Goal: Task Accomplishment & Management: Complete application form

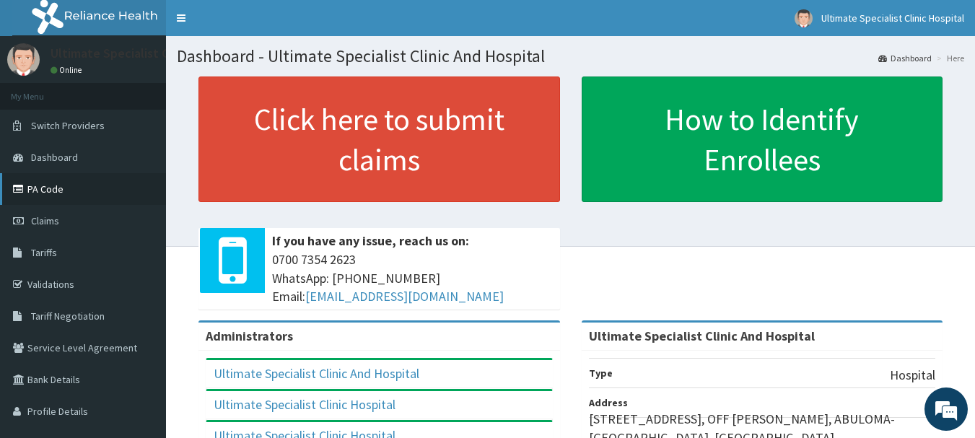
click at [59, 189] on link "PA Code" at bounding box center [83, 189] width 166 height 32
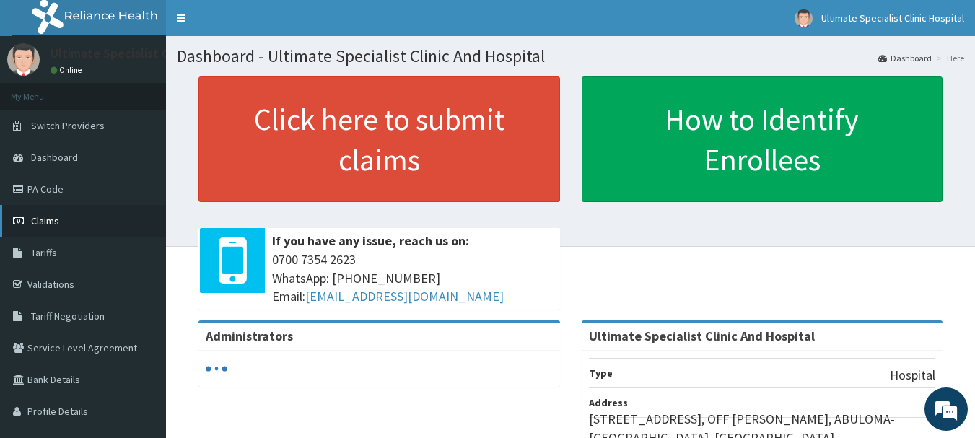
click at [56, 209] on link "Claims" at bounding box center [83, 221] width 166 height 32
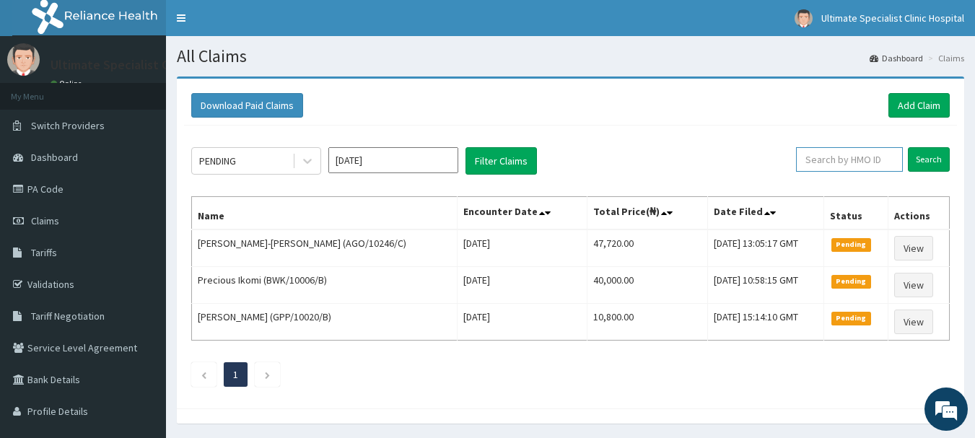
click at [844, 156] on input "text" at bounding box center [849, 159] width 107 height 25
type input "V"
paste input "PGS/10032/D"
type input "PGS/10032/D"
click at [939, 157] on input "Search" at bounding box center [929, 159] width 42 height 25
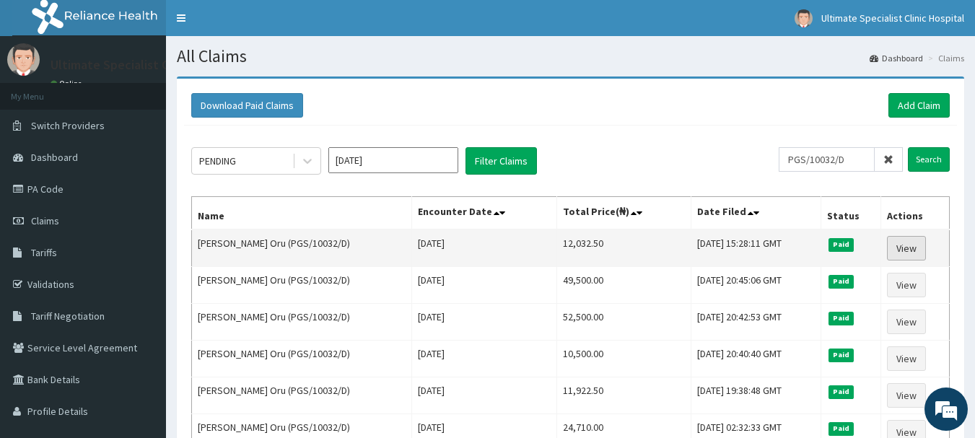
click at [900, 248] on link "View" at bounding box center [906, 248] width 39 height 25
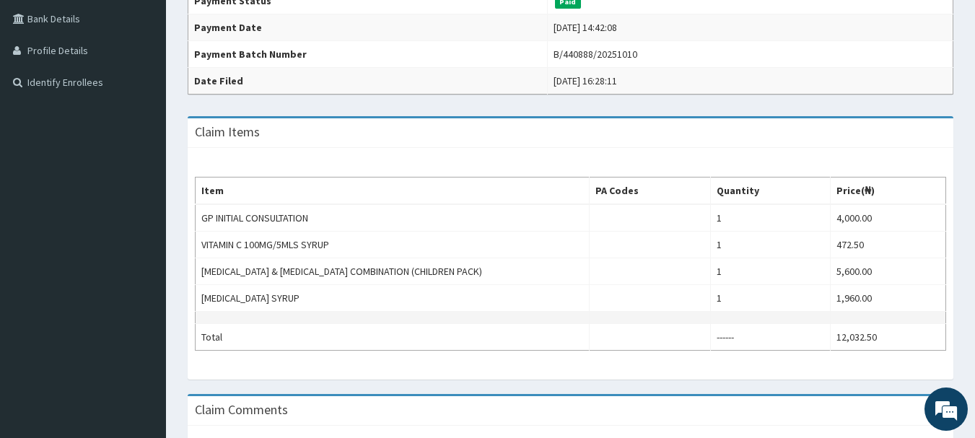
click at [582, 312] on td at bounding box center [393, 318] width 394 height 12
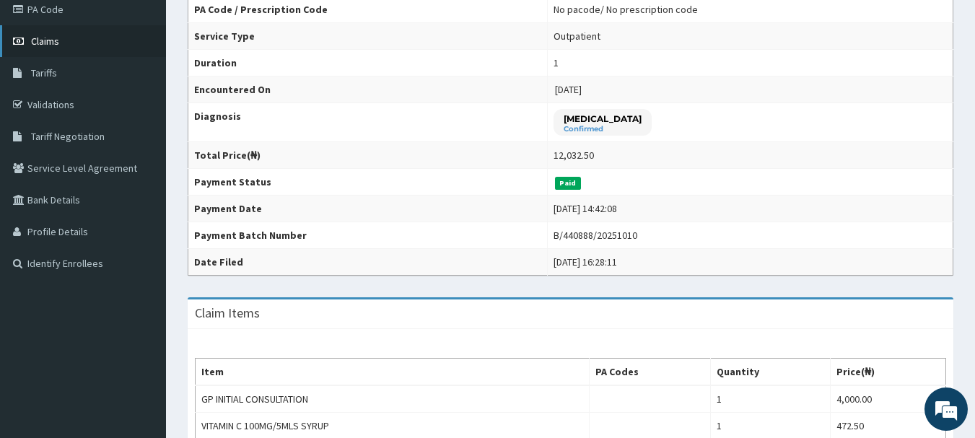
scroll to position [144, 0]
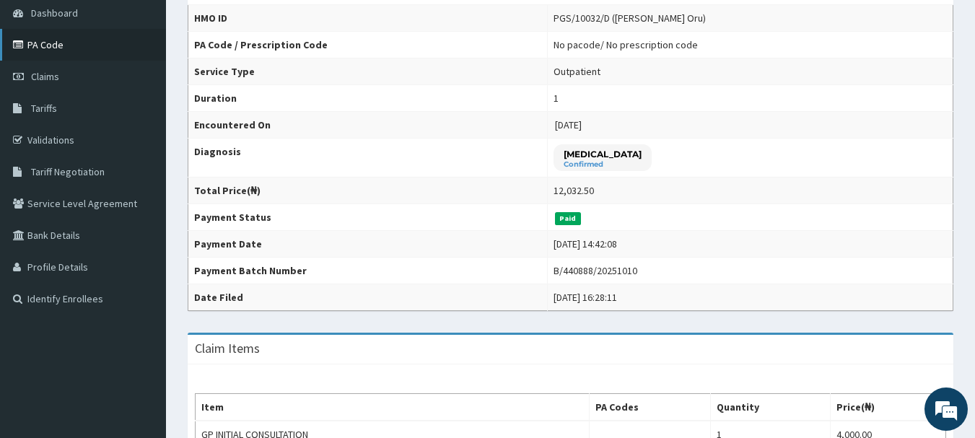
click at [53, 43] on link "PA Code" at bounding box center [83, 45] width 166 height 32
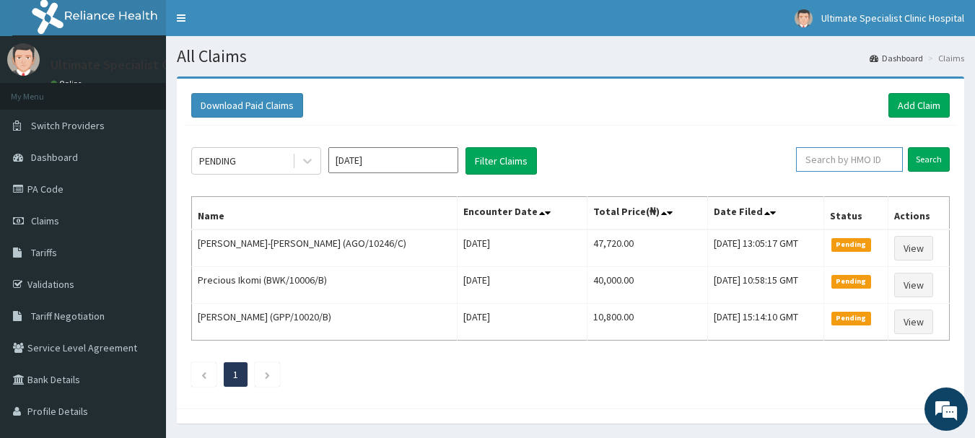
click at [841, 161] on input "text" at bounding box center [849, 159] width 107 height 25
paste input "PGS/10032/D"
type input "PGS/10032/D"
click at [922, 157] on input "Search" at bounding box center [929, 159] width 42 height 25
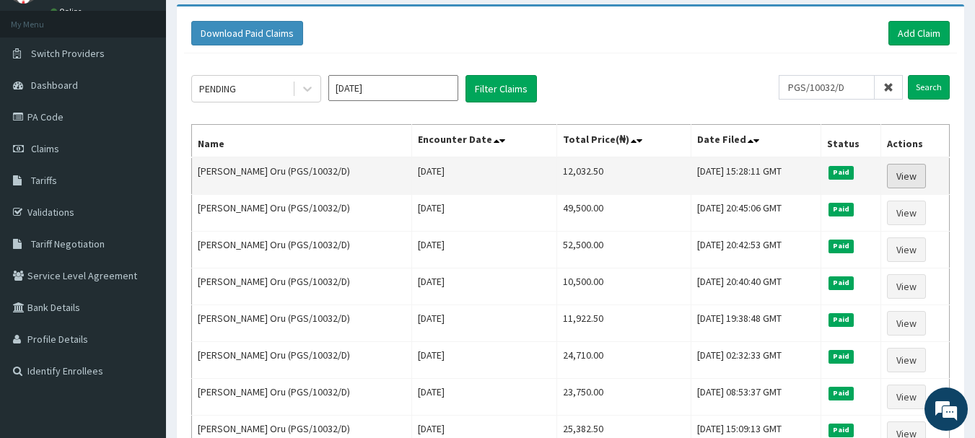
click at [903, 181] on link "View" at bounding box center [906, 176] width 39 height 25
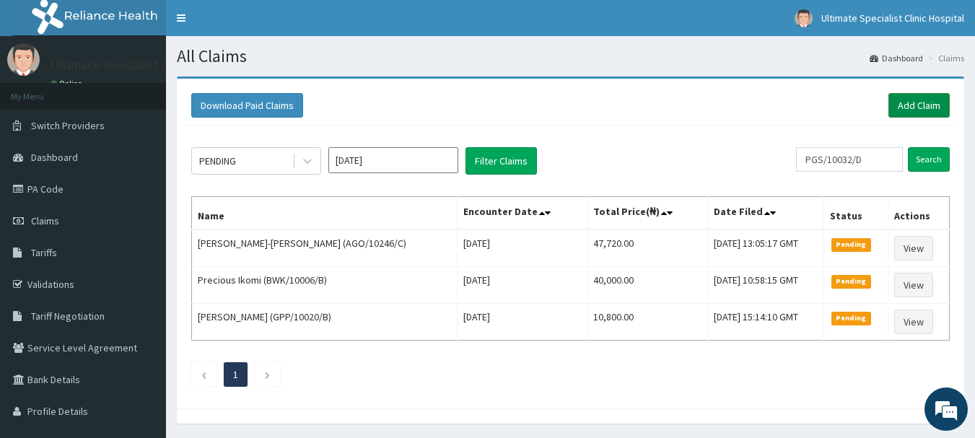
click at [917, 99] on link "Add Claim" at bounding box center [919, 105] width 61 height 25
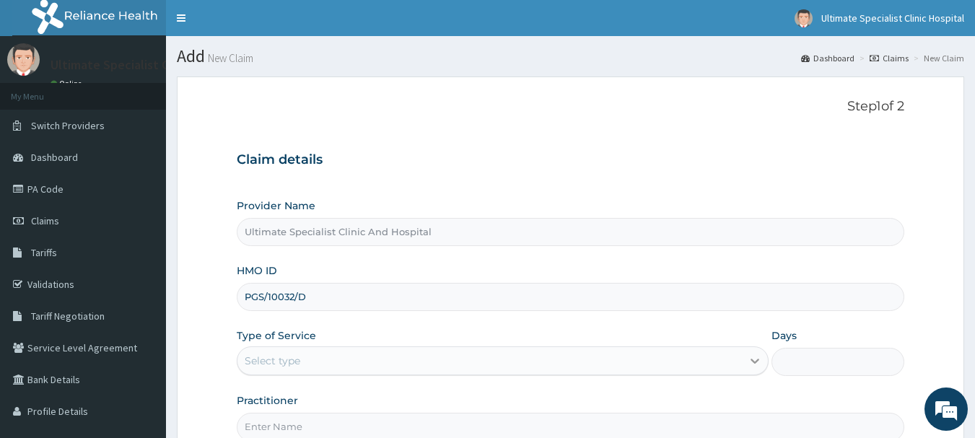
type input "PGS/10032/D"
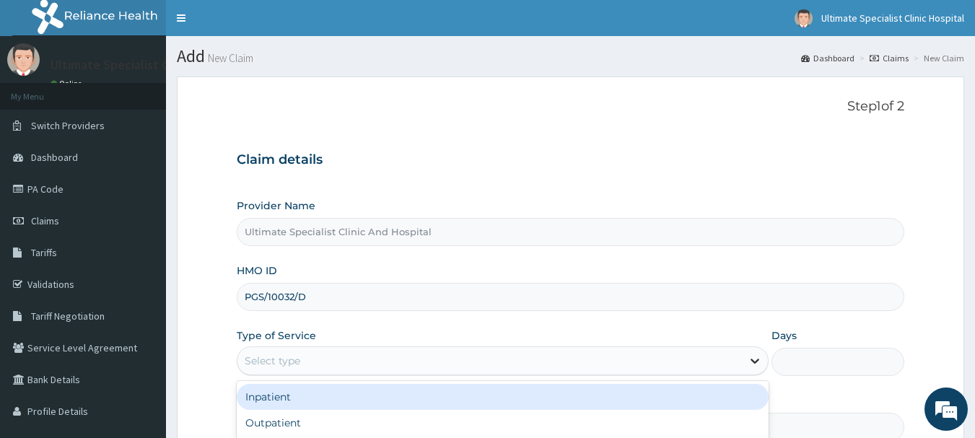
click at [753, 361] on icon at bounding box center [755, 361] width 14 height 14
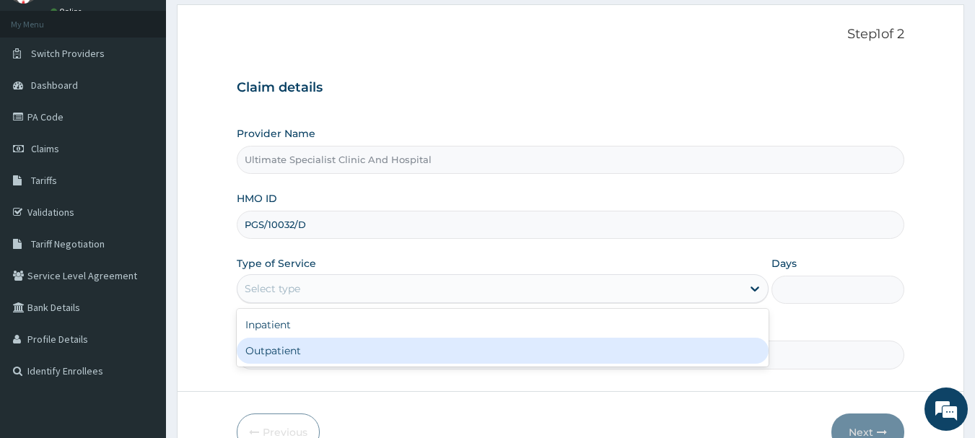
click at [388, 344] on div "Outpatient" at bounding box center [503, 351] width 532 height 26
type input "1"
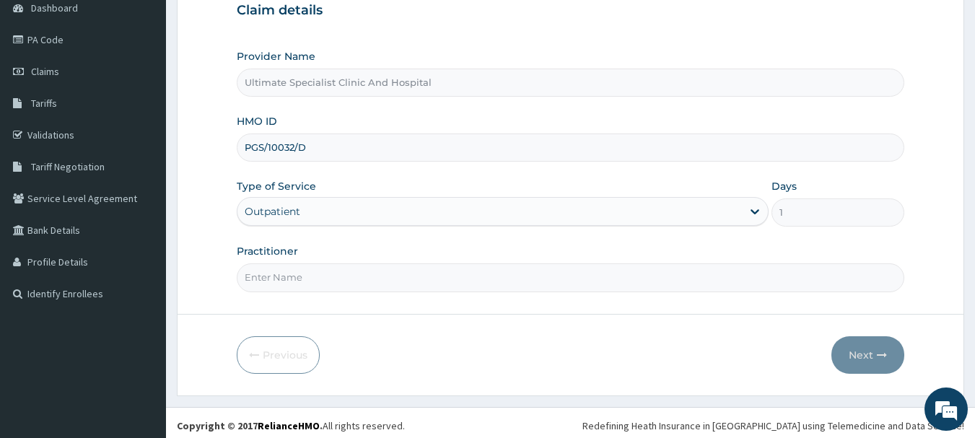
scroll to position [155, 0]
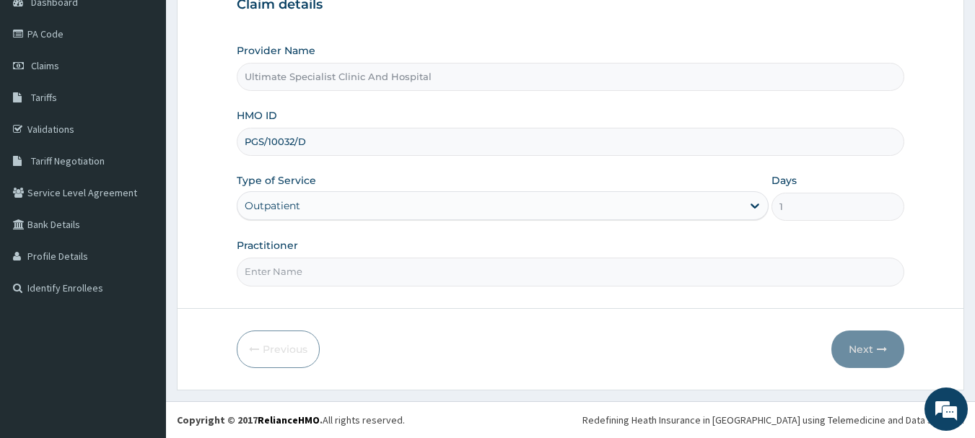
click at [268, 277] on input "Practitioner" at bounding box center [571, 272] width 669 height 28
type input "D"
type input "NURSE PRECIOUS"
click at [861, 348] on button "Next" at bounding box center [868, 350] width 73 height 38
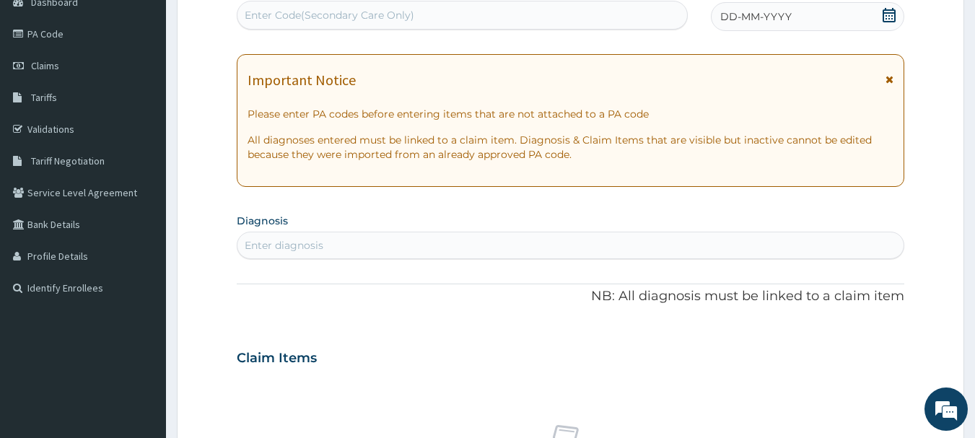
click at [327, 22] on div "Enter Code(Secondary Care Only)" at bounding box center [463, 15] width 452 height 29
paste input "PA/6EB153"
type input "PA/6EB153"
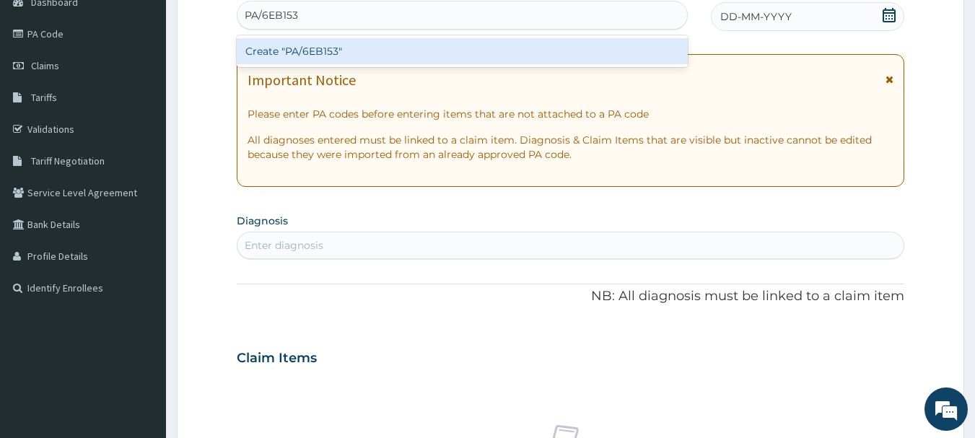
drag, startPoint x: 348, startPoint y: 52, endPoint x: 345, endPoint y: 59, distance: 7.8
click at [345, 59] on div "Create "PA/6EB153"" at bounding box center [463, 51] width 452 height 26
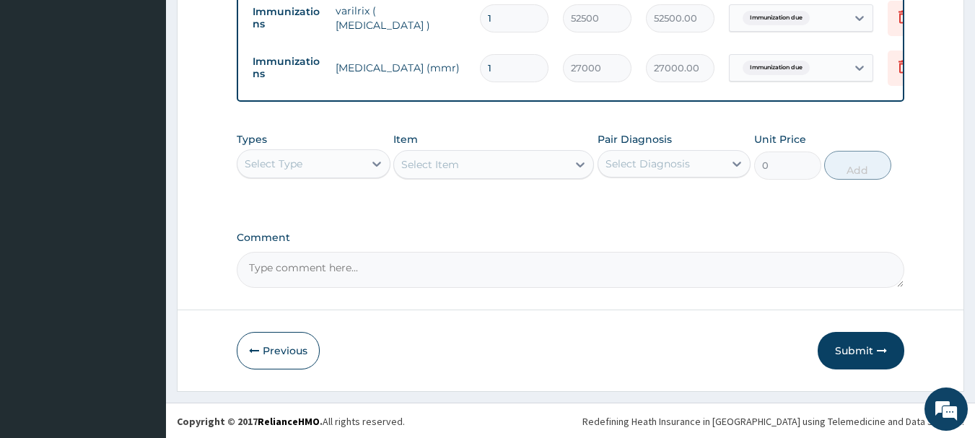
scroll to position [595, 0]
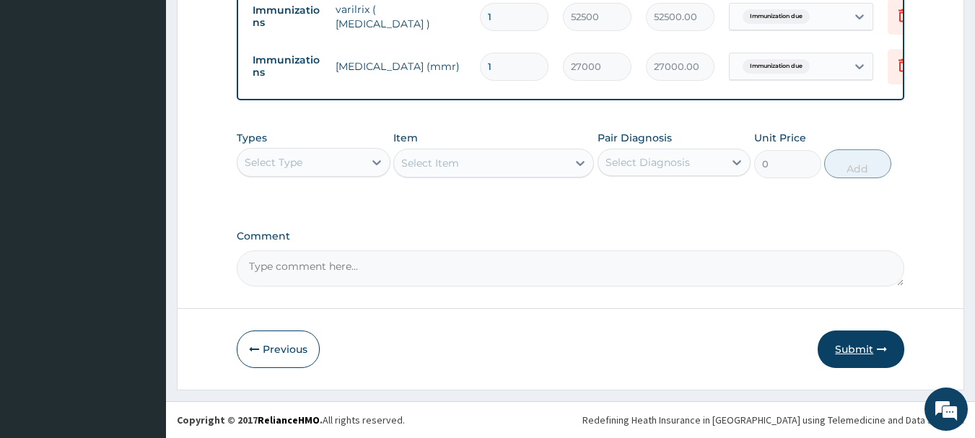
click at [846, 350] on button "Submit" at bounding box center [861, 350] width 87 height 38
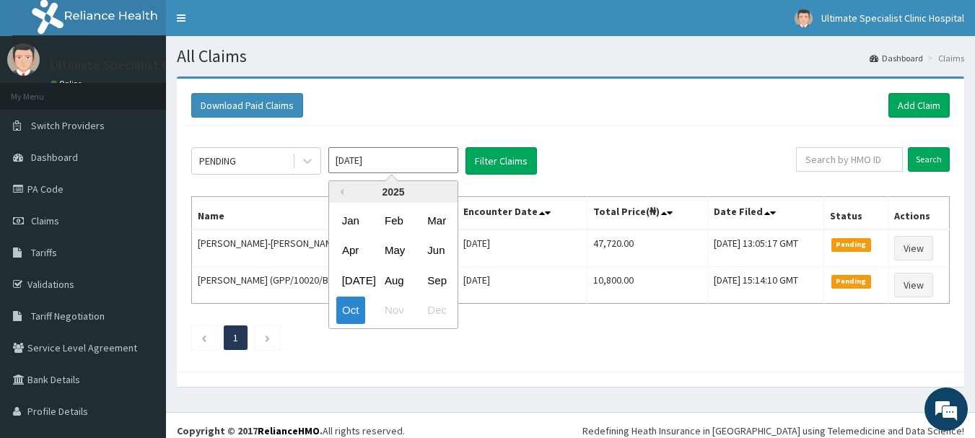
click at [438, 166] on input "[DATE]" at bounding box center [393, 160] width 130 height 26
click at [435, 277] on div "Sep" at bounding box center [436, 280] width 29 height 27
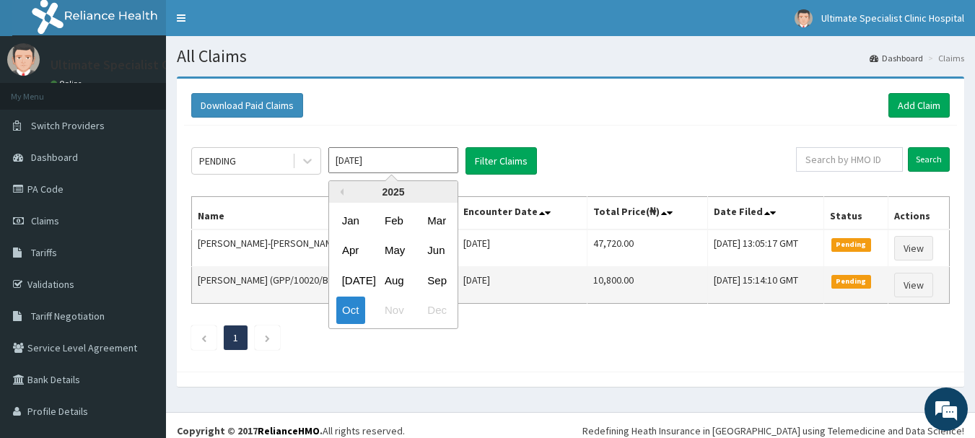
type input "[DATE]"
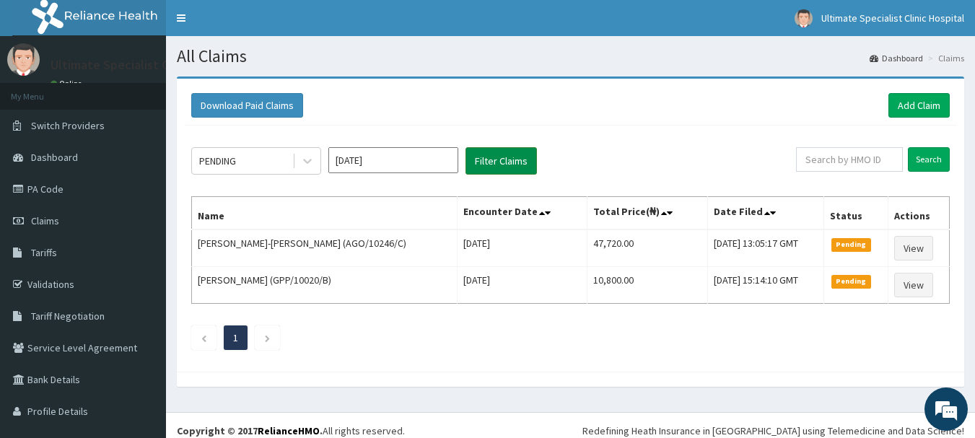
click at [492, 165] on button "Filter Claims" at bounding box center [501, 160] width 71 height 27
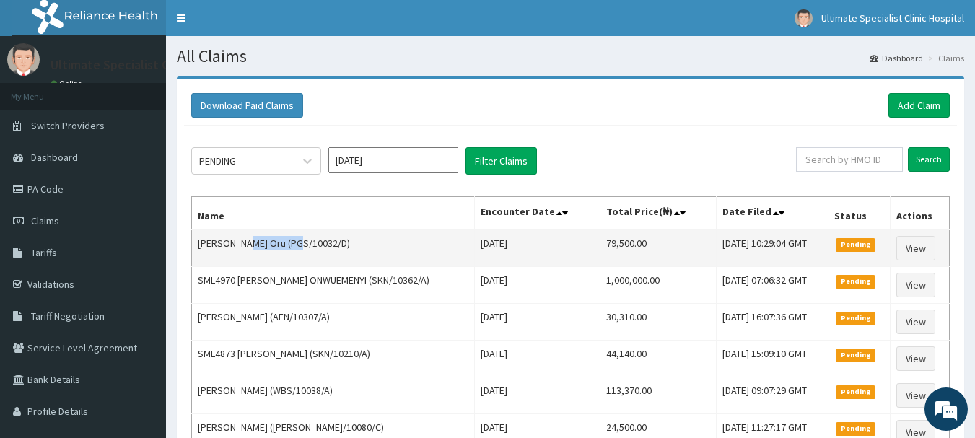
drag, startPoint x: 295, startPoint y: 242, endPoint x: 242, endPoint y: 243, distance: 52.7
click at [242, 243] on td "[PERSON_NAME] Oru (PGS/10032/D)" at bounding box center [333, 249] width 283 height 38
copy td "PGS/10032/D"
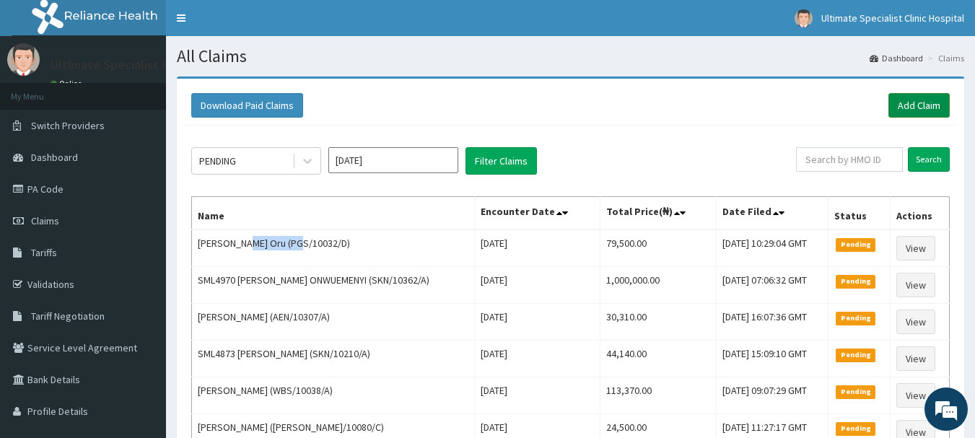
click at [898, 111] on link "Add Claim" at bounding box center [919, 105] width 61 height 25
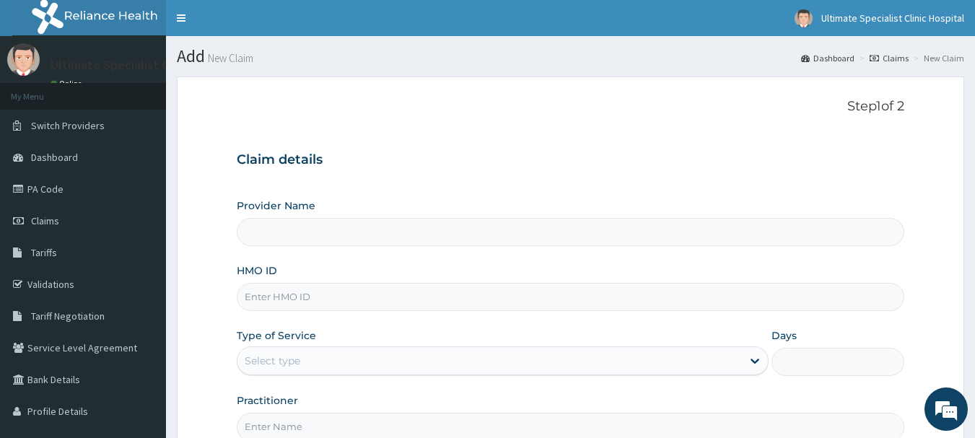
type input "Ultimate Specialist Clinic And Hospital"
click at [232, 303] on form "Step 1 of 2 Claim details Provider Name Ultimate Specialist Clinic And Hospital…" at bounding box center [571, 311] width 788 height 469
click at [282, 297] on input "HMO ID" at bounding box center [571, 297] width 669 height 28
paste input "PGS/10032/D"
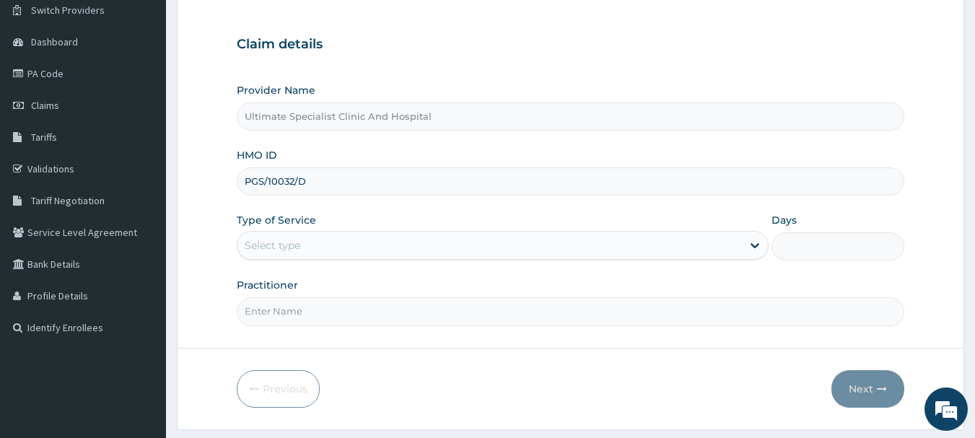
scroll to position [155, 0]
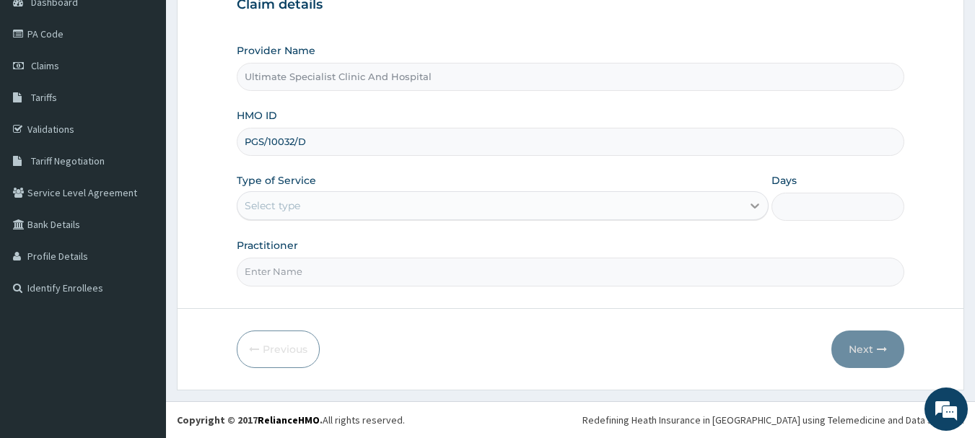
type input "PGS/10032/D"
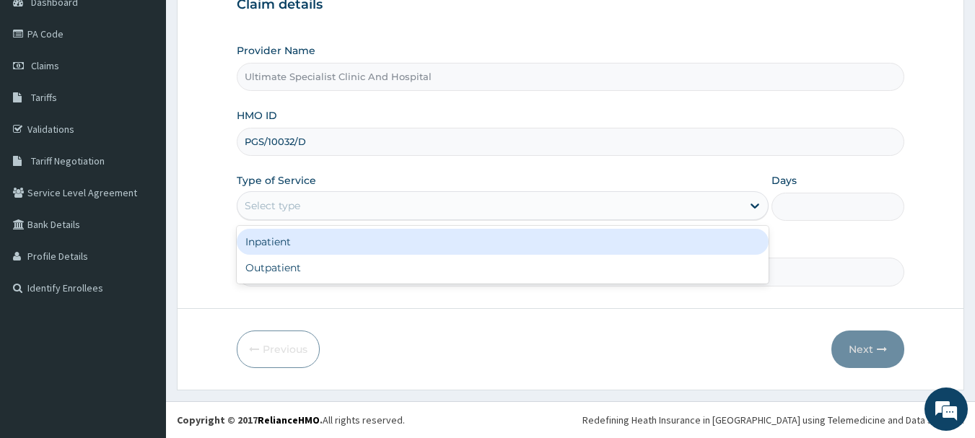
drag, startPoint x: 754, startPoint y: 202, endPoint x: 679, endPoint y: 222, distance: 77.6
click at [753, 202] on icon at bounding box center [755, 206] width 14 height 14
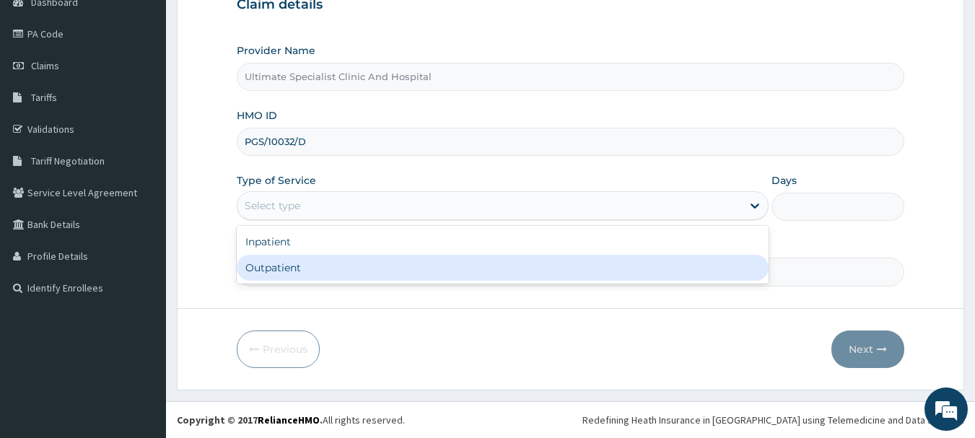
drag, startPoint x: 369, startPoint y: 269, endPoint x: 285, endPoint y: 276, distance: 84.1
click at [369, 269] on div "Outpatient" at bounding box center [503, 268] width 532 height 26
type input "1"
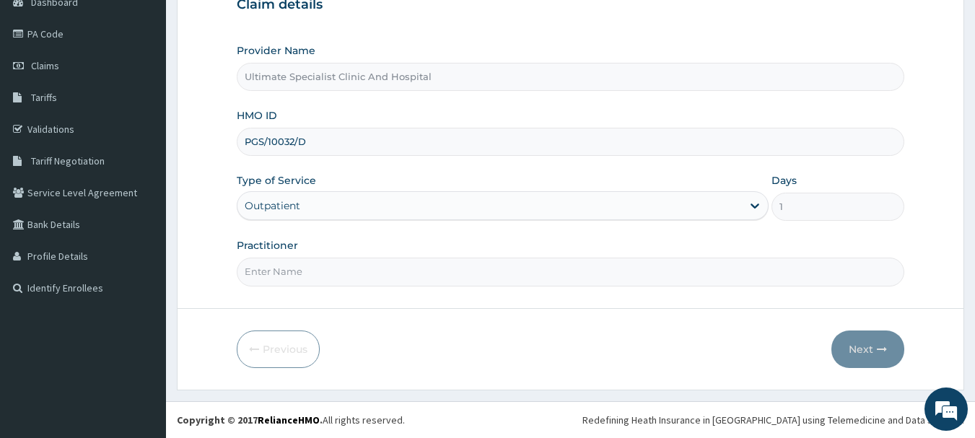
click at [277, 271] on input "Practitioner" at bounding box center [571, 272] width 669 height 28
type input "DR KOKO"
click at [853, 341] on button "Next" at bounding box center [868, 350] width 73 height 38
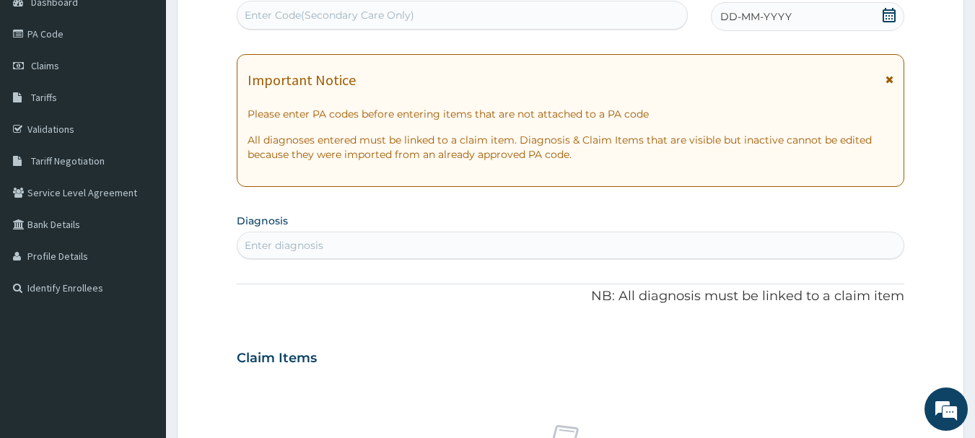
drag, startPoint x: 884, startPoint y: 9, endPoint x: 845, endPoint y: 31, distance: 44.6
click at [884, 11] on icon at bounding box center [889, 15] width 13 height 14
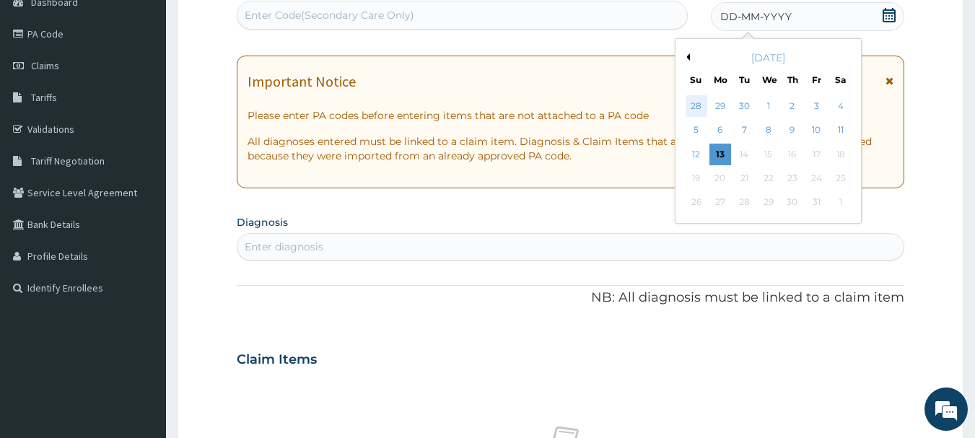
click at [694, 108] on div "28" at bounding box center [697, 106] width 22 height 22
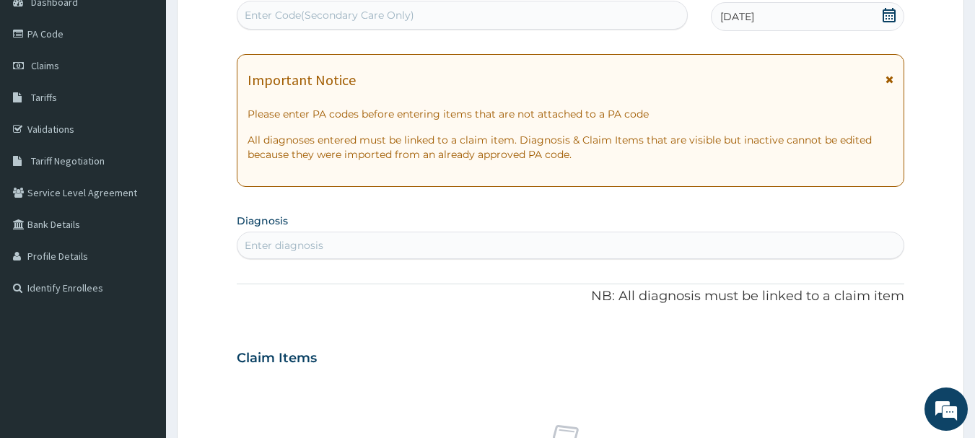
click at [892, 14] on icon at bounding box center [889, 15] width 14 height 14
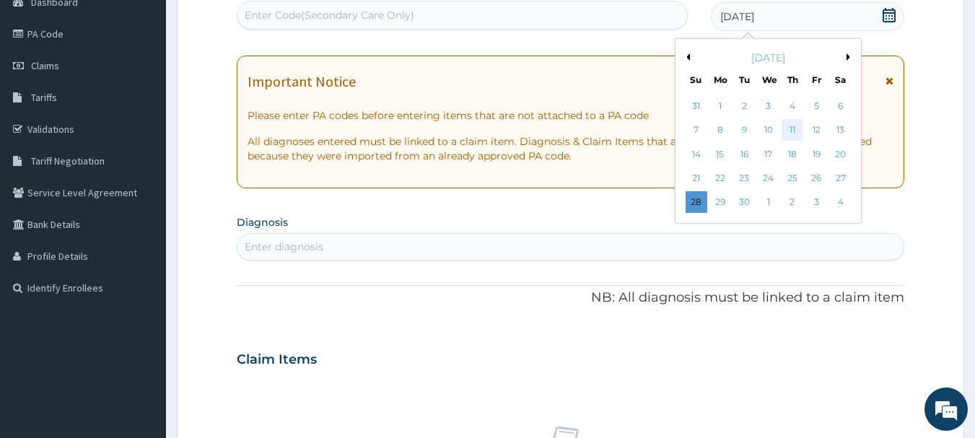
click at [790, 131] on div "11" at bounding box center [793, 131] width 22 height 22
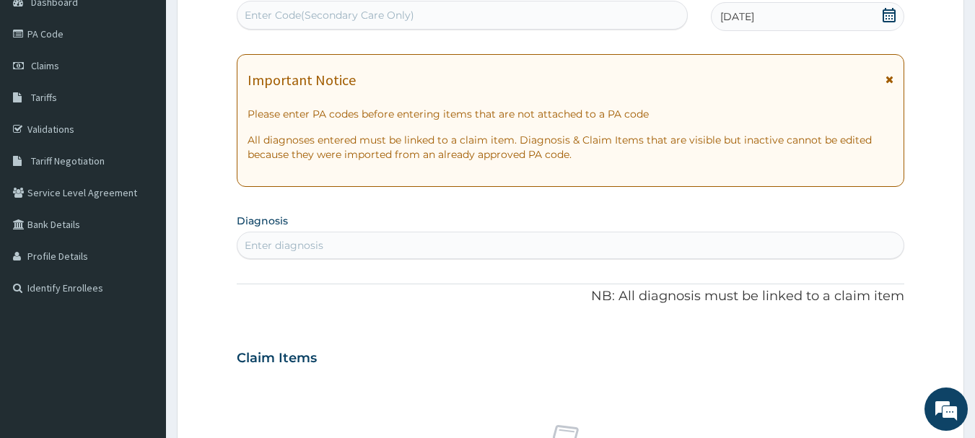
click at [272, 249] on div "Enter diagnosis" at bounding box center [284, 245] width 79 height 14
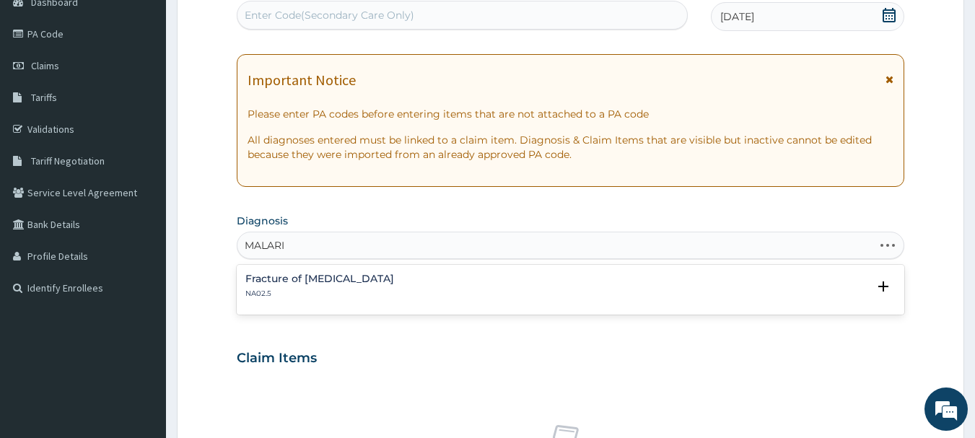
type input "MALARIA"
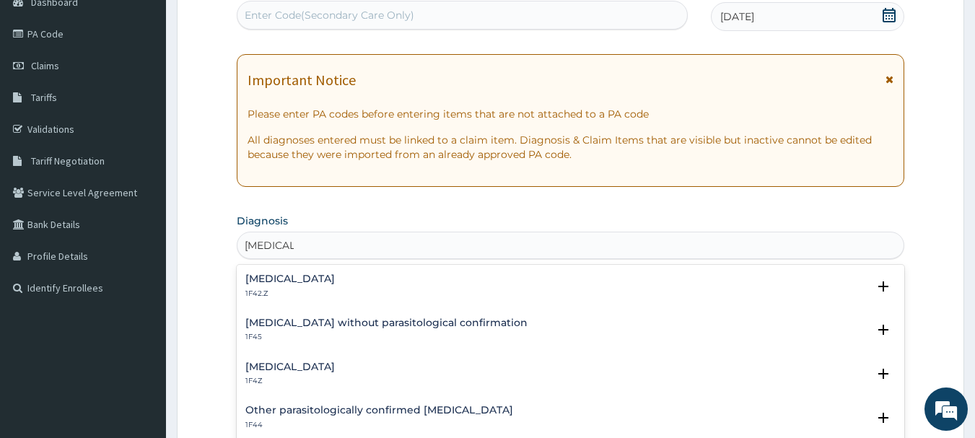
click at [301, 366] on h4 "Malaria, unspecified" at bounding box center [290, 367] width 90 height 11
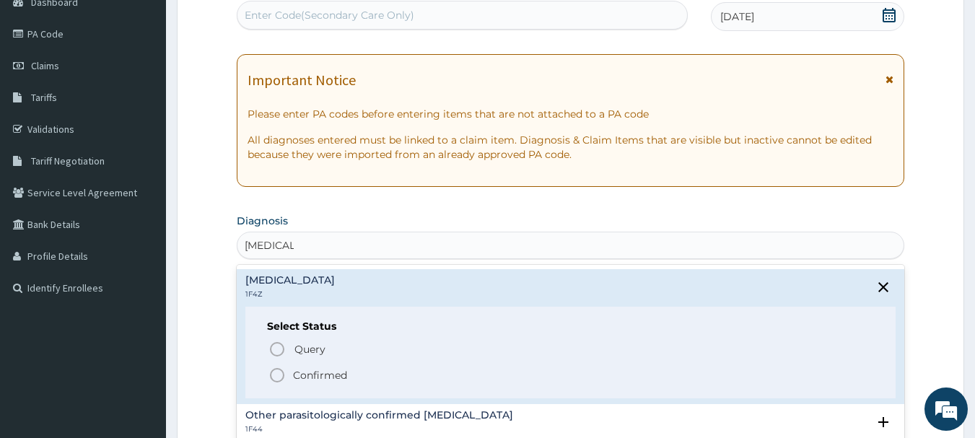
scroll to position [144, 0]
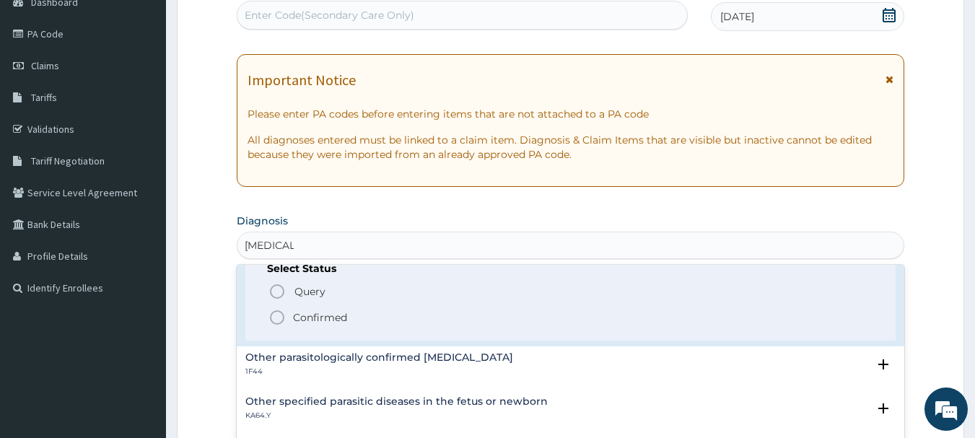
click at [276, 314] on icon "status option filled" at bounding box center [277, 317] width 17 height 17
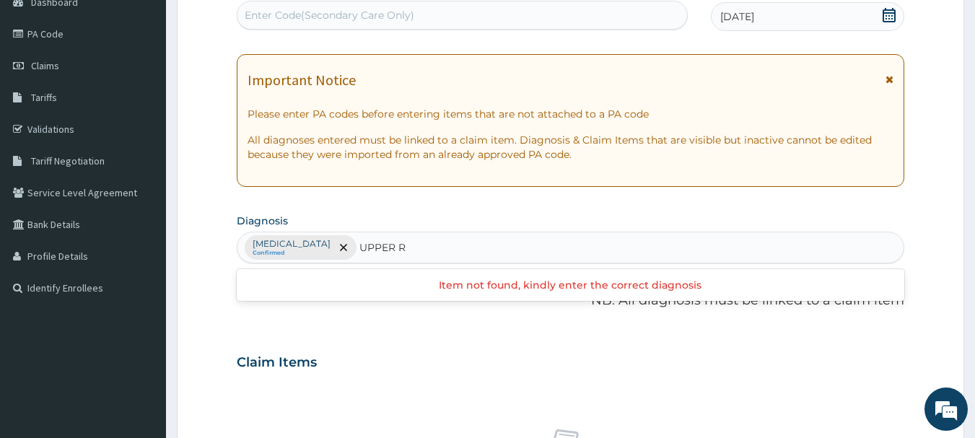
type input "UPPER"
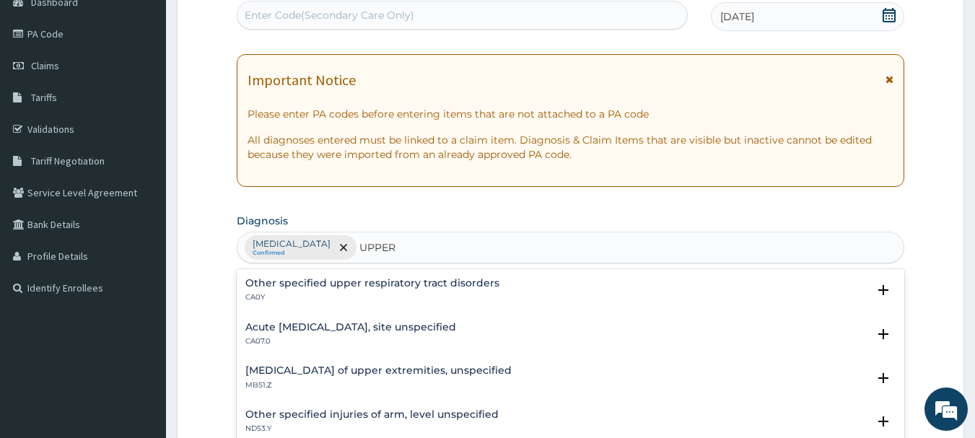
click at [359, 325] on h4 "Acute upper respiratory infection, site unspecified" at bounding box center [350, 327] width 211 height 11
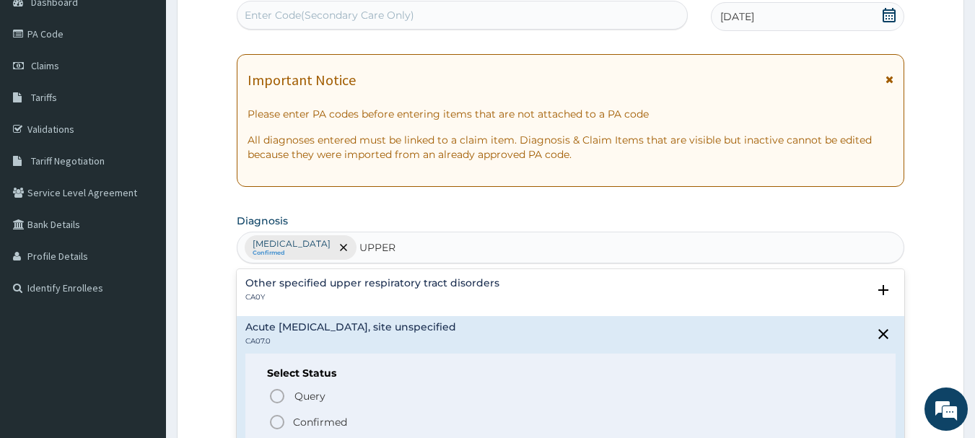
click at [273, 424] on icon "status option filled" at bounding box center [277, 422] width 17 height 17
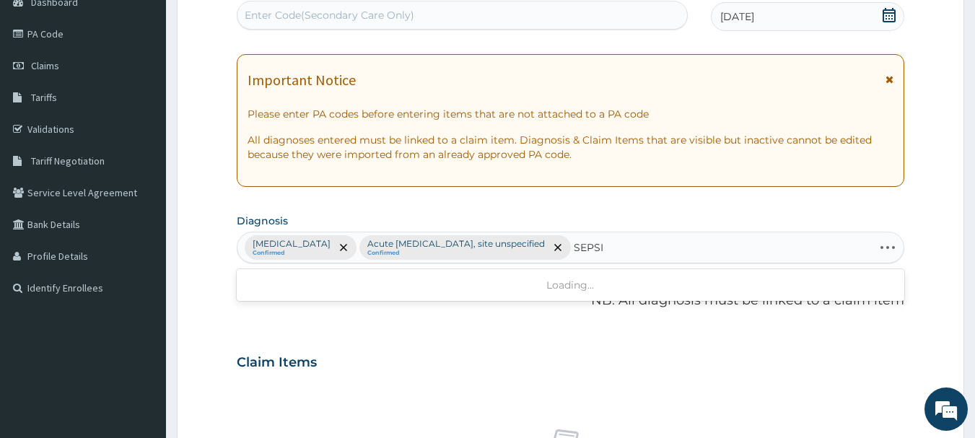
type input "SEPSIS"
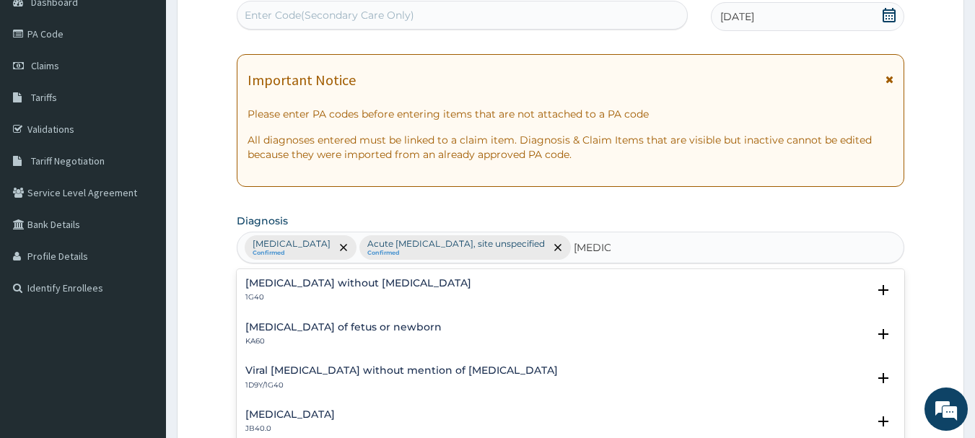
click at [276, 284] on h4 "Sepsis without septic shock" at bounding box center [358, 283] width 226 height 11
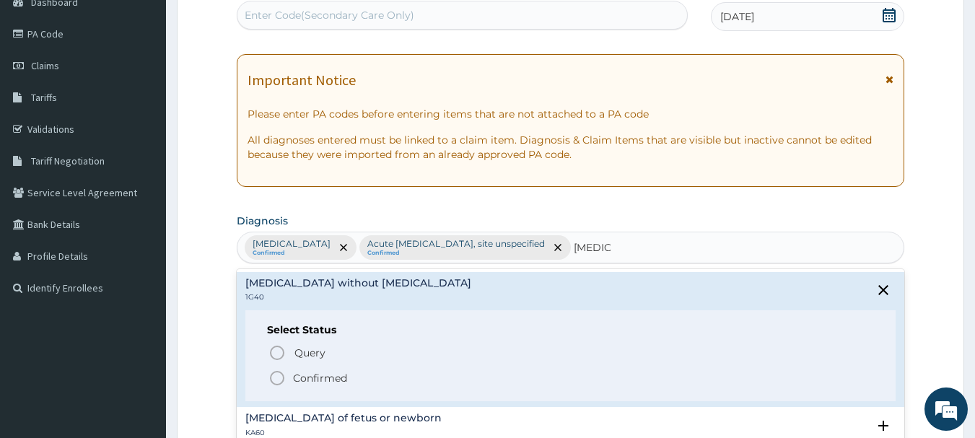
click at [277, 378] on icon "status option filled" at bounding box center [277, 378] width 17 height 17
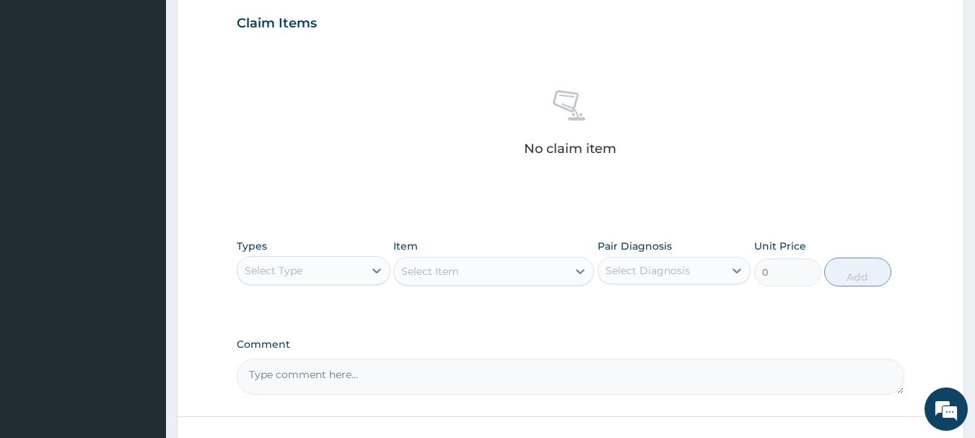
scroll to position [516, 0]
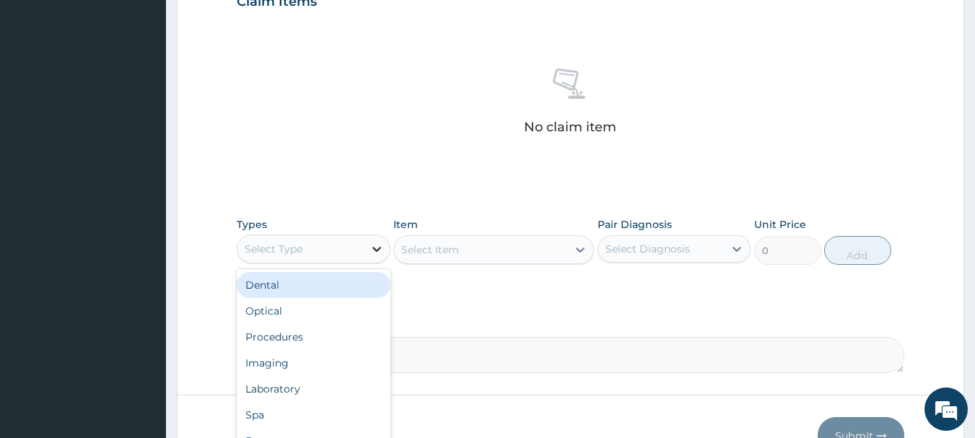
click at [377, 249] on icon at bounding box center [377, 249] width 14 height 14
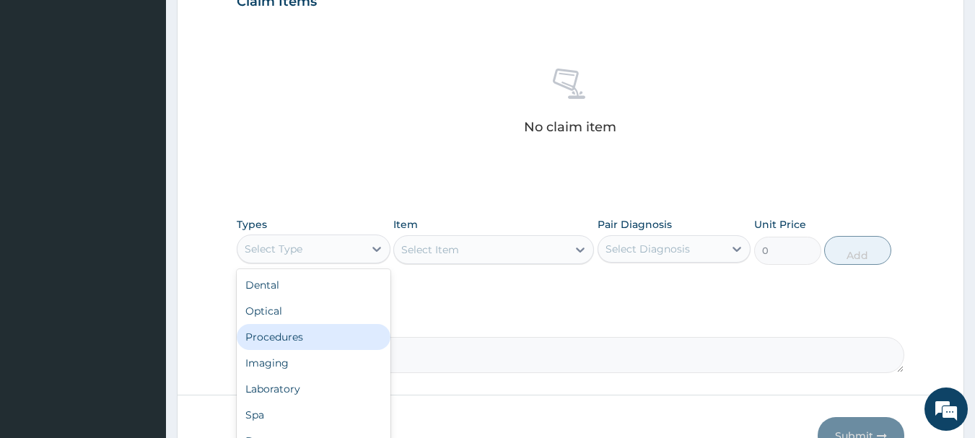
click at [279, 340] on div "Procedures" at bounding box center [314, 337] width 154 height 26
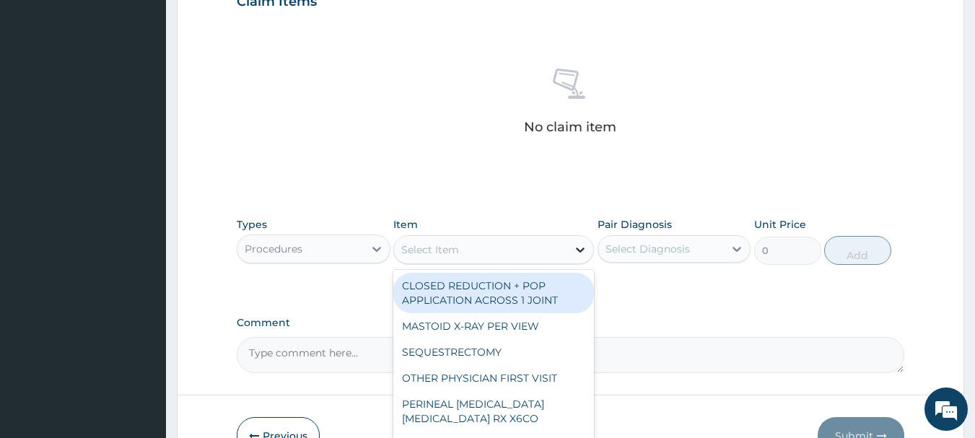
click at [577, 243] on icon at bounding box center [580, 250] width 14 height 14
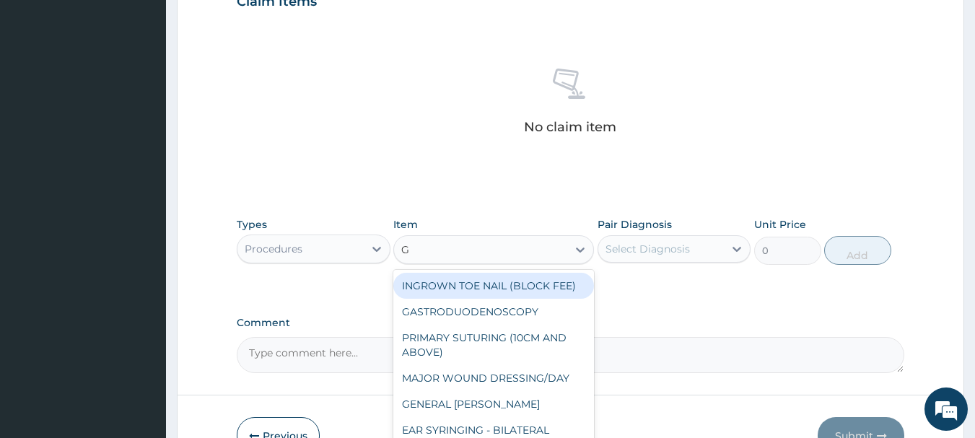
type input "GP"
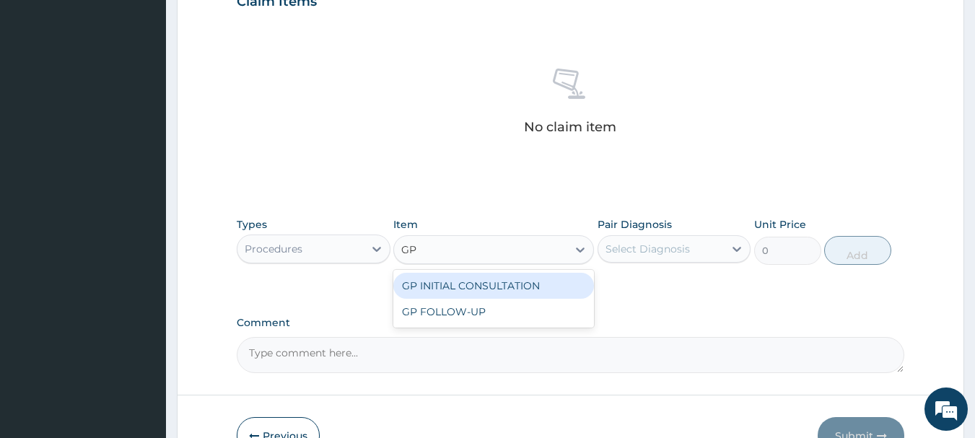
click at [507, 287] on div "GP INITIAL CONSULTATION" at bounding box center [493, 286] width 201 height 26
type input "4000"
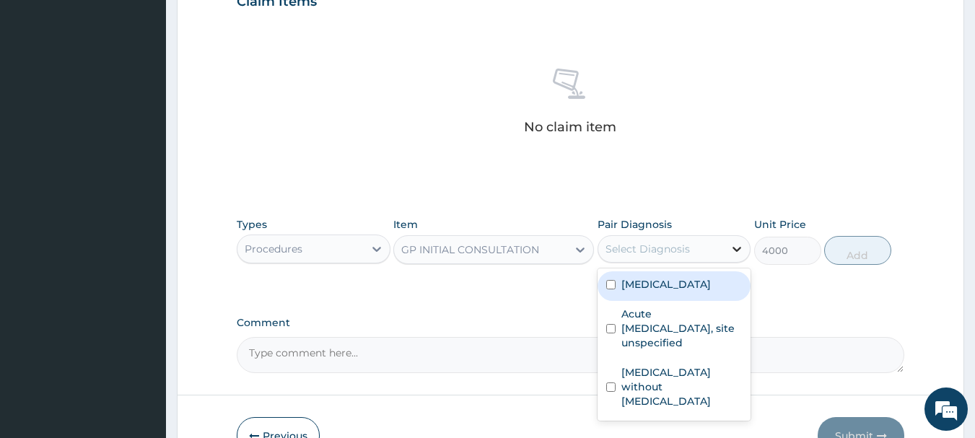
click at [739, 251] on icon at bounding box center [737, 249] width 14 height 14
click at [687, 289] on label "Malaria, unspecified" at bounding box center [667, 284] width 90 height 14
checkbox input "true"
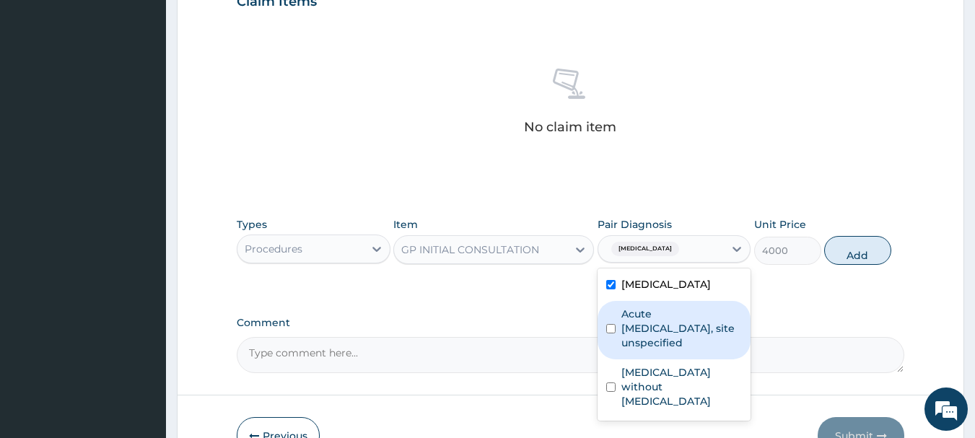
drag, startPoint x: 610, startPoint y: 337, endPoint x: 635, endPoint y: 335, distance: 25.4
click at [621, 335] on div "Acute upper respiratory infection, site unspecified" at bounding box center [675, 330] width 154 height 58
checkbox input "true"
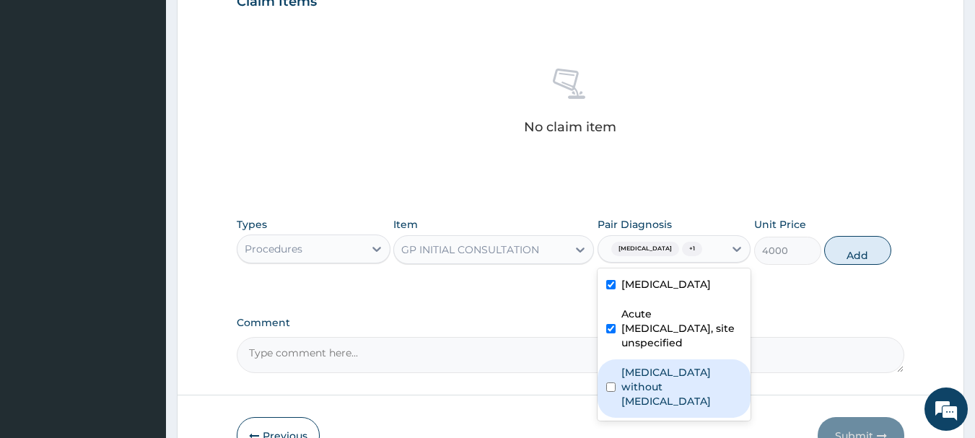
drag, startPoint x: 684, startPoint y: 368, endPoint x: 699, endPoint y: 345, distance: 27.2
click at [684, 367] on label "[MEDICAL_DATA] without [MEDICAL_DATA]" at bounding box center [682, 386] width 121 height 43
checkbox input "true"
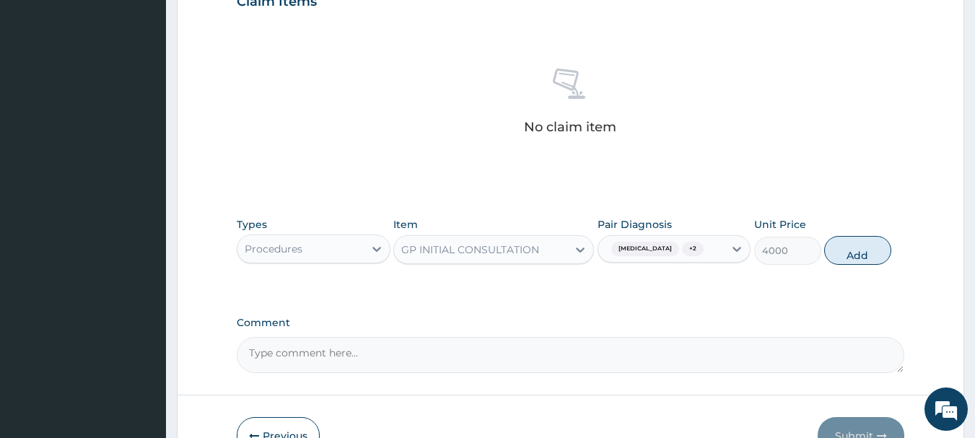
click at [874, 246] on button "Add" at bounding box center [857, 250] width 67 height 29
type input "0"
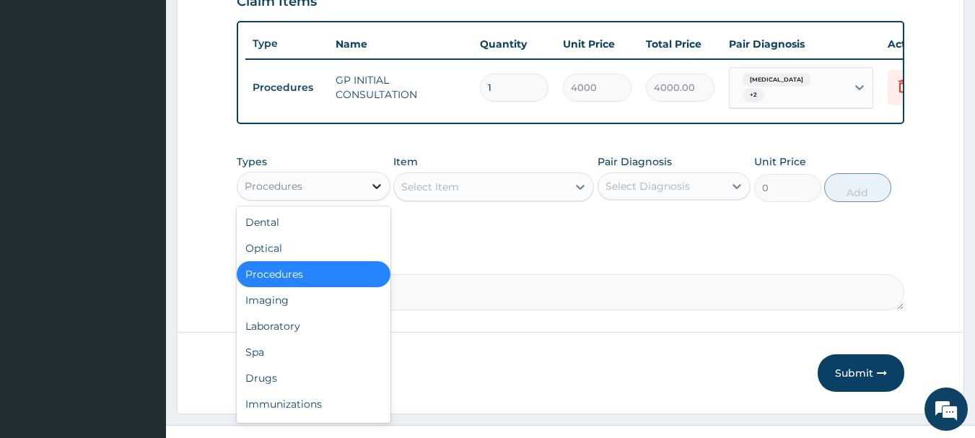
click at [378, 189] on icon at bounding box center [377, 186] width 9 height 5
click at [292, 339] on div "Laboratory" at bounding box center [314, 326] width 154 height 26
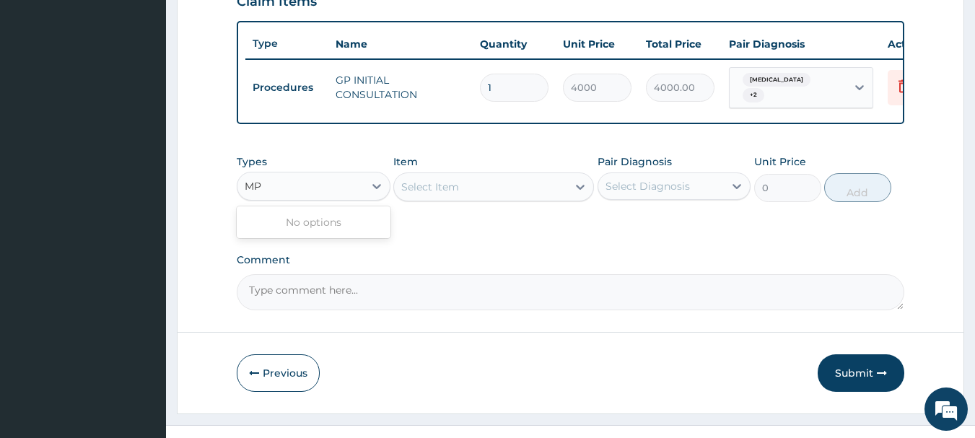
type input "M"
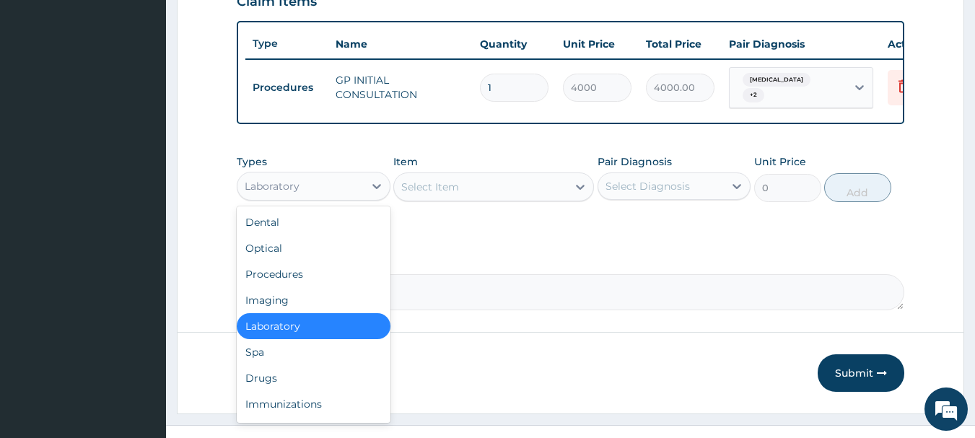
click at [323, 339] on div "Laboratory" at bounding box center [314, 326] width 154 height 26
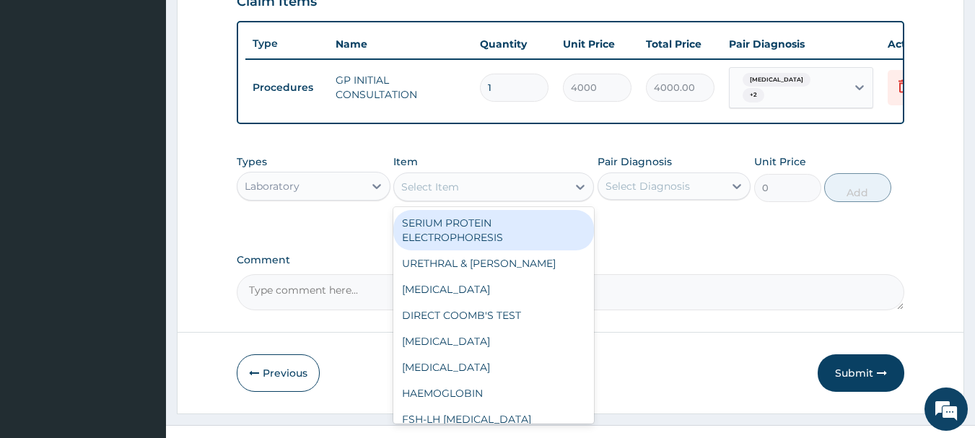
click at [470, 199] on div "Select Item" at bounding box center [480, 186] width 173 height 23
type input "MP"
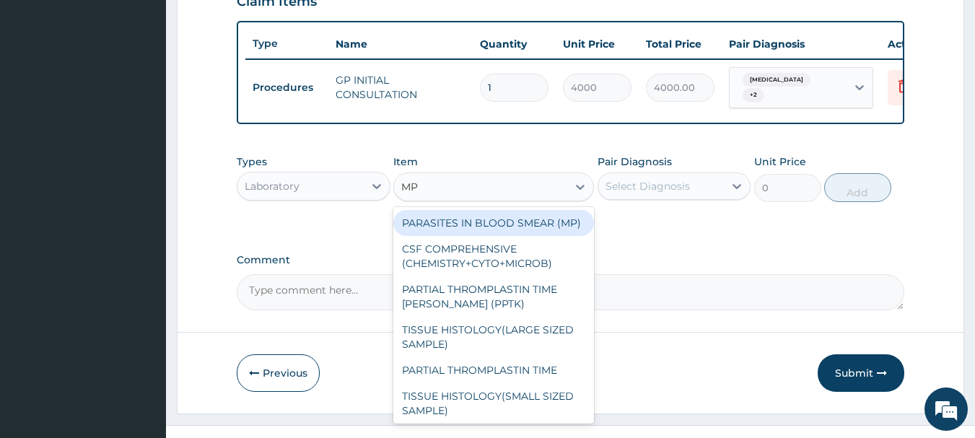
click at [479, 227] on div "PARASITES IN BLOOD SMEAR (MP)" at bounding box center [493, 223] width 201 height 26
type input "3000"
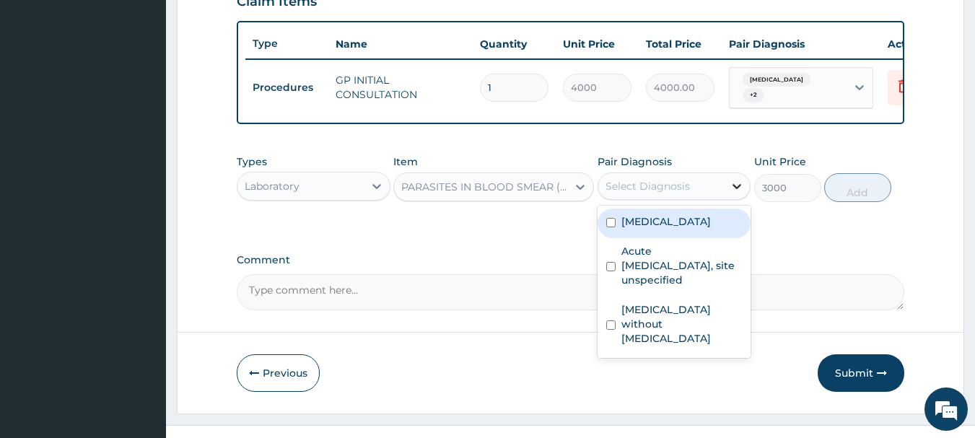
click at [732, 193] on icon at bounding box center [737, 186] width 14 height 14
click at [649, 238] on div "[MEDICAL_DATA]" at bounding box center [675, 224] width 154 height 30
checkbox input "true"
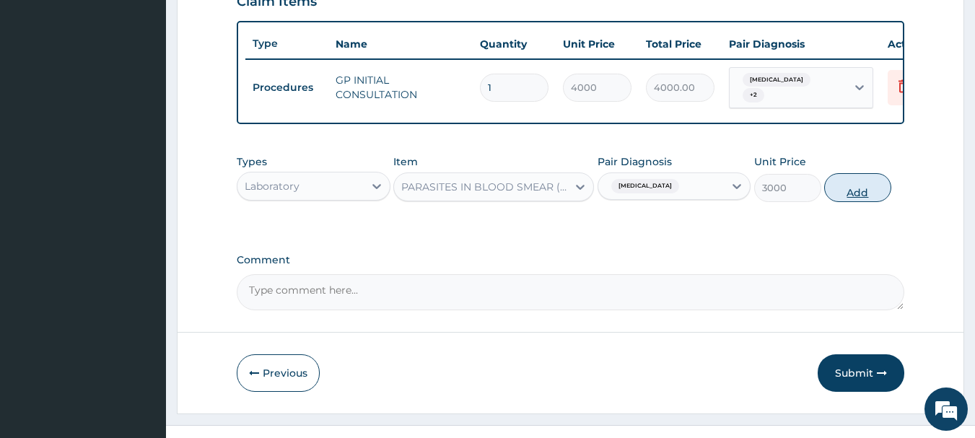
click at [858, 195] on button "Add" at bounding box center [857, 187] width 67 height 29
type input "0"
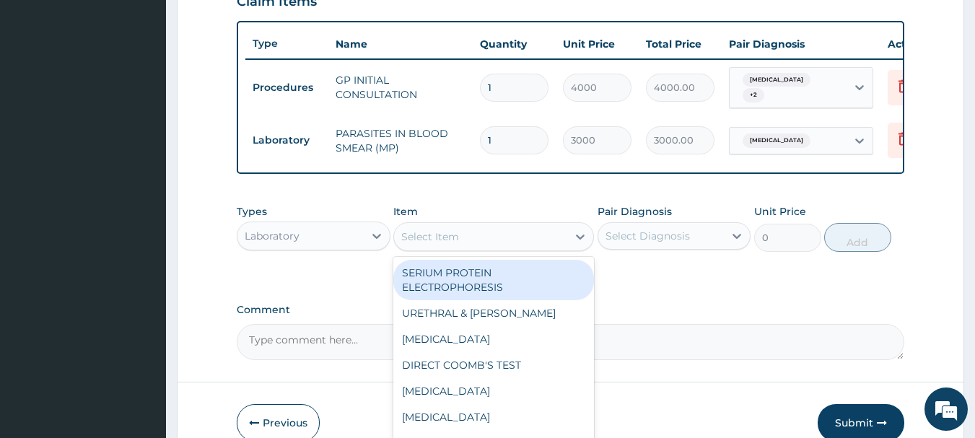
drag, startPoint x: 858, startPoint y: 195, endPoint x: 445, endPoint y: 246, distance: 416.1
click at [445, 244] on div "Select Item" at bounding box center [430, 237] width 58 height 14
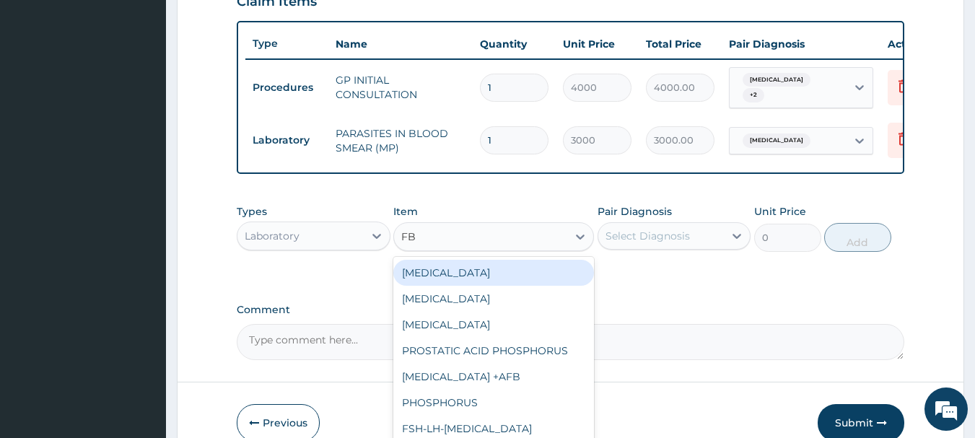
type input "FBC"
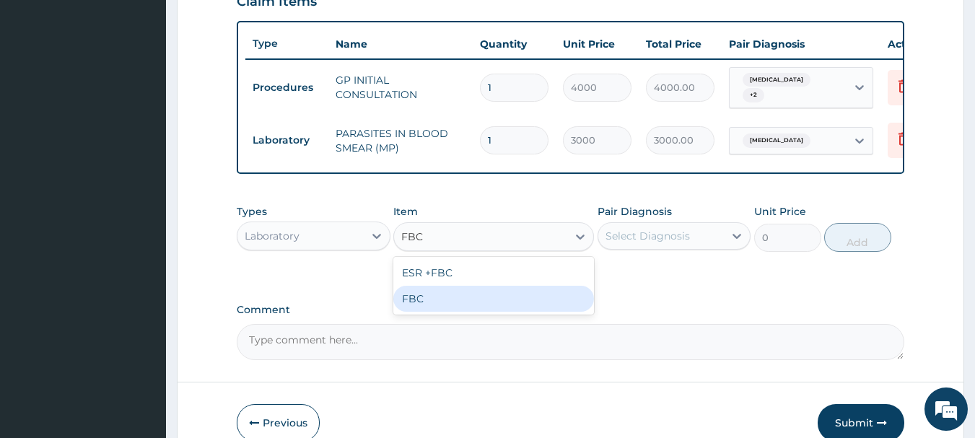
drag, startPoint x: 419, startPoint y: 305, endPoint x: 434, endPoint y: 307, distance: 14.5
click at [419, 307] on div "FBC" at bounding box center [493, 299] width 201 height 26
type input "5000"
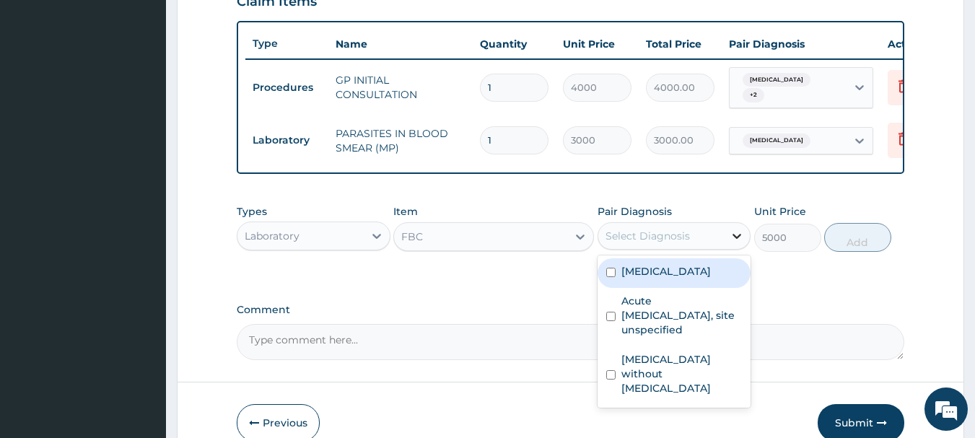
click at [739, 243] on icon at bounding box center [737, 236] width 14 height 14
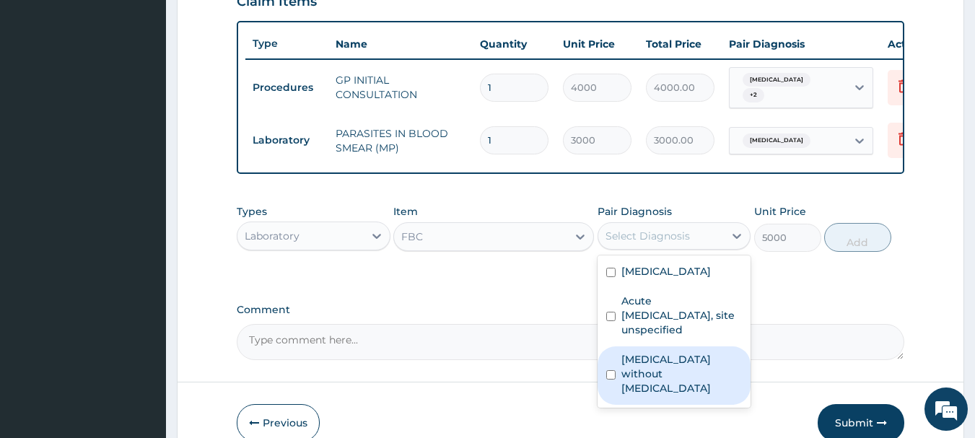
drag, startPoint x: 642, startPoint y: 374, endPoint x: 739, endPoint y: 305, distance: 119.6
click at [644, 373] on label "[MEDICAL_DATA] without [MEDICAL_DATA]" at bounding box center [682, 373] width 121 height 43
checkbox input "true"
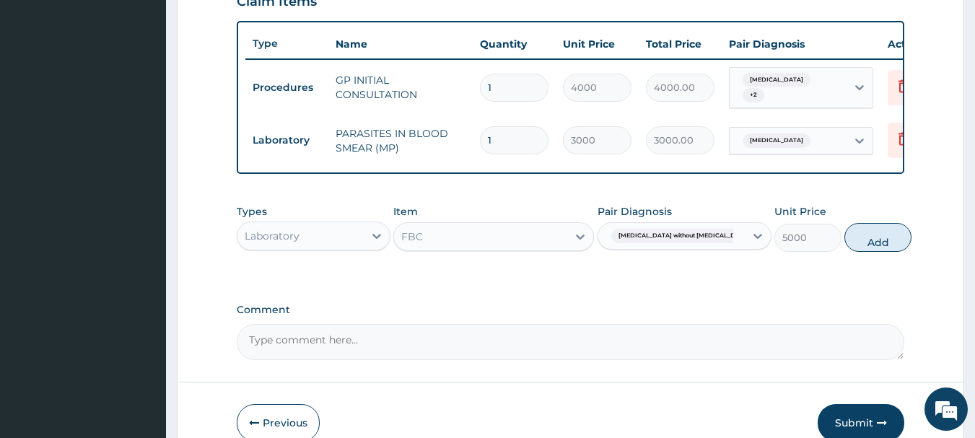
drag, startPoint x: 868, startPoint y: 248, endPoint x: 830, endPoint y: 249, distance: 38.3
click at [868, 248] on button "Add" at bounding box center [878, 237] width 67 height 29
type input "0"
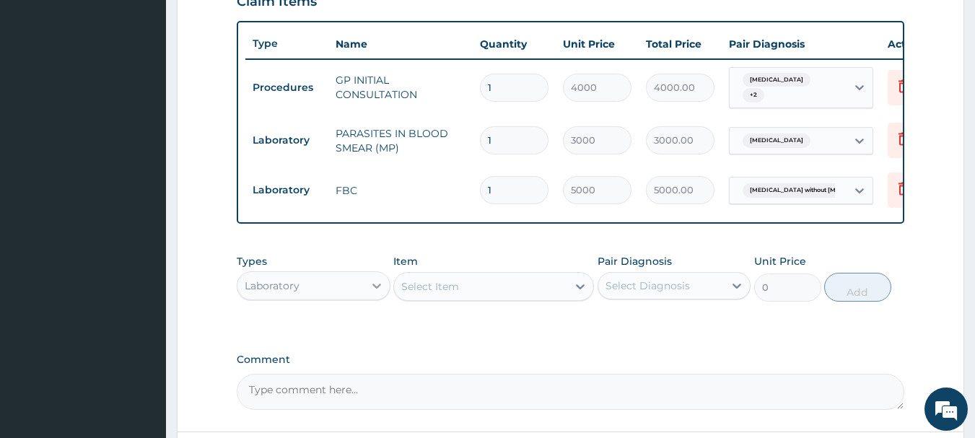
scroll to position [588, 0]
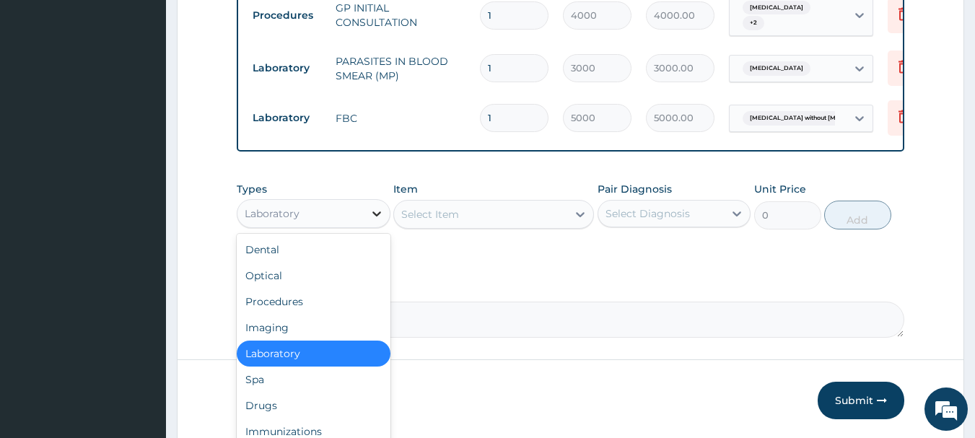
click at [380, 221] on icon at bounding box center [377, 213] width 14 height 14
click at [262, 412] on div "Drugs" at bounding box center [314, 406] width 154 height 26
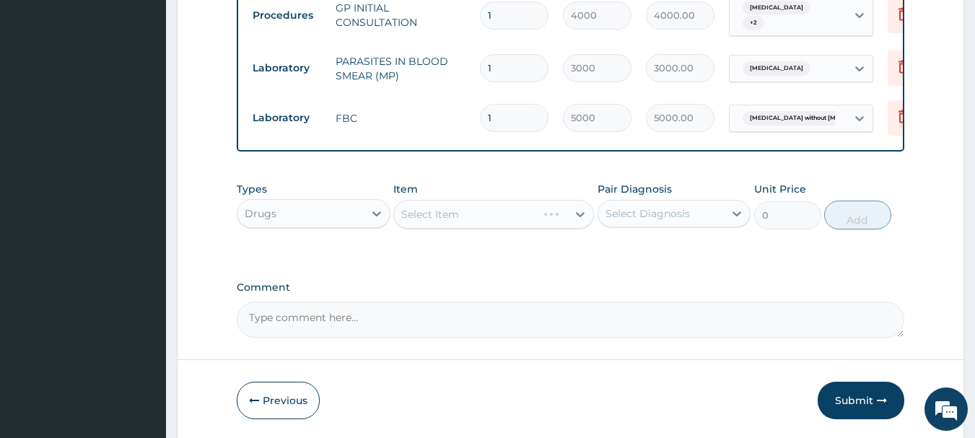
click at [466, 225] on div "Select Item" at bounding box center [493, 214] width 201 height 29
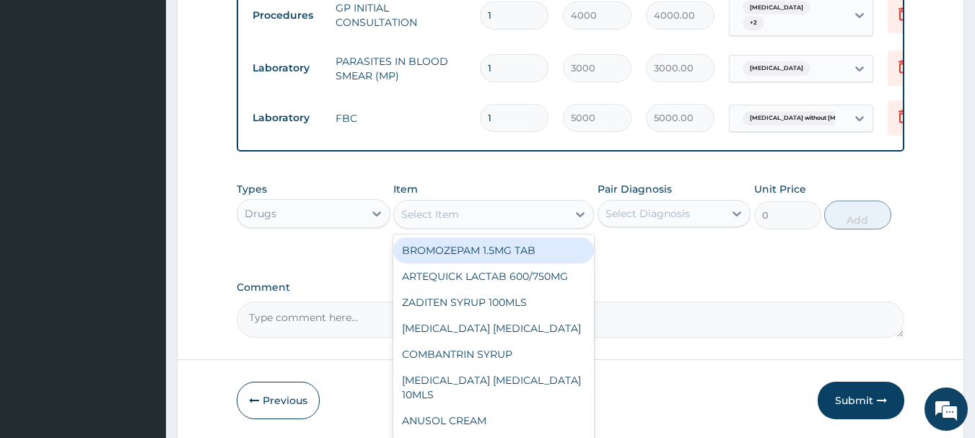
click at [463, 225] on div "Select Item" at bounding box center [480, 214] width 173 height 23
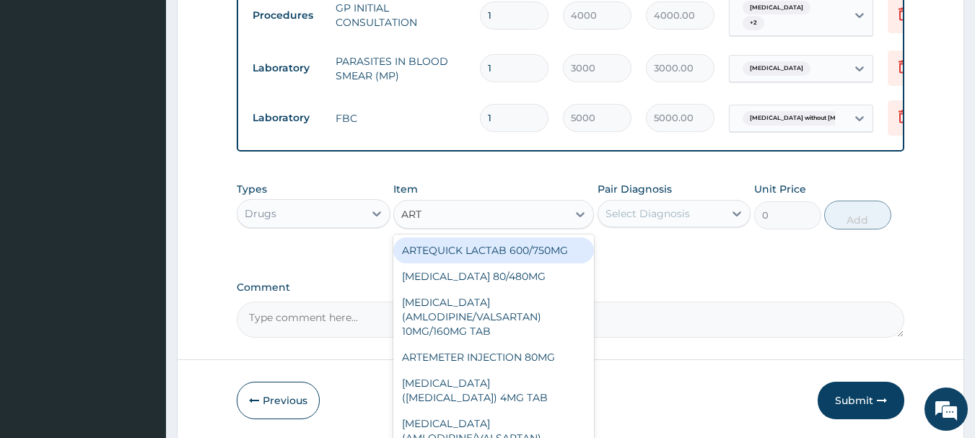
type input "ARTE"
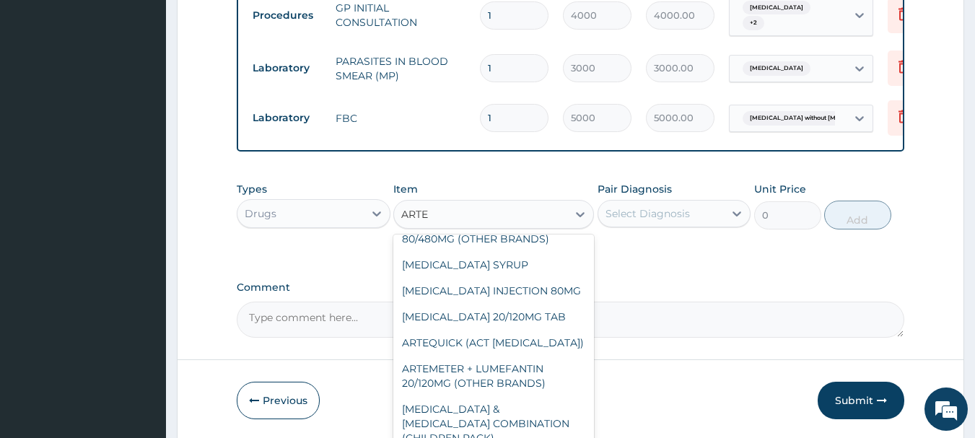
scroll to position [217, 0]
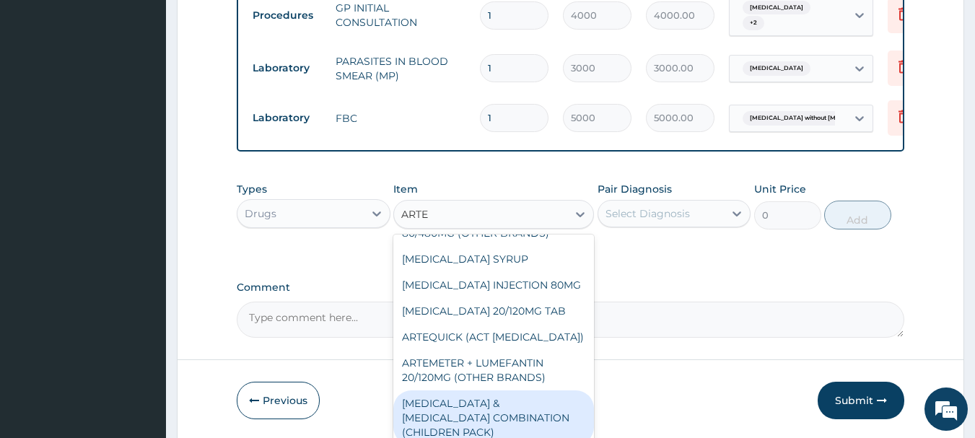
click at [484, 403] on div "[MEDICAL_DATA] & [MEDICAL_DATA] COMBINATION (CHILDREN PACK)" at bounding box center [493, 418] width 201 height 55
type input "5600"
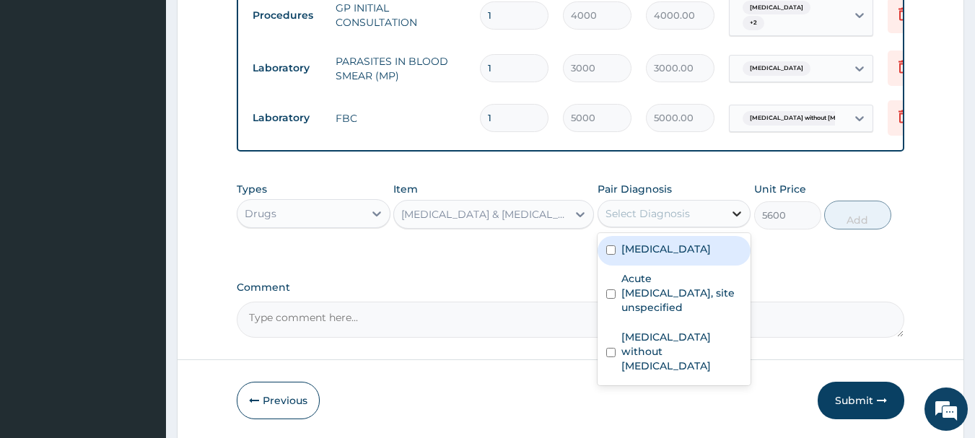
drag, startPoint x: 733, startPoint y: 222, endPoint x: 728, endPoint y: 235, distance: 14.4
click at [731, 221] on icon at bounding box center [737, 213] width 14 height 14
drag, startPoint x: 624, startPoint y: 264, endPoint x: 700, endPoint y: 259, distance: 76.0
click at [632, 256] on label "[MEDICAL_DATA]" at bounding box center [667, 249] width 90 height 14
checkbox input "true"
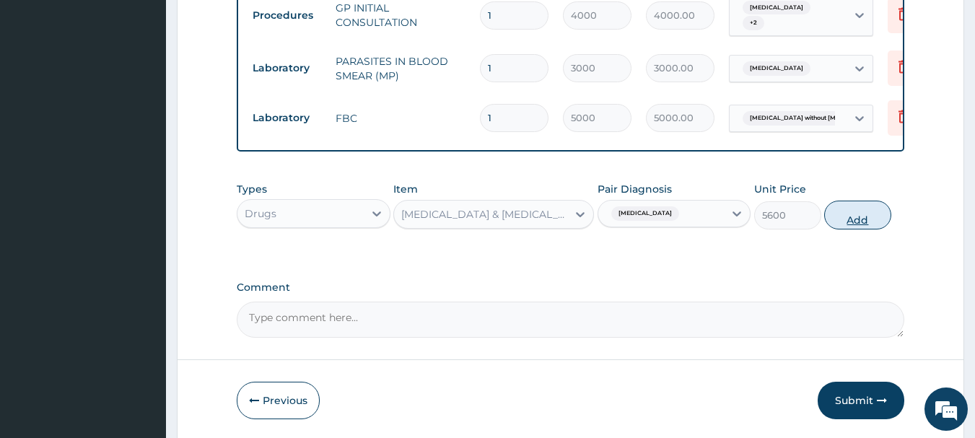
click at [852, 216] on button "Add" at bounding box center [857, 215] width 67 height 29
type input "0"
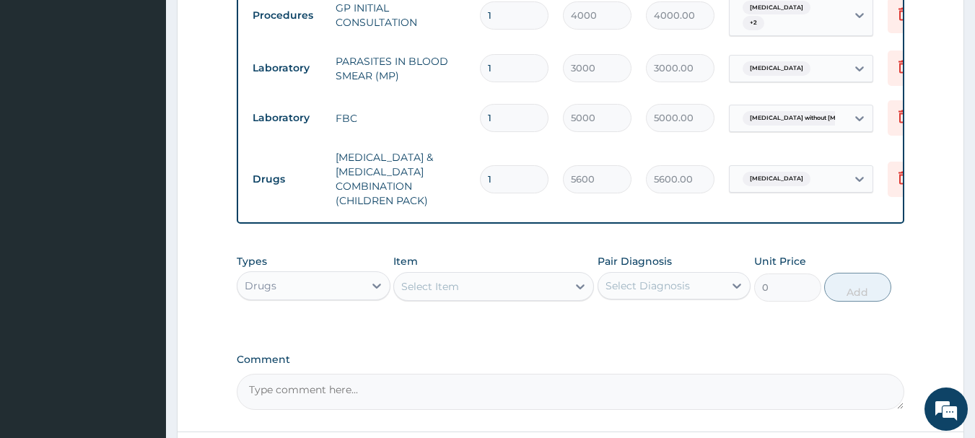
click at [455, 294] on div "Select Item" at bounding box center [430, 286] width 58 height 14
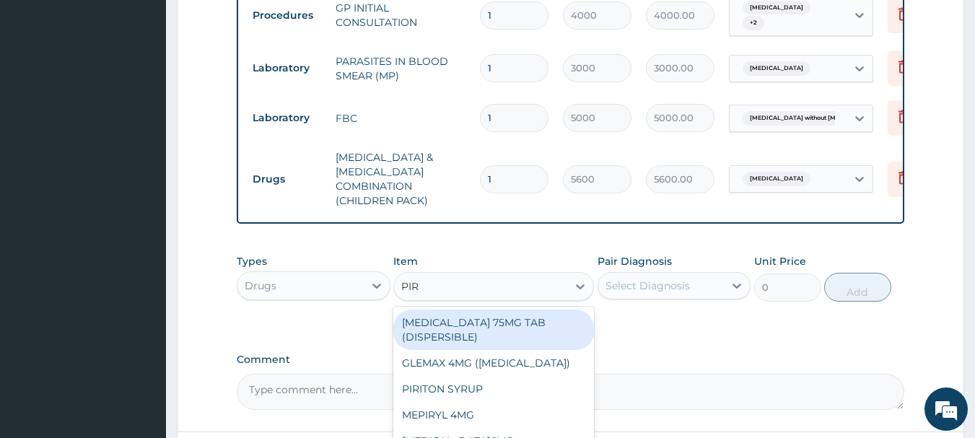
type input "PIRI"
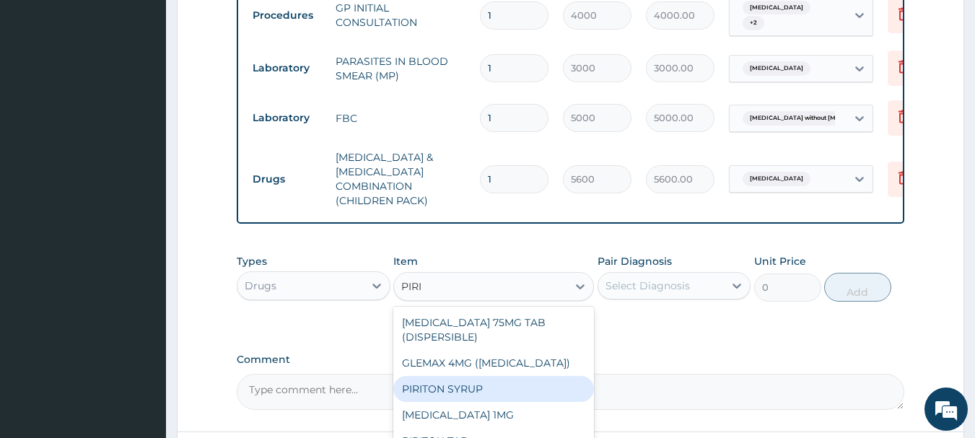
click at [452, 395] on div "PIRITON SYRUP" at bounding box center [493, 389] width 201 height 26
type input "2500"
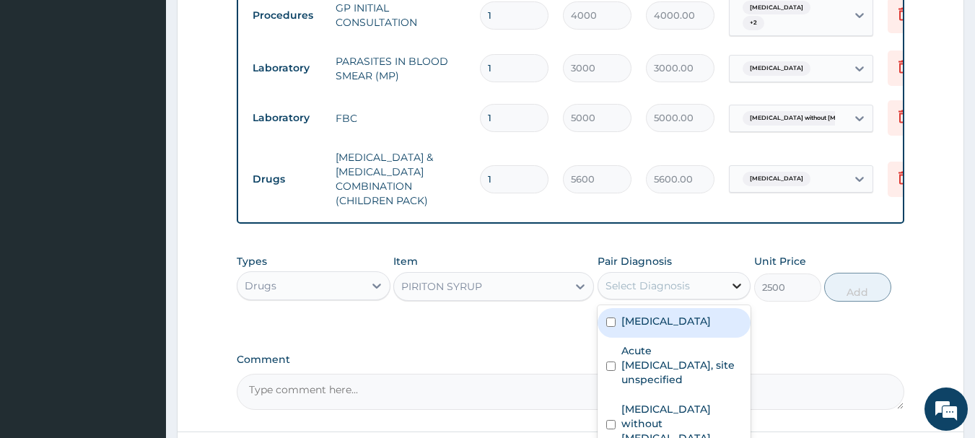
drag, startPoint x: 728, startPoint y: 291, endPoint x: 726, endPoint y: 302, distance: 11.0
click at [728, 295] on div at bounding box center [737, 286] width 26 height 26
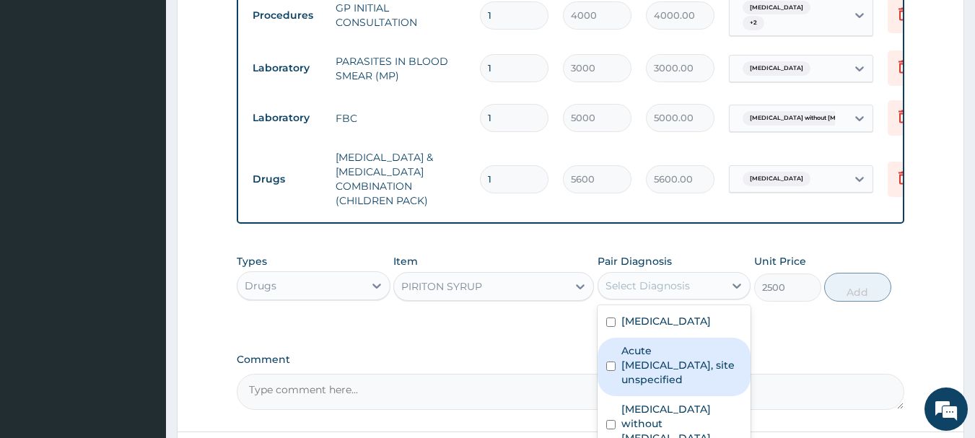
drag, startPoint x: 640, startPoint y: 383, endPoint x: 657, endPoint y: 377, distance: 18.5
click at [641, 382] on label "Acute upper respiratory infection, site unspecified" at bounding box center [682, 365] width 121 height 43
checkbox input "true"
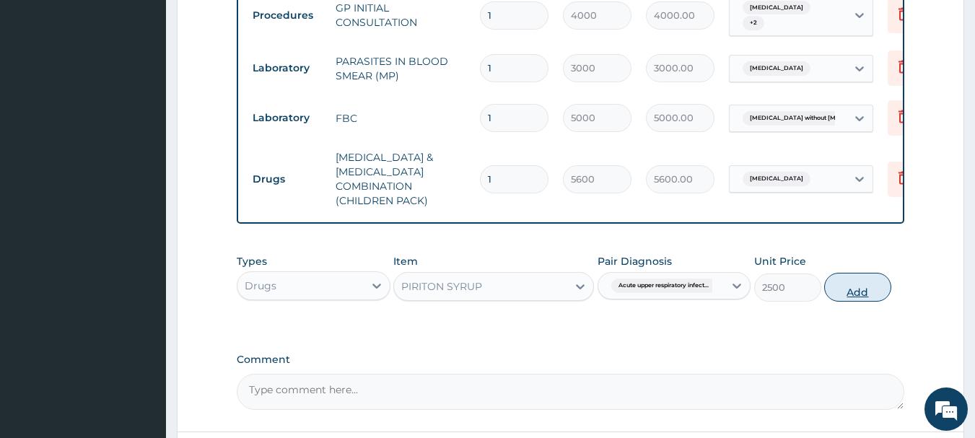
click at [854, 295] on button "Add" at bounding box center [857, 287] width 67 height 29
type input "0"
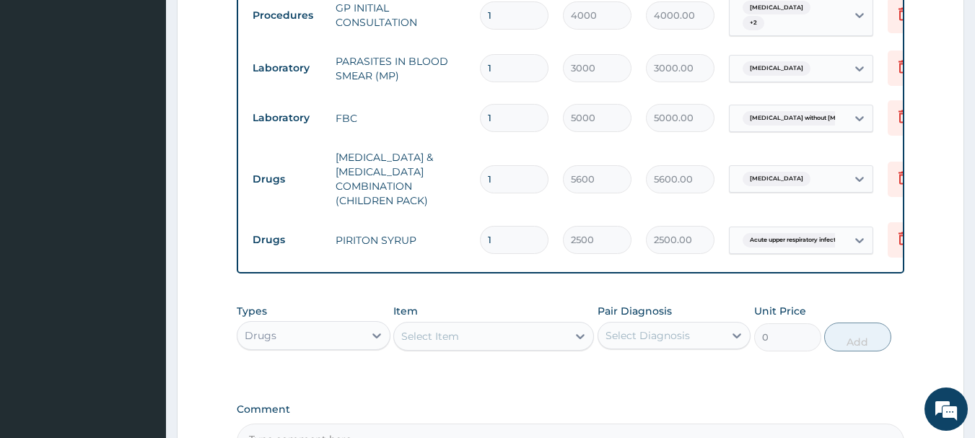
click at [449, 344] on div "Select Item" at bounding box center [430, 336] width 58 height 14
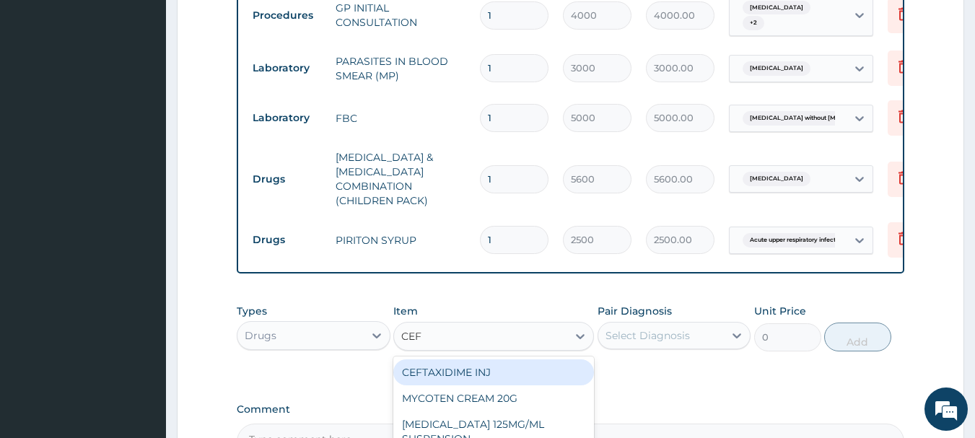
type input "CEFU"
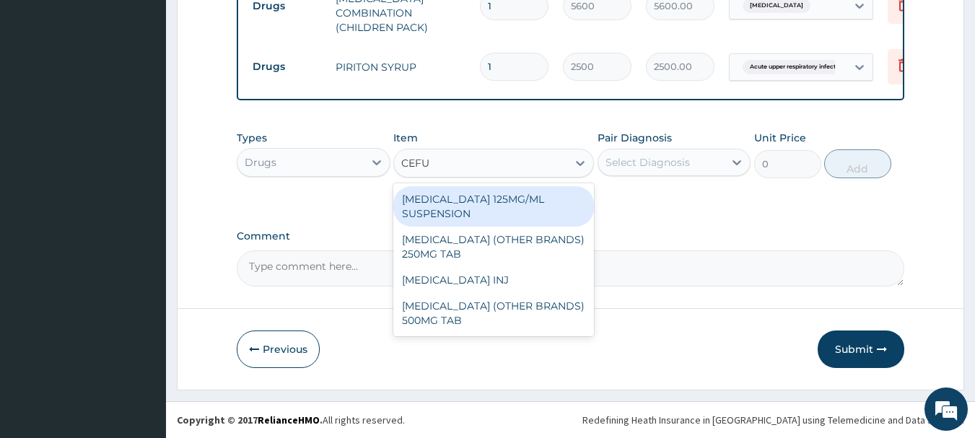
scroll to position [772, 0]
click at [435, 214] on div "CEFUROXIME 125MG/ML SUSPENSION" at bounding box center [493, 206] width 201 height 40
type input "4500"
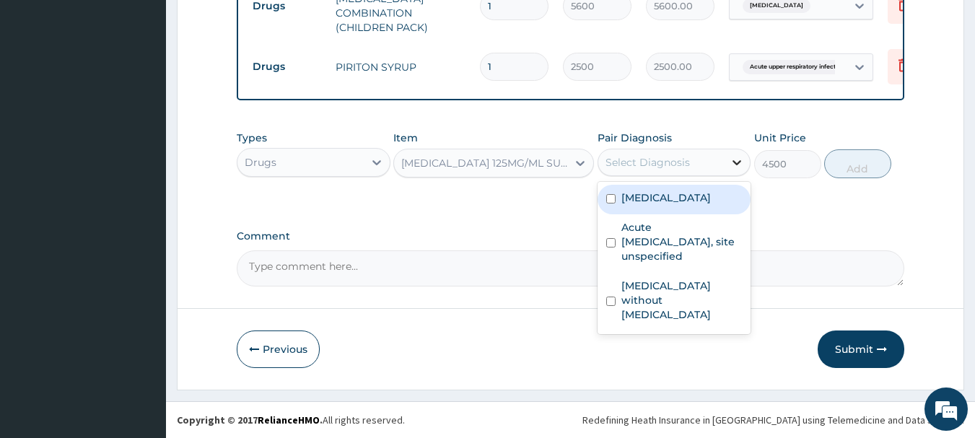
click at [738, 160] on icon at bounding box center [737, 162] width 14 height 14
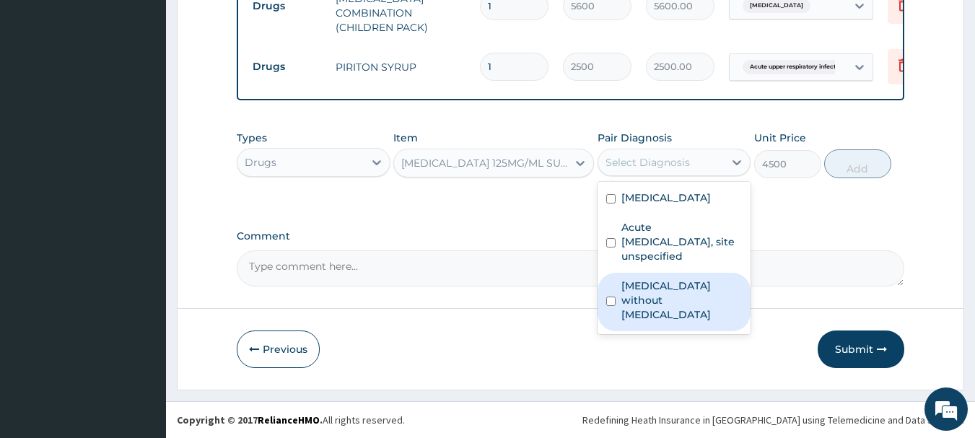
drag, startPoint x: 639, startPoint y: 290, endPoint x: 633, endPoint y: 266, distance: 23.8
click at [636, 277] on div "Sepsis without septic shock" at bounding box center [675, 302] width 154 height 58
checkbox input "true"
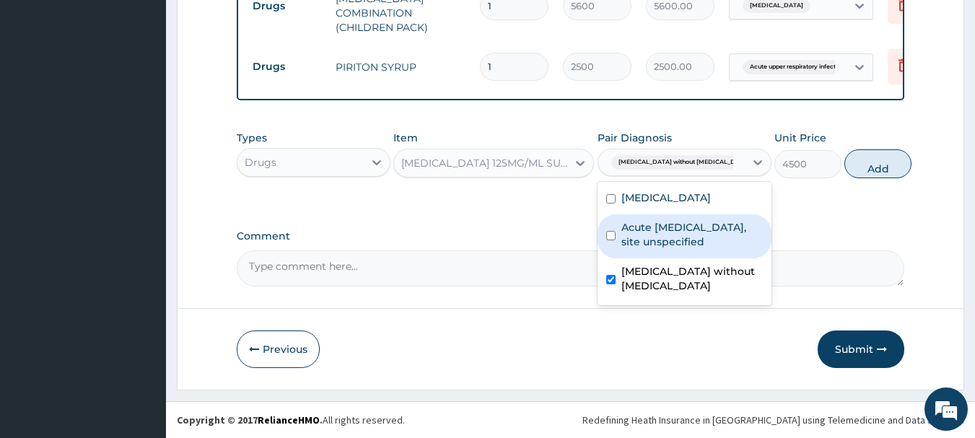
drag, startPoint x: 631, startPoint y: 250, endPoint x: 684, endPoint y: 235, distance: 54.8
click at [671, 235] on label "Acute upper respiratory infection, site unspecified" at bounding box center [693, 234] width 142 height 29
checkbox input "true"
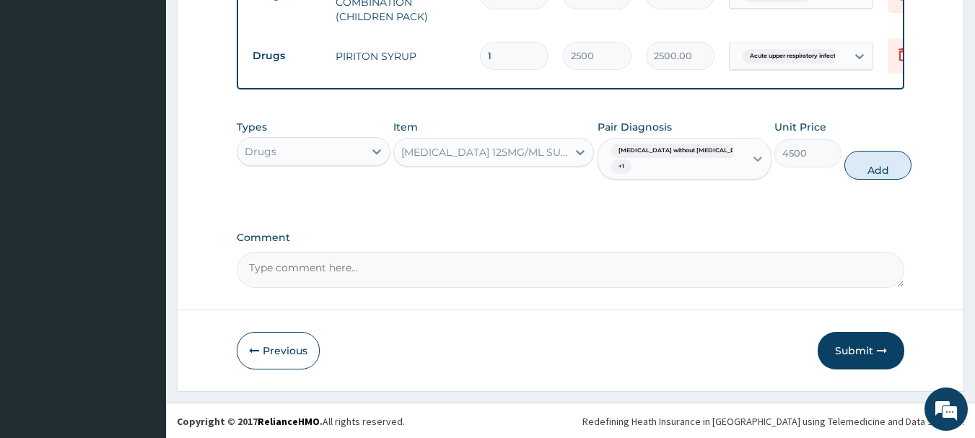
drag, startPoint x: 852, startPoint y: 180, endPoint x: 739, endPoint y: 212, distance: 117.0
click at [848, 180] on button "Add" at bounding box center [878, 165] width 67 height 29
type input "0"
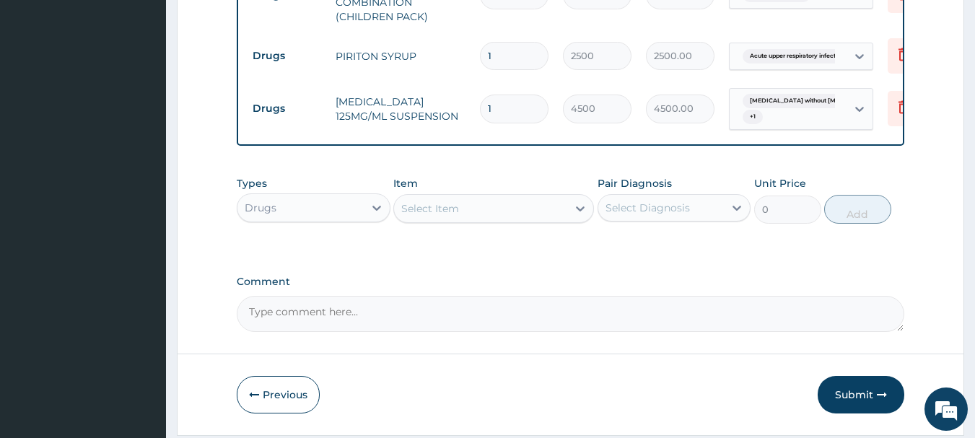
click at [476, 204] on div "Item Select Item" at bounding box center [493, 200] width 201 height 48
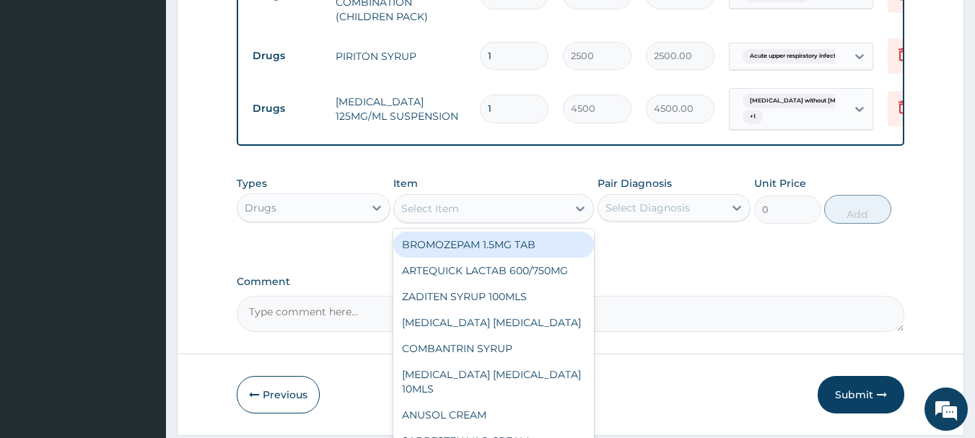
click at [476, 219] on div "Select Item" at bounding box center [480, 208] width 173 height 23
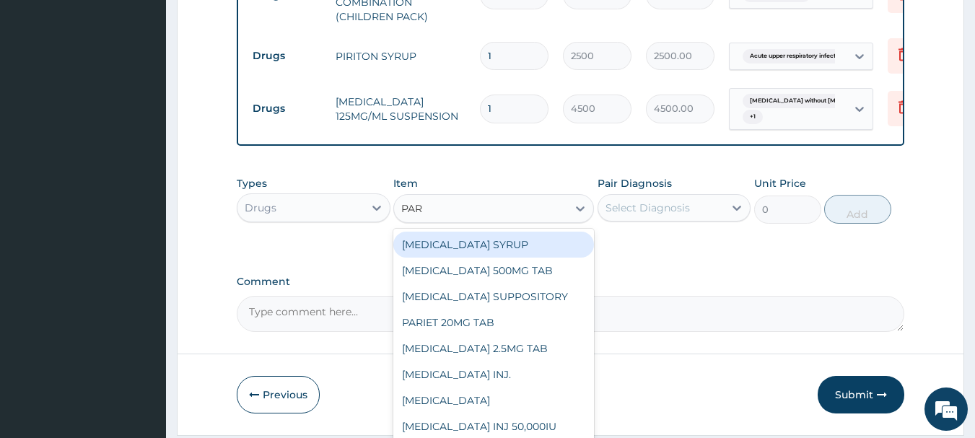
type input "PARA"
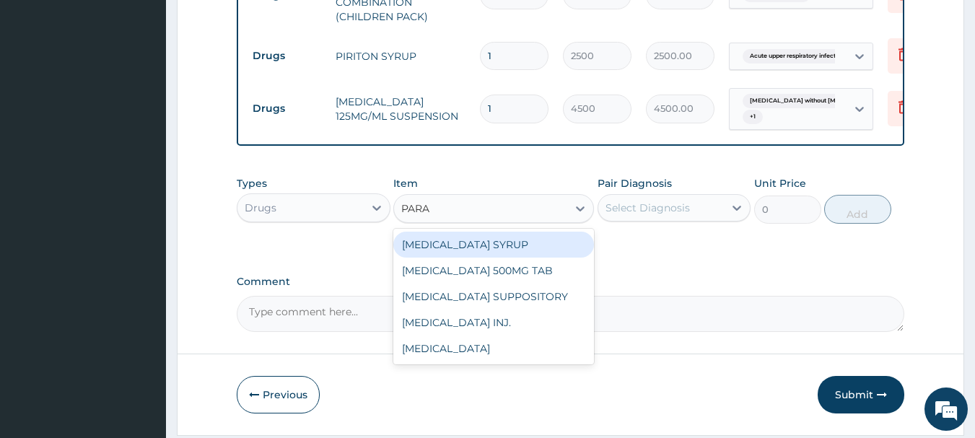
click at [494, 256] on div "PARACETAMOL SYRUP" at bounding box center [493, 245] width 201 height 26
type input "1960"
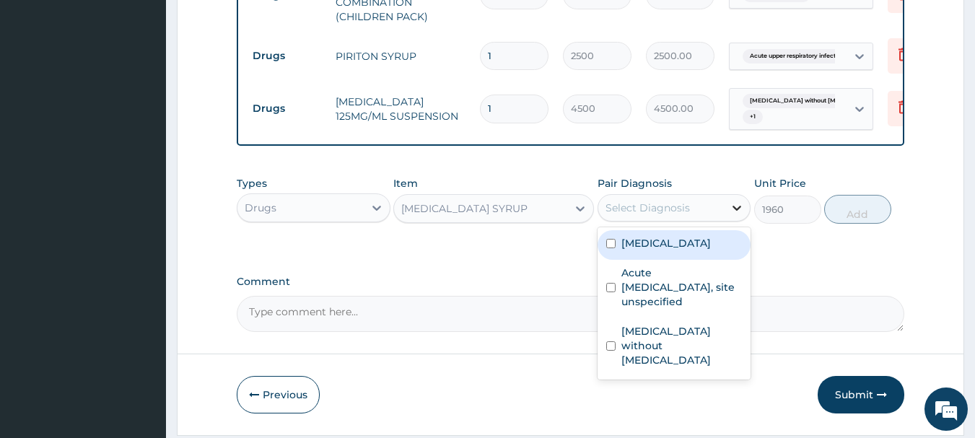
click at [737, 214] on icon at bounding box center [737, 208] width 14 height 14
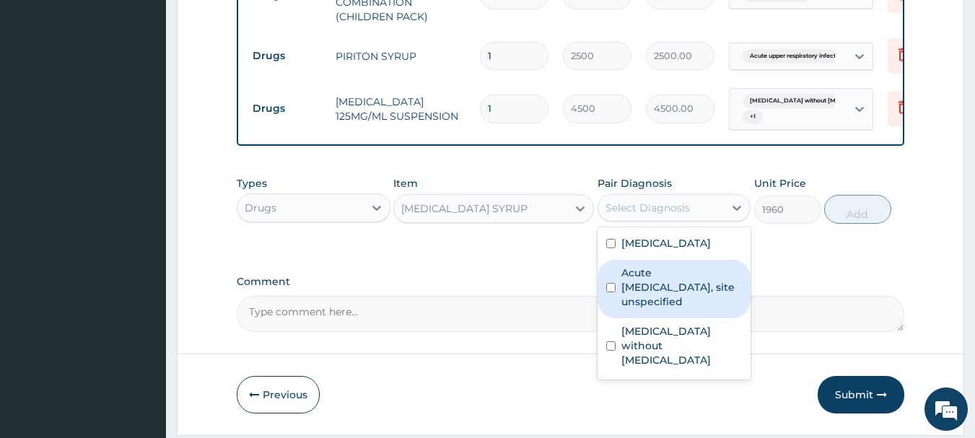
click at [624, 292] on label "Acute upper respiratory infection, site unspecified" at bounding box center [682, 287] width 121 height 43
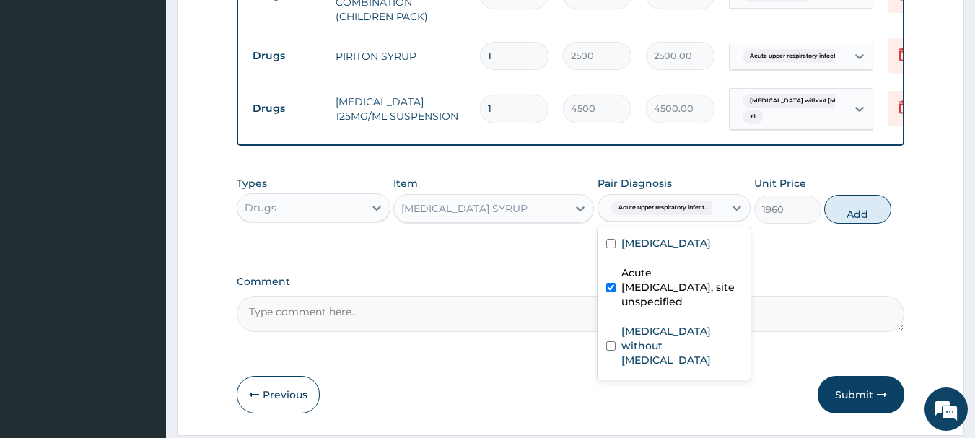
drag, startPoint x: 624, startPoint y: 296, endPoint x: 621, endPoint y: 315, distance: 19.8
click at [624, 297] on label "Acute upper respiratory infection, site unspecified" at bounding box center [682, 287] width 121 height 43
click at [623, 303] on label "Acute upper respiratory infection, site unspecified" at bounding box center [682, 287] width 121 height 43
checkbox input "true"
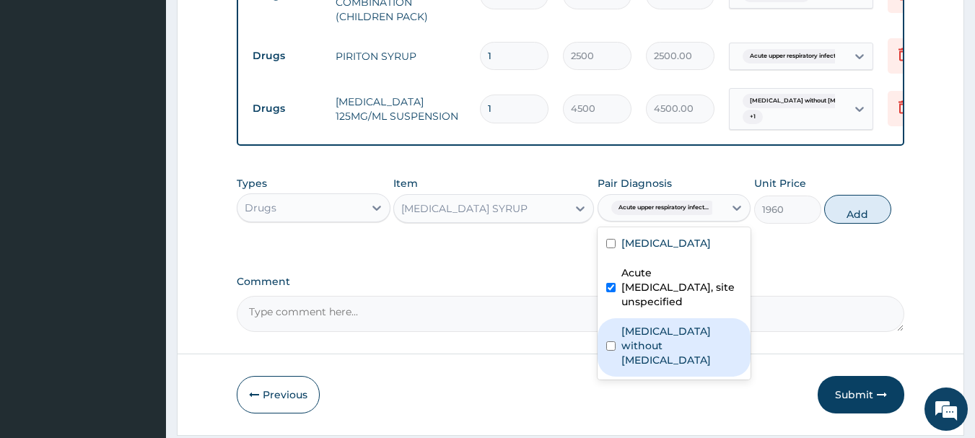
drag, startPoint x: 619, startPoint y: 340, endPoint x: 619, endPoint y: 319, distance: 20.9
click at [619, 336] on div "[MEDICAL_DATA] without [MEDICAL_DATA]" at bounding box center [675, 347] width 154 height 58
checkbox input "true"
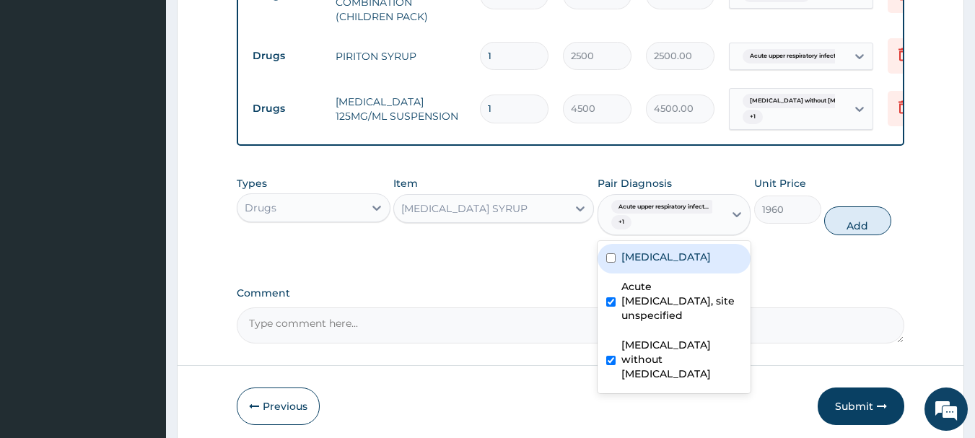
drag, startPoint x: 610, startPoint y: 268, endPoint x: 613, endPoint y: 303, distance: 35.5
click at [610, 274] on div "[MEDICAL_DATA]" at bounding box center [675, 259] width 154 height 30
checkbox input "true"
drag, startPoint x: 614, startPoint y: 309, endPoint x: 695, endPoint y: 274, distance: 87.3
click at [621, 308] on div "Acute upper respiratory infection, site unspecified" at bounding box center [675, 303] width 154 height 58
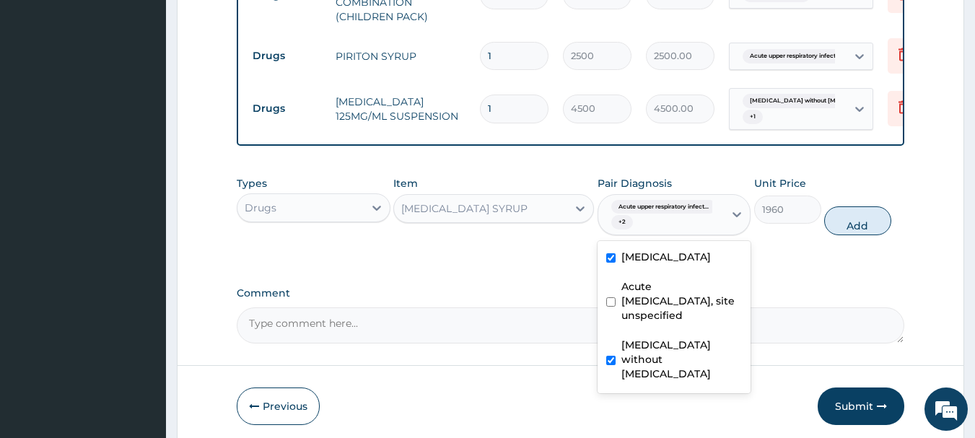
checkbox input "false"
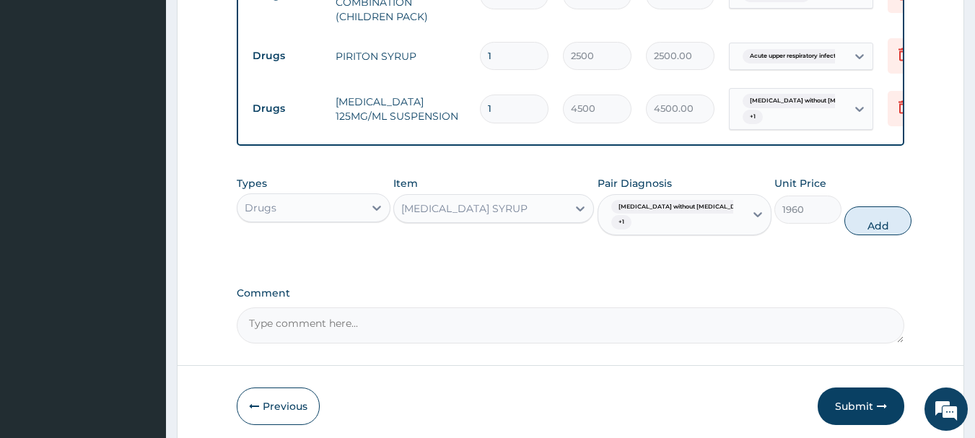
click at [861, 222] on button "Add" at bounding box center [878, 220] width 67 height 29
type input "0"
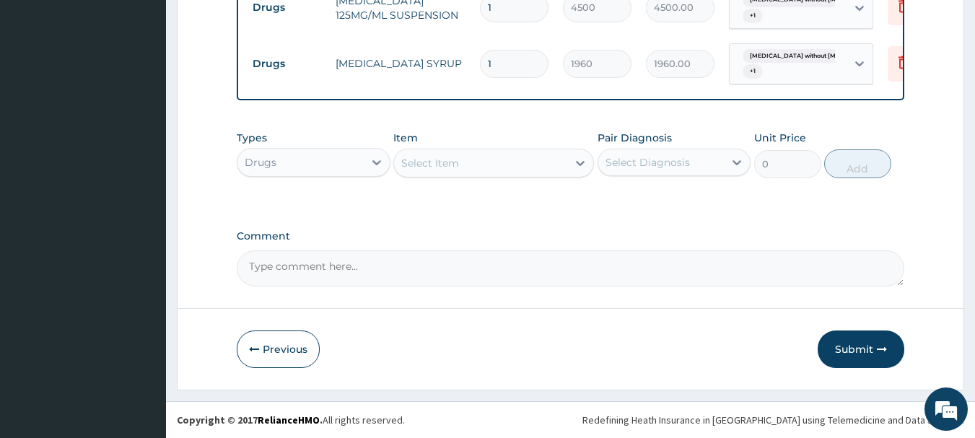
scroll to position [884, 0]
click at [863, 347] on button "Submit" at bounding box center [861, 350] width 87 height 38
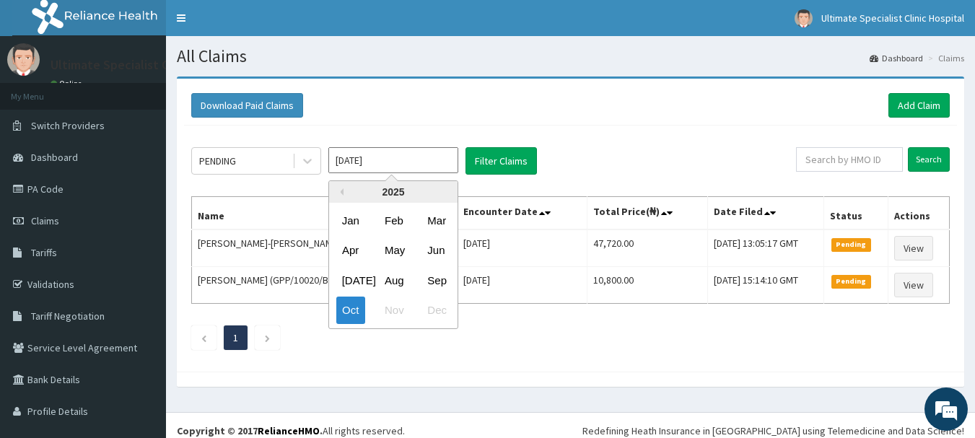
click at [432, 162] on input "[DATE]" at bounding box center [393, 160] width 130 height 26
click at [433, 280] on div "Sep" at bounding box center [436, 280] width 29 height 27
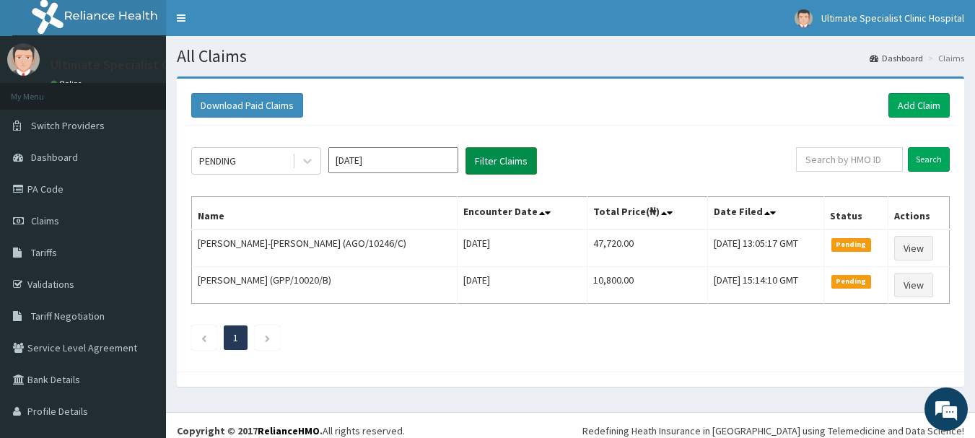
click at [503, 165] on button "Filter Claims" at bounding box center [501, 160] width 71 height 27
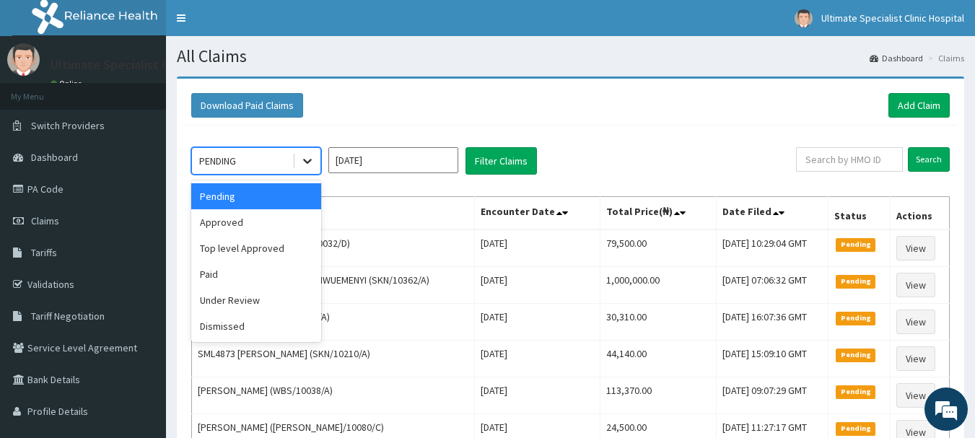
click at [311, 161] on icon at bounding box center [307, 162] width 9 height 5
click at [223, 303] on div "Under Review" at bounding box center [256, 300] width 130 height 26
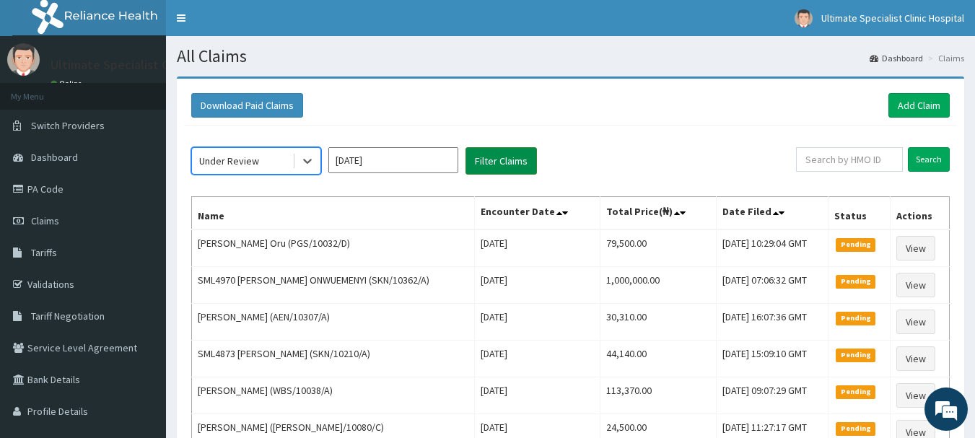
click at [510, 155] on button "Filter Claims" at bounding box center [501, 160] width 71 height 27
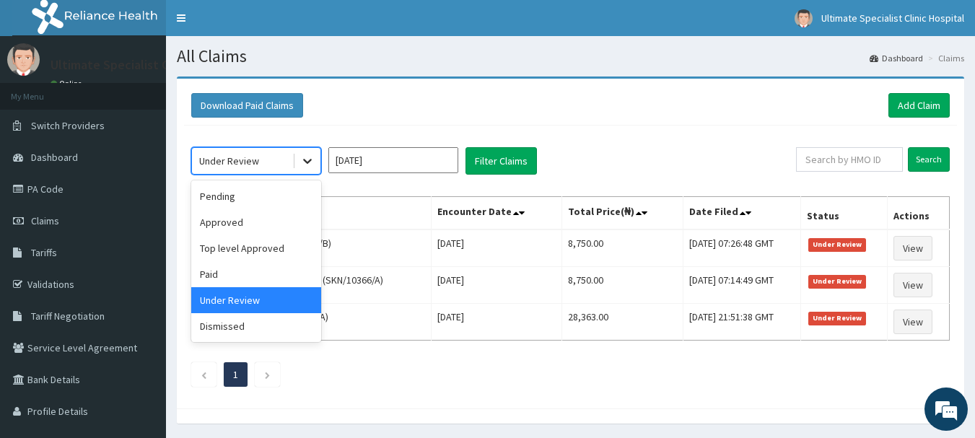
click at [309, 163] on icon at bounding box center [307, 161] width 14 height 14
click at [242, 201] on div "Pending" at bounding box center [256, 196] width 130 height 26
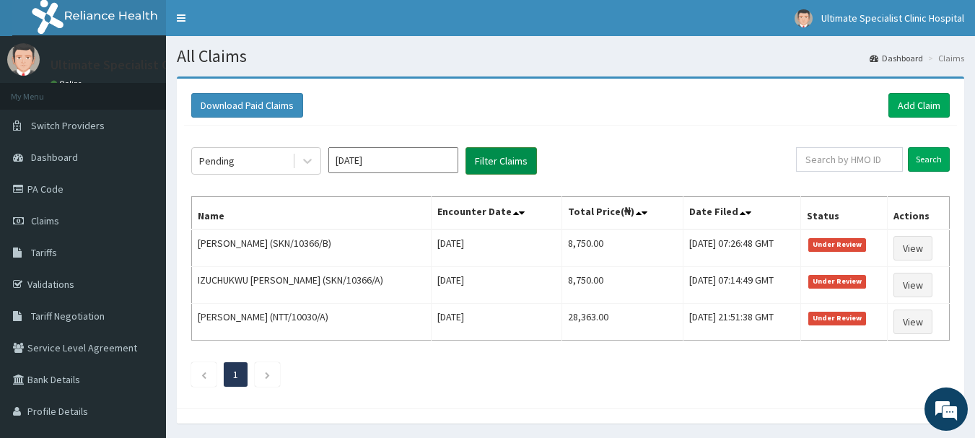
click at [495, 155] on button "Filter Claims" at bounding box center [501, 160] width 71 height 27
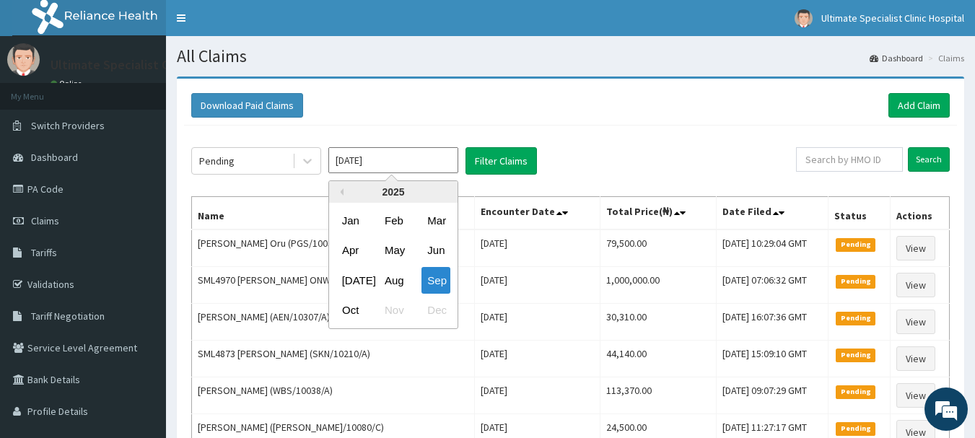
click at [438, 162] on input "[DATE]" at bounding box center [393, 160] width 130 height 26
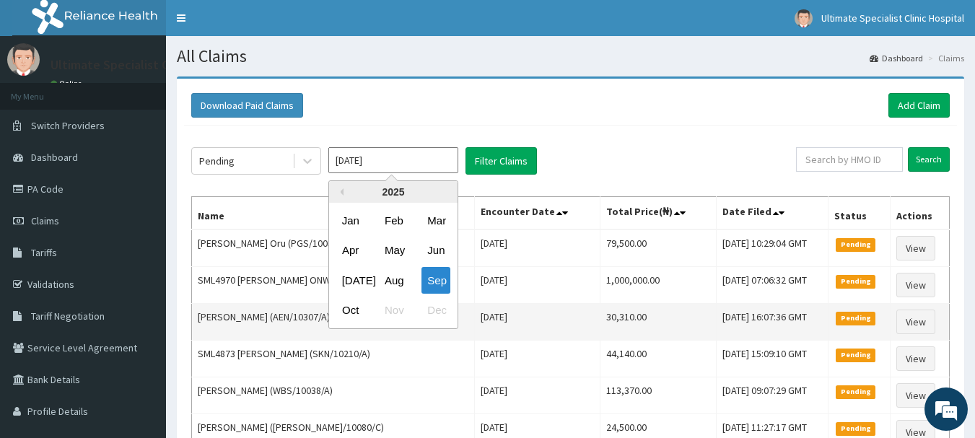
click at [354, 313] on div "Oct" at bounding box center [350, 310] width 29 height 27
type input "[DATE]"
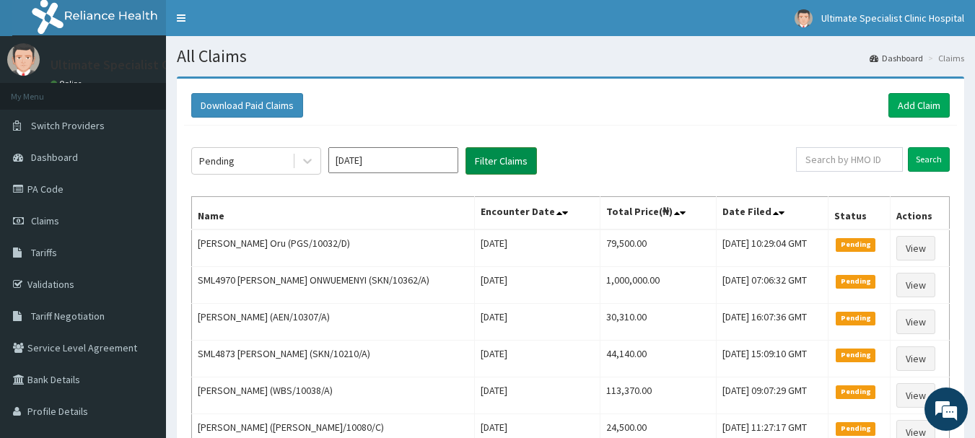
click at [475, 154] on button "Filter Claims" at bounding box center [501, 160] width 71 height 27
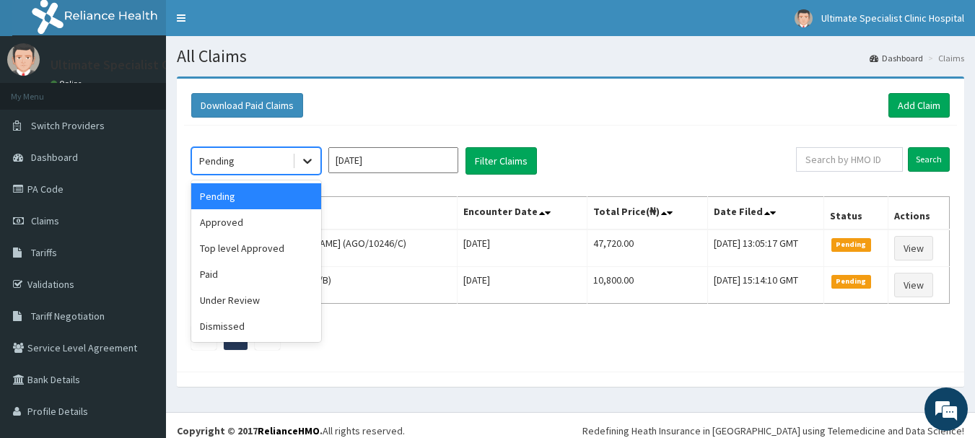
click at [308, 160] on icon at bounding box center [307, 161] width 14 height 14
click at [239, 227] on div "Approved" at bounding box center [256, 222] width 130 height 26
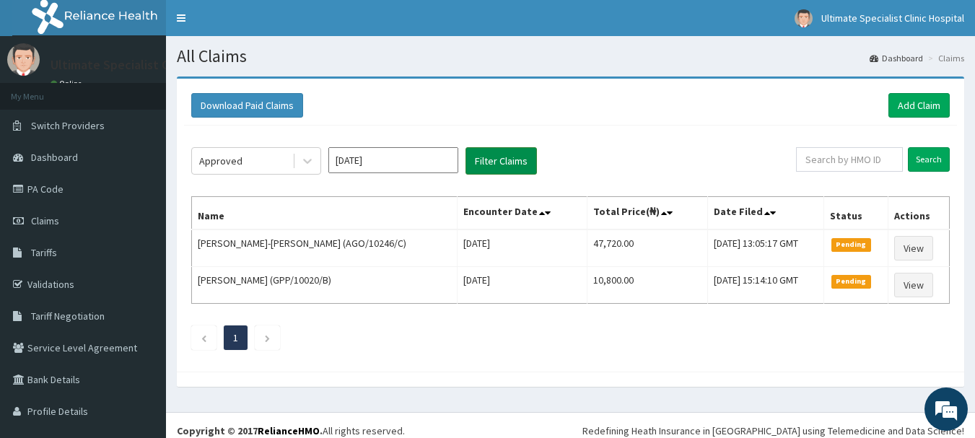
click at [496, 160] on button "Filter Claims" at bounding box center [501, 160] width 71 height 27
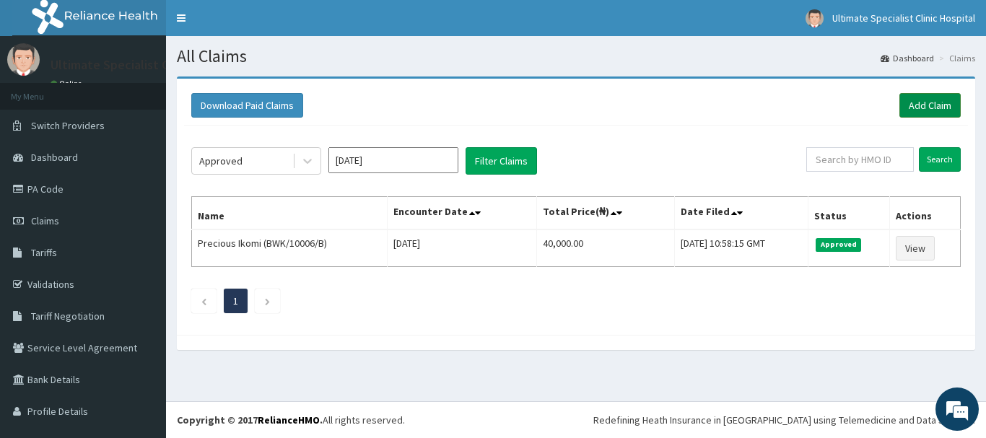
click at [913, 105] on link "Add Claim" at bounding box center [930, 105] width 61 height 25
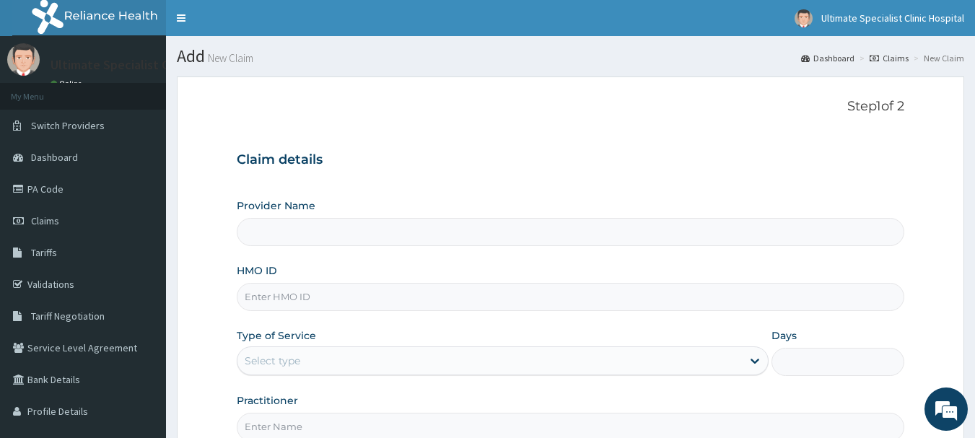
type input "Ultimate Specialist Clinic And Hospital"
click at [275, 295] on input "HMO ID" at bounding box center [571, 297] width 669 height 28
paste input "PGS/10032/C"
type input "PGS/10032/C"
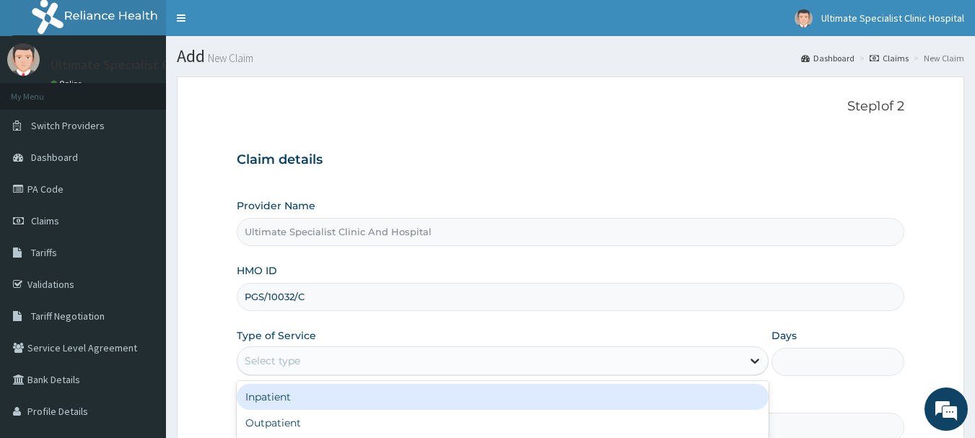
click at [755, 362] on icon at bounding box center [755, 362] width 9 height 5
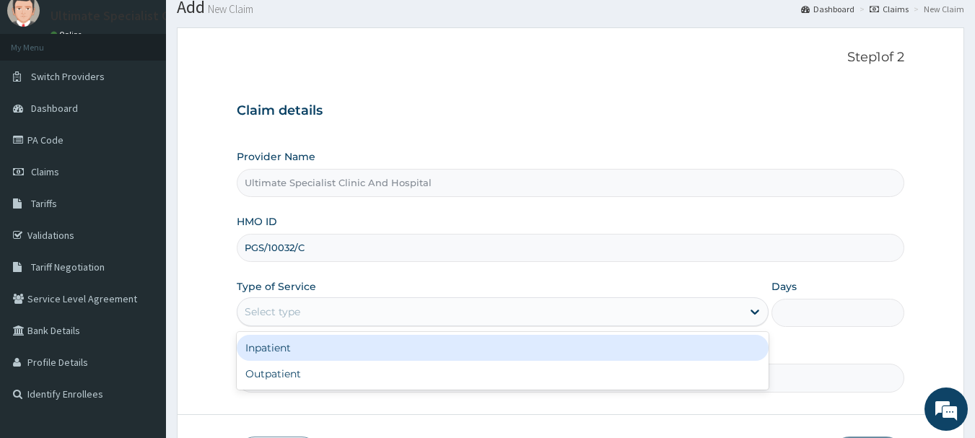
scroll to position [144, 0]
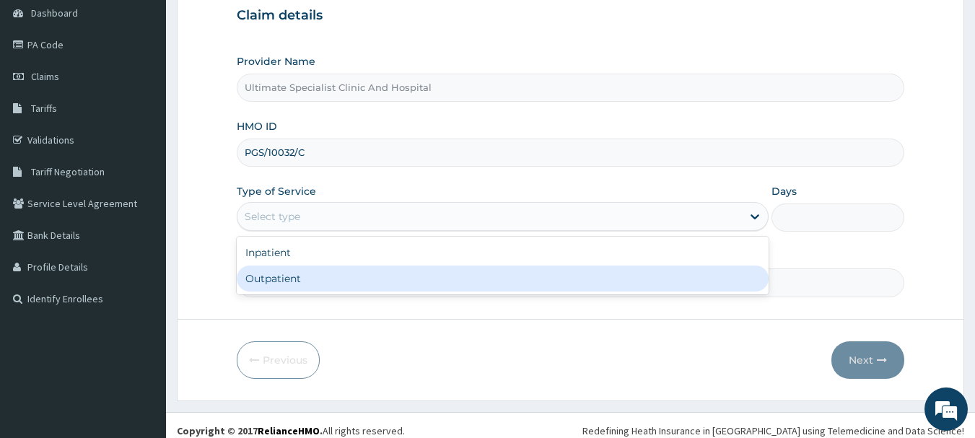
click at [284, 282] on div "Outpatient" at bounding box center [503, 279] width 532 height 26
type input "1"
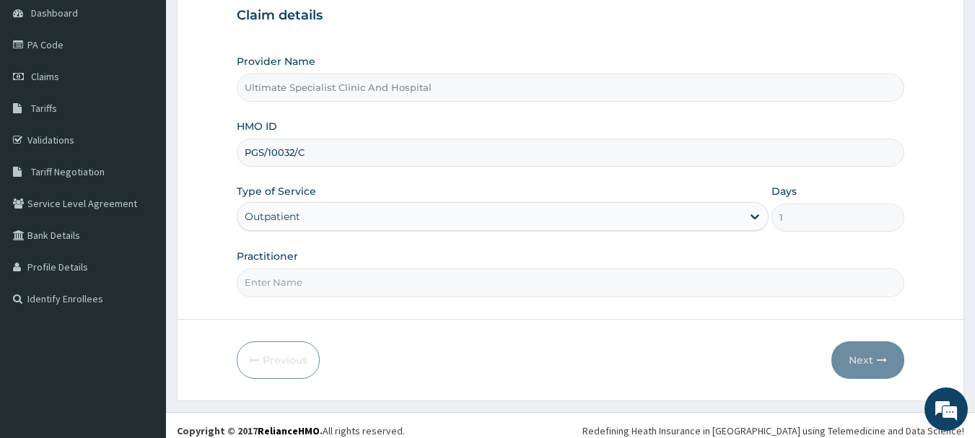
click at [284, 291] on input "Practitioner" at bounding box center [571, 283] width 669 height 28
click at [284, 286] on input "Practitioner" at bounding box center [571, 283] width 669 height 28
type input "DR KOKO"
click at [855, 364] on button "Next" at bounding box center [868, 360] width 73 height 38
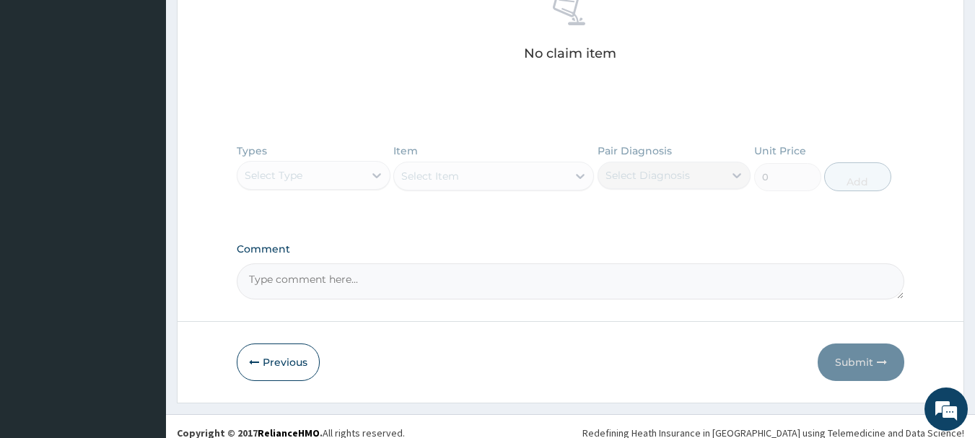
scroll to position [599, 0]
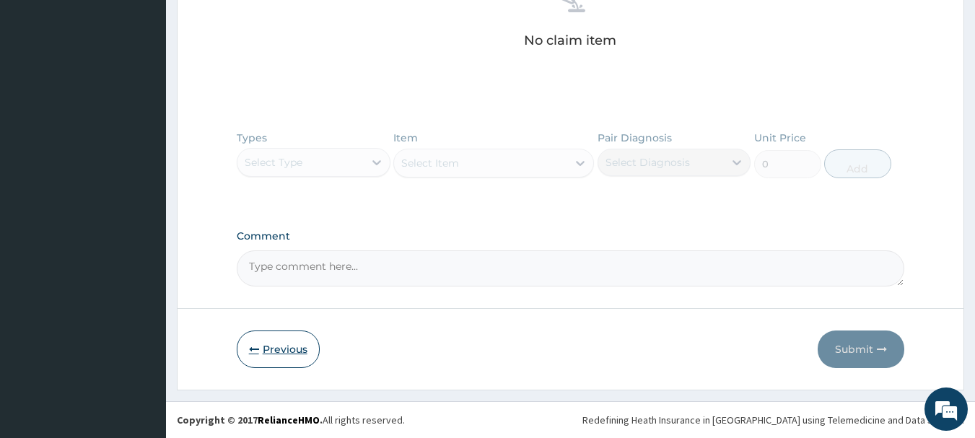
click at [256, 350] on icon "button" at bounding box center [254, 349] width 10 height 10
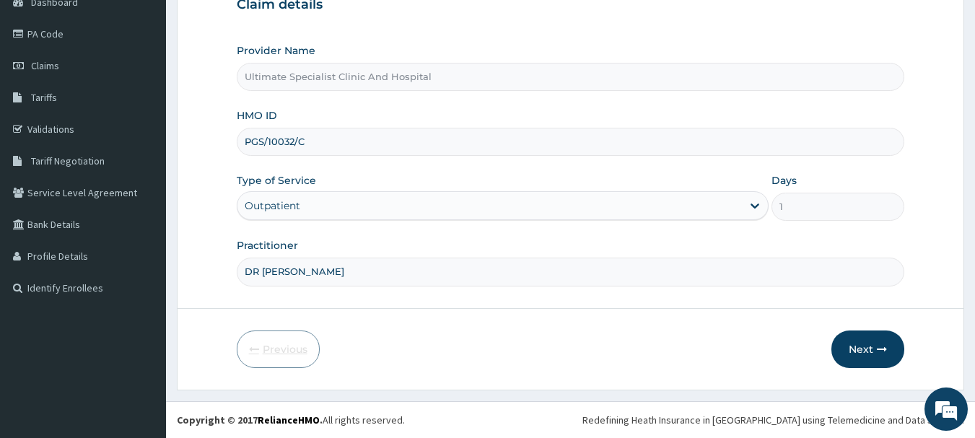
scroll to position [155, 0]
click at [857, 354] on button "Next" at bounding box center [868, 350] width 73 height 38
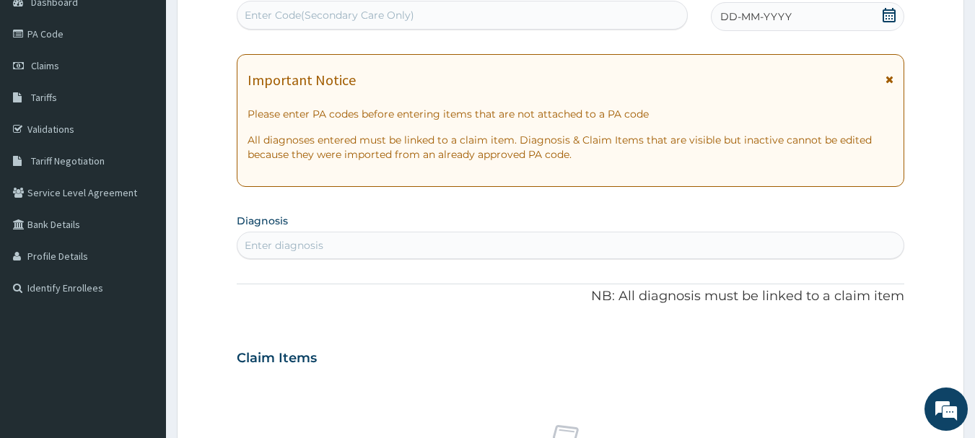
click at [292, 247] on div "Enter diagnosis" at bounding box center [284, 245] width 79 height 14
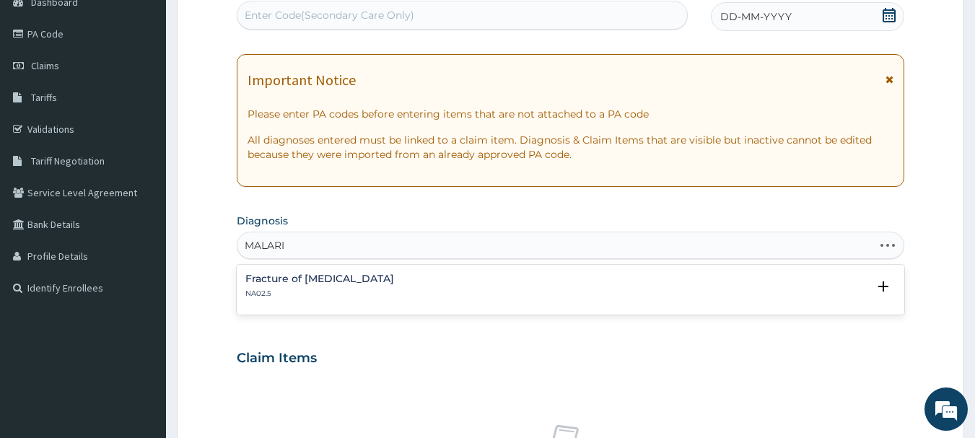
type input "MALARIA"
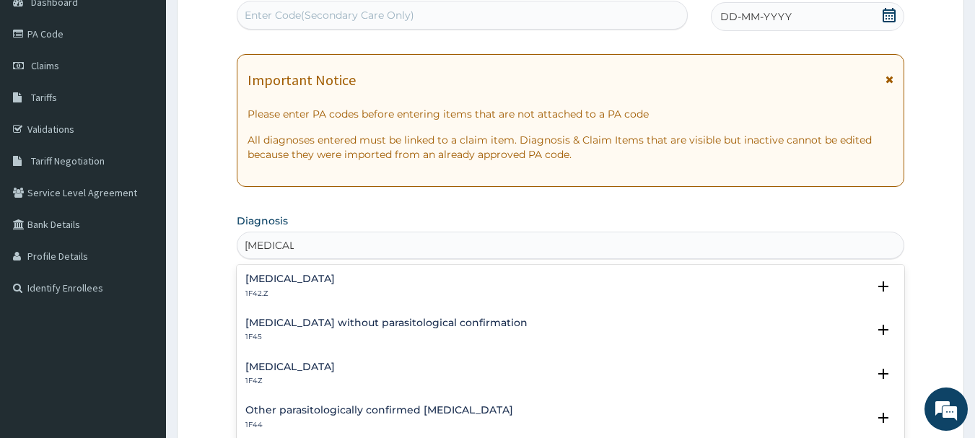
click at [335, 367] on h4 "Malaria, unspecified" at bounding box center [290, 367] width 90 height 11
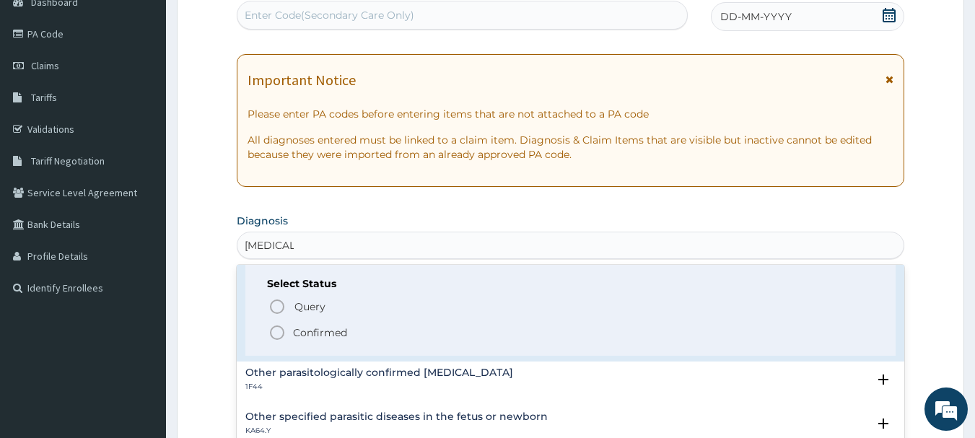
scroll to position [144, 0]
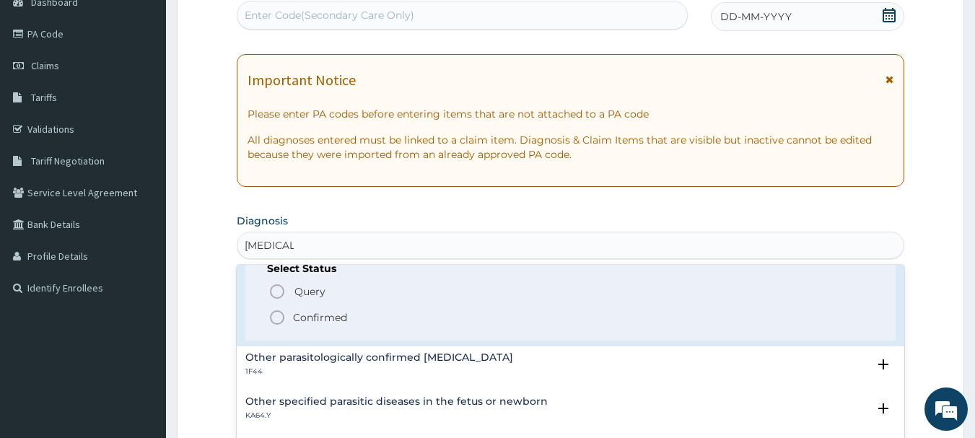
click at [279, 321] on icon "status option filled" at bounding box center [277, 317] width 17 height 17
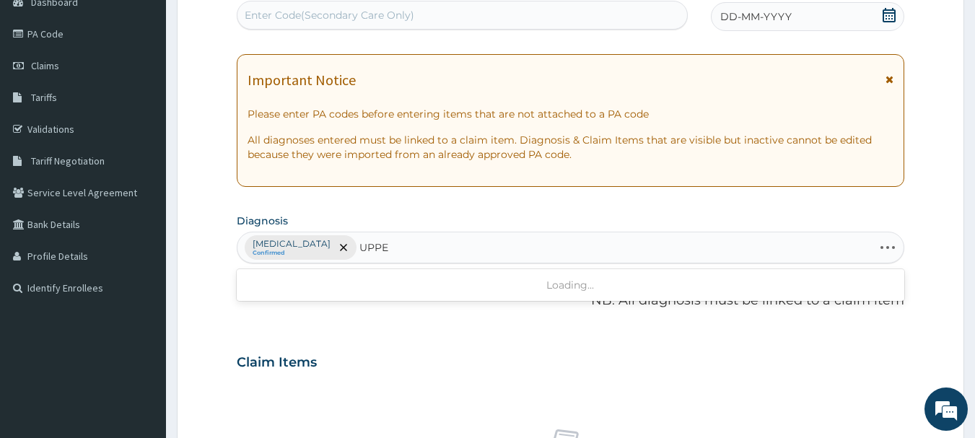
type input "UPPER"
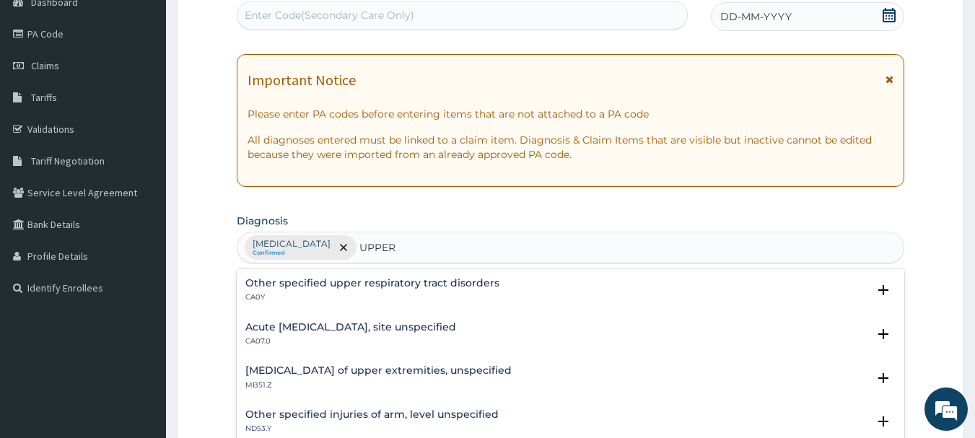
click at [412, 287] on h4 "Other specified upper respiratory tract disorders" at bounding box center [372, 283] width 254 height 11
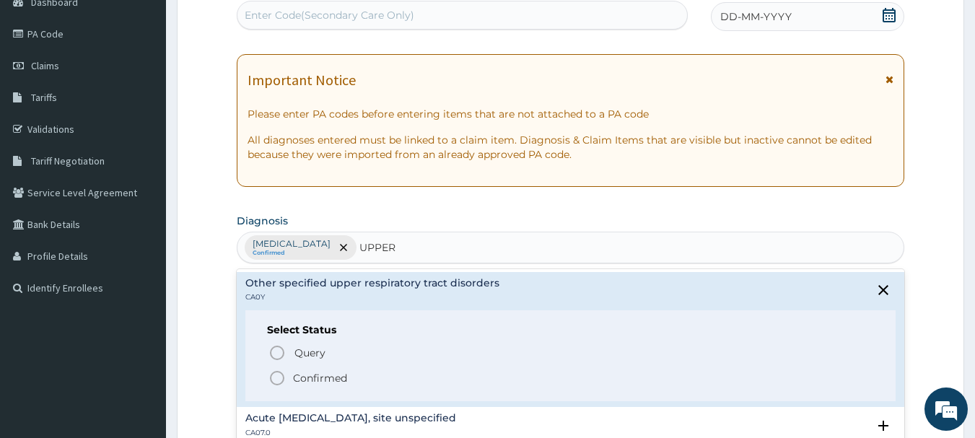
click at [277, 385] on circle "status option filled" at bounding box center [277, 378] width 13 height 13
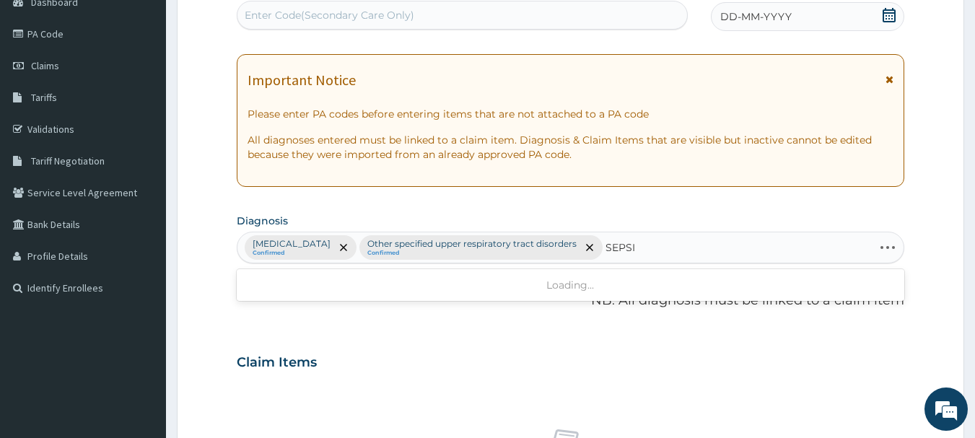
type input "SEPSIS"
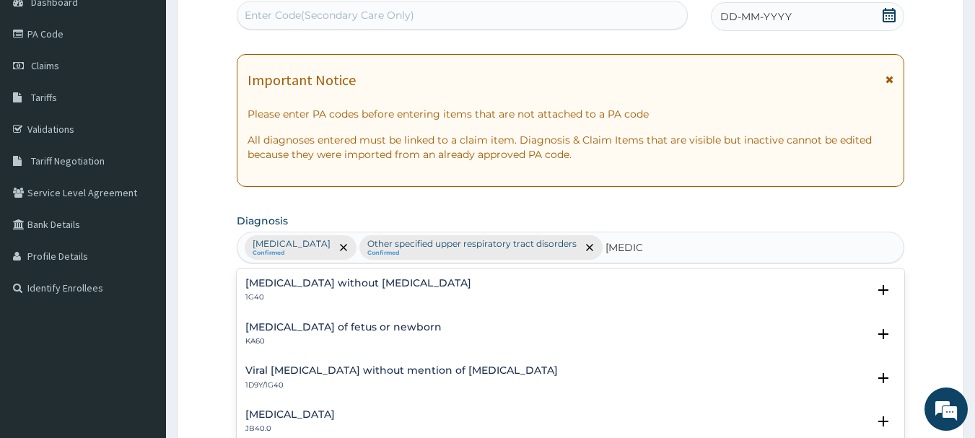
click at [268, 287] on h4 "Sepsis without septic shock" at bounding box center [358, 283] width 226 height 11
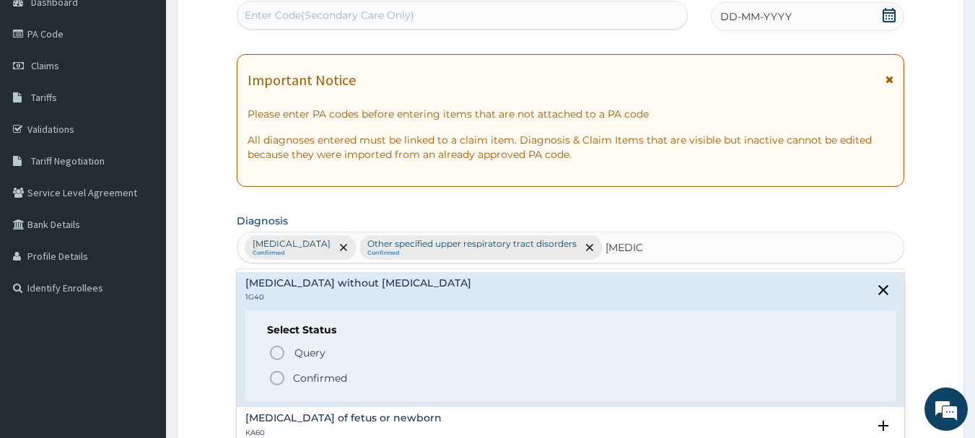
click at [276, 376] on icon "status option filled" at bounding box center [277, 378] width 17 height 17
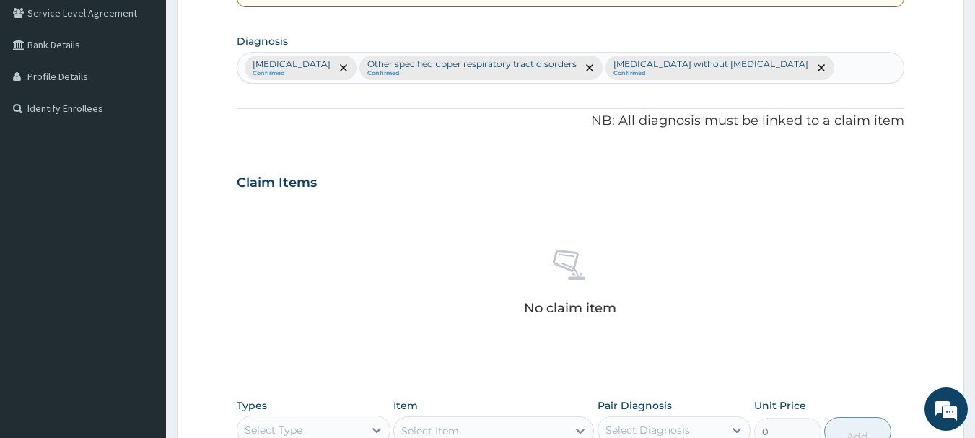
scroll to position [300, 0]
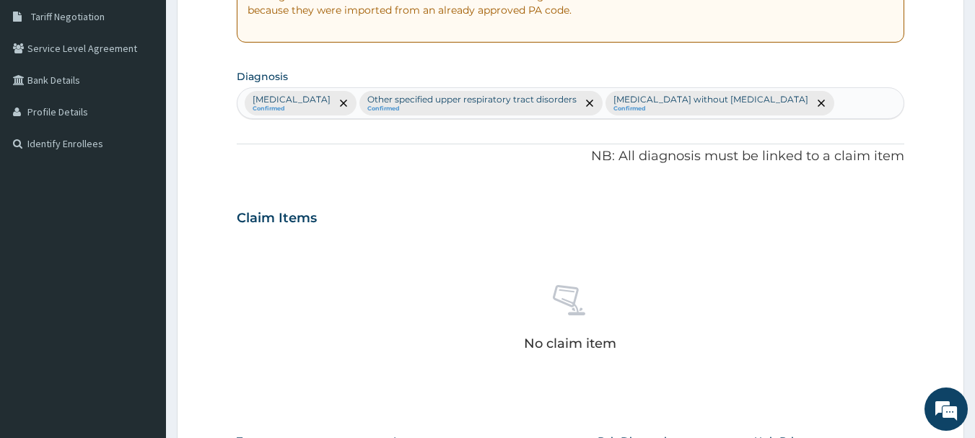
click at [661, 258] on div "No claim item" at bounding box center [571, 321] width 669 height 166
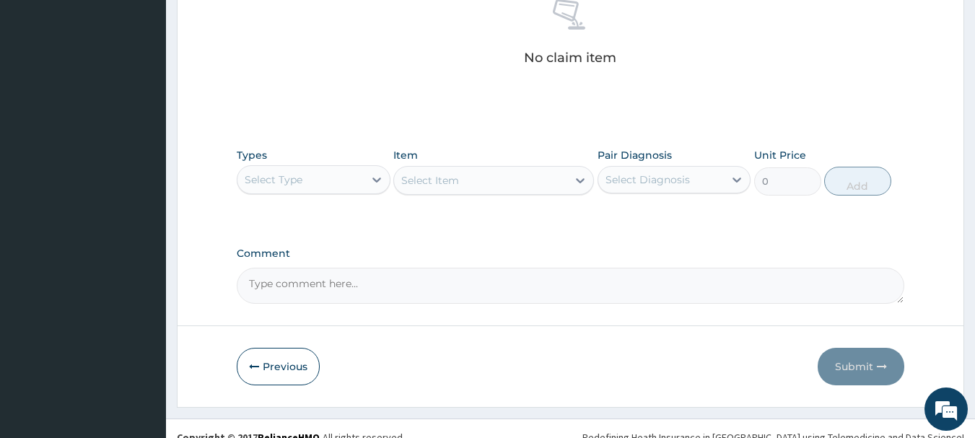
scroll to position [588, 0]
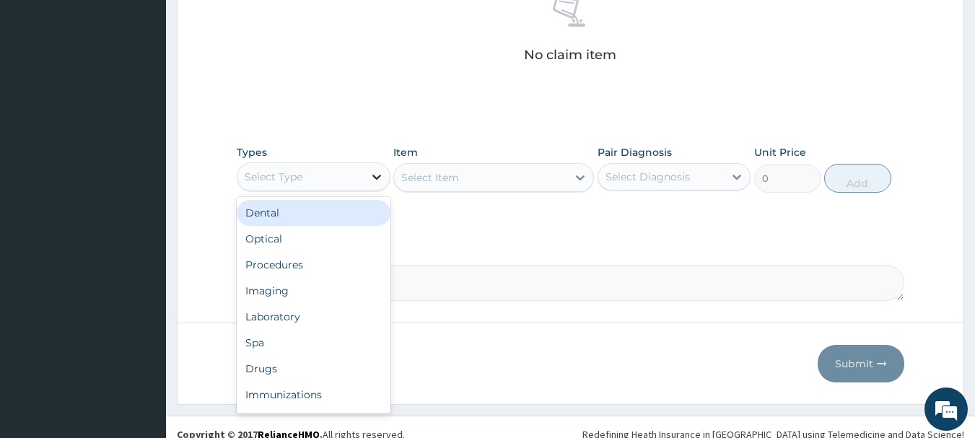
click at [379, 180] on icon at bounding box center [377, 177] width 14 height 14
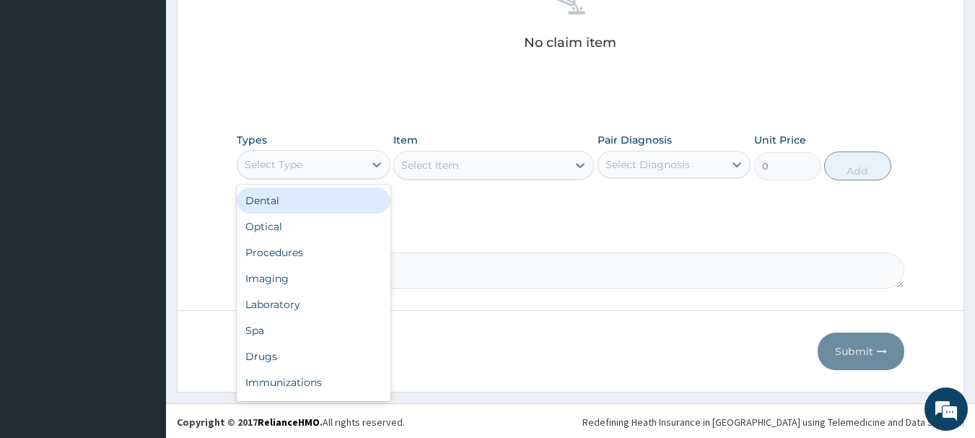
scroll to position [603, 0]
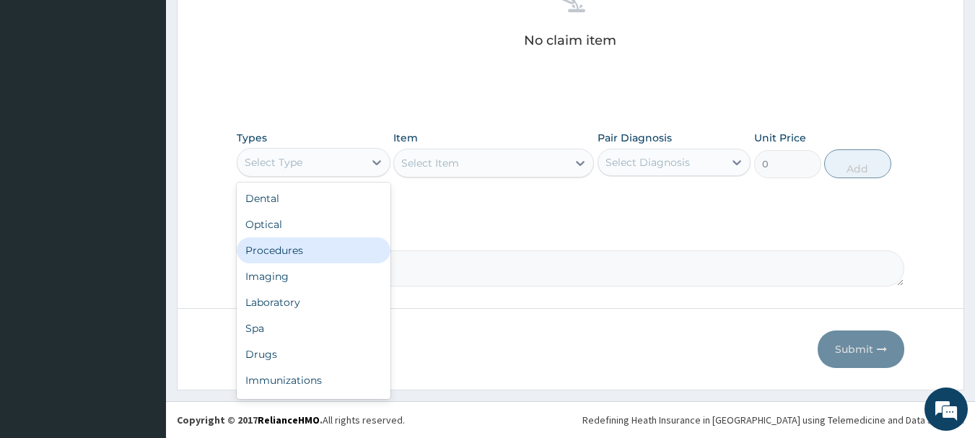
click at [277, 246] on div "Procedures" at bounding box center [314, 251] width 154 height 26
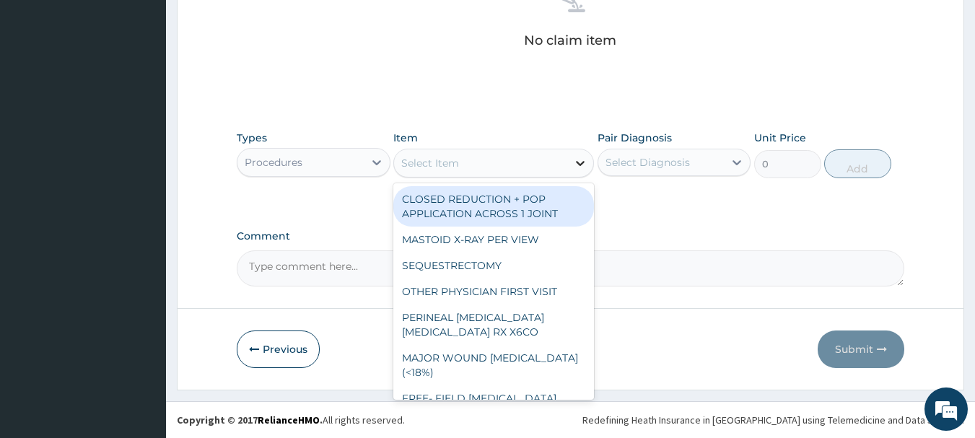
click at [579, 164] on icon at bounding box center [580, 163] width 9 height 5
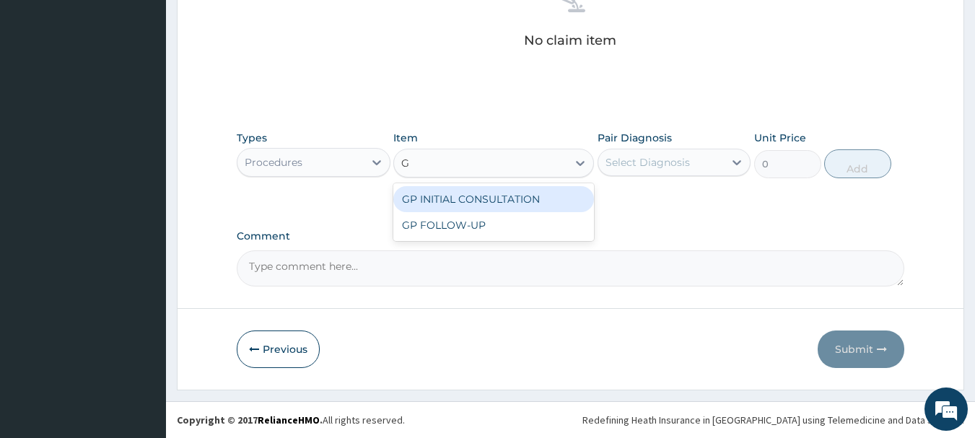
type input "GP"
click at [503, 199] on div "GP INITIAL CONSULTATION" at bounding box center [493, 199] width 201 height 26
type input "4000"
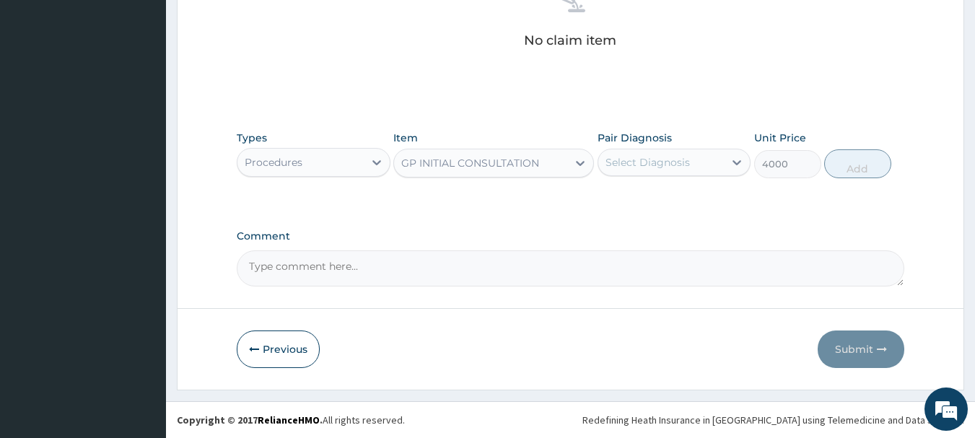
click at [663, 167] on div "Select Diagnosis" at bounding box center [648, 162] width 84 height 14
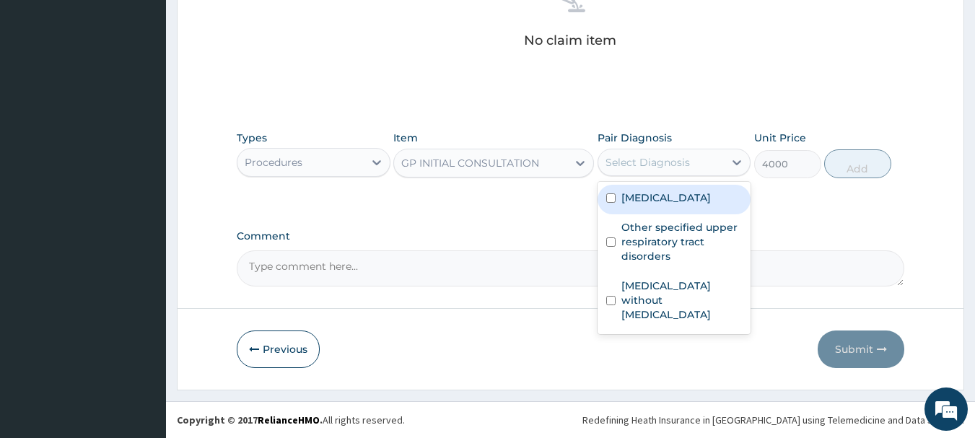
click at [609, 199] on input "checkbox" at bounding box center [610, 197] width 9 height 9
checkbox input "true"
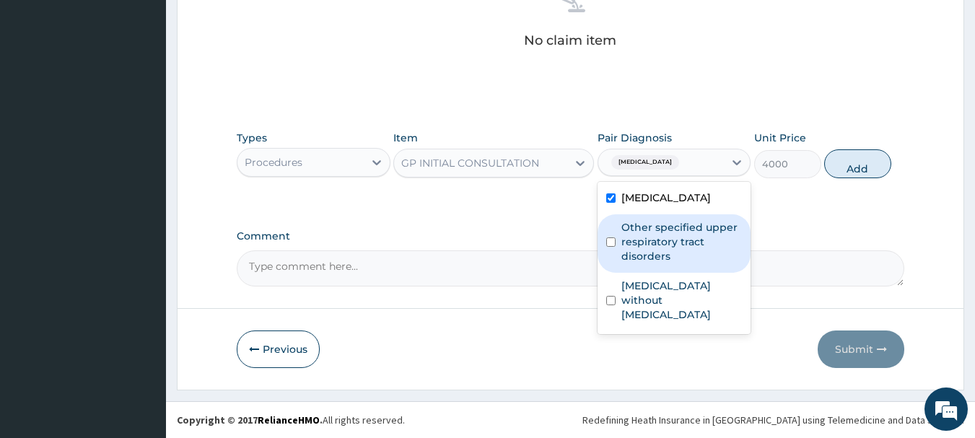
click at [616, 241] on div "Other specified upper respiratory tract disorders" at bounding box center [675, 243] width 154 height 58
checkbox input "true"
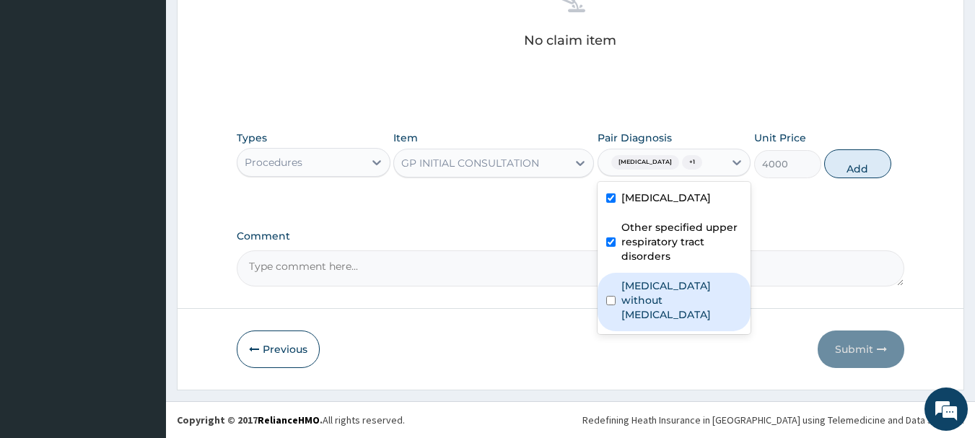
click at [622, 284] on label "Sepsis without septic shock" at bounding box center [682, 300] width 121 height 43
checkbox input "true"
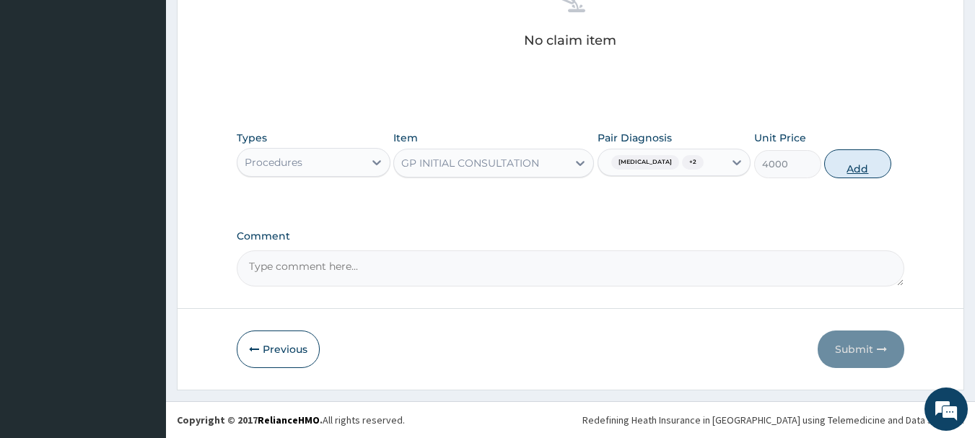
click at [850, 160] on button "Add" at bounding box center [857, 163] width 67 height 29
type input "0"
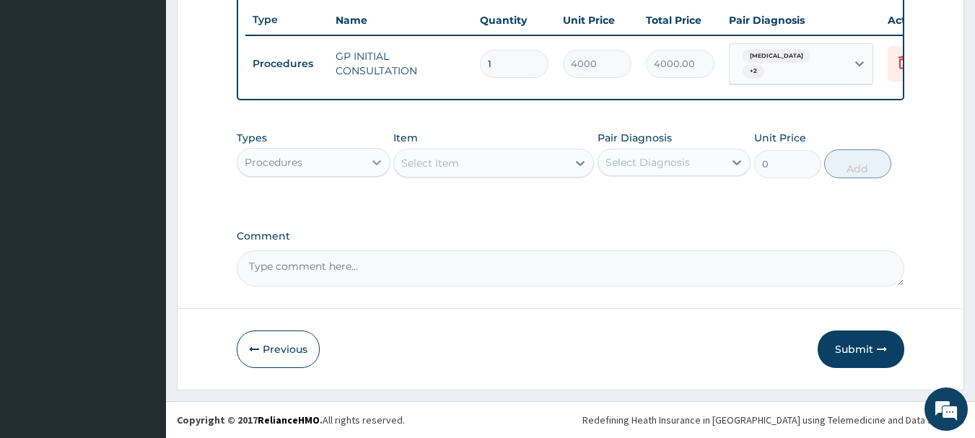
click at [377, 162] on icon at bounding box center [377, 162] width 14 height 14
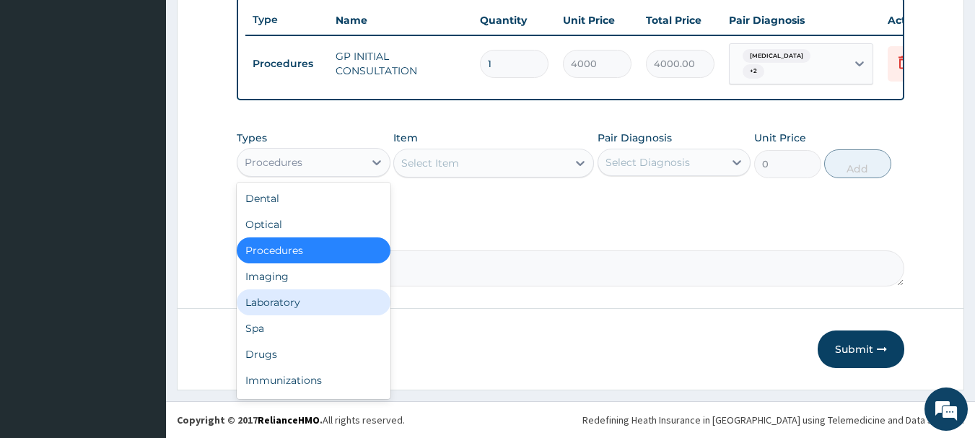
click at [287, 299] on div "Laboratory" at bounding box center [314, 303] width 154 height 26
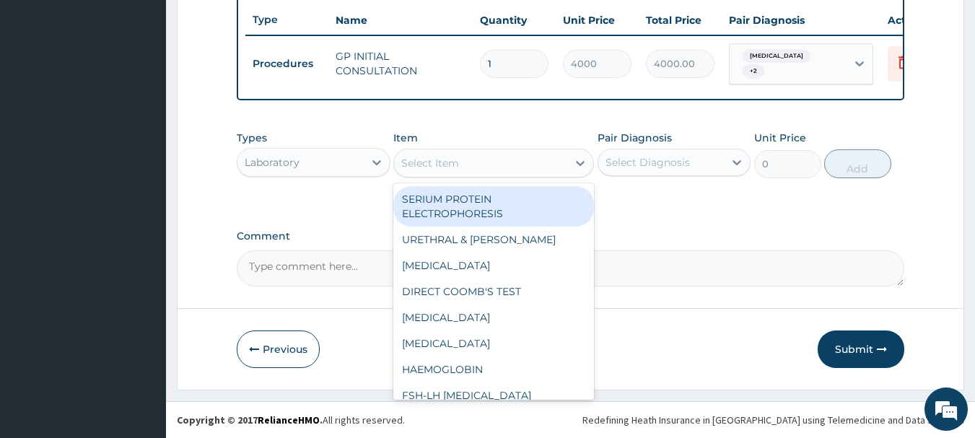
click at [495, 170] on div "Select Item" at bounding box center [480, 163] width 173 height 23
type input "MP"
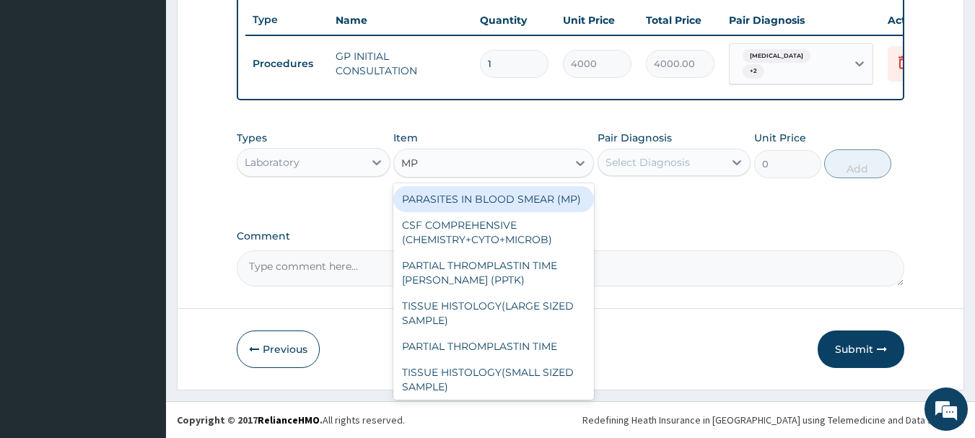
click at [468, 204] on div "PARASITES IN BLOOD SMEAR (MP)" at bounding box center [493, 199] width 201 height 26
type input "3000"
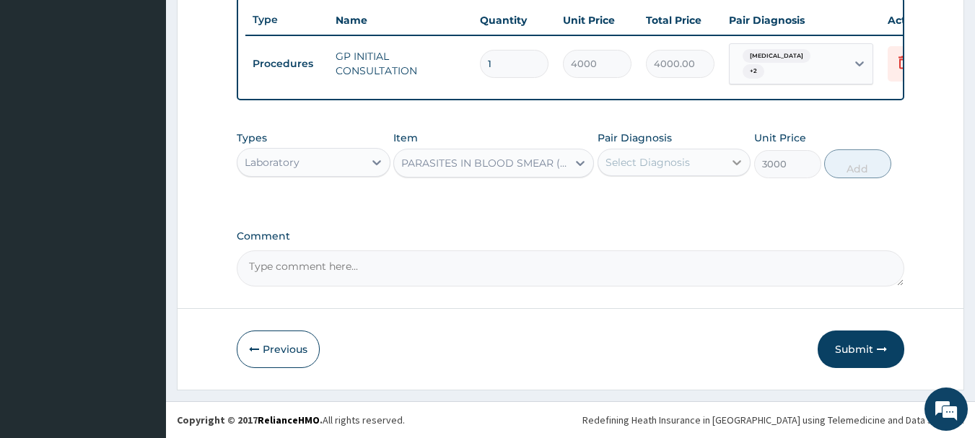
click at [736, 159] on icon at bounding box center [737, 162] width 14 height 14
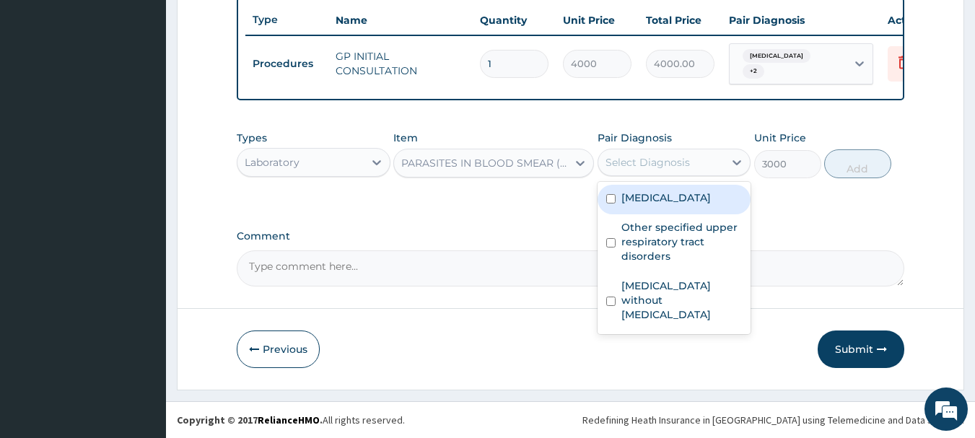
click at [622, 205] on label "[MEDICAL_DATA]" at bounding box center [667, 198] width 90 height 14
checkbox input "true"
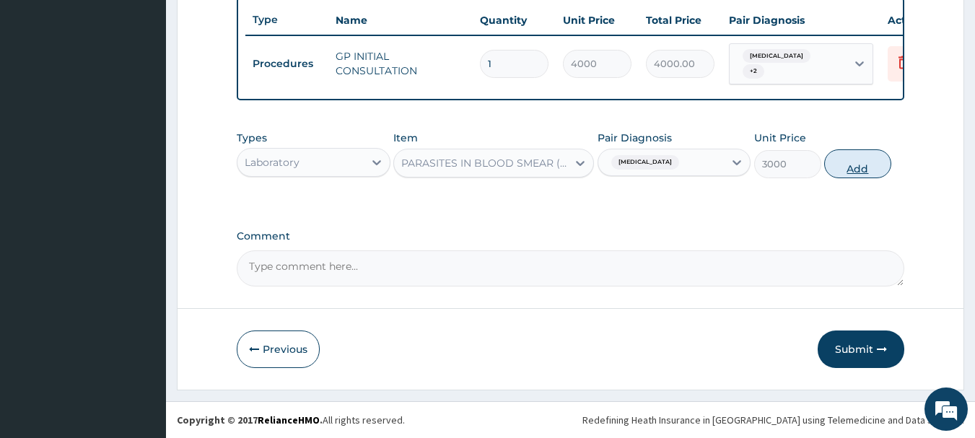
click at [840, 170] on button "Add" at bounding box center [857, 163] width 67 height 29
type input "0"
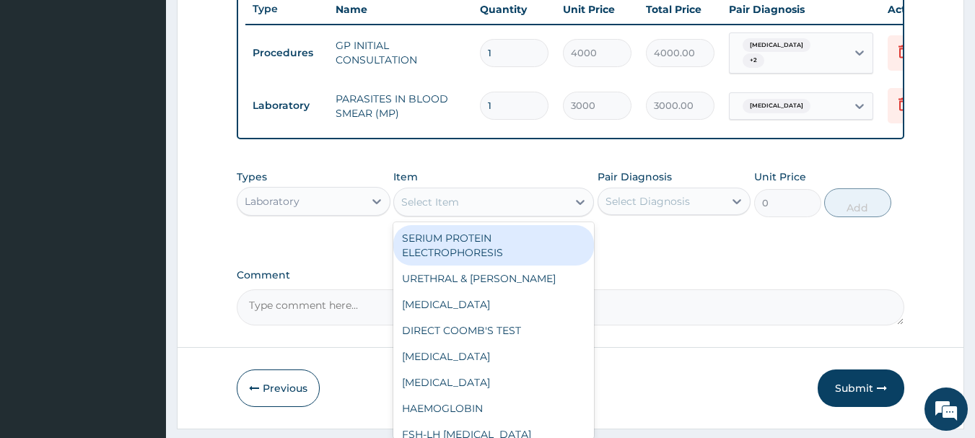
click at [448, 209] on div "Select Item" at bounding box center [430, 202] width 58 height 14
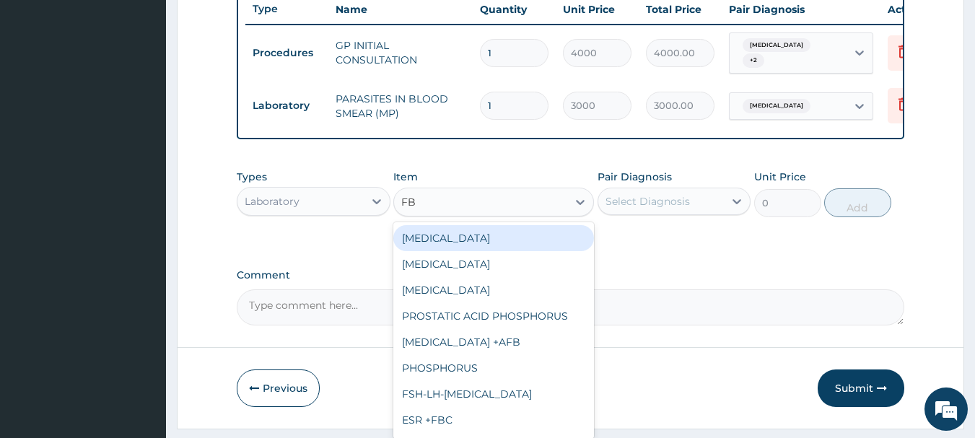
type input "FBC"
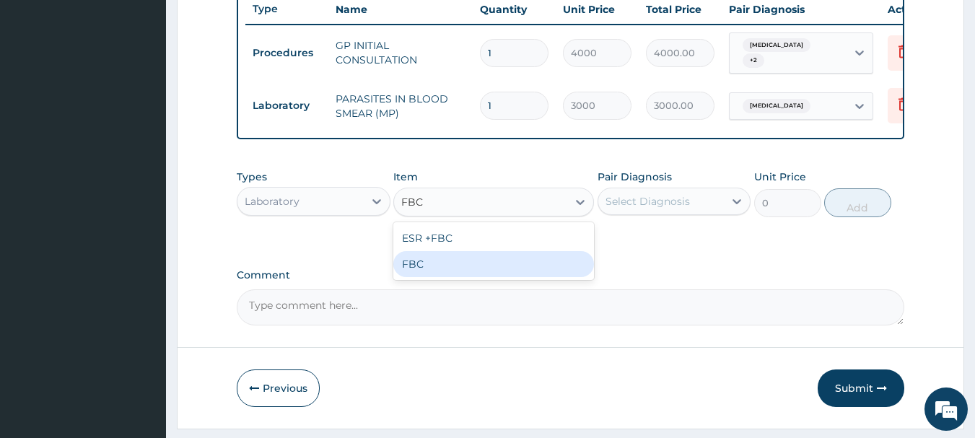
click at [420, 271] on div "FBC" at bounding box center [493, 264] width 201 height 26
type input "5000"
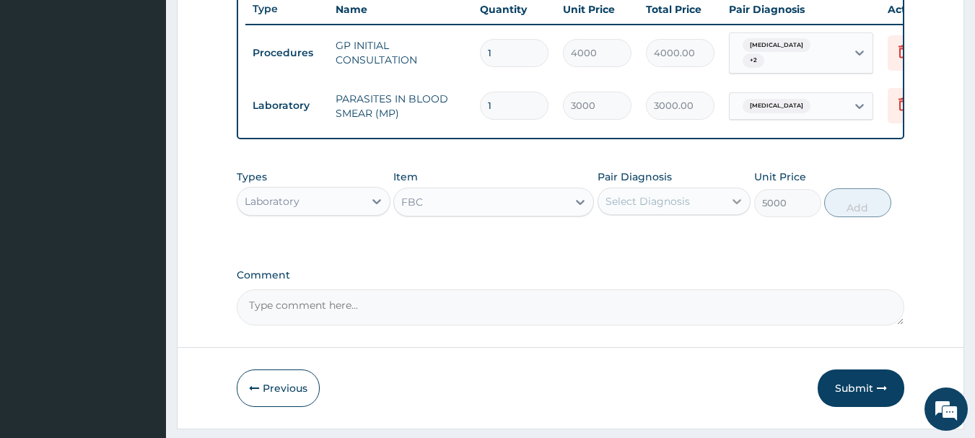
click at [739, 209] on icon at bounding box center [737, 201] width 14 height 14
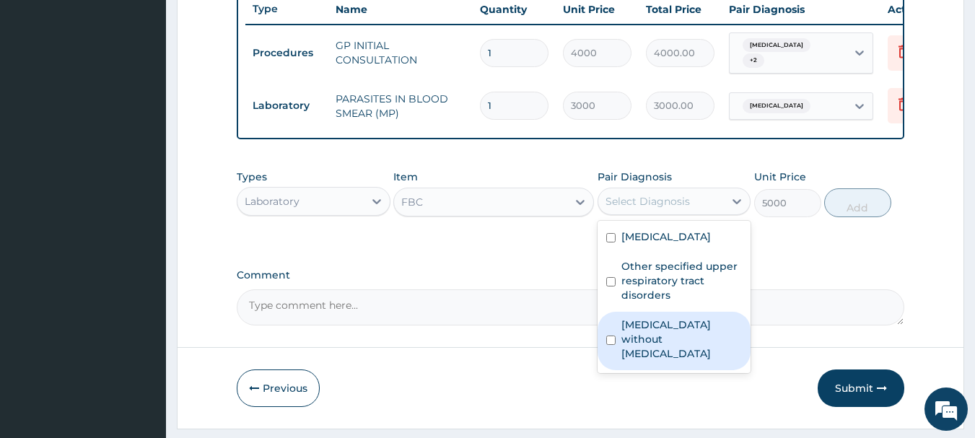
click at [635, 341] on label "[MEDICAL_DATA] without [MEDICAL_DATA]" at bounding box center [682, 339] width 121 height 43
checkbox input "true"
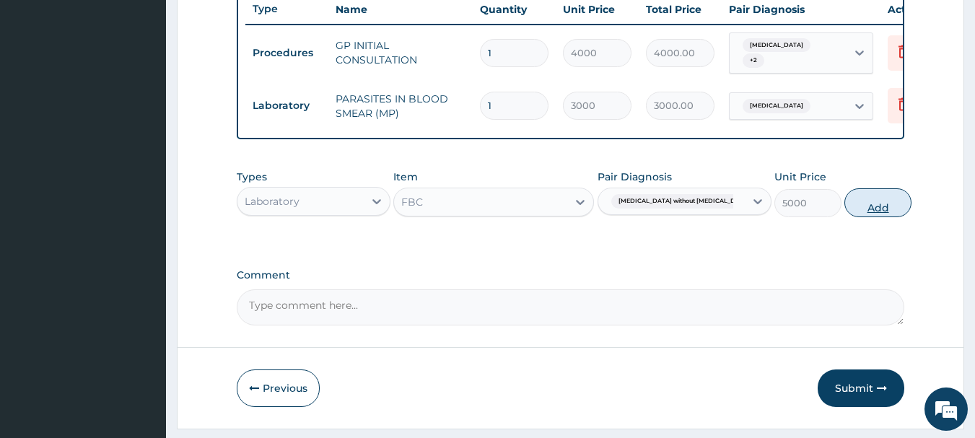
click at [880, 212] on button "Add" at bounding box center [878, 202] width 67 height 29
type input "0"
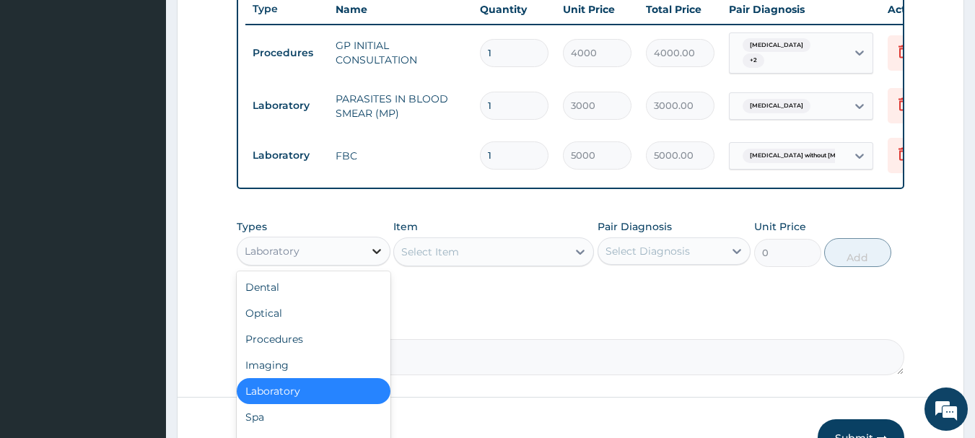
click at [382, 258] on icon at bounding box center [377, 251] width 14 height 14
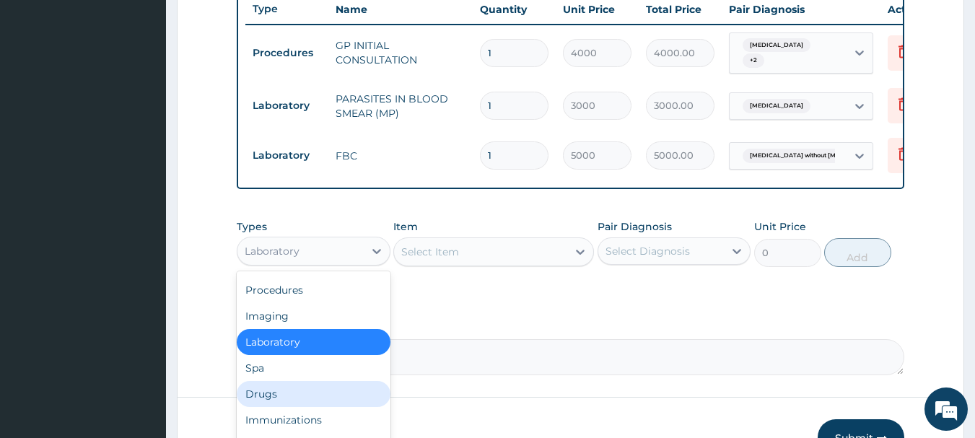
click at [277, 404] on div "Drugs" at bounding box center [314, 394] width 154 height 26
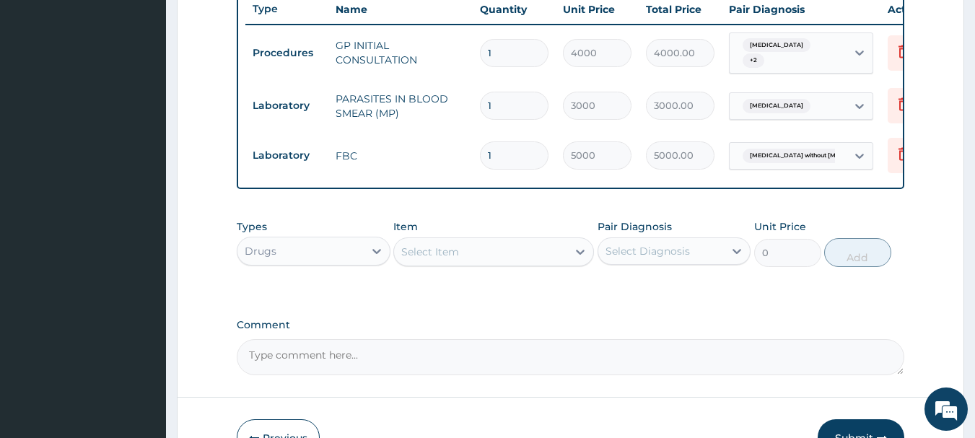
click at [523, 264] on div "Select Item" at bounding box center [480, 251] width 173 height 23
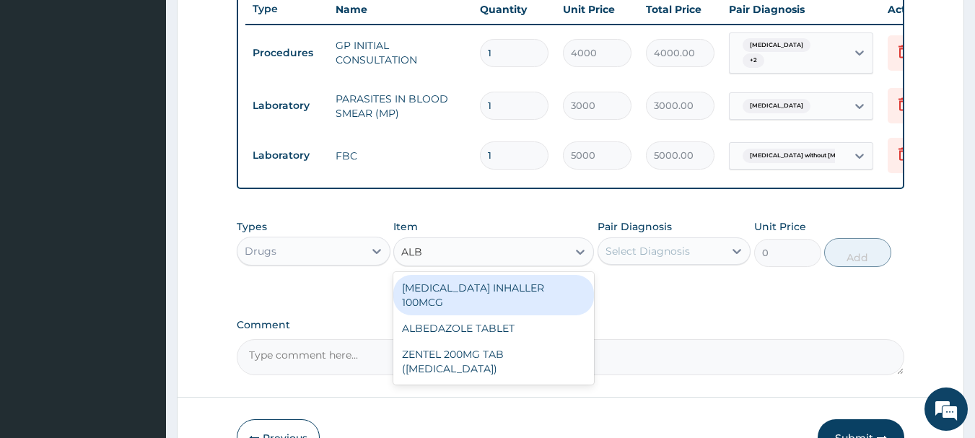
type input "ALBE"
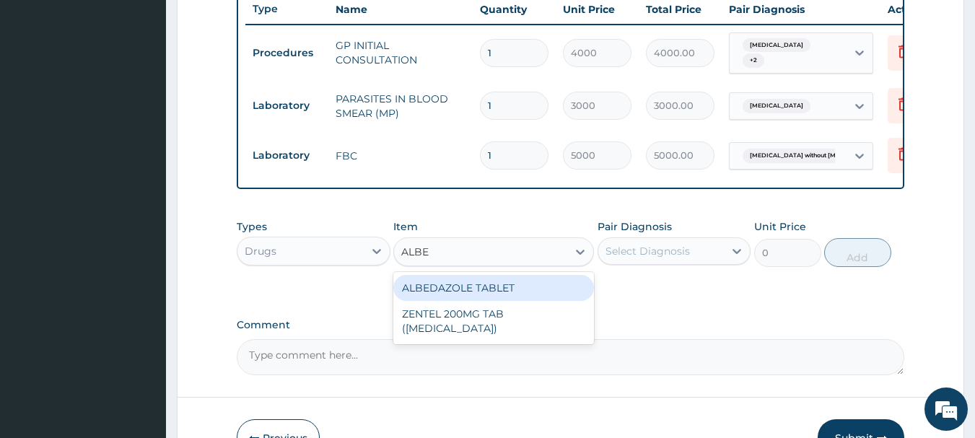
click at [466, 295] on div "ALBEDAZOLE TABLET" at bounding box center [493, 288] width 201 height 26
type input "500"
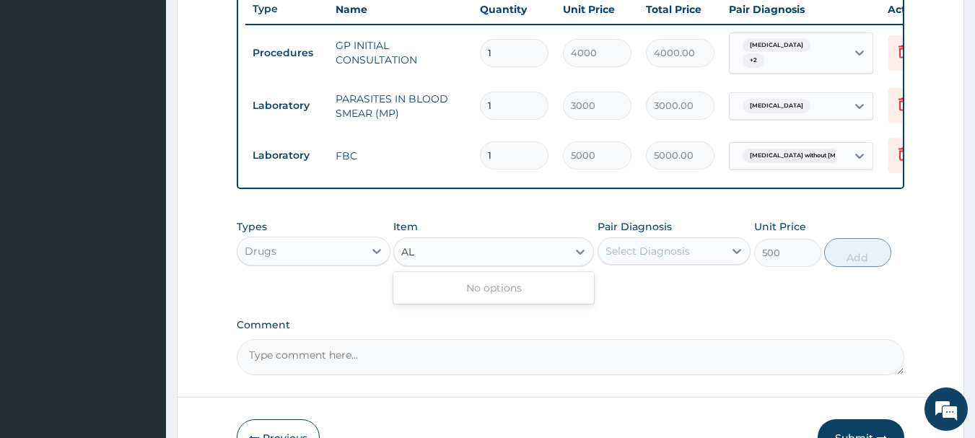
type input "A"
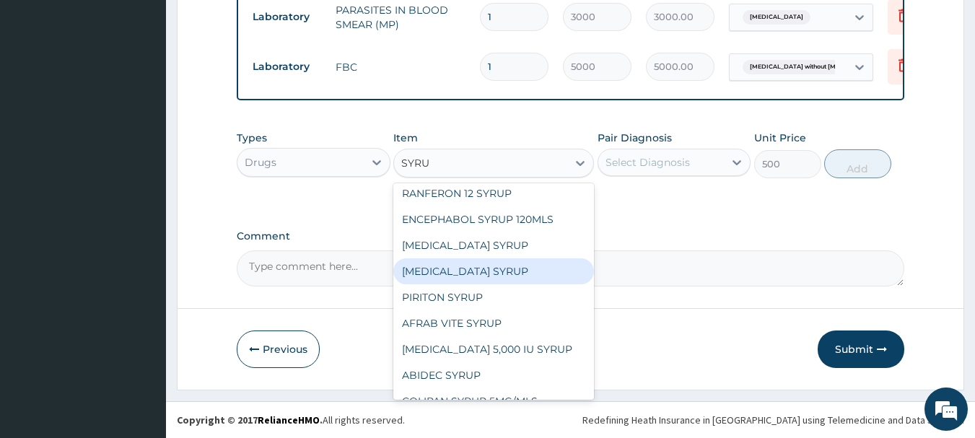
scroll to position [0, 0]
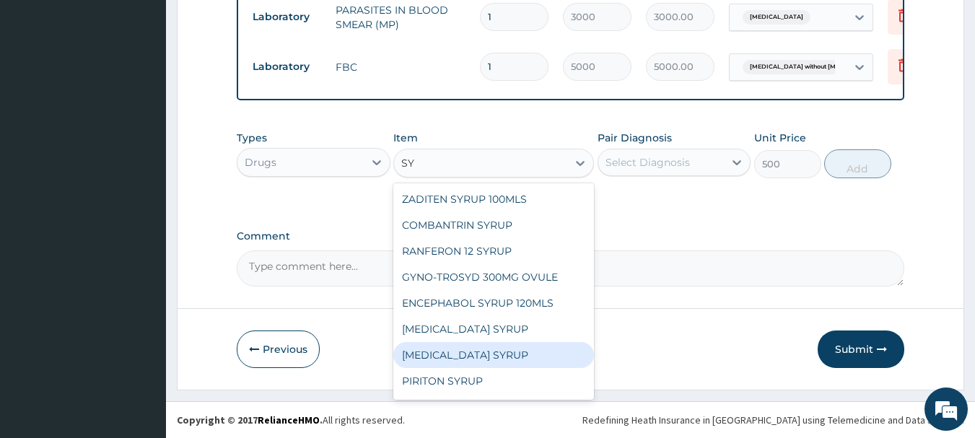
type input "S"
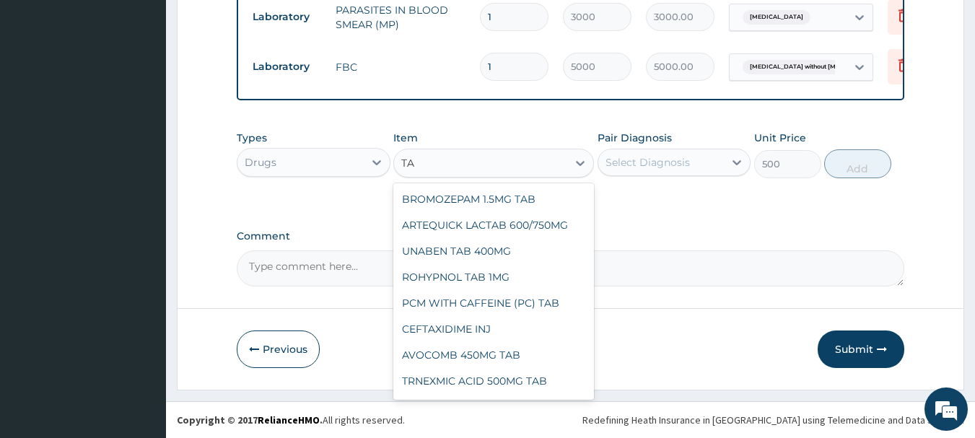
type input "T"
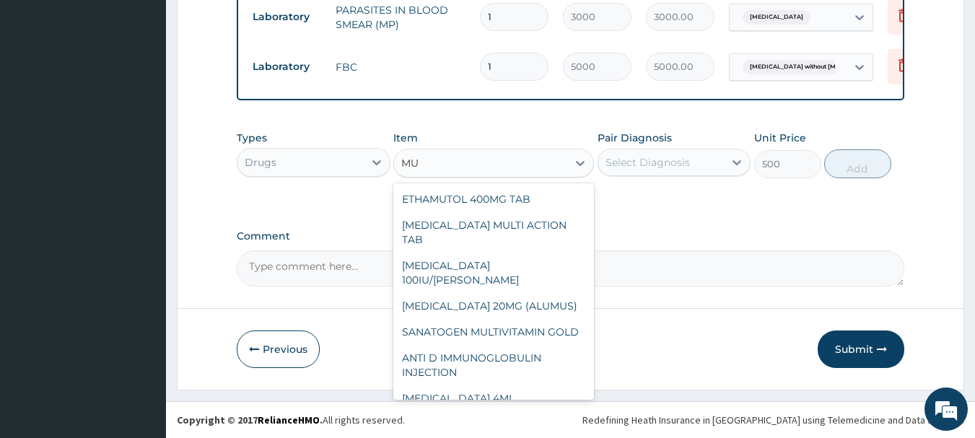
type input "M"
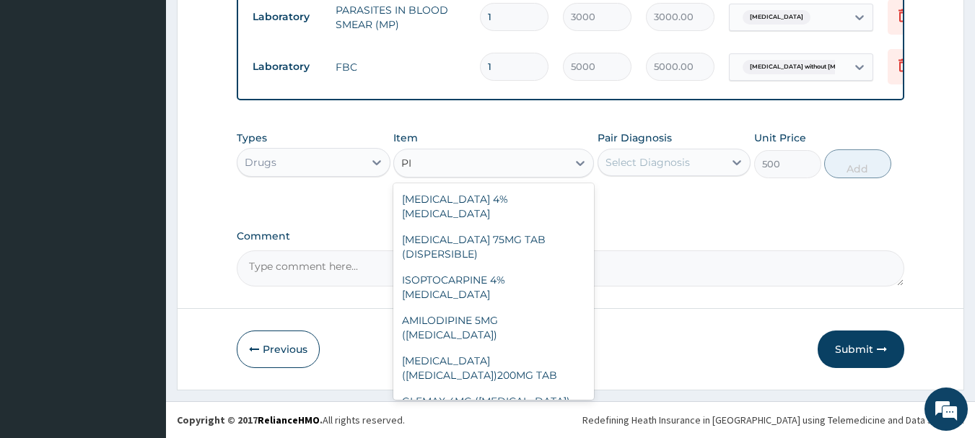
type input "P"
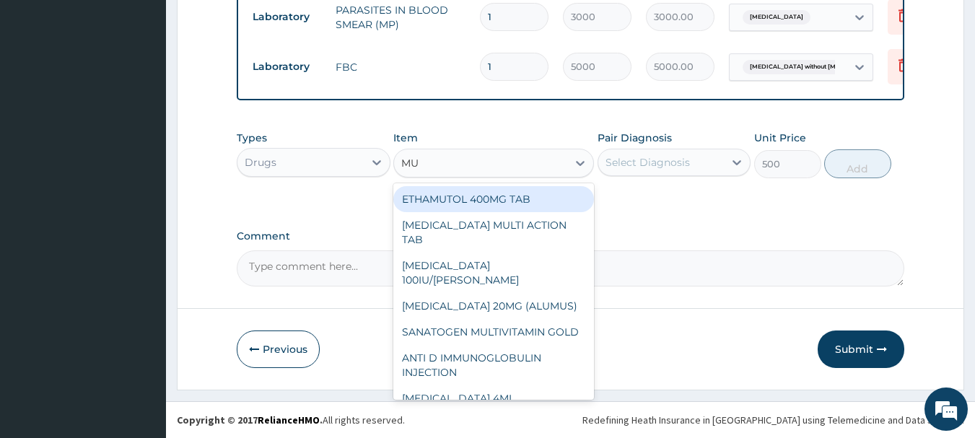
type input "M"
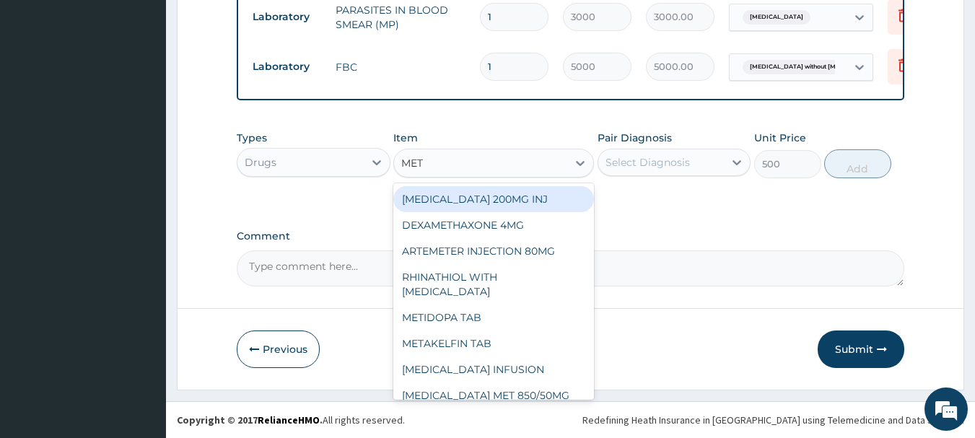
type input "METR"
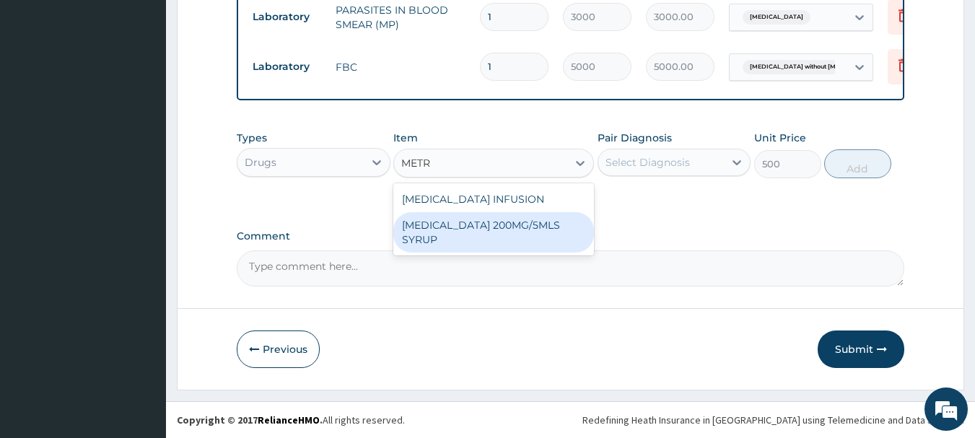
click at [449, 227] on div "[MEDICAL_DATA] 200MG/5MLS SYRUP" at bounding box center [493, 232] width 201 height 40
type input "2500"
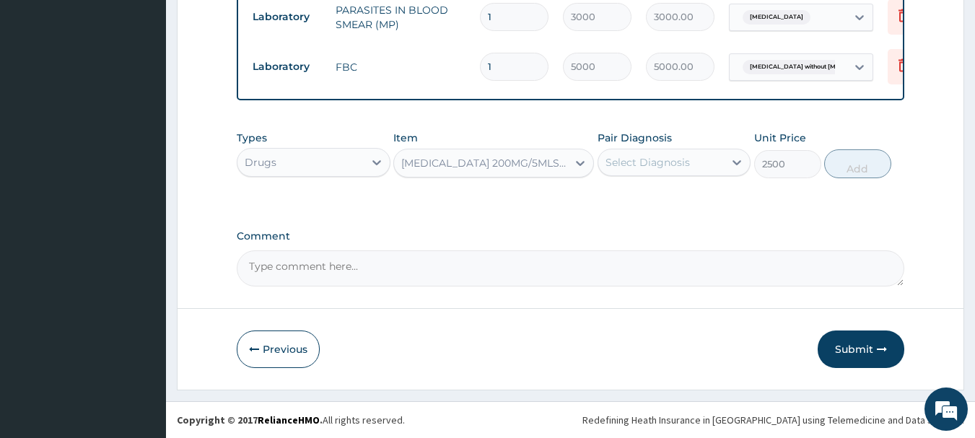
click at [752, 160] on div "Types Drugs Item METRONIDAZOLE 200MG/5MLS SYRUP Pair Diagnosis Select Diagnosis…" at bounding box center [571, 154] width 669 height 62
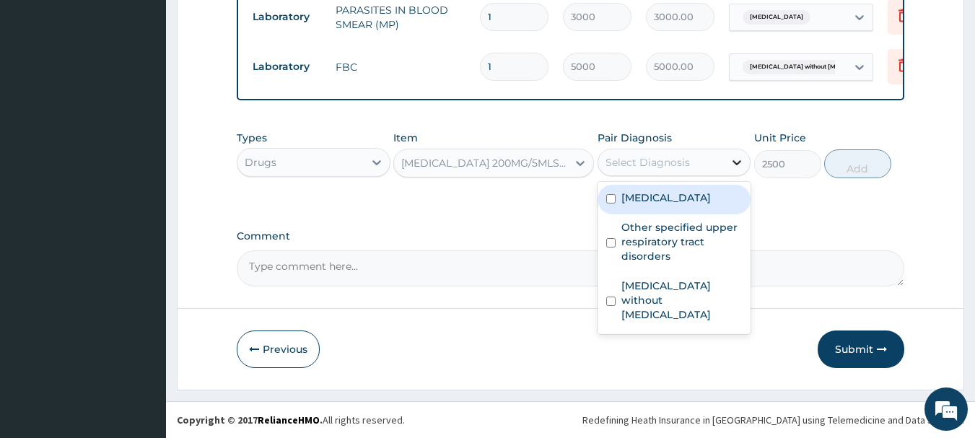
click at [739, 160] on icon at bounding box center [737, 162] width 14 height 14
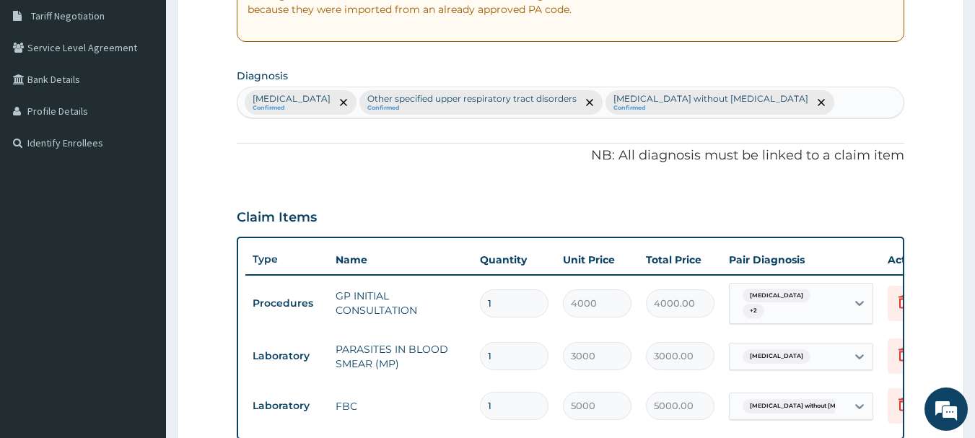
scroll to position [217, 0]
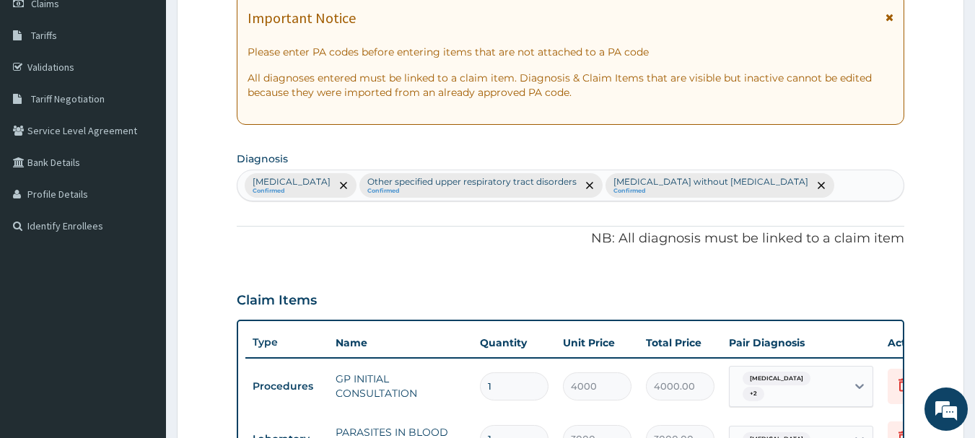
click at [802, 181] on div "Malaria, unspecified Confirmed Other specified upper respiratory tract disorder…" at bounding box center [571, 185] width 667 height 30
type input "PUD"
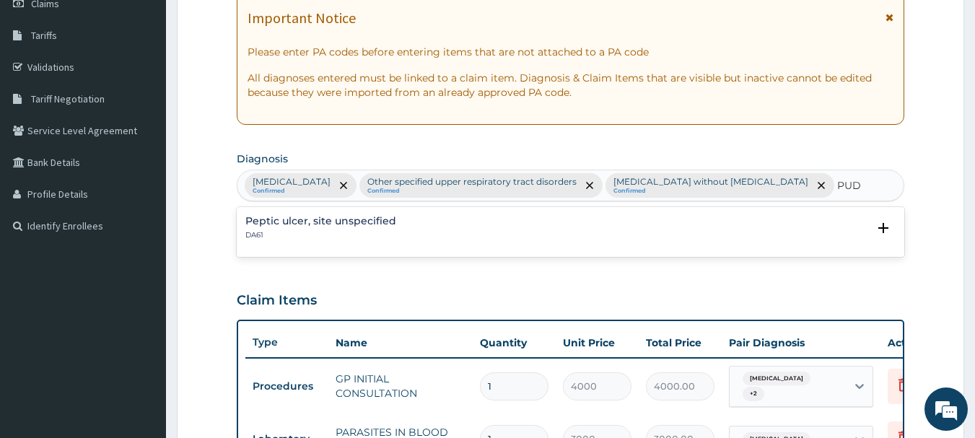
click at [367, 222] on h4 "Peptic ulcer, site unspecified" at bounding box center [320, 221] width 151 height 11
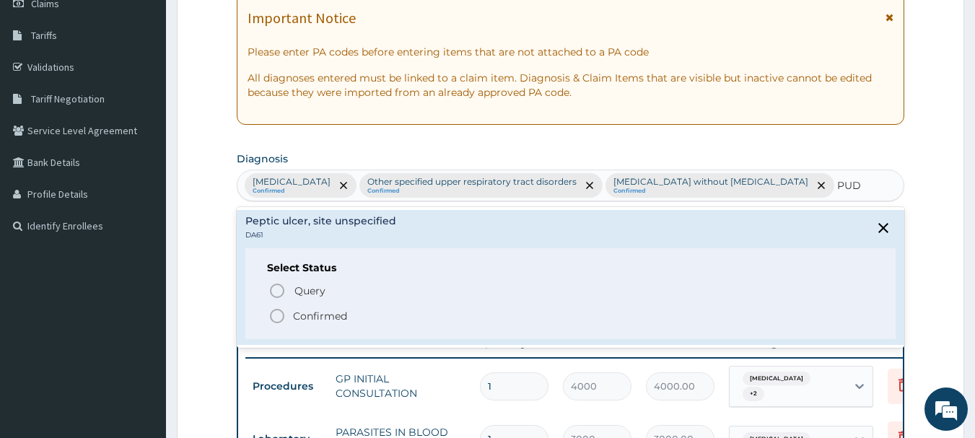
click at [277, 313] on icon "status option filled" at bounding box center [277, 316] width 17 height 17
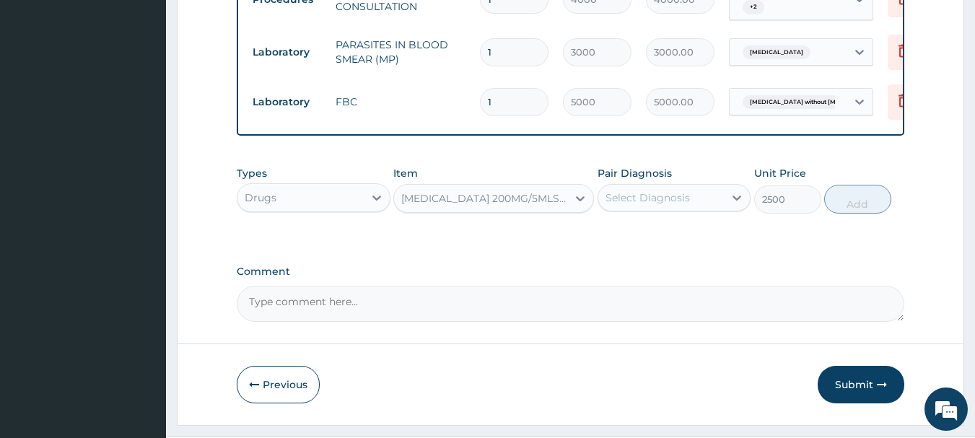
scroll to position [650, 0]
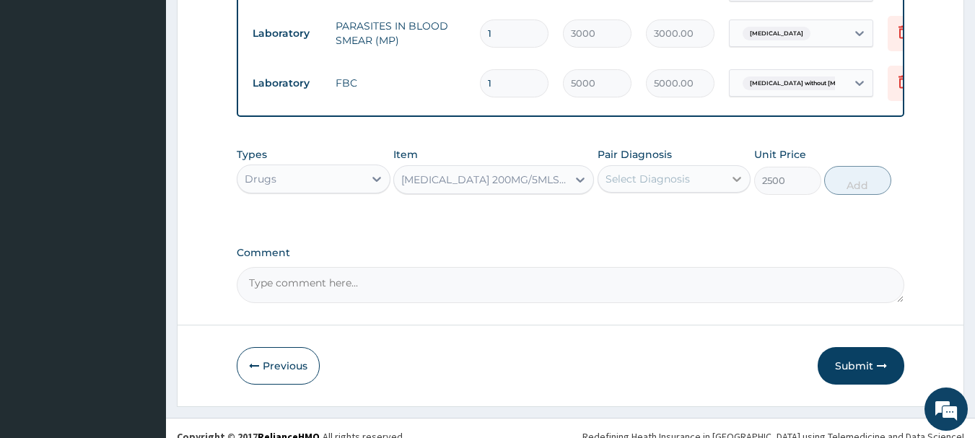
click at [736, 182] on icon at bounding box center [738, 179] width 9 height 5
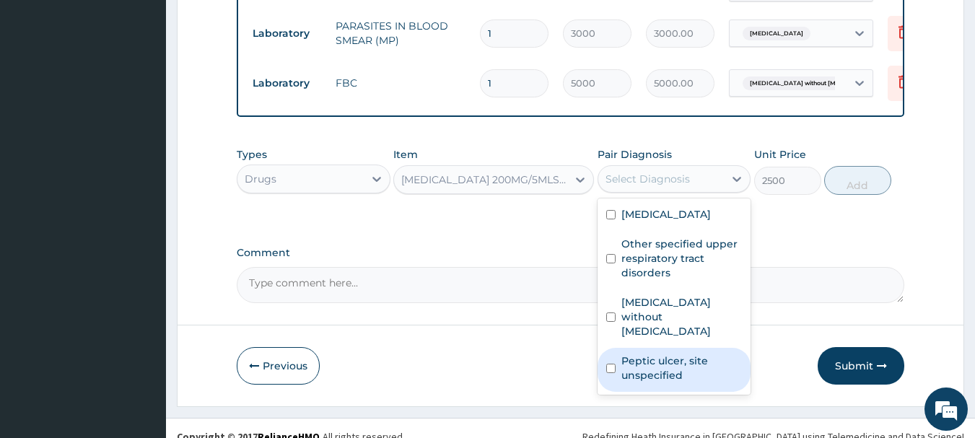
drag, startPoint x: 611, startPoint y: 365, endPoint x: 615, endPoint y: 358, distance: 8.1
click at [611, 364] on input "checkbox" at bounding box center [610, 368] width 9 height 9
checkbox input "true"
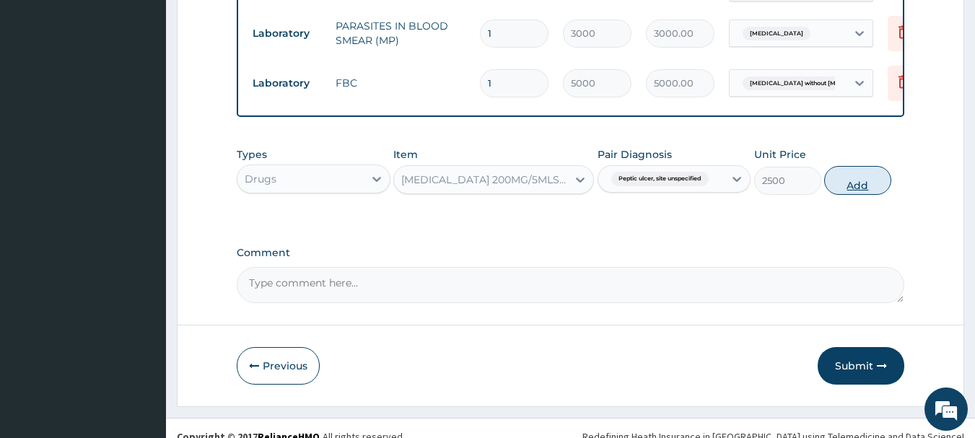
click at [875, 188] on button "Add" at bounding box center [857, 180] width 67 height 29
type input "0"
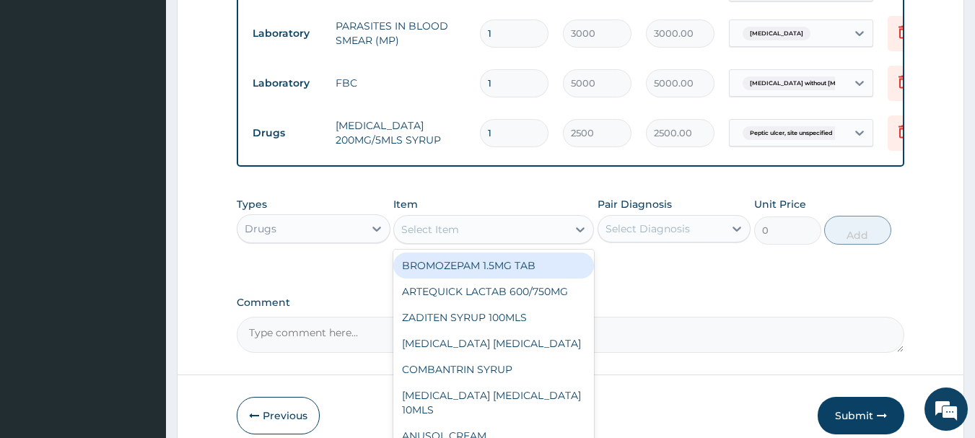
click at [438, 237] on div "Select Item" at bounding box center [430, 229] width 58 height 14
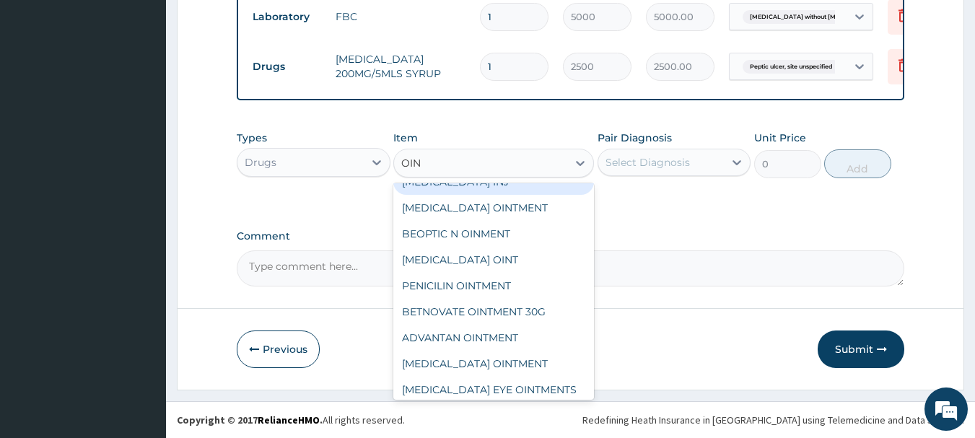
scroll to position [34, 0]
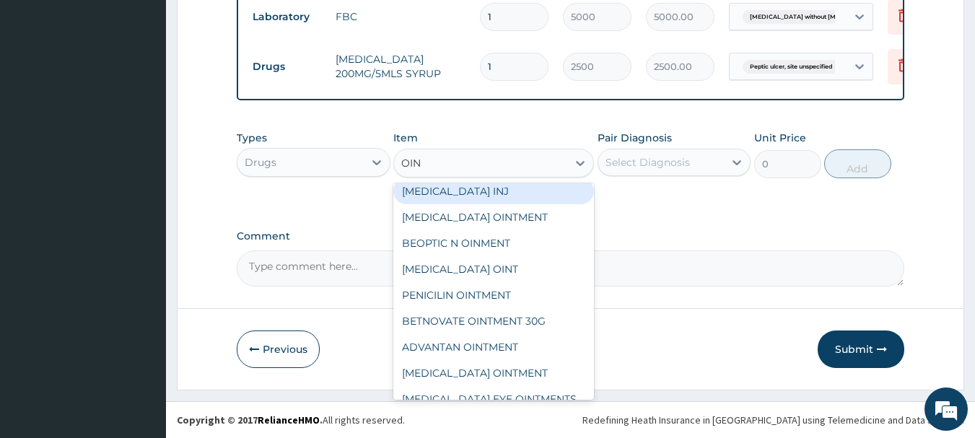
type input "OIN"
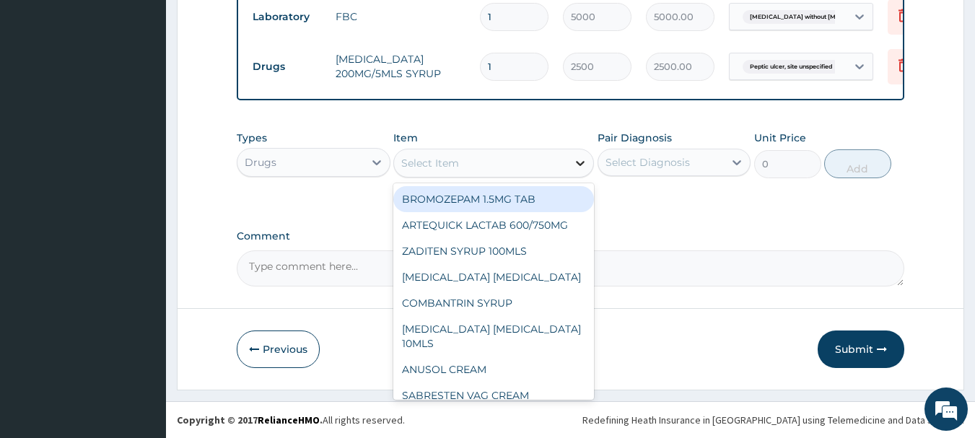
click at [583, 162] on icon at bounding box center [580, 163] width 14 height 14
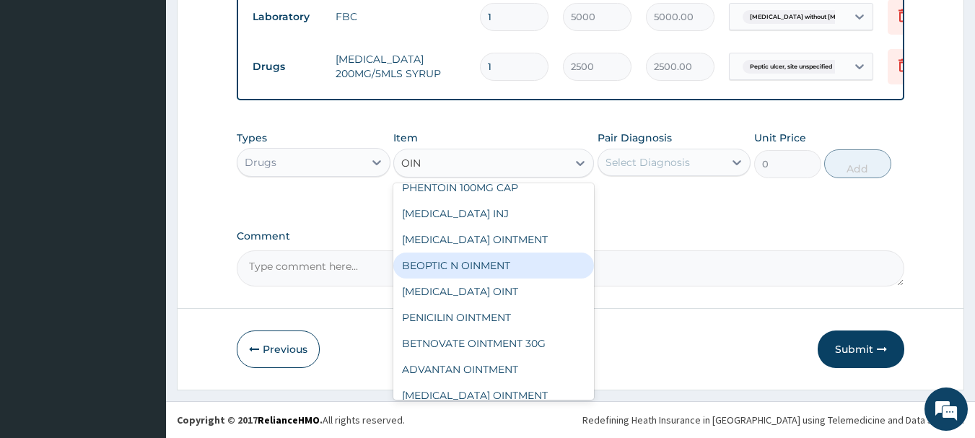
scroll to position [0, 0]
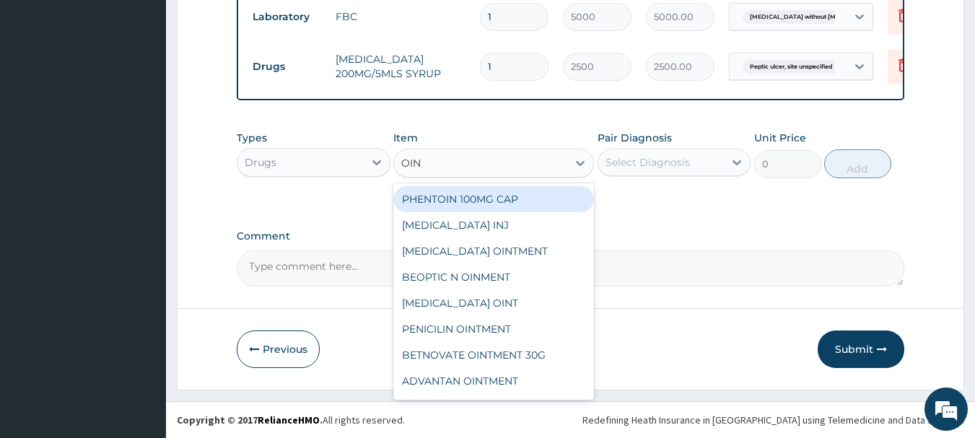
type input "OIN"
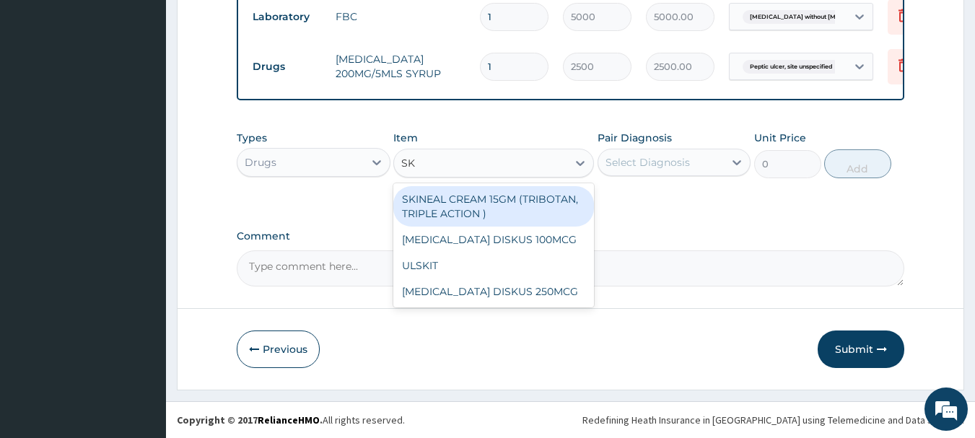
type input "S"
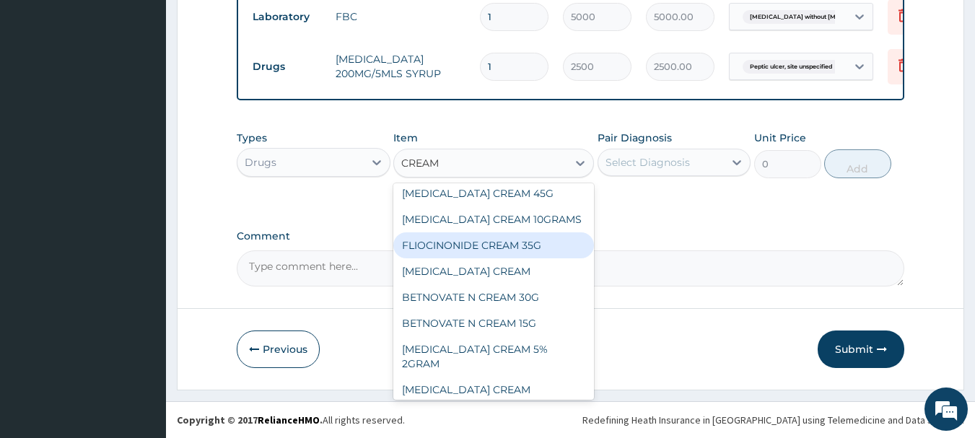
scroll to position [794, 0]
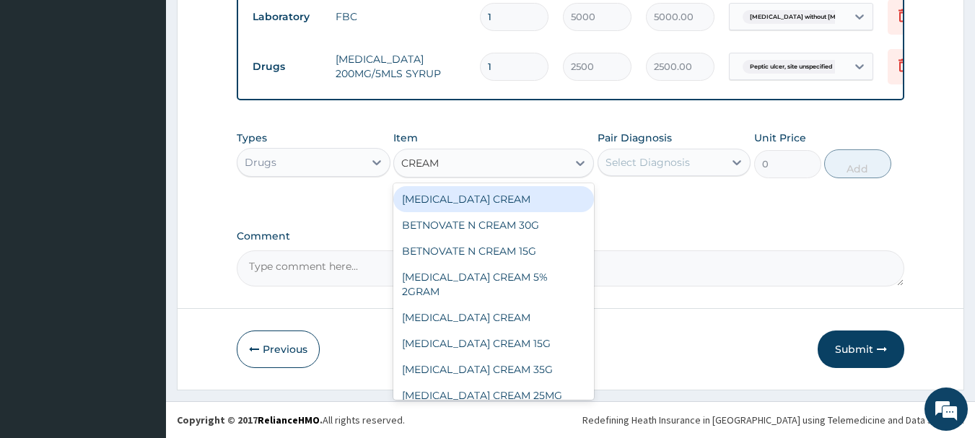
type input "CREAM"
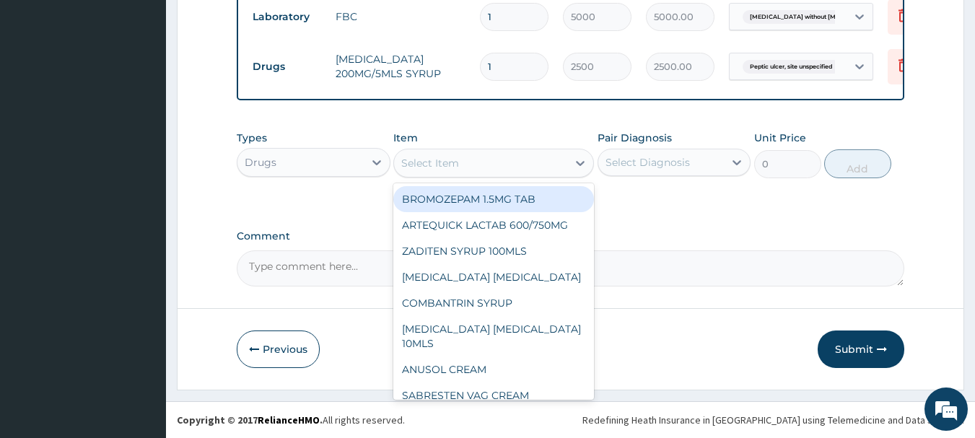
click at [432, 167] on div "Select Item" at bounding box center [430, 163] width 58 height 14
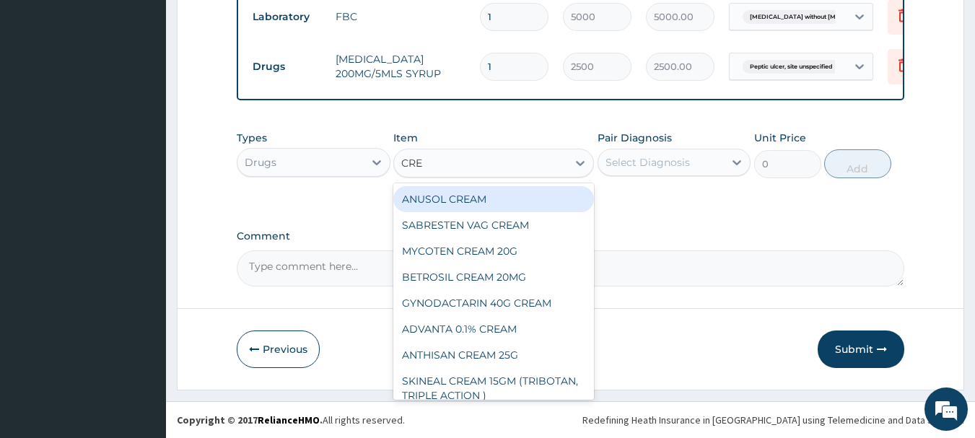
type input "CREA"
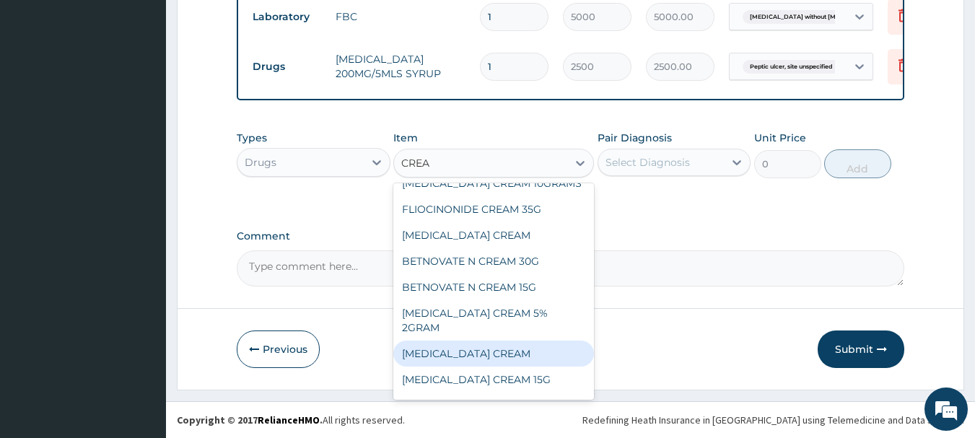
scroll to position [817, 0]
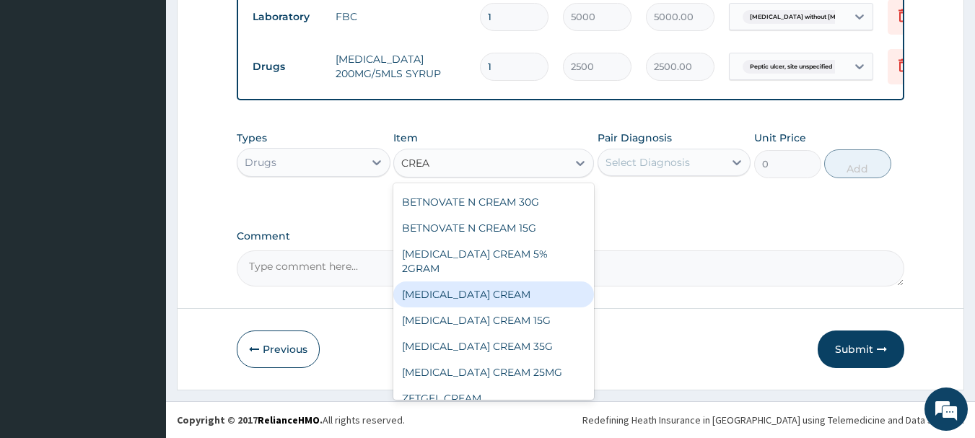
click at [449, 282] on div "[MEDICAL_DATA] CREAM" at bounding box center [493, 295] width 201 height 26
type input "3500"
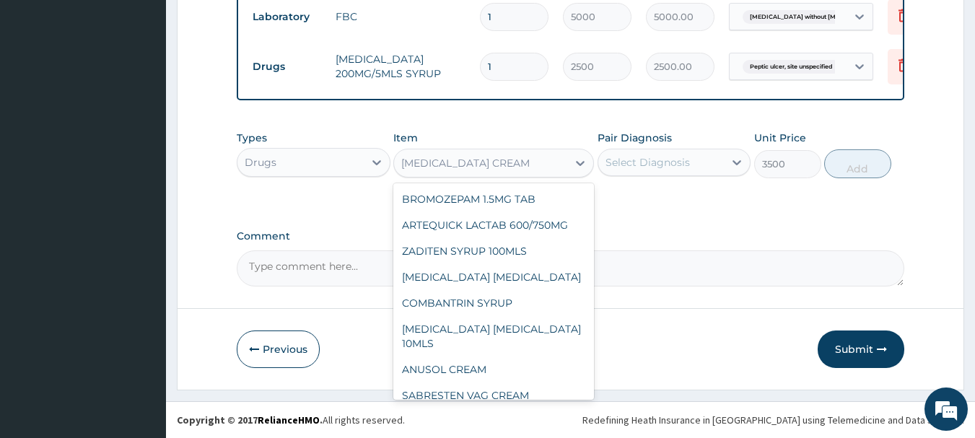
drag, startPoint x: 574, startPoint y: 165, endPoint x: 575, endPoint y: 176, distance: 11.6
click at [575, 171] on div at bounding box center [580, 163] width 26 height 26
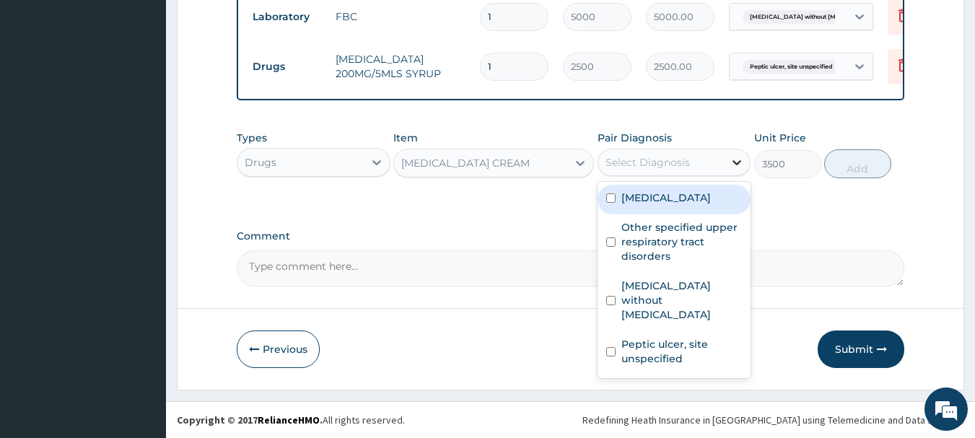
click at [734, 161] on icon at bounding box center [738, 162] width 9 height 5
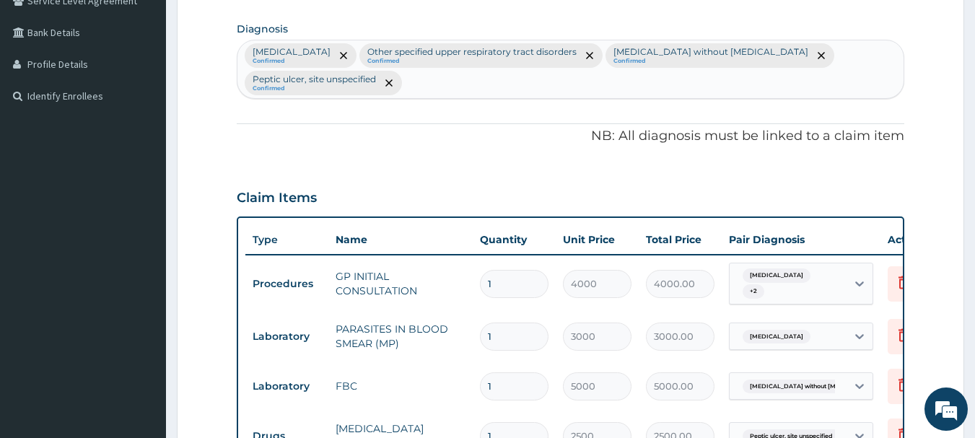
scroll to position [327, 0]
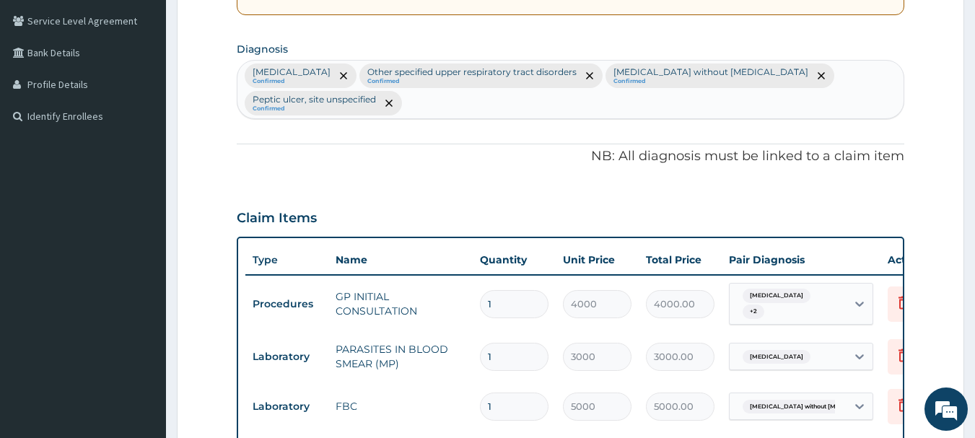
click at [438, 104] on div "Malaria, unspecified Confirmed Other specified upper respiratory tract disorder…" at bounding box center [571, 90] width 667 height 58
type input "RASH"
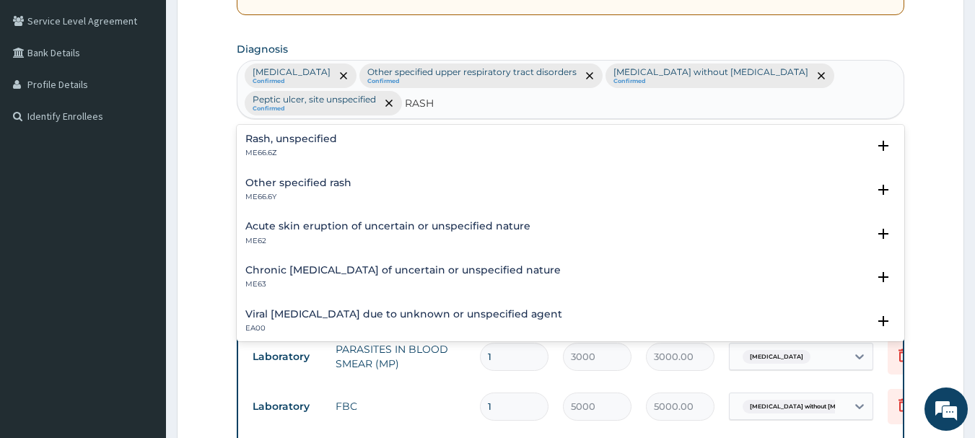
click at [274, 134] on h4 "Rash, unspecified" at bounding box center [291, 139] width 92 height 11
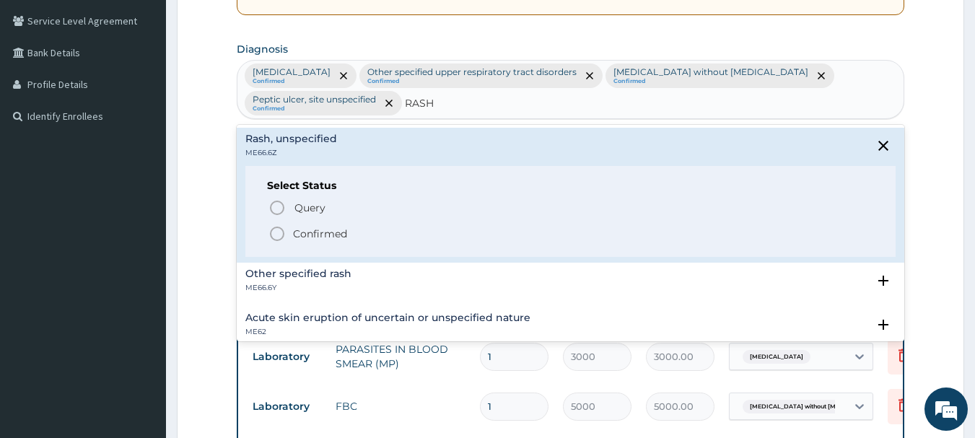
click at [286, 230] on span "Confirmed" at bounding box center [572, 233] width 606 height 17
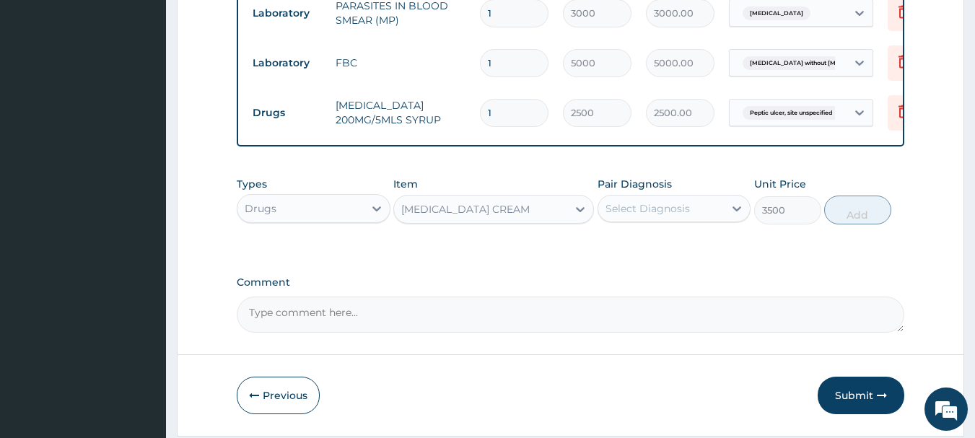
scroll to position [728, 0]
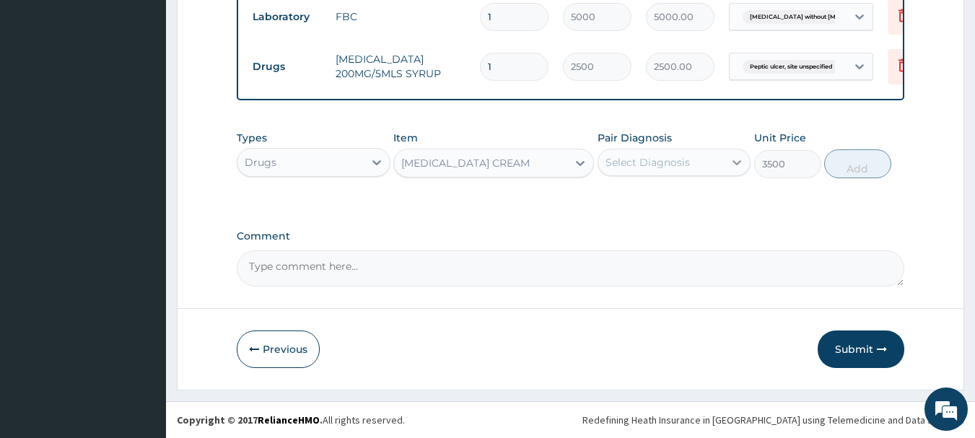
click at [736, 162] on icon at bounding box center [738, 162] width 9 height 5
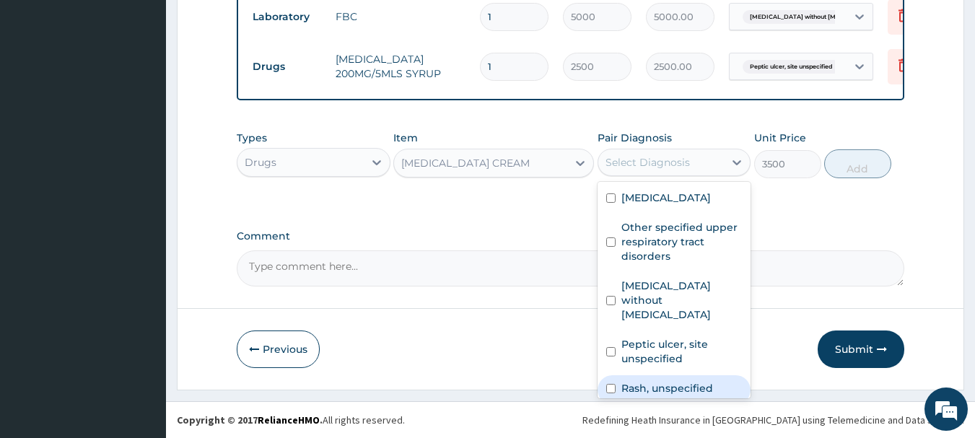
click at [639, 381] on label "Rash, unspecified" at bounding box center [668, 388] width 92 height 14
checkbox input "true"
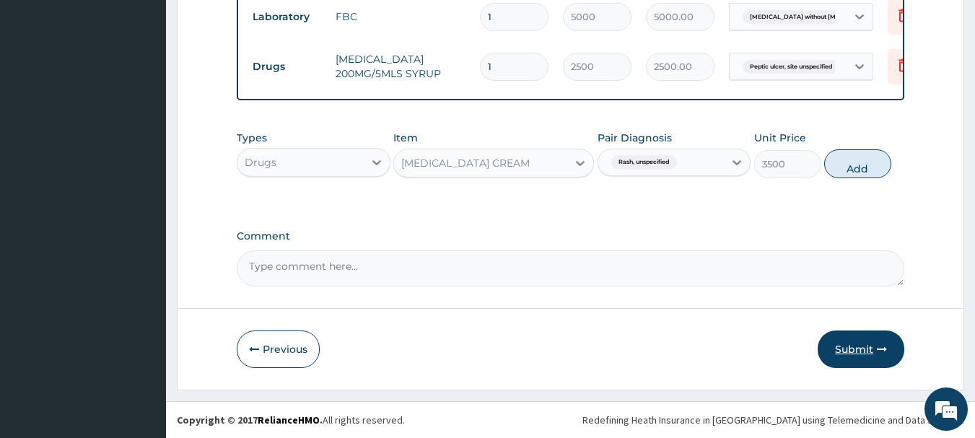
click at [851, 339] on button "Submit" at bounding box center [861, 350] width 87 height 38
click at [855, 170] on button "Add" at bounding box center [857, 163] width 67 height 29
type input "0"
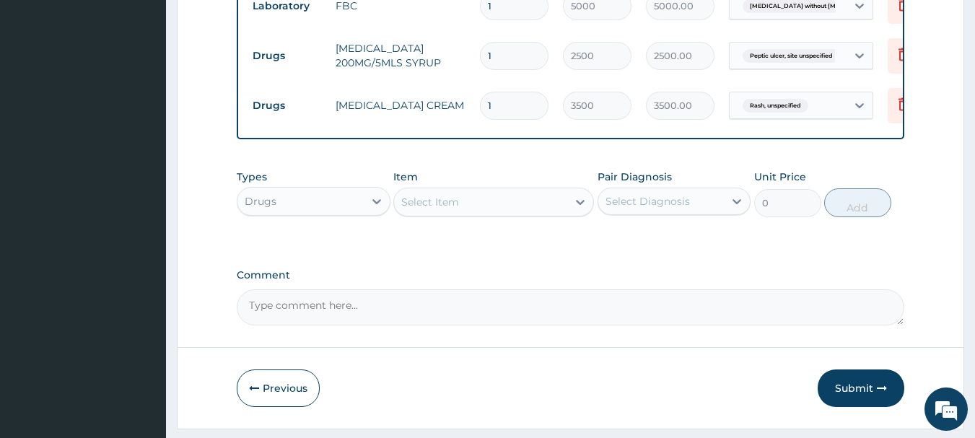
click at [445, 209] on div "Select Item" at bounding box center [430, 202] width 58 height 14
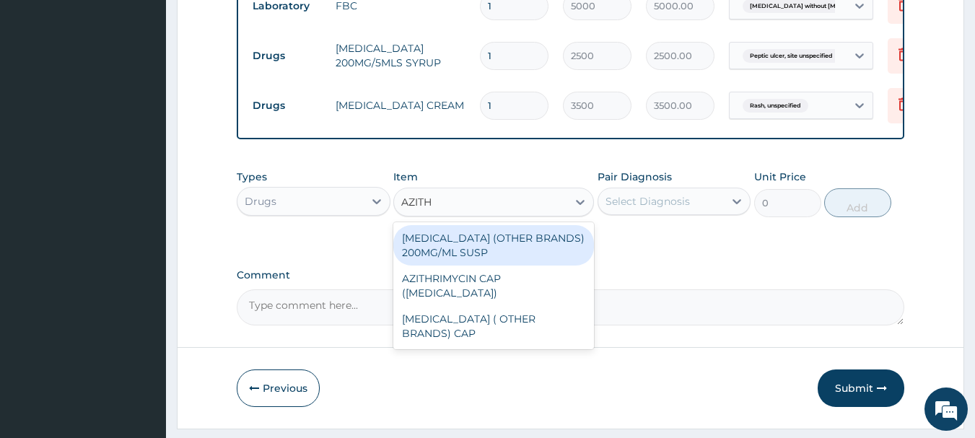
type input "AZITHR"
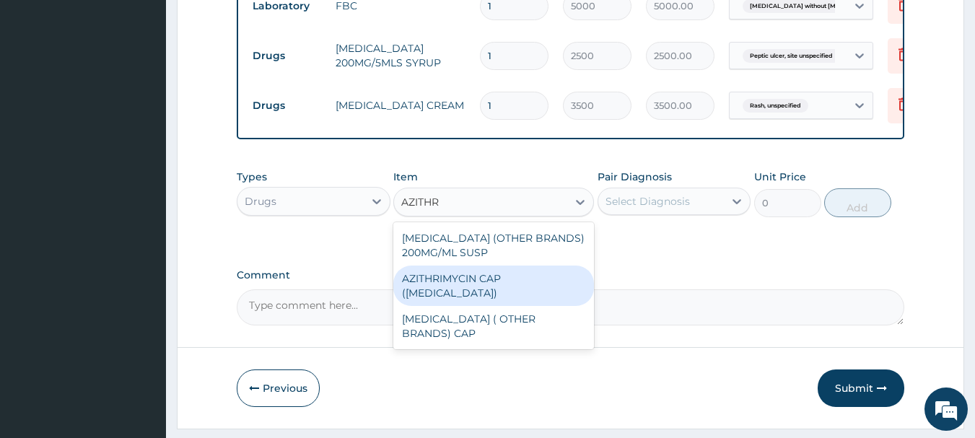
click at [448, 296] on div "AZITHRIMYCIN CAP (ZITHROMAX)" at bounding box center [493, 286] width 201 height 40
type input "950"
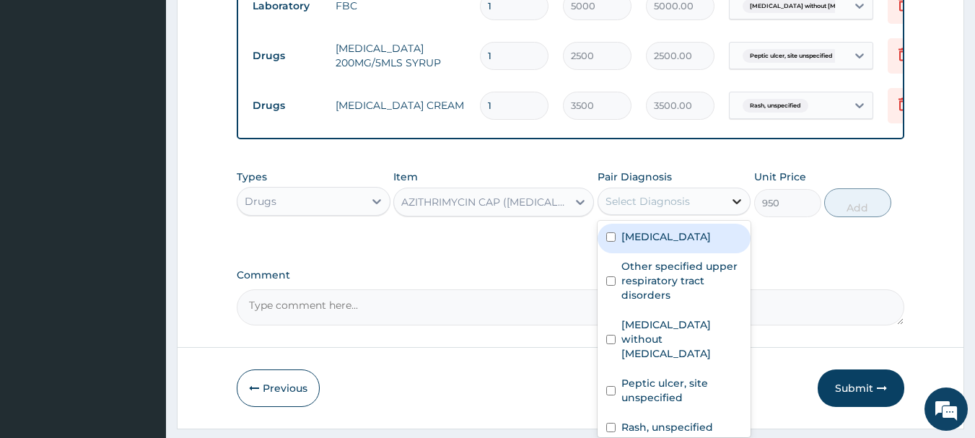
click at [731, 209] on icon at bounding box center [737, 201] width 14 height 14
click at [578, 207] on icon at bounding box center [580, 202] width 14 height 14
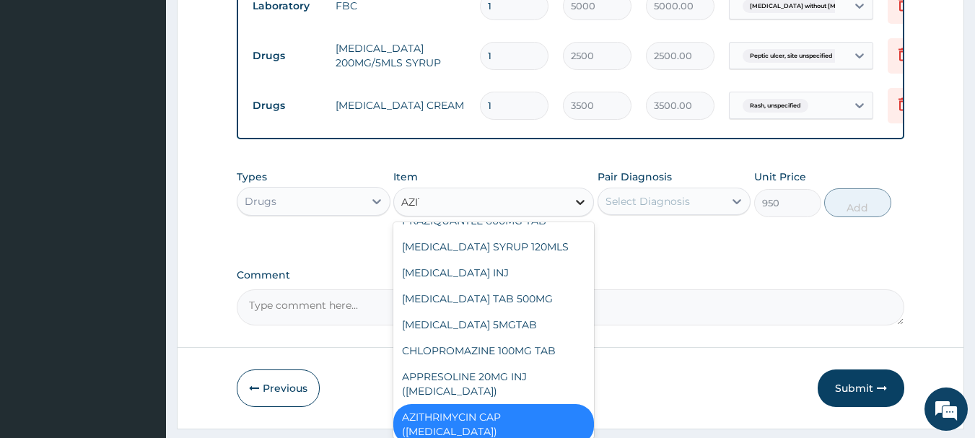
scroll to position [0, 0]
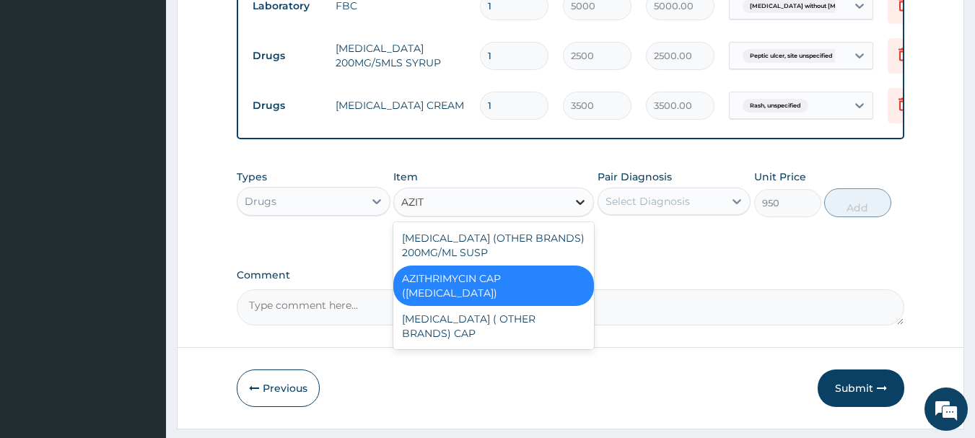
type input "AZITH"
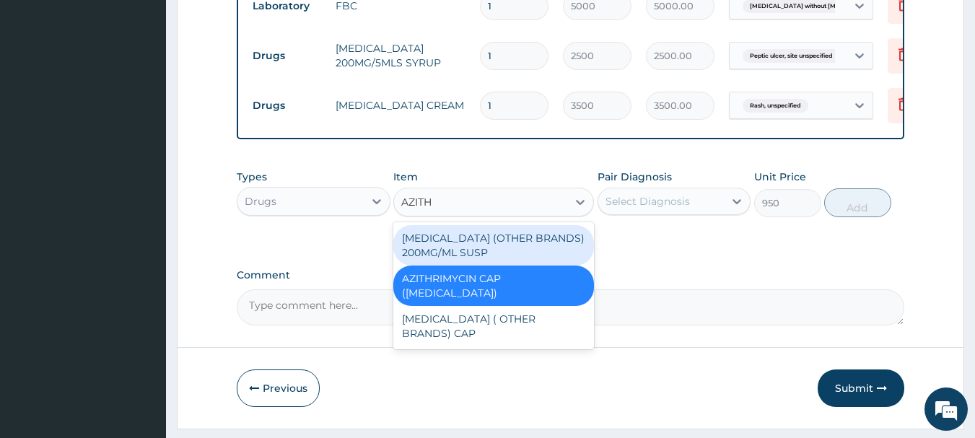
click at [455, 264] on div "AZITHROMYCIN (OTHER BRANDS) 200MG/ML SUSP" at bounding box center [493, 245] width 201 height 40
type input "4000"
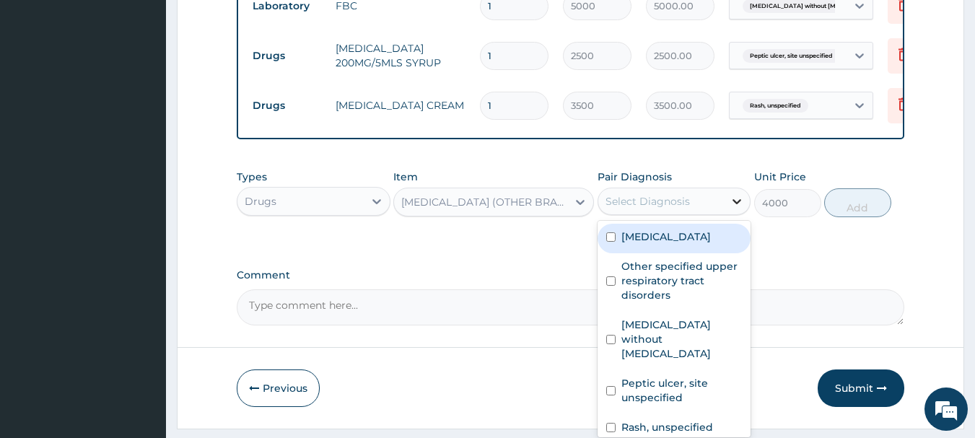
click at [737, 204] on icon at bounding box center [738, 201] width 9 height 5
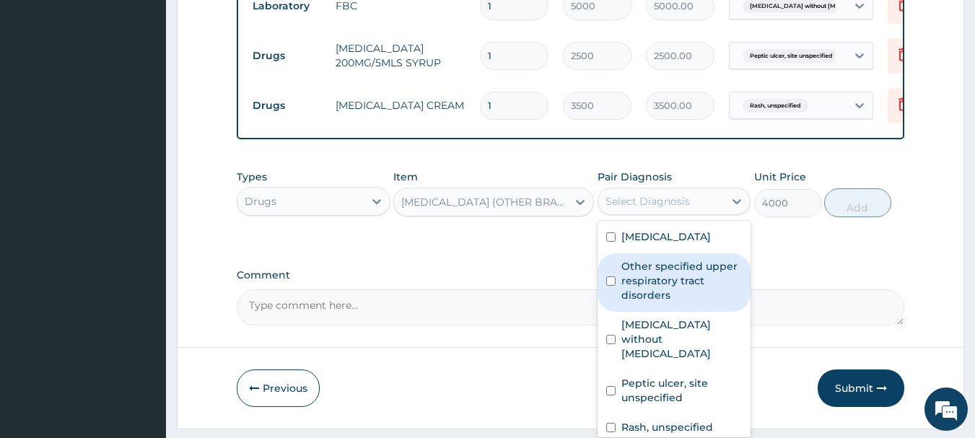
drag, startPoint x: 622, startPoint y: 281, endPoint x: 627, endPoint y: 324, distance: 43.6
click at [625, 303] on label "Other specified upper respiratory tract disorders" at bounding box center [682, 280] width 121 height 43
checkbox input "true"
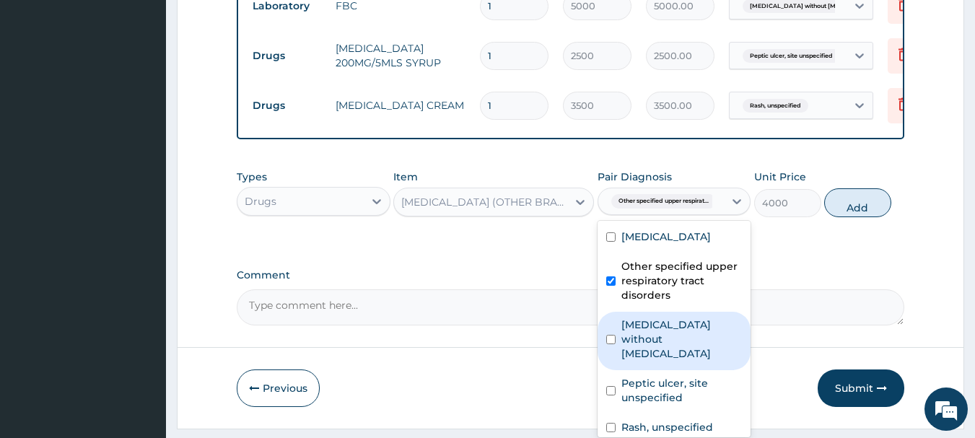
click at [632, 339] on label "Sepsis without septic shock" at bounding box center [682, 339] width 121 height 43
checkbox input "true"
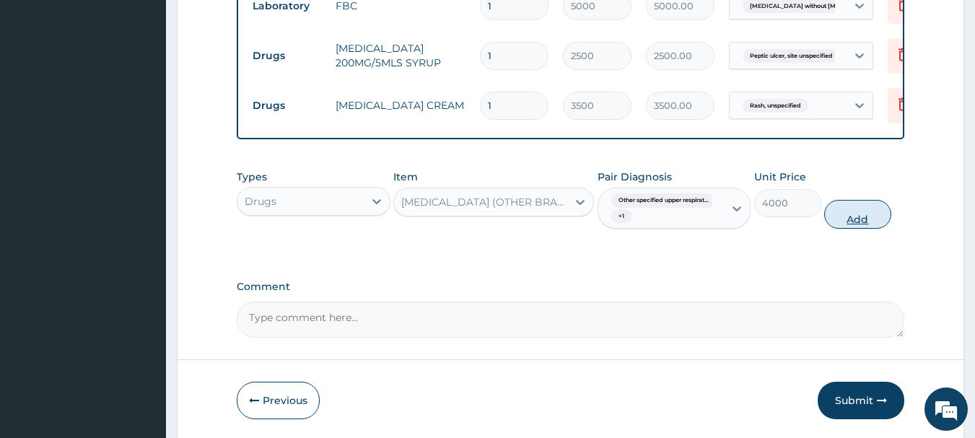
click at [858, 221] on button "Add" at bounding box center [857, 214] width 67 height 29
type input "0"
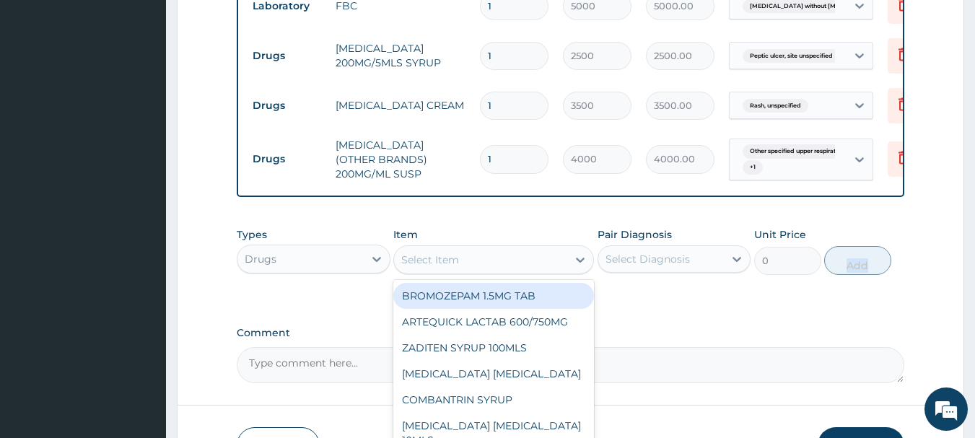
click at [451, 267] on div "Select Item" at bounding box center [430, 260] width 58 height 14
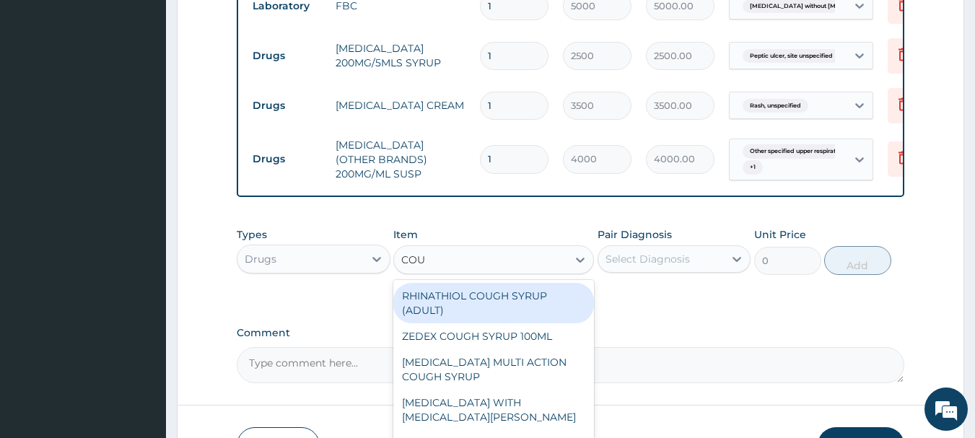
type input "COUG"
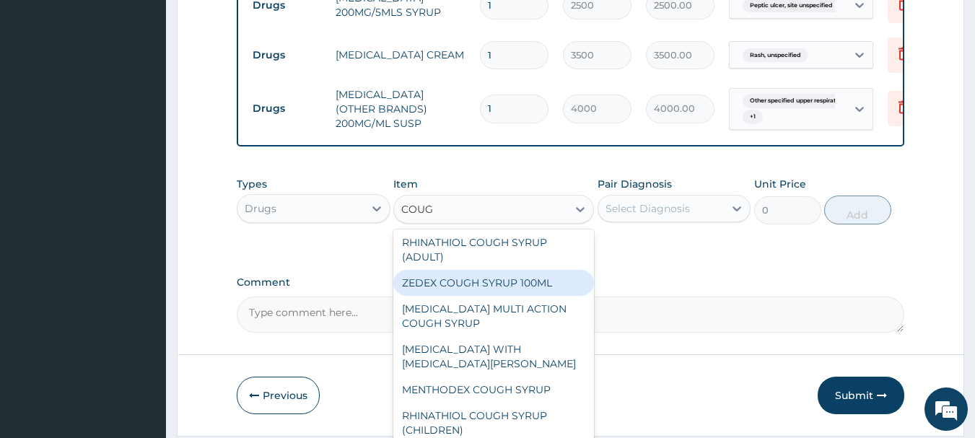
scroll to position [800, 0]
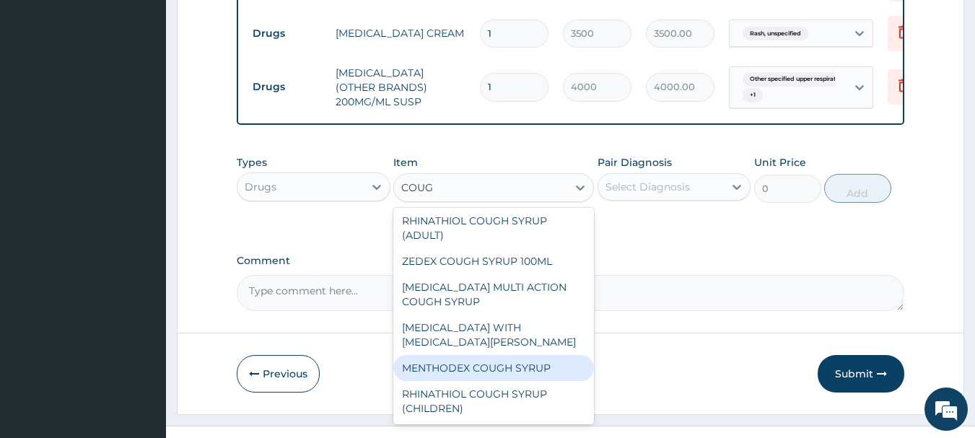
click at [451, 377] on div "MENTHODEX COUGH SYRUP" at bounding box center [493, 368] width 201 height 26
type input "4000"
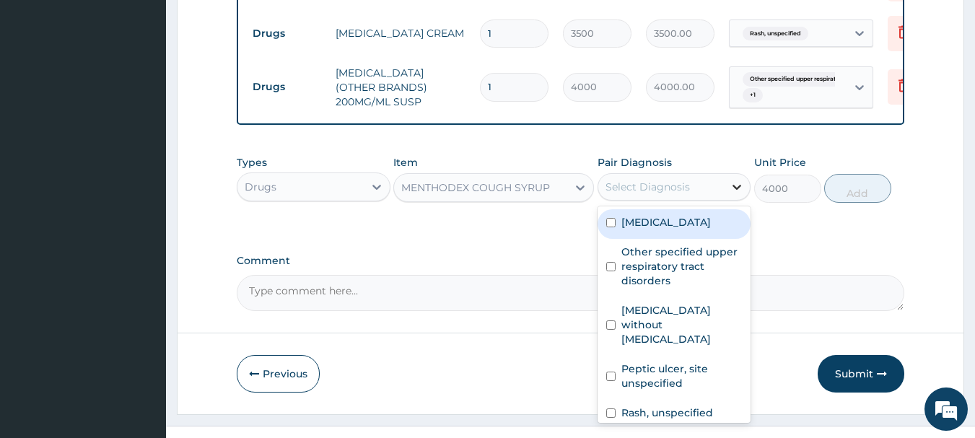
click at [731, 194] on icon at bounding box center [737, 187] width 14 height 14
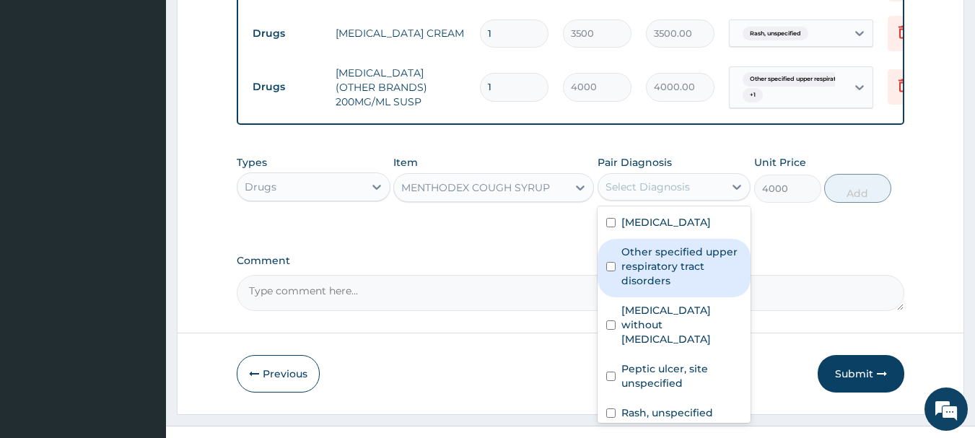
click at [637, 277] on label "Other specified upper respiratory tract disorders" at bounding box center [682, 266] width 121 height 43
checkbox input "true"
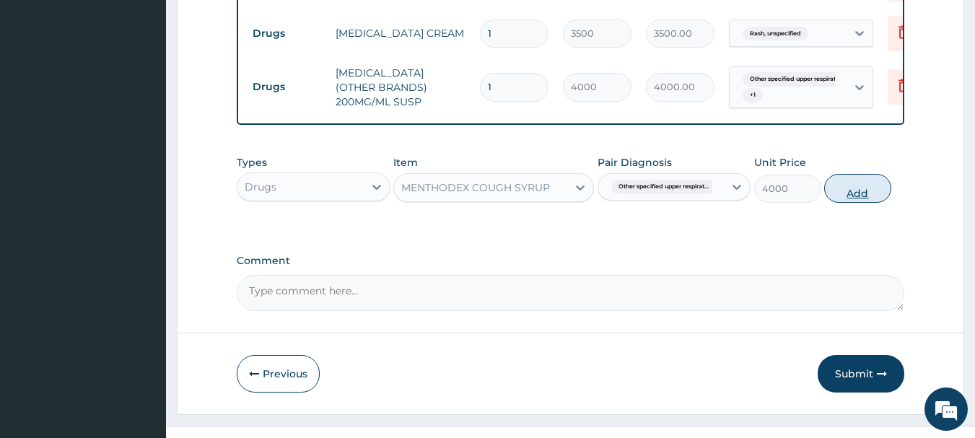
click at [864, 194] on button "Add" at bounding box center [857, 188] width 67 height 29
type input "0"
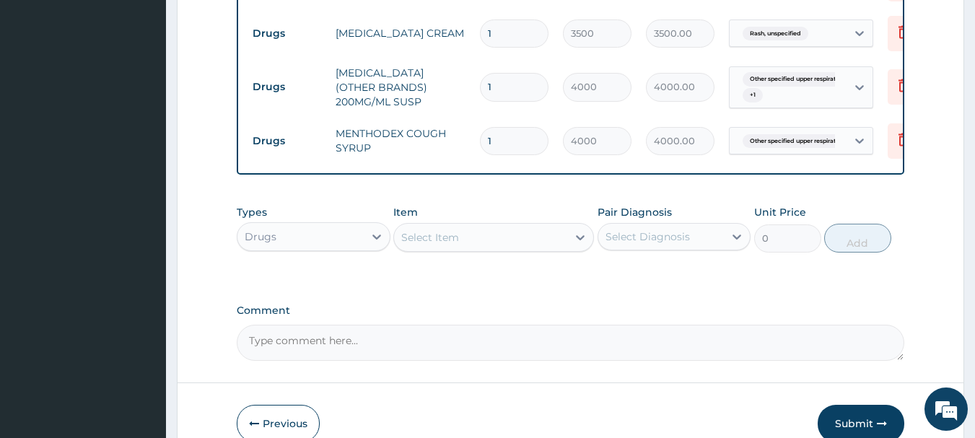
click at [502, 244] on div "Select Item" at bounding box center [480, 237] width 173 height 23
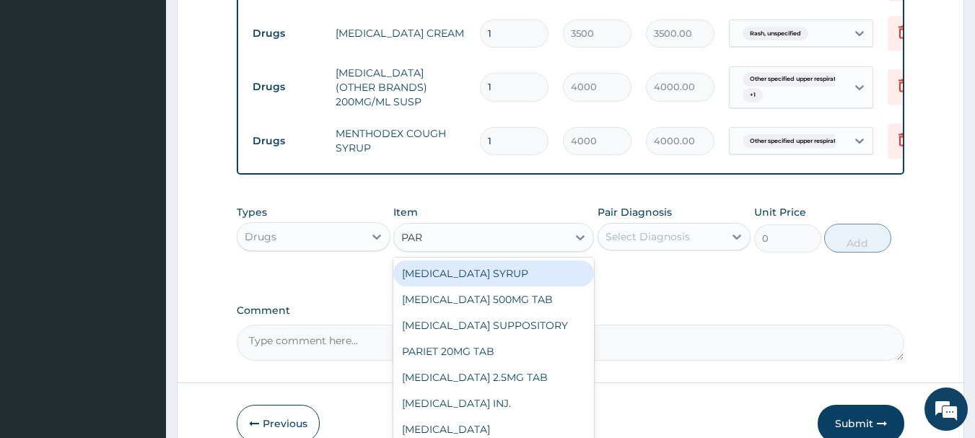
type input "PARA"
click at [476, 282] on div "PARACETAMOL SYRUP" at bounding box center [493, 274] width 201 height 26
type input "1960"
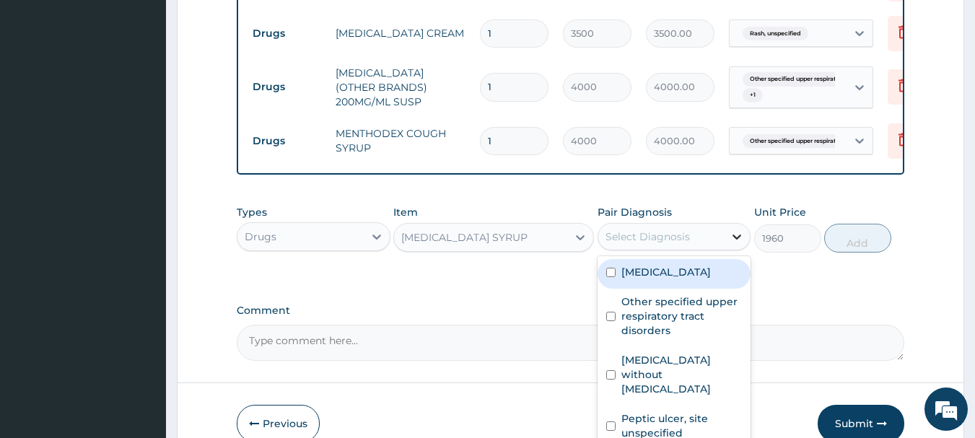
click at [736, 244] on icon at bounding box center [737, 237] width 14 height 14
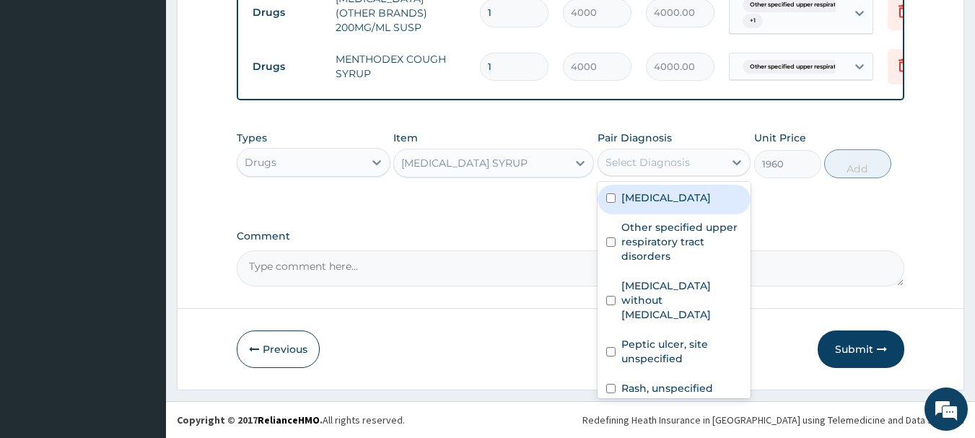
scroll to position [885, 0]
click at [616, 196] on div "[MEDICAL_DATA]" at bounding box center [675, 200] width 154 height 30
checkbox input "true"
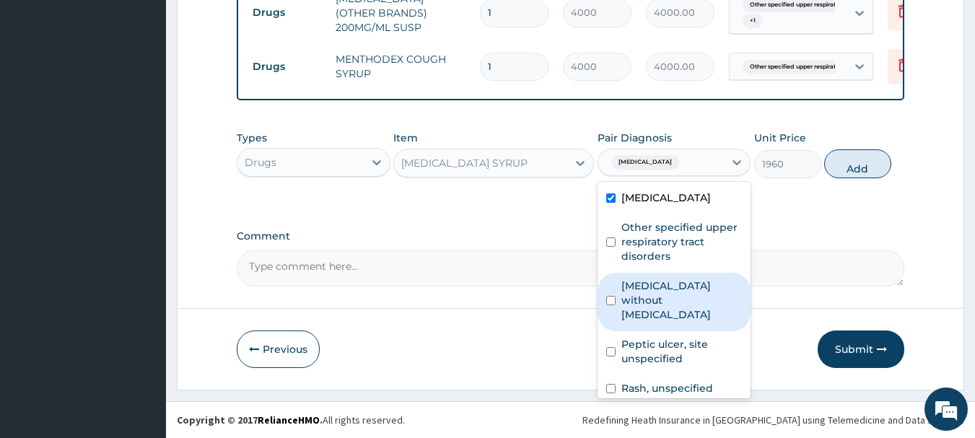
click at [619, 294] on div "Sepsis without septic shock" at bounding box center [675, 302] width 154 height 58
checkbox input "true"
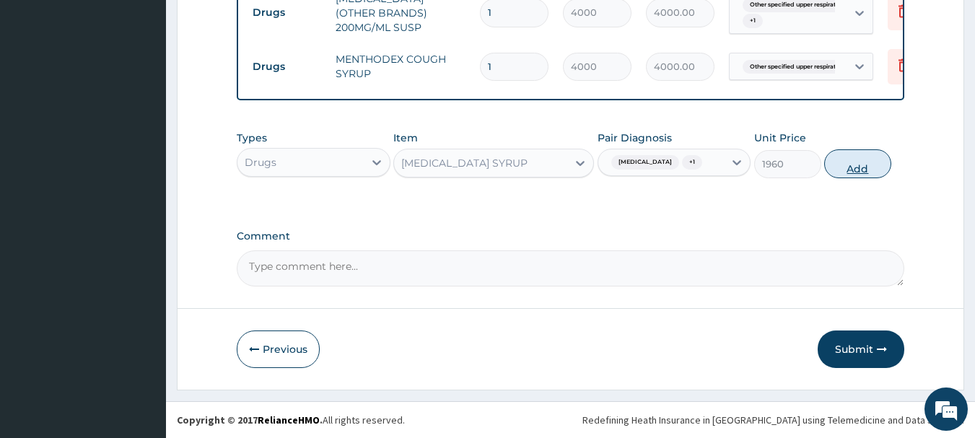
click at [845, 170] on button "Add" at bounding box center [857, 163] width 67 height 29
type input "0"
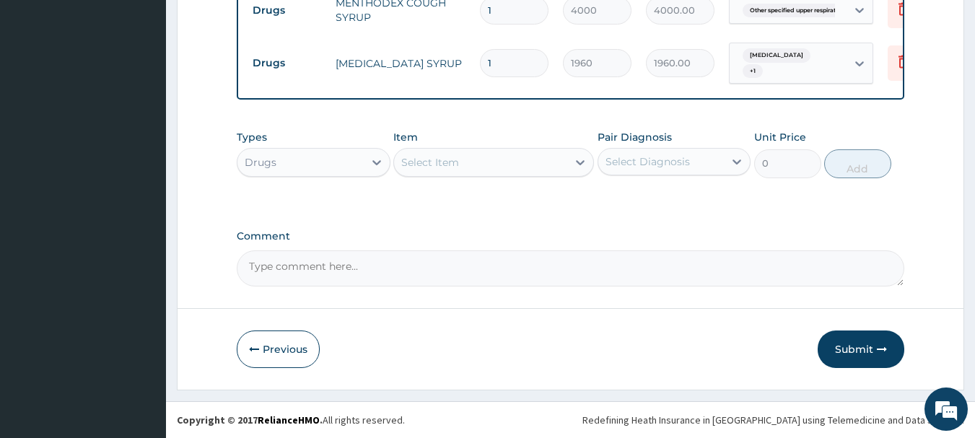
scroll to position [941, 0]
click at [852, 348] on button "Submit" at bounding box center [861, 350] width 87 height 38
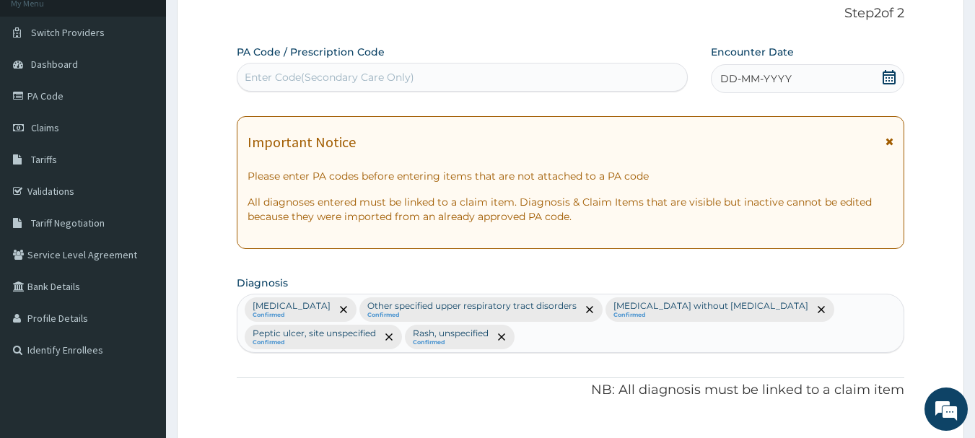
scroll to position [0, 0]
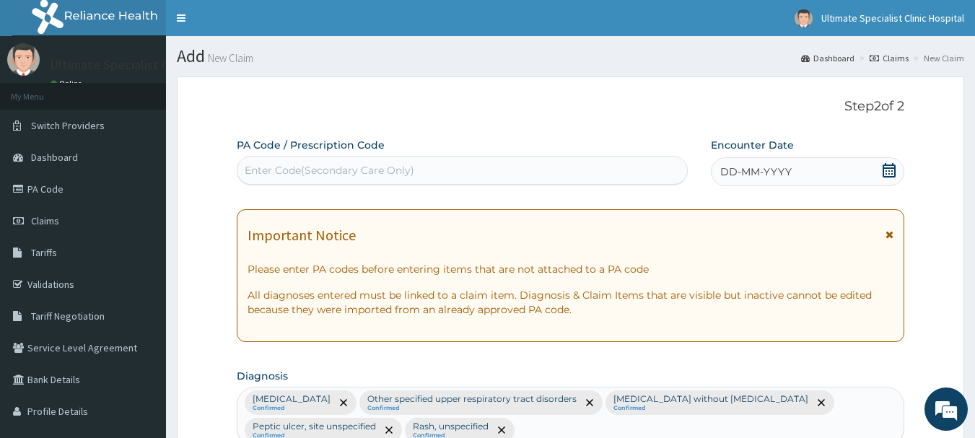
click at [886, 168] on icon at bounding box center [889, 170] width 13 height 14
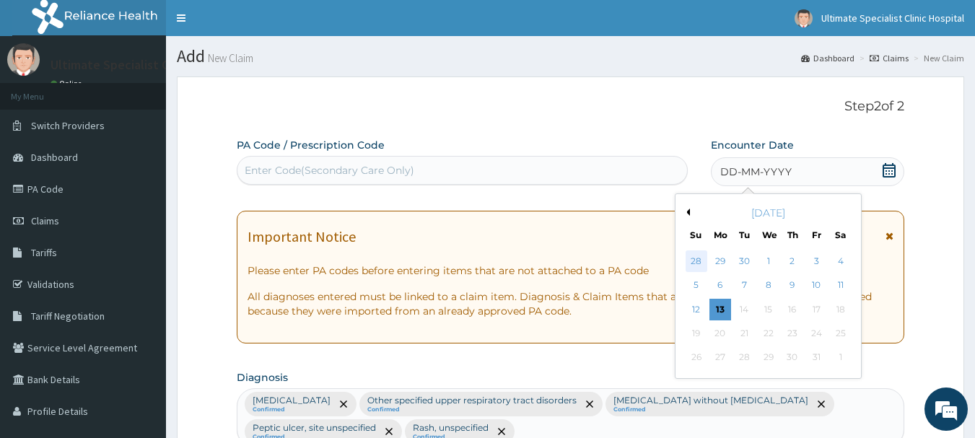
click at [691, 254] on div "28" at bounding box center [697, 262] width 22 height 22
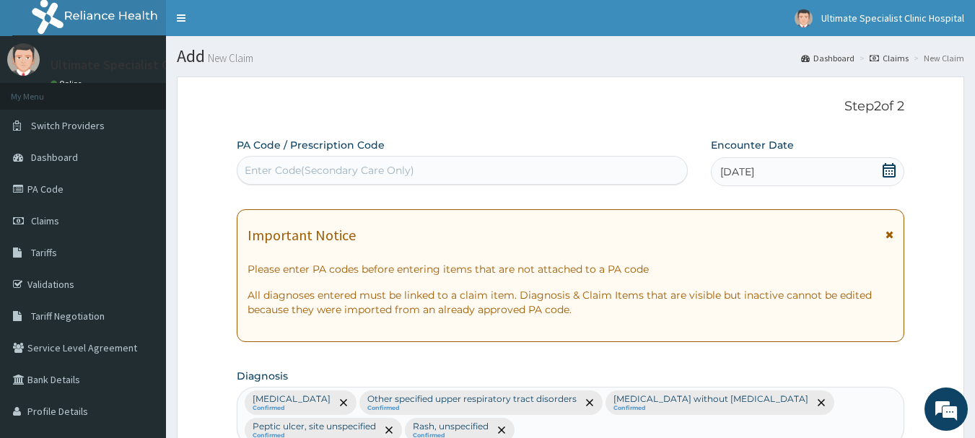
click at [892, 165] on icon at bounding box center [889, 170] width 13 height 14
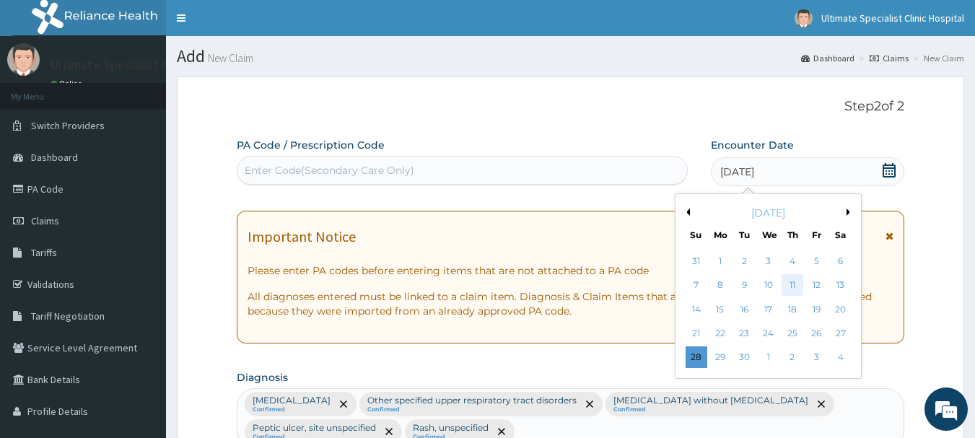
click at [791, 281] on div "11" at bounding box center [793, 286] width 22 height 22
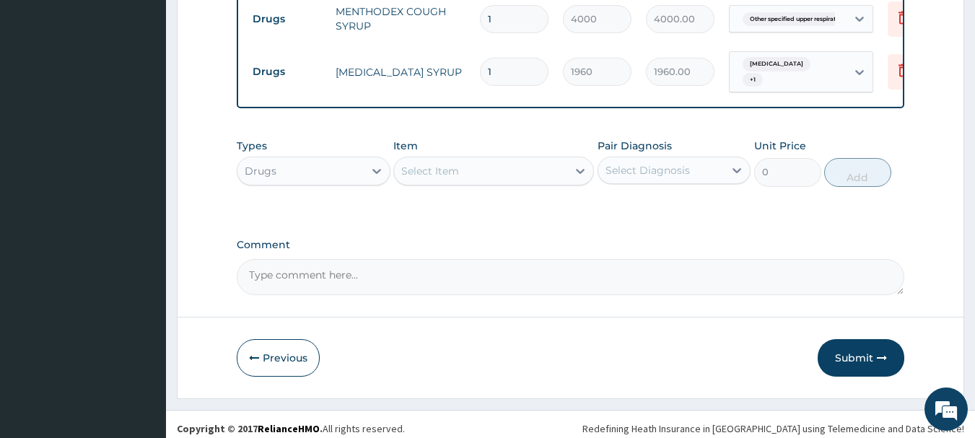
scroll to position [941, 0]
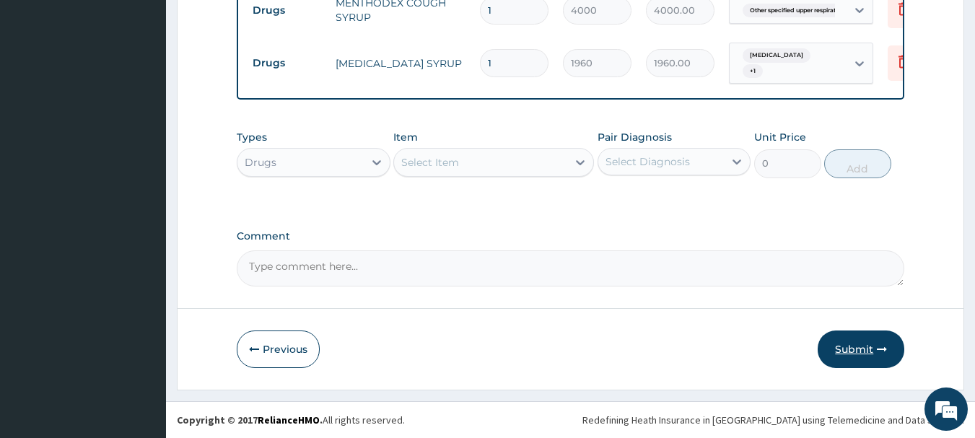
click at [857, 336] on button "Submit" at bounding box center [861, 350] width 87 height 38
click at [862, 344] on button "Submit" at bounding box center [861, 350] width 87 height 38
click at [882, 337] on button "Submit" at bounding box center [861, 350] width 87 height 38
click at [871, 354] on button "Submit" at bounding box center [861, 350] width 87 height 38
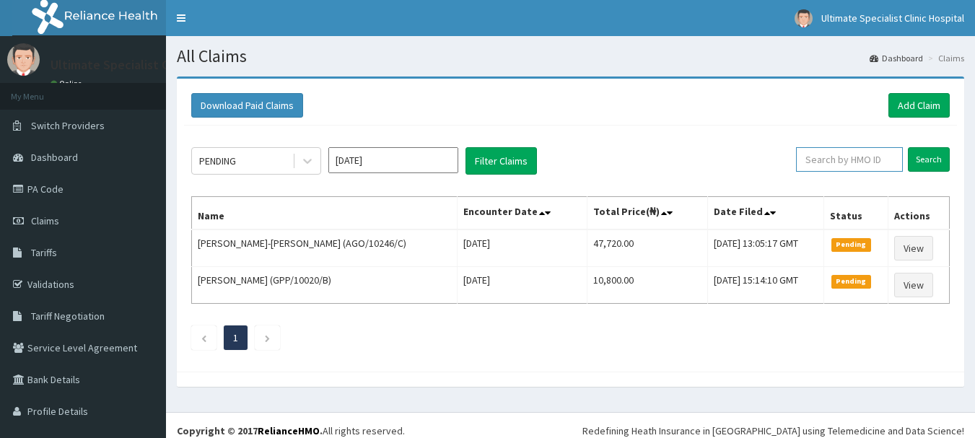
click at [842, 161] on input "text" at bounding box center [849, 159] width 107 height 25
paste input "PGS/10032/D"
type input "PGS/10032/D"
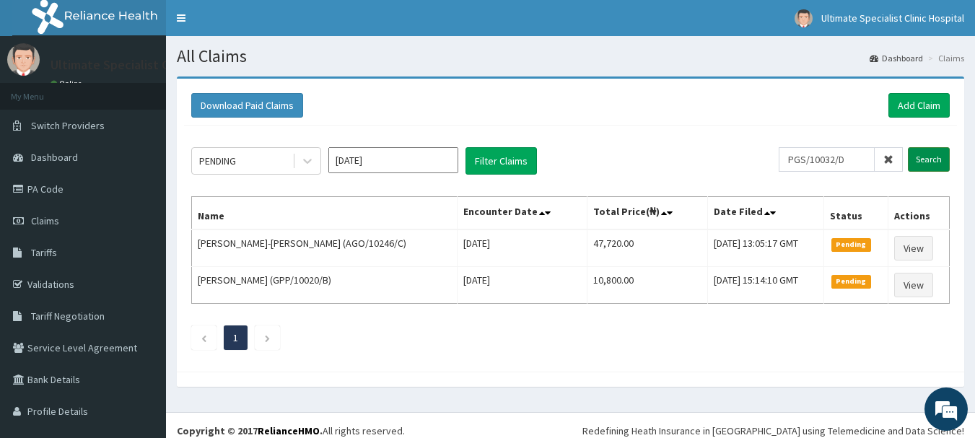
click at [912, 157] on input "Search" at bounding box center [929, 159] width 42 height 25
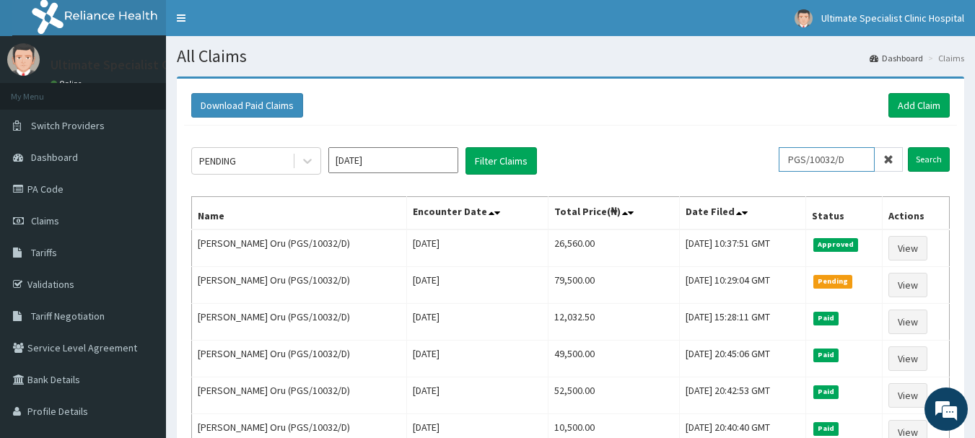
drag, startPoint x: 857, startPoint y: 158, endPoint x: 739, endPoint y: 212, distance: 129.2
paste input "C"
type input "PGS/10032/C"
click at [930, 161] on input "Search" at bounding box center [929, 159] width 42 height 25
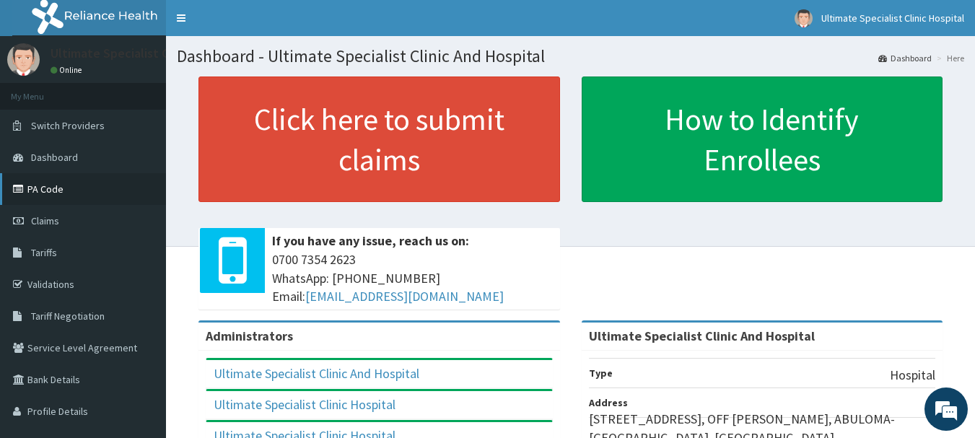
click at [61, 198] on link "PA Code" at bounding box center [83, 189] width 166 height 32
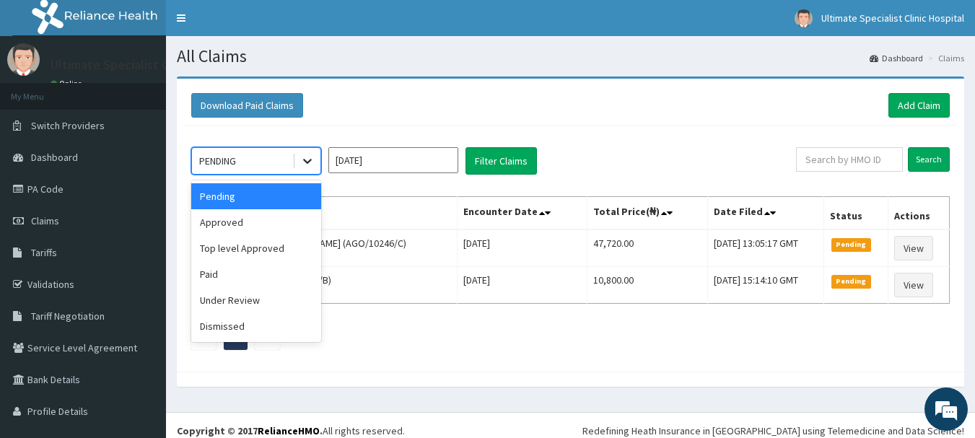
click at [303, 158] on icon at bounding box center [307, 161] width 14 height 14
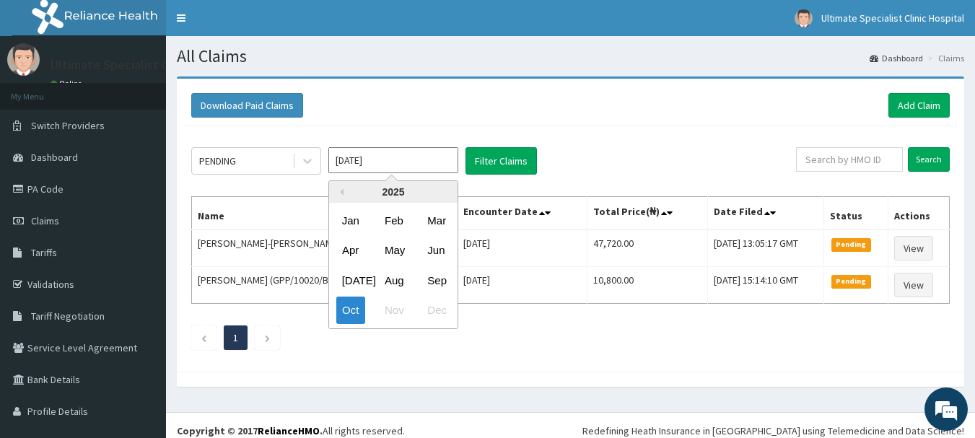
click at [410, 169] on input "Oct 2025" at bounding box center [393, 160] width 130 height 26
click at [439, 279] on div "Sep" at bounding box center [436, 280] width 29 height 27
type input "Sep 2025"
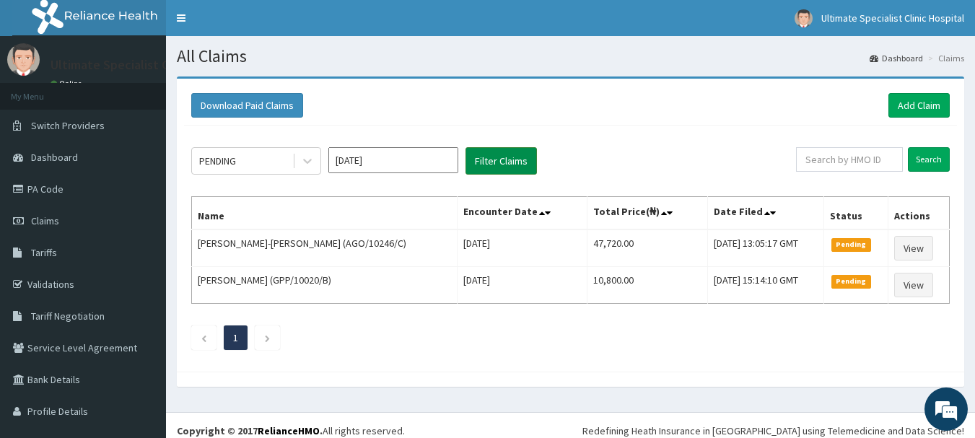
click at [488, 165] on button "Filter Claims" at bounding box center [501, 160] width 71 height 27
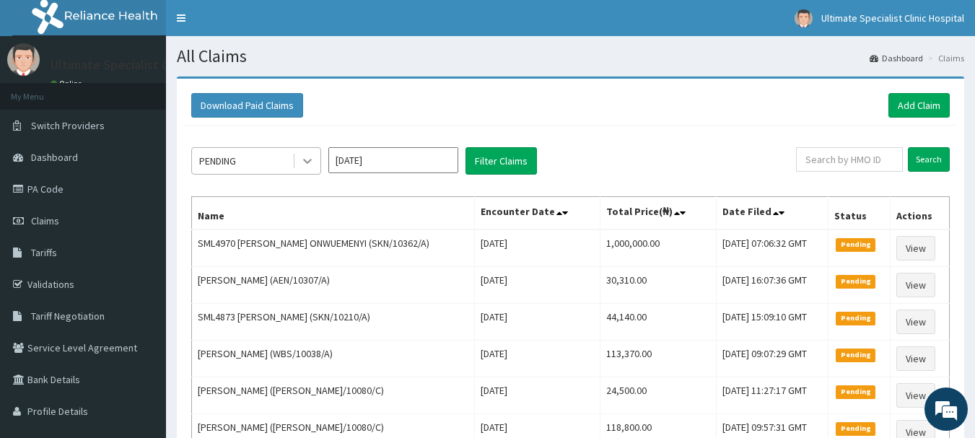
click at [301, 160] on icon at bounding box center [307, 161] width 14 height 14
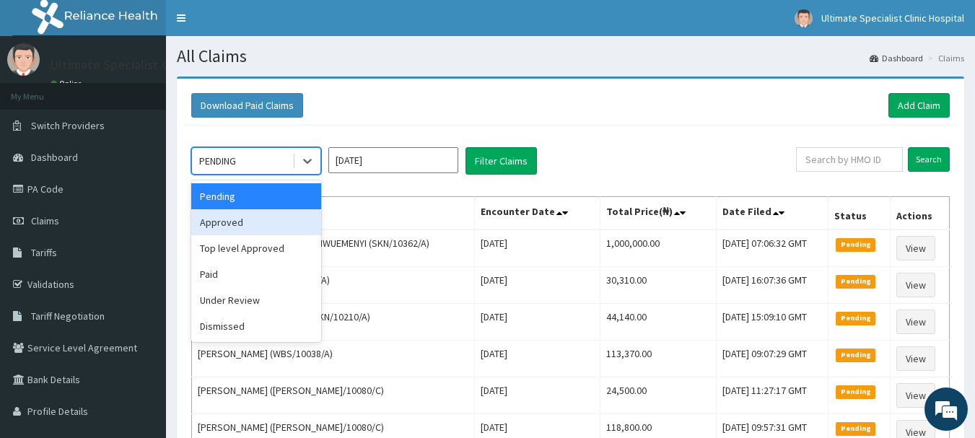
click at [205, 221] on div "Approved" at bounding box center [256, 222] width 130 height 26
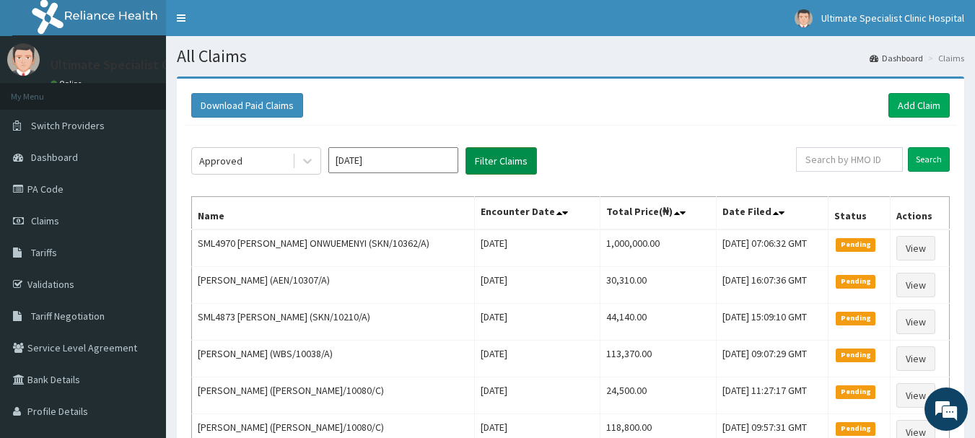
click at [490, 165] on button "Filter Claims" at bounding box center [501, 160] width 71 height 27
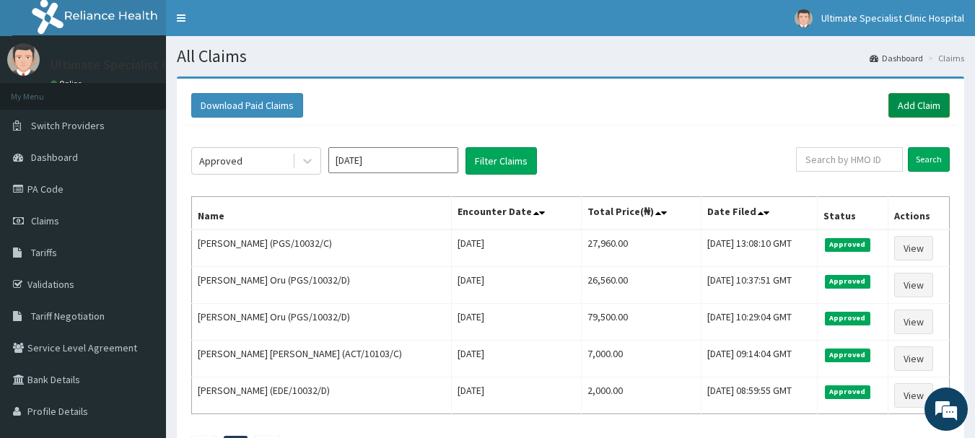
click at [924, 101] on link "Add Claim" at bounding box center [919, 105] width 61 height 25
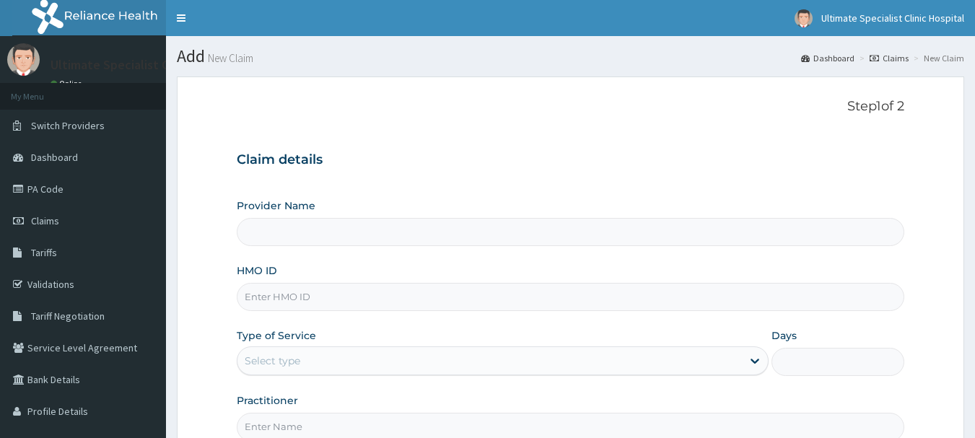
click at [273, 308] on input "HMO ID" at bounding box center [571, 297] width 669 height 28
paste input "NBC/11406/D"
type input "NBC/11406/D"
type input "Ultimate Specialist Clinic And Hospital"
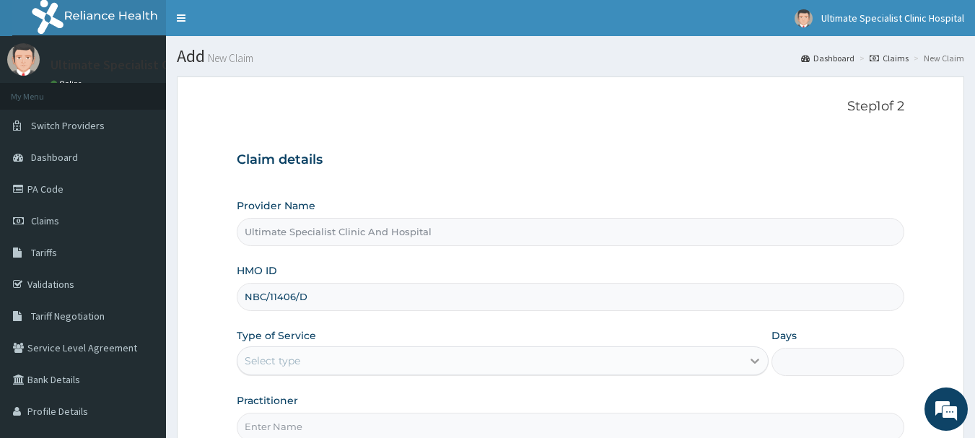
type input "NBC/11406/D"
click at [753, 357] on icon at bounding box center [755, 361] width 14 height 14
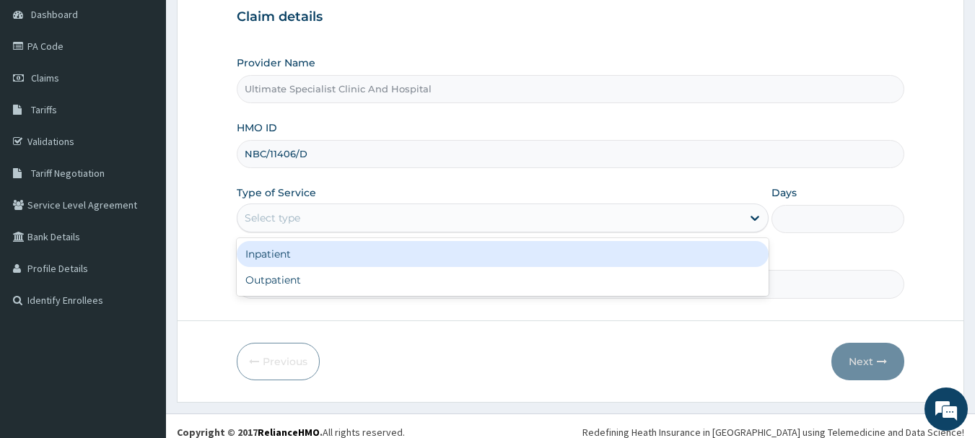
scroll to position [144, 0]
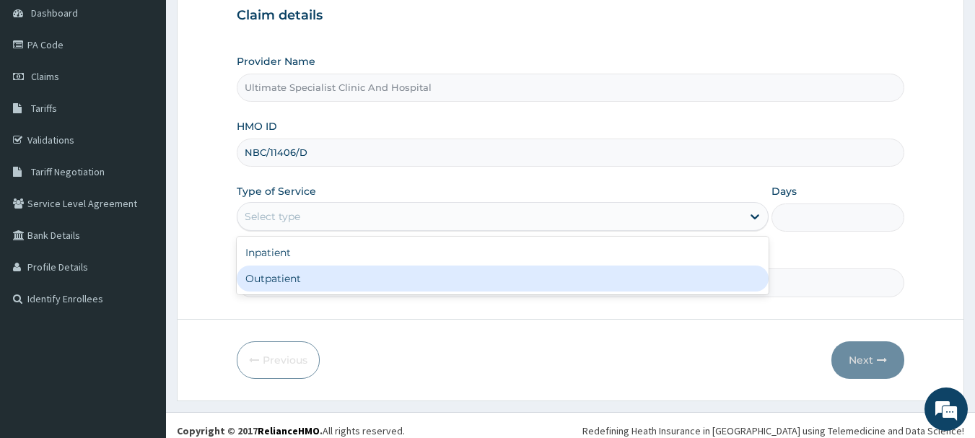
click at [251, 274] on div "Outpatient" at bounding box center [503, 279] width 532 height 26
type input "1"
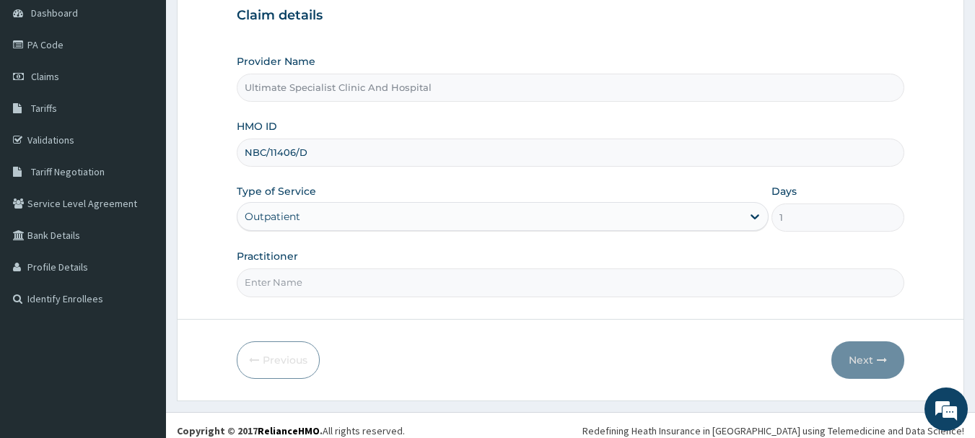
click at [269, 287] on input "Practitioner" at bounding box center [571, 283] width 669 height 28
type input "DR ESEOSE"
click at [860, 351] on button "Next" at bounding box center [868, 360] width 73 height 38
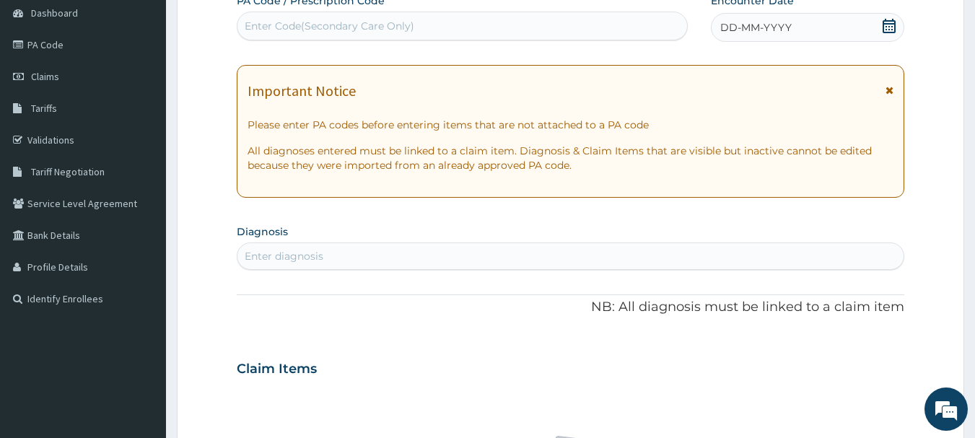
scroll to position [0, 0]
click at [892, 19] on icon at bounding box center [889, 26] width 14 height 14
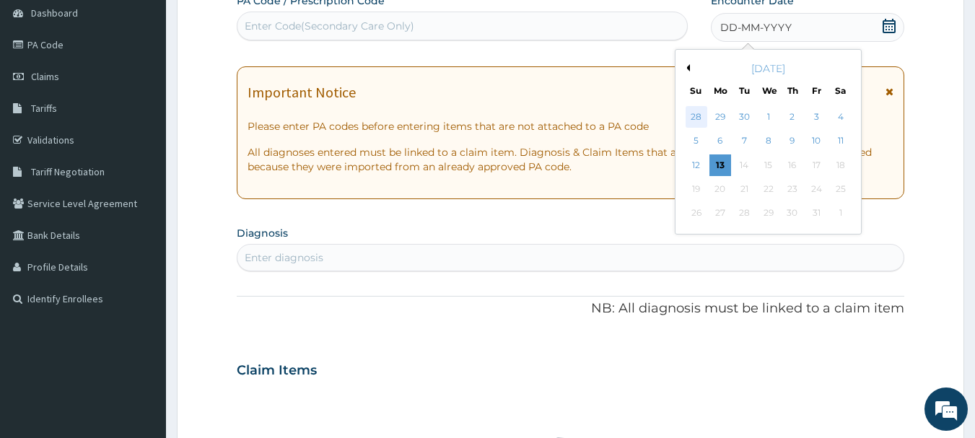
click at [695, 123] on div "28" at bounding box center [697, 117] width 22 height 22
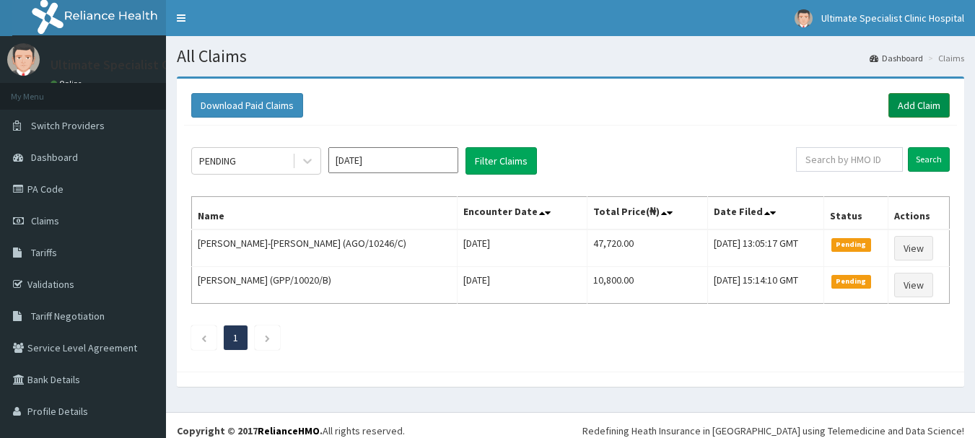
click at [910, 100] on link "Add Claim" at bounding box center [919, 105] width 61 height 25
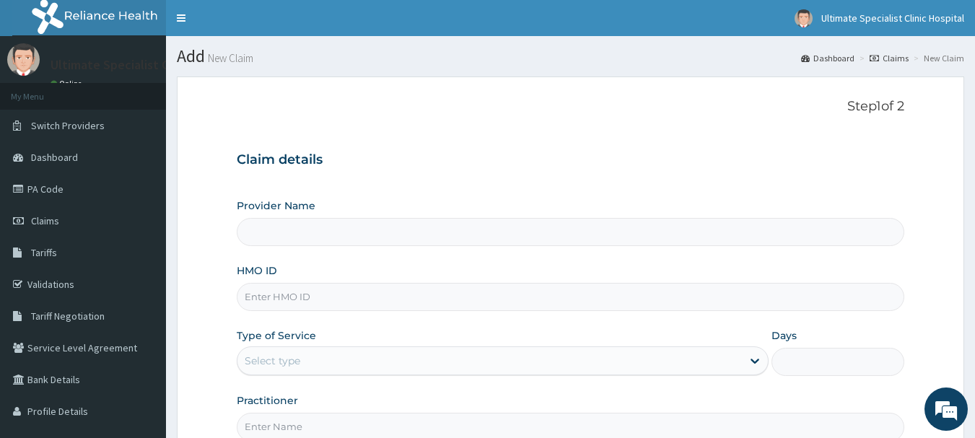
click at [288, 299] on input "HMO ID" at bounding box center [571, 297] width 669 height 28
type input "Ultimate Specialist Clinic And Hospital"
paste input "NBC/11406/D"
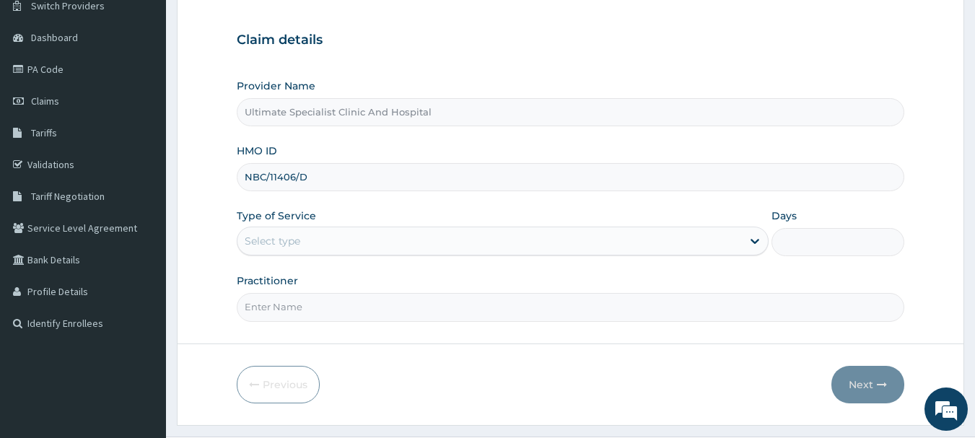
scroll to position [155, 0]
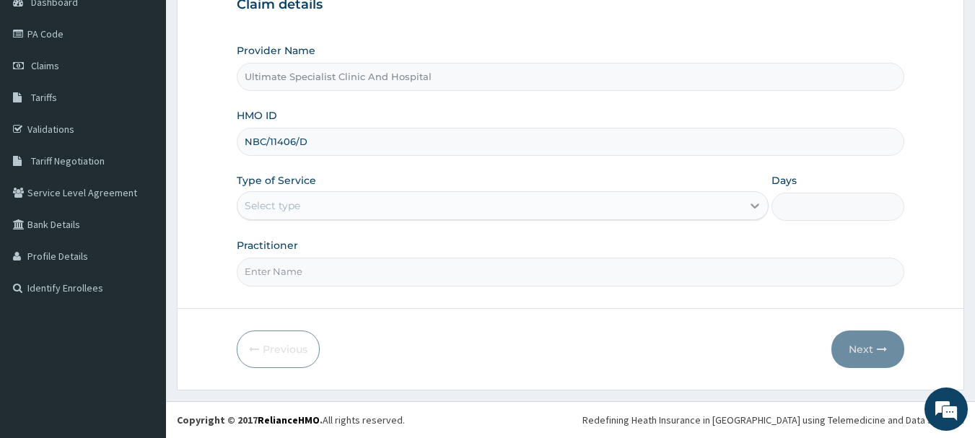
type input "NBC/11406/D"
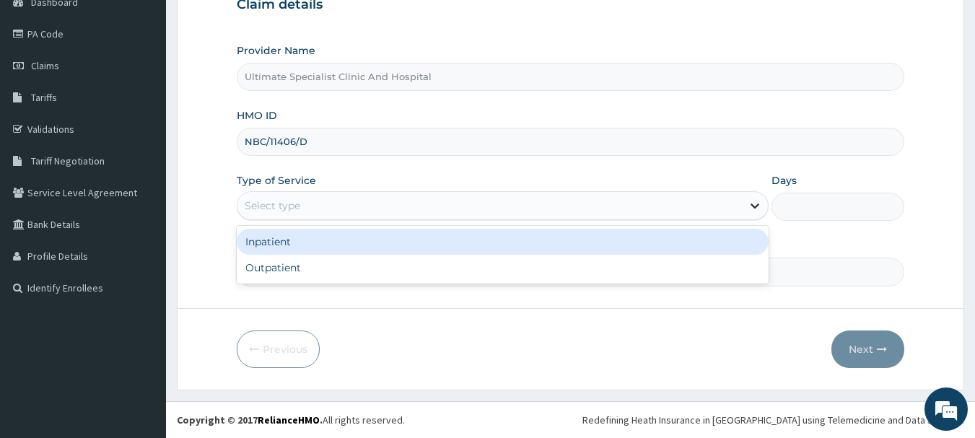
drag, startPoint x: 752, startPoint y: 204, endPoint x: 744, endPoint y: 204, distance: 8.7
click at [748, 204] on icon at bounding box center [755, 206] width 14 height 14
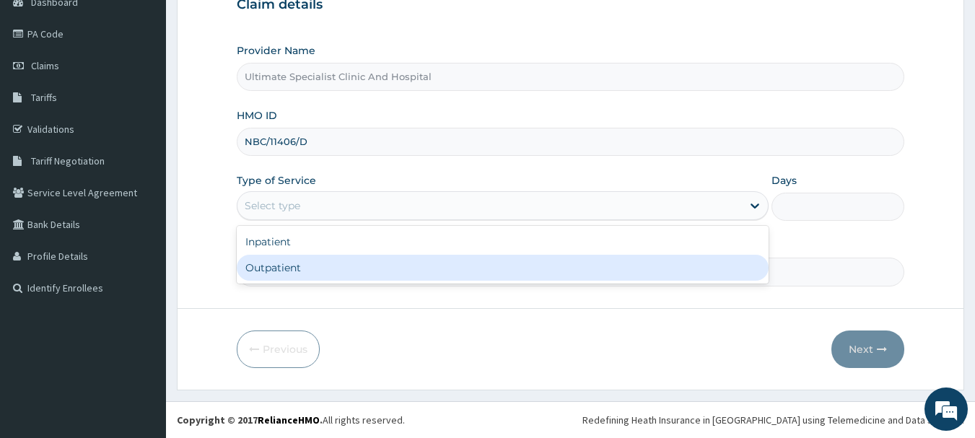
click at [352, 277] on div "Outpatient" at bounding box center [503, 268] width 532 height 26
type input "1"
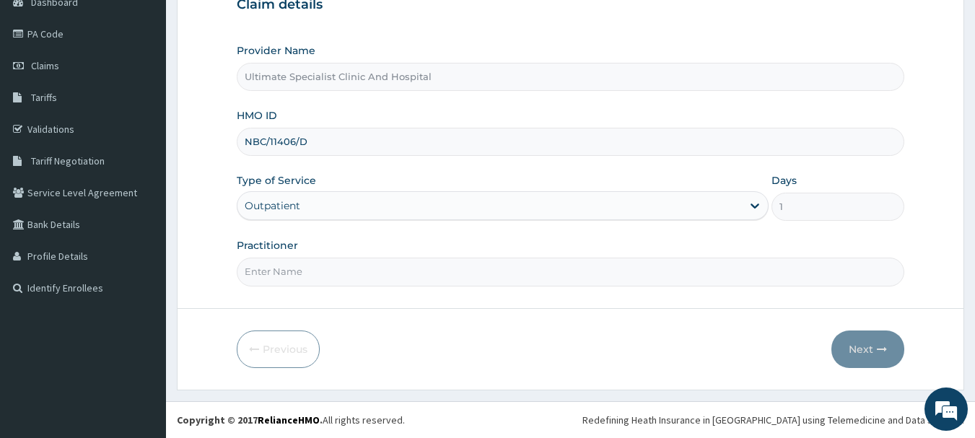
click at [349, 276] on input "Practitioner" at bounding box center [571, 272] width 669 height 28
type input "DR [PERSON_NAME]"
click at [893, 356] on button "Next" at bounding box center [868, 350] width 73 height 38
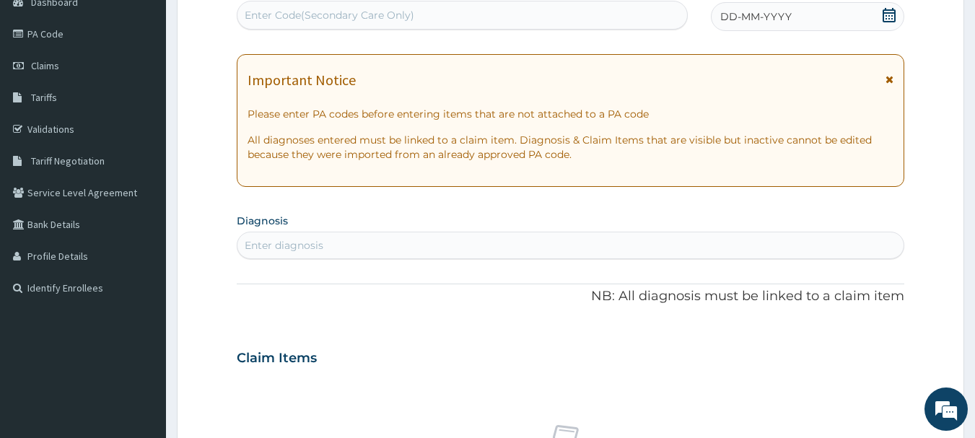
click at [882, 14] on icon at bounding box center [889, 15] width 14 height 14
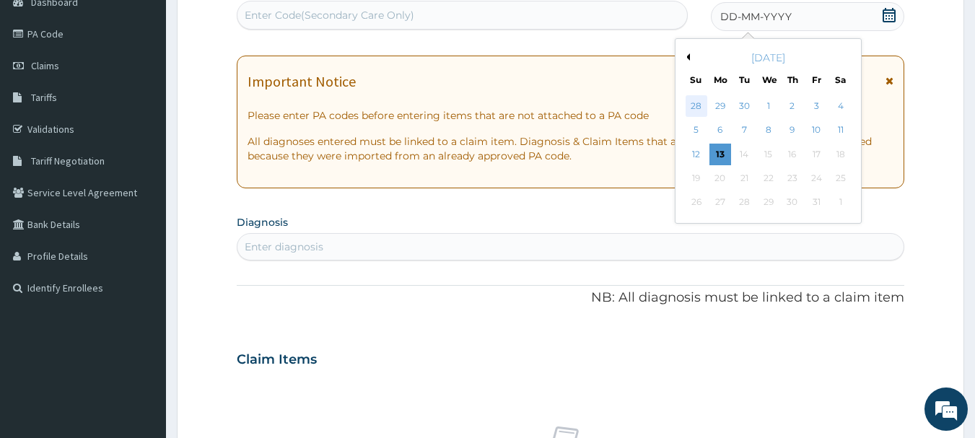
click at [693, 105] on div "28" at bounding box center [697, 106] width 22 height 22
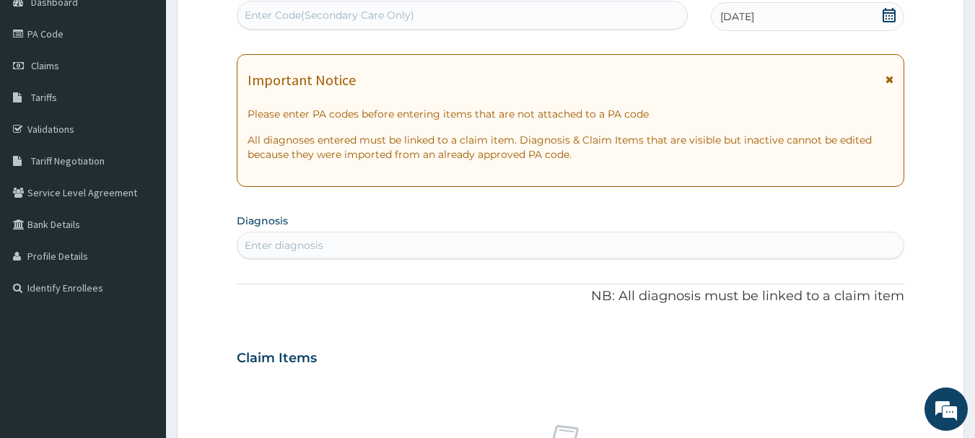
click at [884, 17] on icon at bounding box center [889, 15] width 13 height 14
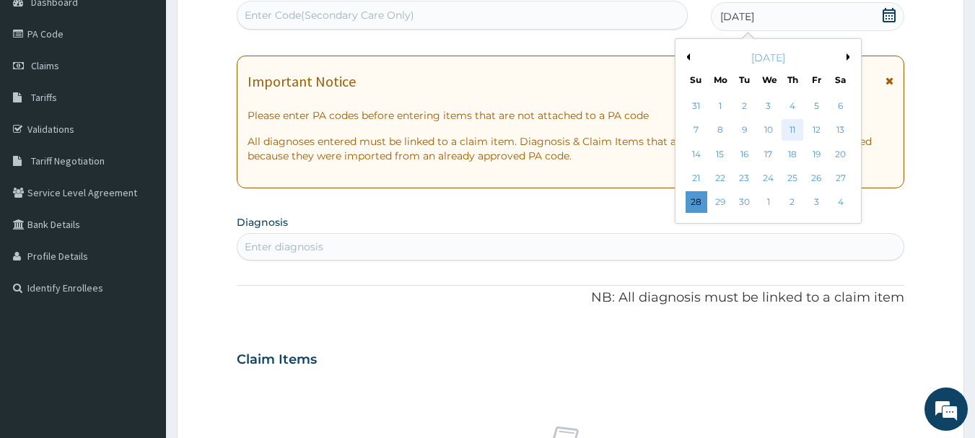
click at [790, 130] on div "11" at bounding box center [793, 131] width 22 height 22
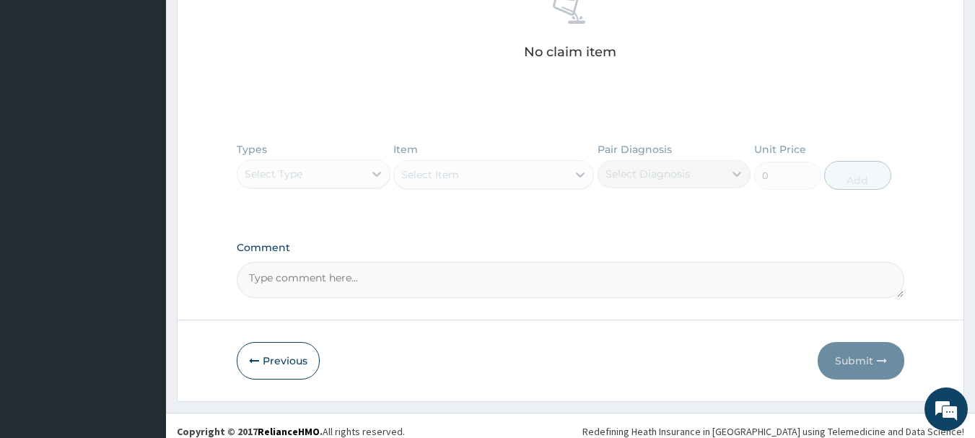
scroll to position [588, 0]
click at [380, 169] on div "Types Select Type Item Select Item Pair Diagnosis Select Diagnosis Unit Price 0…" at bounding box center [571, 176] width 669 height 84
click at [378, 173] on div "Types Select Type Item Select Item Pair Diagnosis Select Diagnosis Unit Price 0…" at bounding box center [571, 176] width 669 height 84
click at [375, 169] on div "Types Select Type Item Select Item Pair Diagnosis Select Diagnosis Unit Price 0…" at bounding box center [571, 176] width 669 height 84
click at [375, 175] on div "Types Select Type Item Select Item Pair Diagnosis Select Diagnosis Unit Price 0…" at bounding box center [571, 176] width 669 height 84
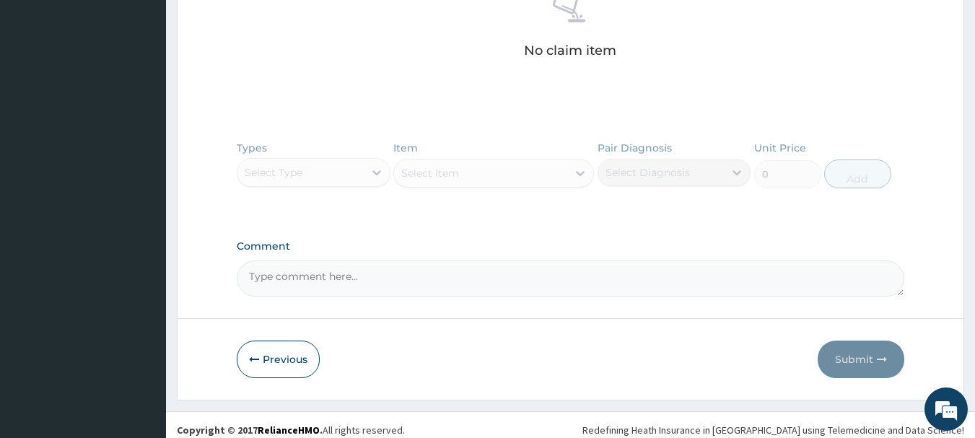
click at [375, 175] on div "Types Select Type Item Select Item Pair Diagnosis Select Diagnosis Unit Price 0…" at bounding box center [571, 176] width 669 height 84
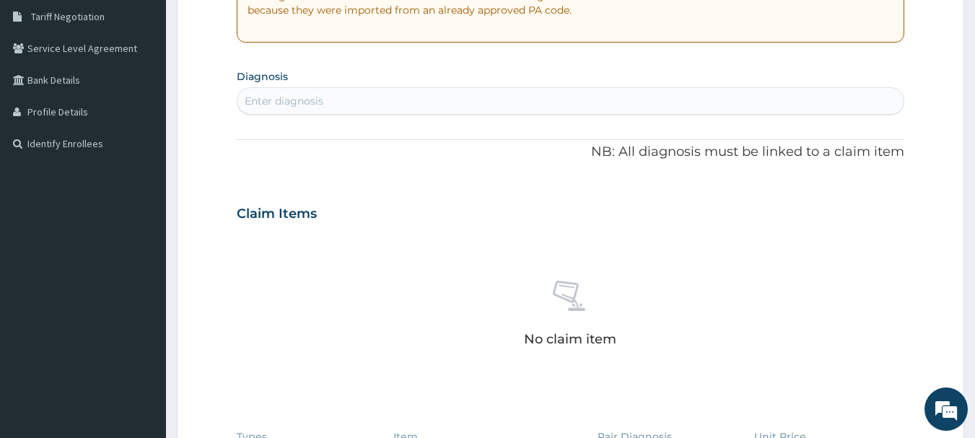
scroll to position [227, 0]
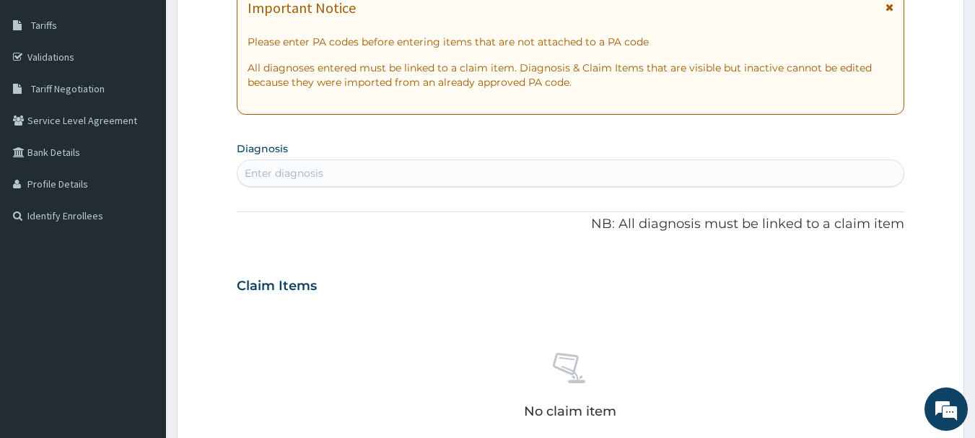
click at [305, 165] on div "Enter diagnosis" at bounding box center [571, 173] width 667 height 23
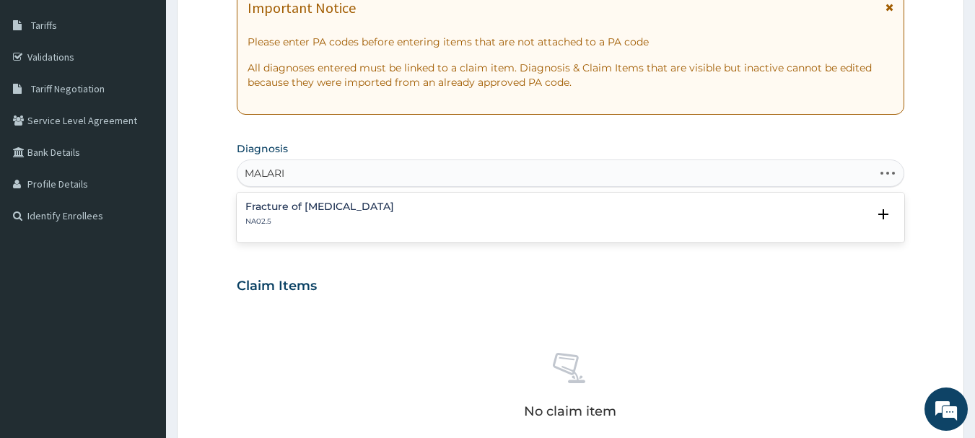
type input "[MEDICAL_DATA]"
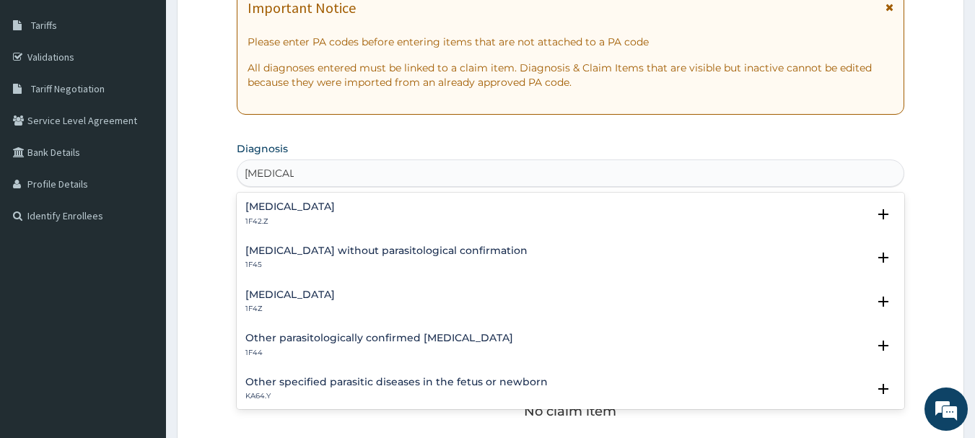
click at [318, 293] on h4 "[MEDICAL_DATA]" at bounding box center [290, 295] width 90 height 11
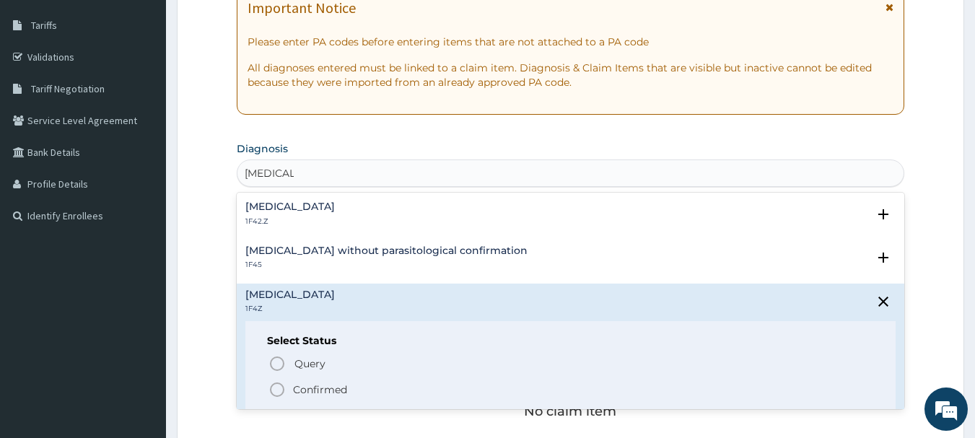
click at [279, 394] on icon "status option filled" at bounding box center [277, 389] width 17 height 17
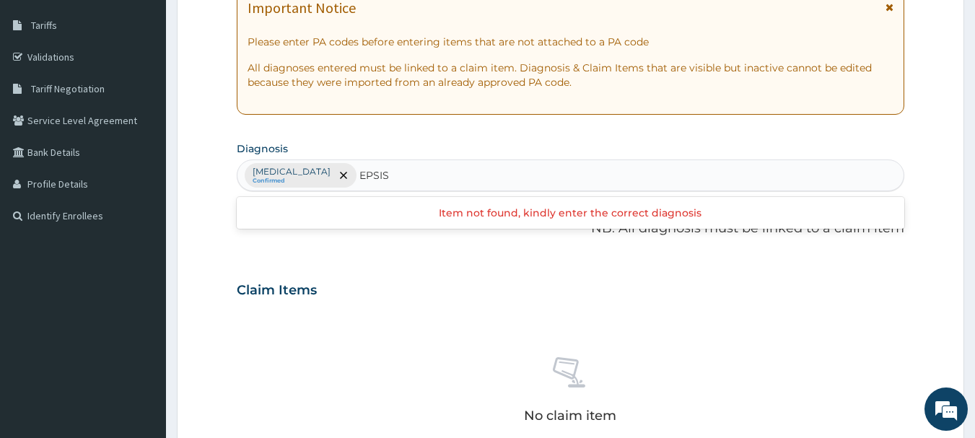
click at [369, 175] on input "EPSIS" at bounding box center [375, 175] width 31 height 14
type input "[MEDICAL_DATA]"
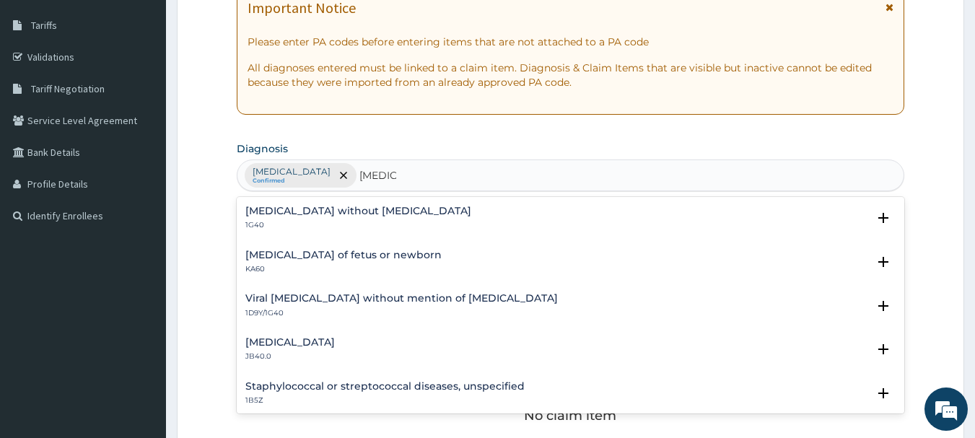
click at [327, 214] on h4 "[MEDICAL_DATA] without [MEDICAL_DATA]" at bounding box center [358, 211] width 226 height 11
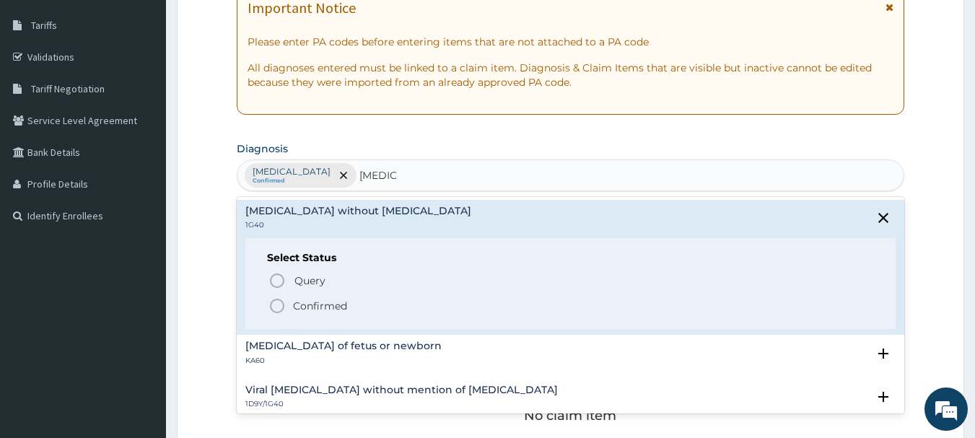
click at [281, 315] on div "Select Status Query Query covers suspected (?), Keep in view (kiv), Ruled out (…" at bounding box center [570, 284] width 651 height 92
click at [276, 300] on circle "status option filled" at bounding box center [277, 306] width 13 height 13
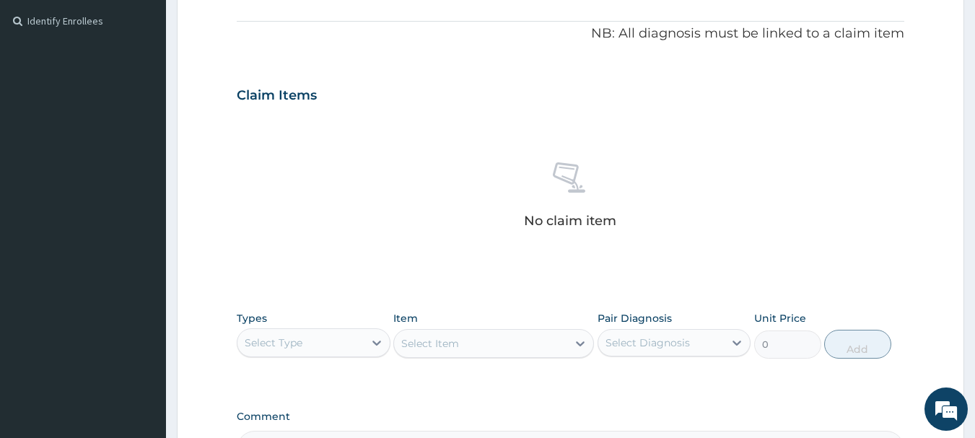
scroll to position [444, 0]
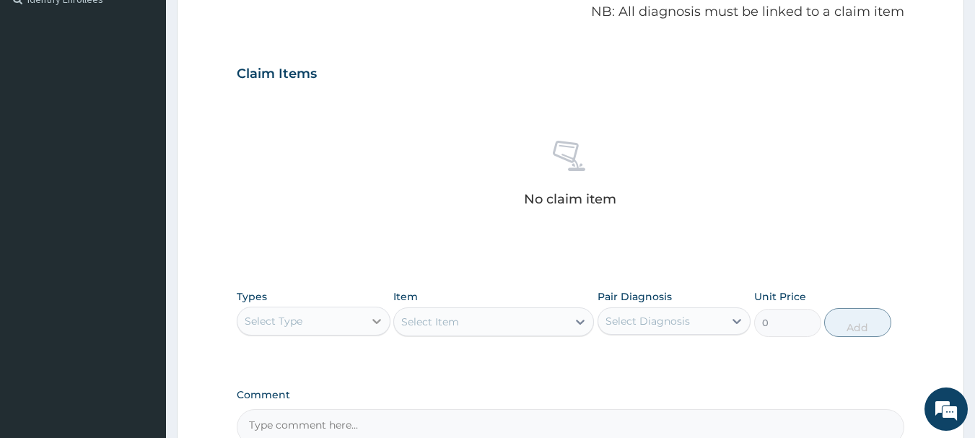
click at [380, 321] on icon at bounding box center [377, 321] width 9 height 5
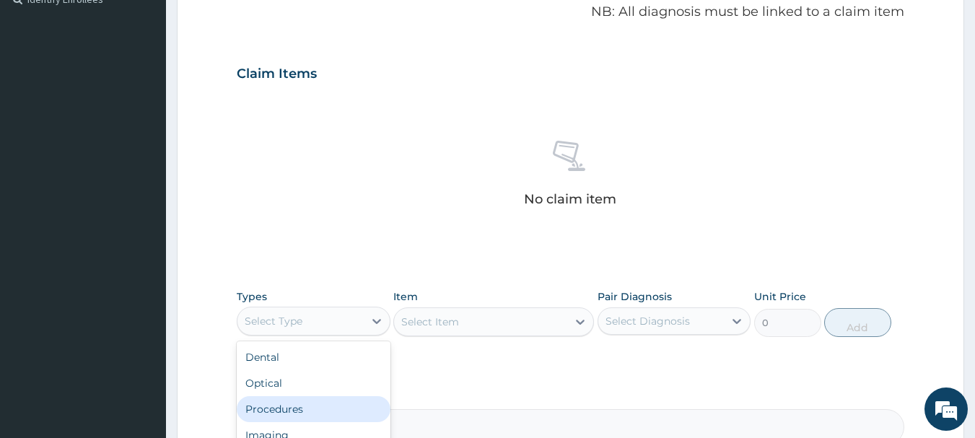
click at [305, 415] on div "Procedures" at bounding box center [314, 409] width 154 height 26
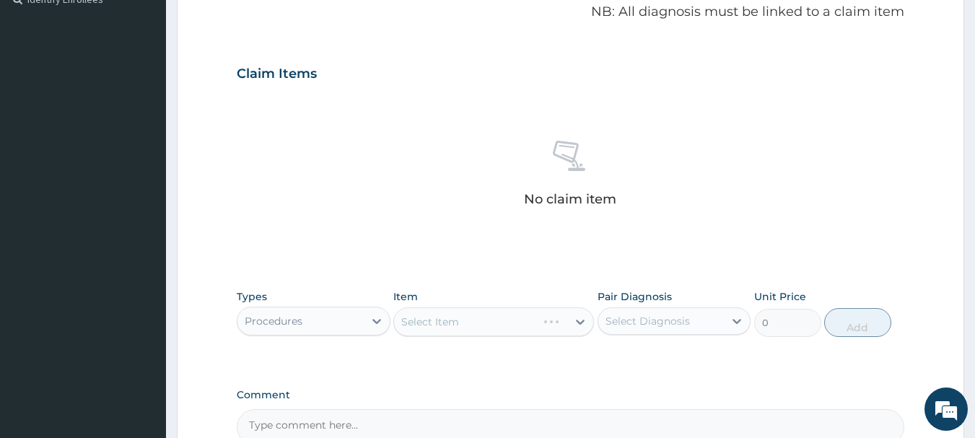
type input "G"
click at [477, 314] on div "Select Item" at bounding box center [493, 322] width 201 height 29
click at [501, 328] on div "Select Item" at bounding box center [480, 321] width 173 height 23
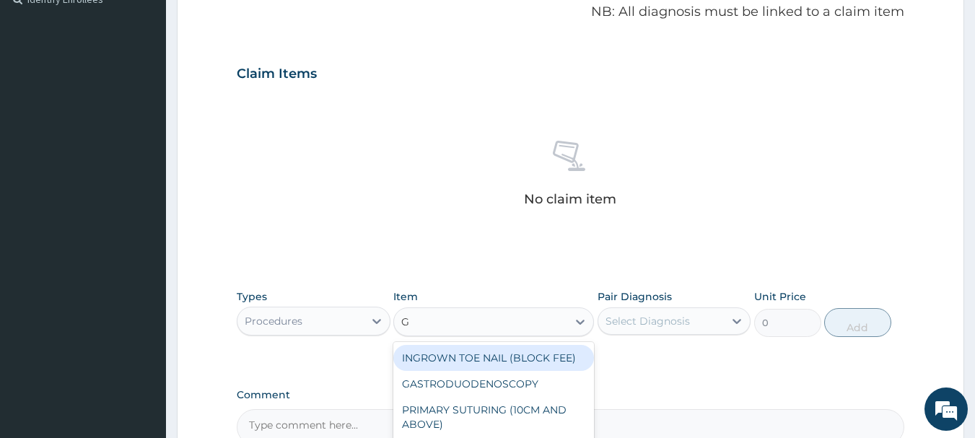
type input "GP"
click at [484, 362] on div "GP INITIAL CONSULTATION" at bounding box center [493, 358] width 201 height 26
type input "4000"
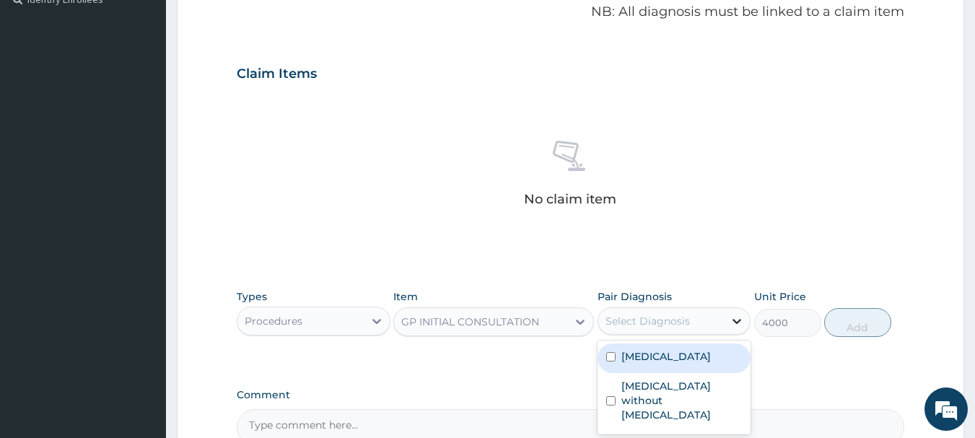
click at [736, 321] on icon at bounding box center [737, 321] width 14 height 14
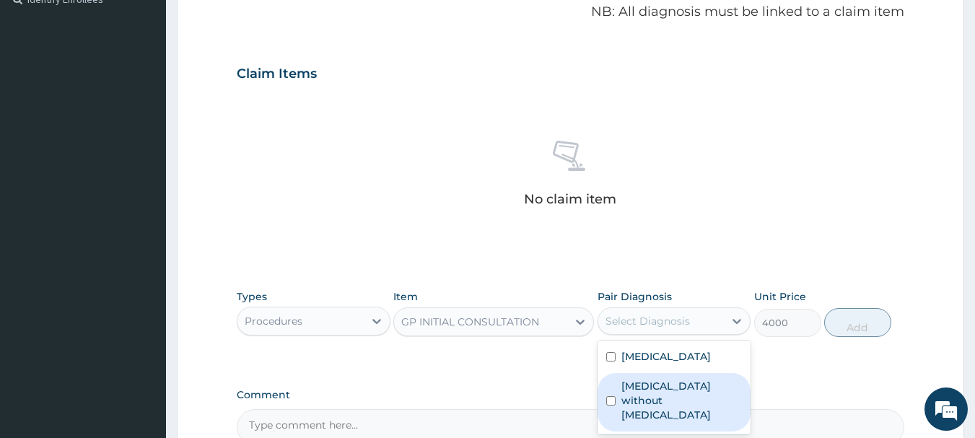
click at [632, 388] on label "[MEDICAL_DATA] without [MEDICAL_DATA]" at bounding box center [682, 400] width 121 height 43
checkbox input "true"
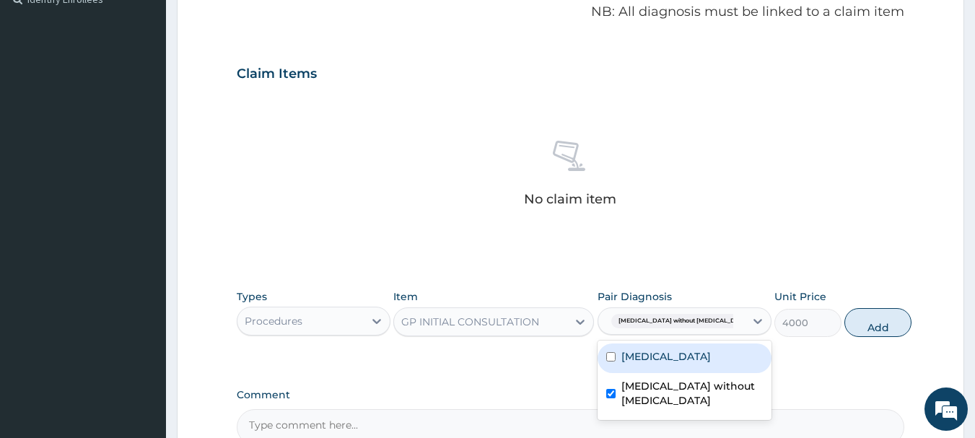
click at [632, 362] on label "[MEDICAL_DATA]" at bounding box center [667, 356] width 90 height 14
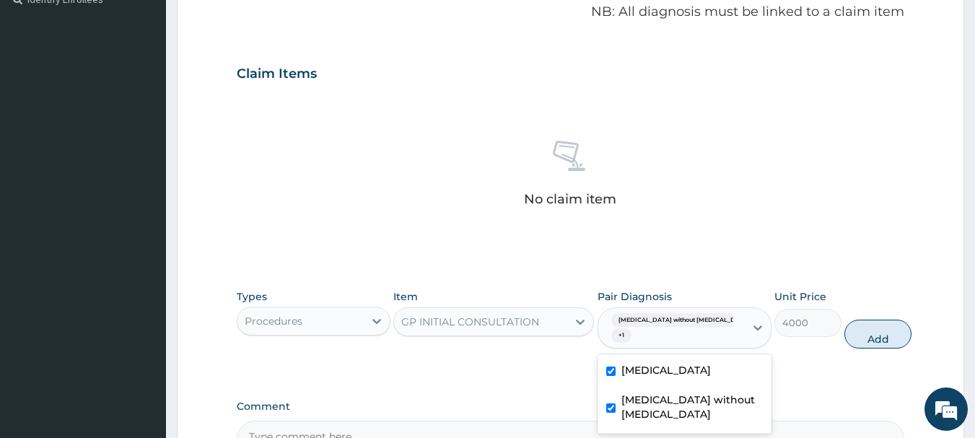
checkbox input "true"
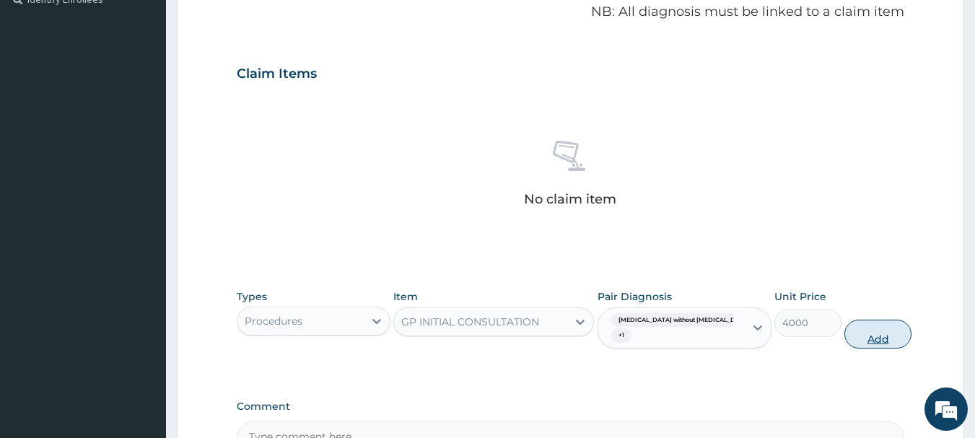
click at [846, 333] on button "Add" at bounding box center [878, 334] width 67 height 29
type input "0"
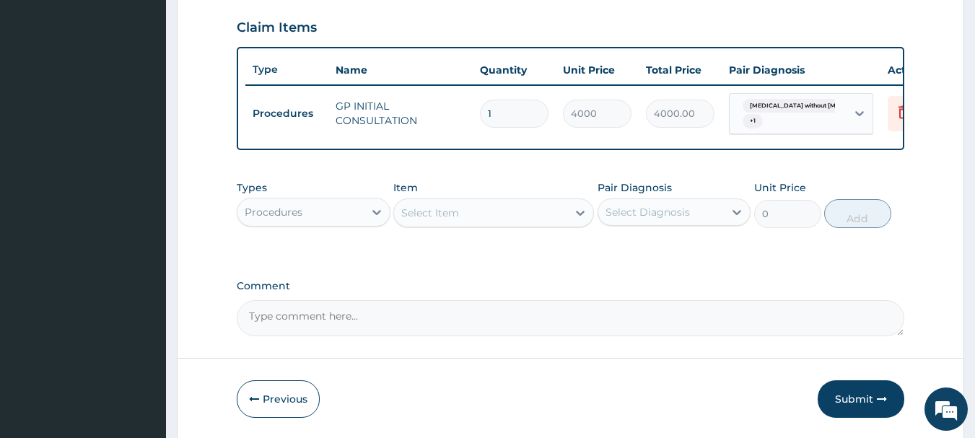
scroll to position [551, 0]
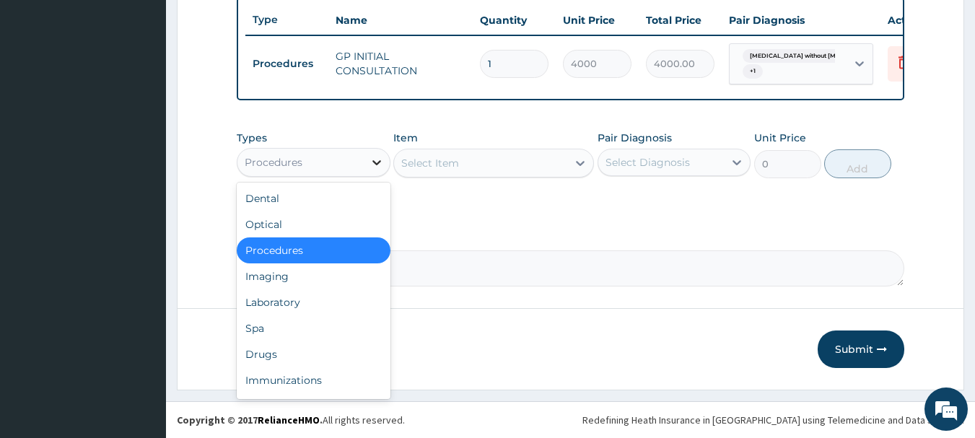
click at [371, 164] on icon at bounding box center [377, 162] width 14 height 14
click at [290, 305] on div "Laboratory" at bounding box center [314, 303] width 154 height 26
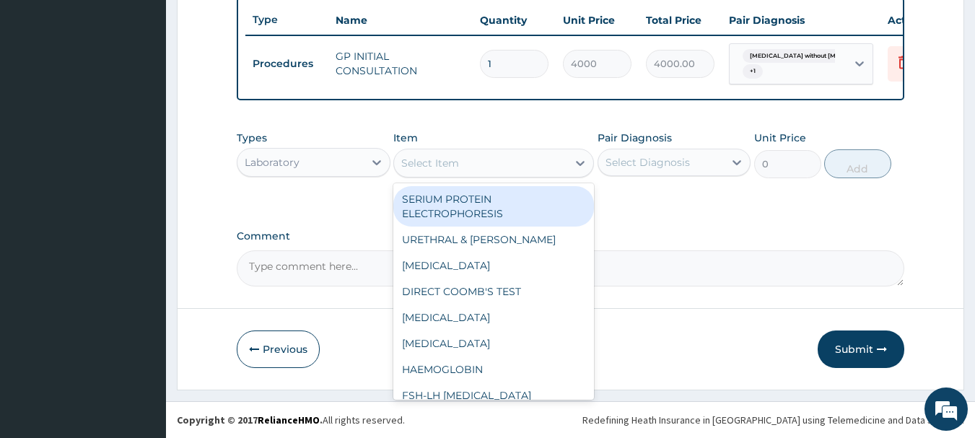
click at [500, 165] on div "Select Item" at bounding box center [480, 163] width 173 height 23
type input "MP"
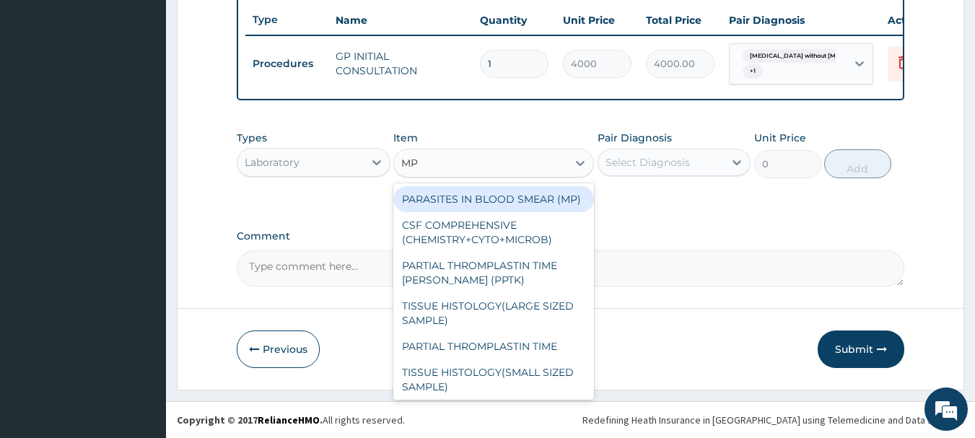
click at [511, 204] on div "PARASITES IN BLOOD SMEAR (MP)" at bounding box center [493, 199] width 201 height 26
type input "3000"
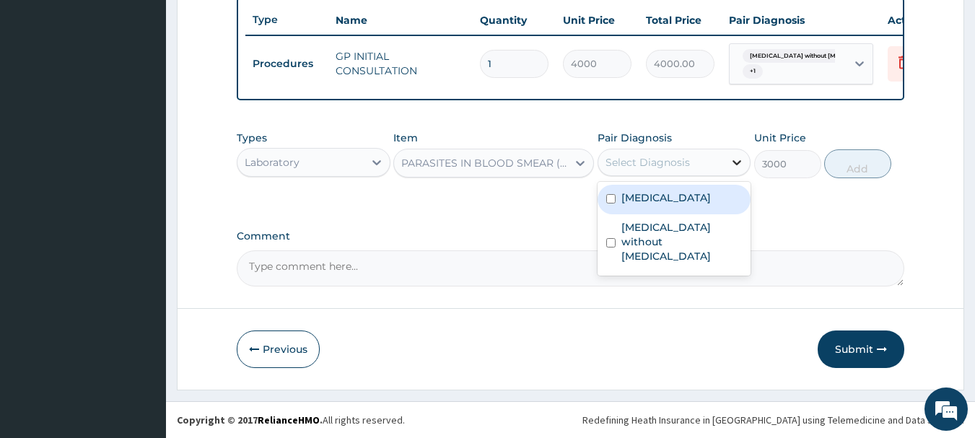
click at [744, 157] on icon at bounding box center [737, 162] width 14 height 14
click at [662, 199] on label "[MEDICAL_DATA]" at bounding box center [667, 198] width 90 height 14
checkbox input "true"
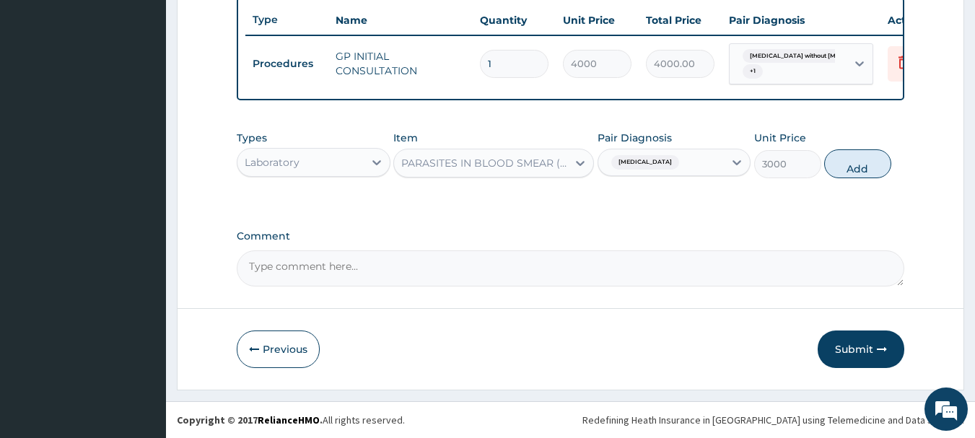
click at [868, 144] on div "Types Laboratory Item PARASITES IN BLOOD SMEAR (MP) Pair Diagnosis [MEDICAL_DAT…" at bounding box center [571, 154] width 669 height 62
click at [850, 159] on button "Add" at bounding box center [857, 163] width 67 height 29
type input "0"
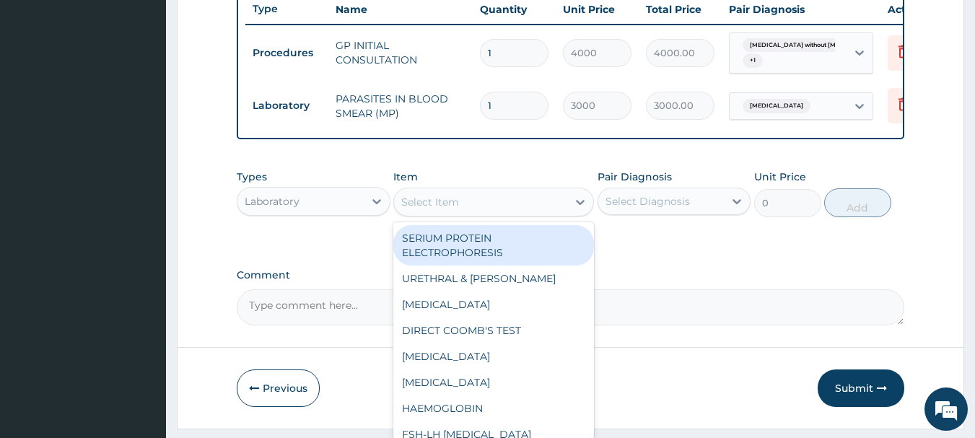
click at [473, 213] on div "Select Item" at bounding box center [480, 202] width 173 height 23
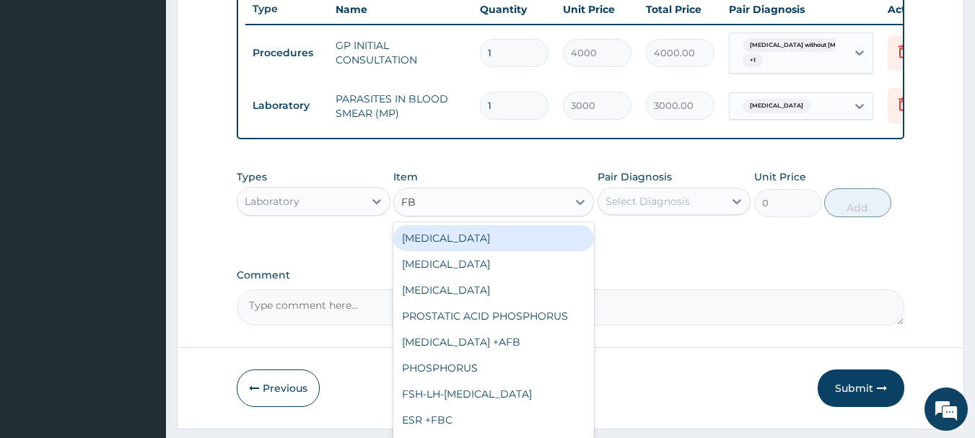
type input "FBC"
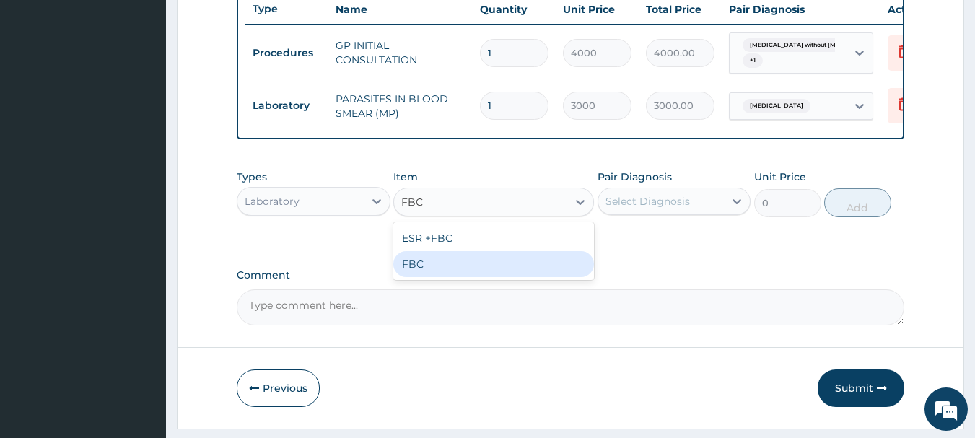
click at [411, 277] on div "FBC" at bounding box center [493, 264] width 201 height 26
type input "5000"
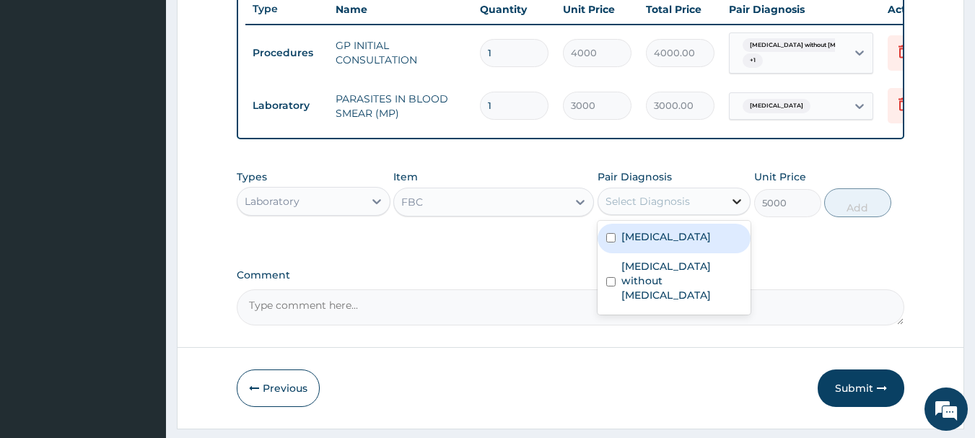
click at [737, 209] on icon at bounding box center [737, 201] width 14 height 14
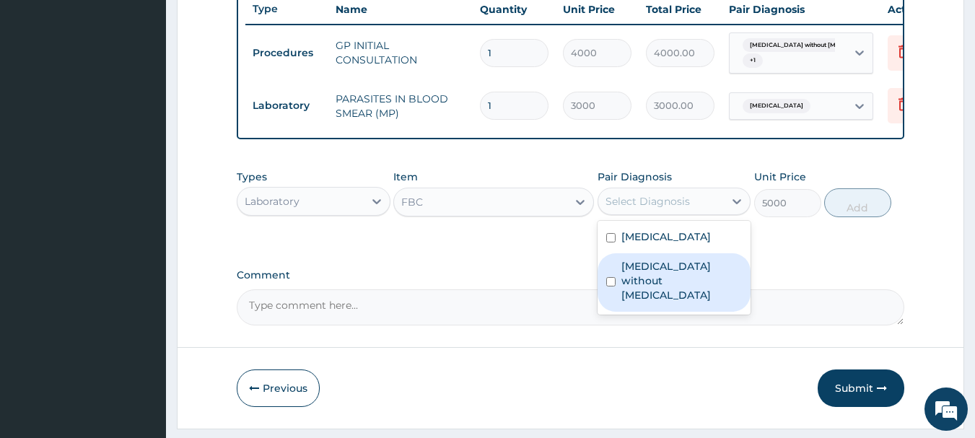
click at [635, 272] on label "[MEDICAL_DATA] without [MEDICAL_DATA]" at bounding box center [682, 280] width 121 height 43
checkbox input "true"
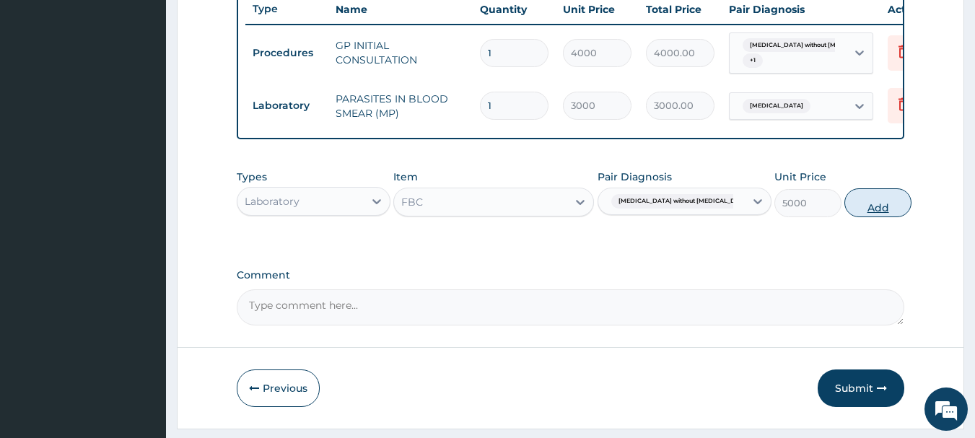
click at [868, 214] on button "Add" at bounding box center [878, 202] width 67 height 29
type input "0"
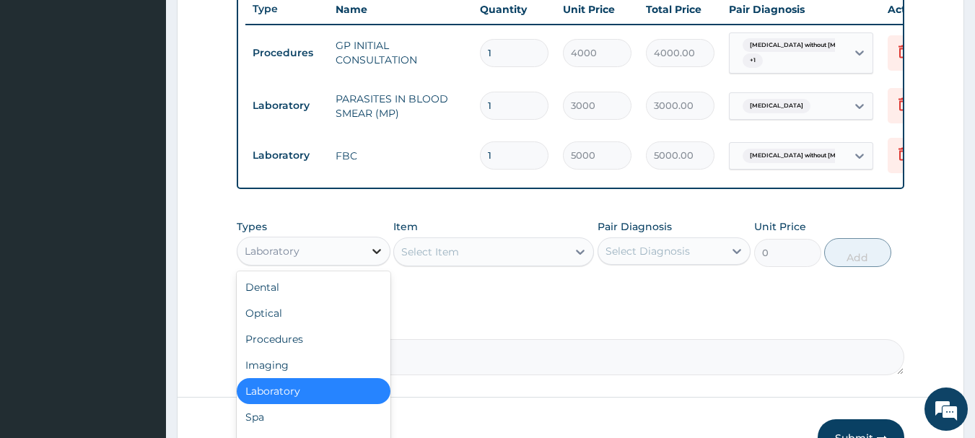
click at [380, 258] on icon at bounding box center [377, 251] width 14 height 14
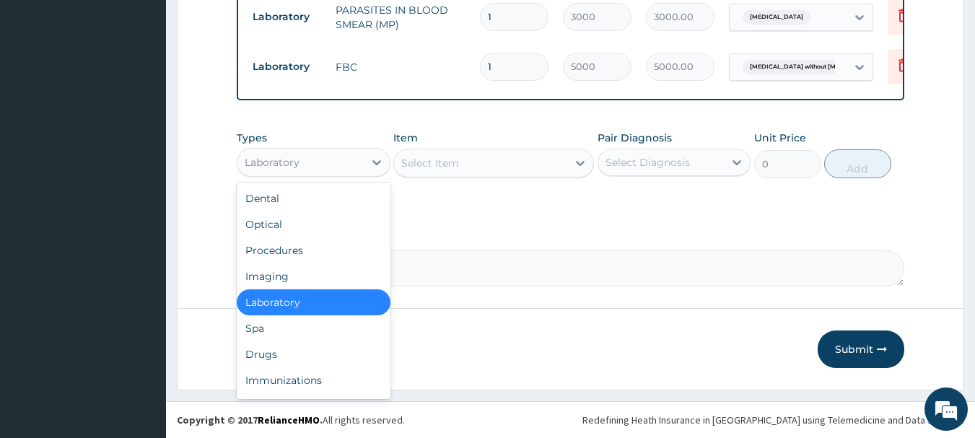
scroll to position [650, 0]
click at [253, 357] on div "Drugs" at bounding box center [314, 354] width 154 height 26
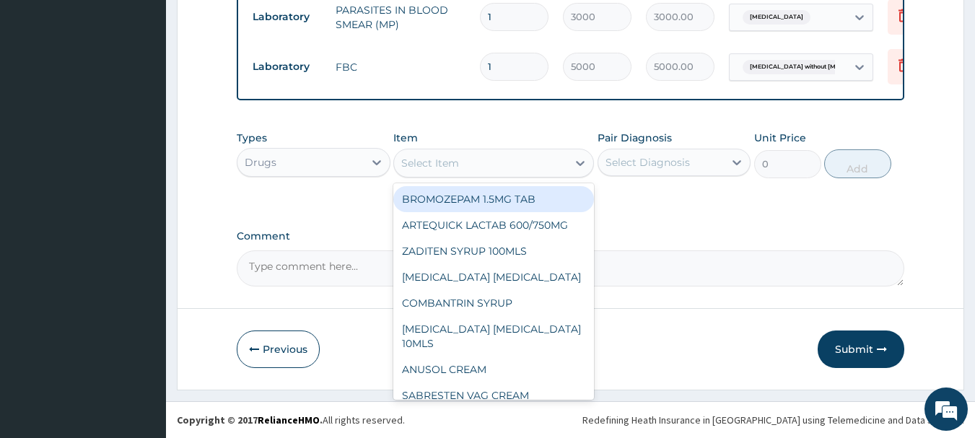
click at [451, 156] on div "Select Item" at bounding box center [430, 163] width 58 height 14
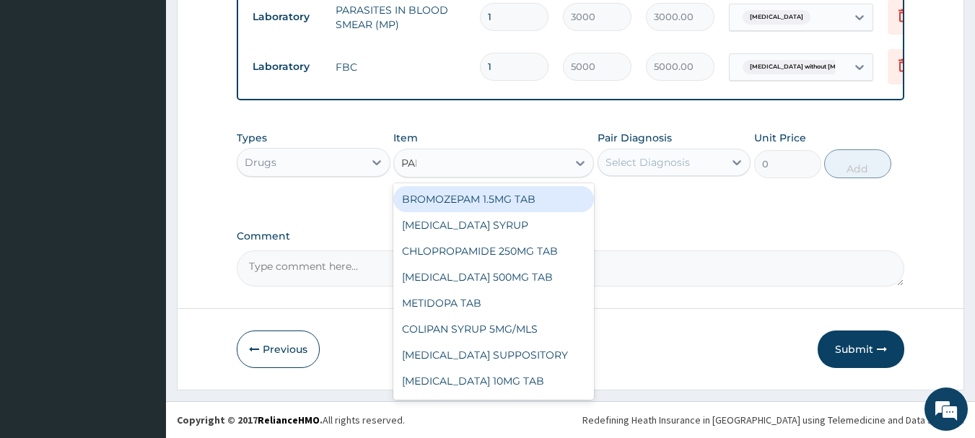
type input "PARA"
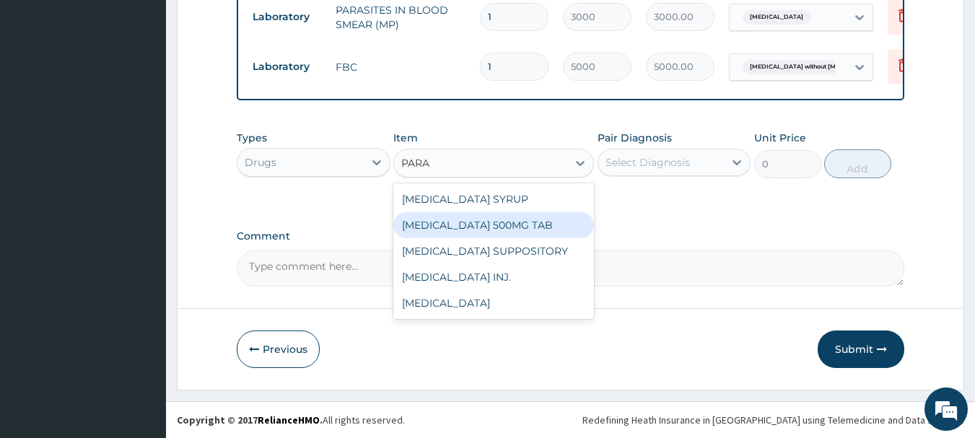
click at [476, 226] on div "[MEDICAL_DATA] 500MG TAB" at bounding box center [493, 225] width 201 height 26
type input "40"
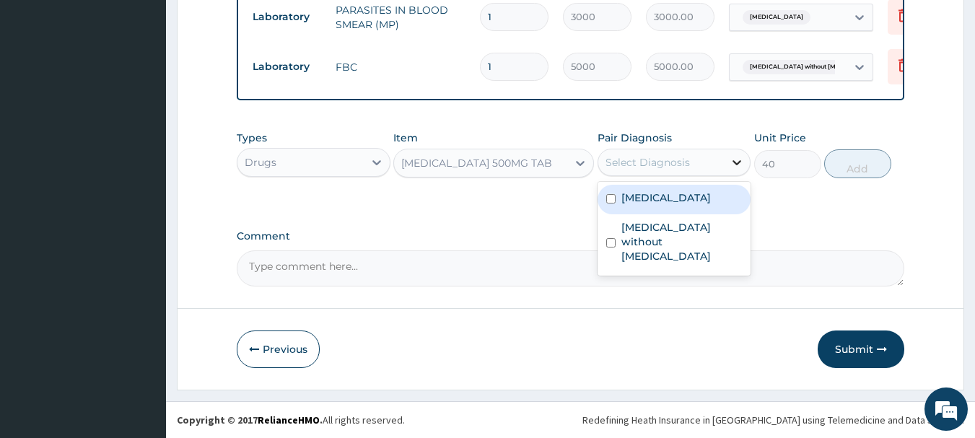
click at [742, 159] on icon at bounding box center [737, 162] width 14 height 14
click at [635, 201] on label "[MEDICAL_DATA]" at bounding box center [667, 198] width 90 height 14
checkbox input "true"
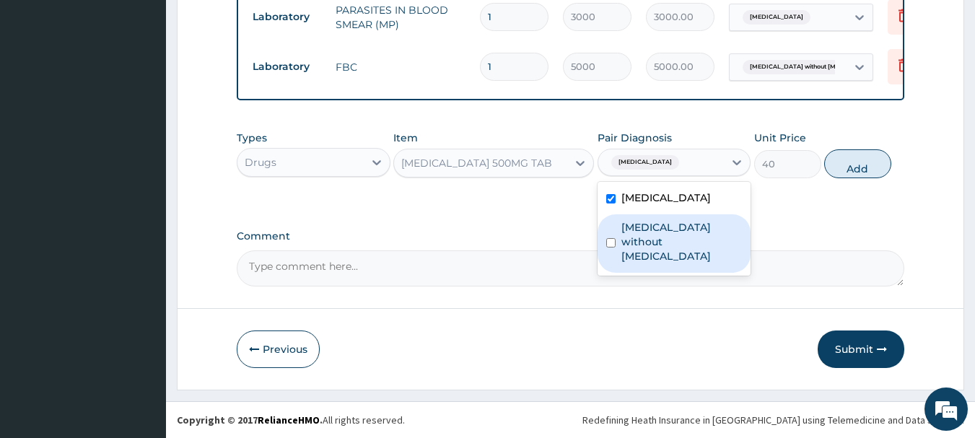
click at [642, 222] on label "[MEDICAL_DATA] without [MEDICAL_DATA]" at bounding box center [682, 241] width 121 height 43
checkbox input "true"
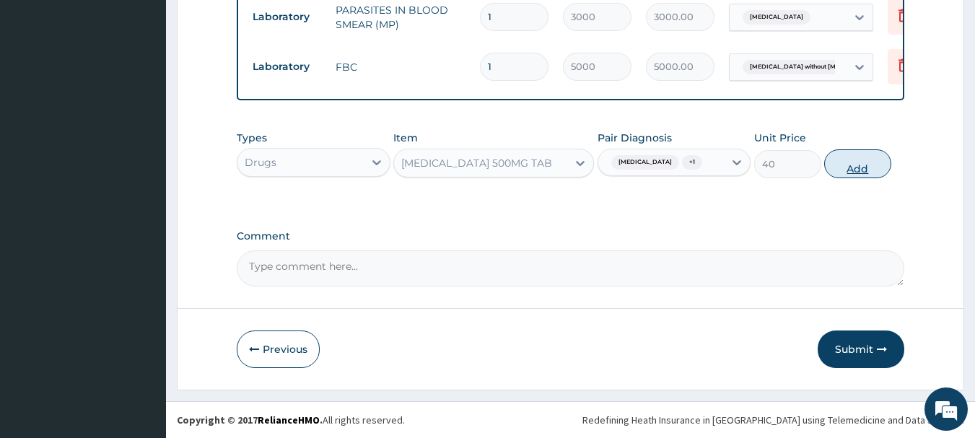
click at [884, 151] on button "Add" at bounding box center [857, 163] width 67 height 29
type input "0"
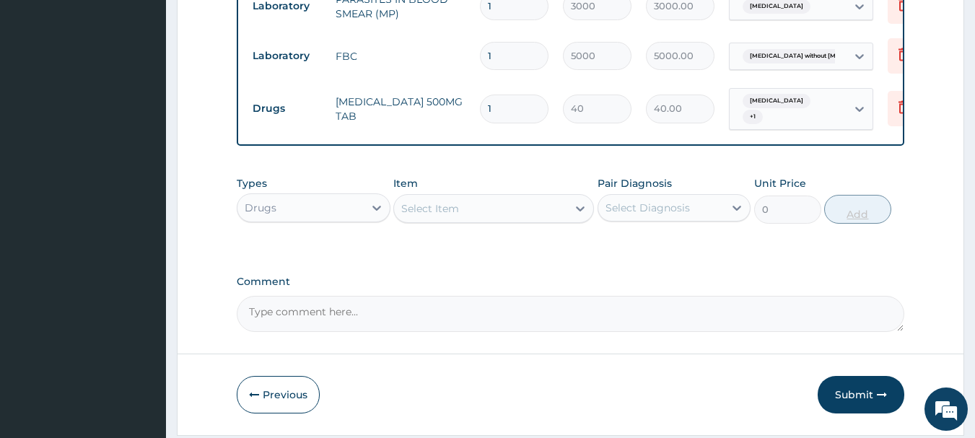
type input "18"
type input "720.00"
type input "18"
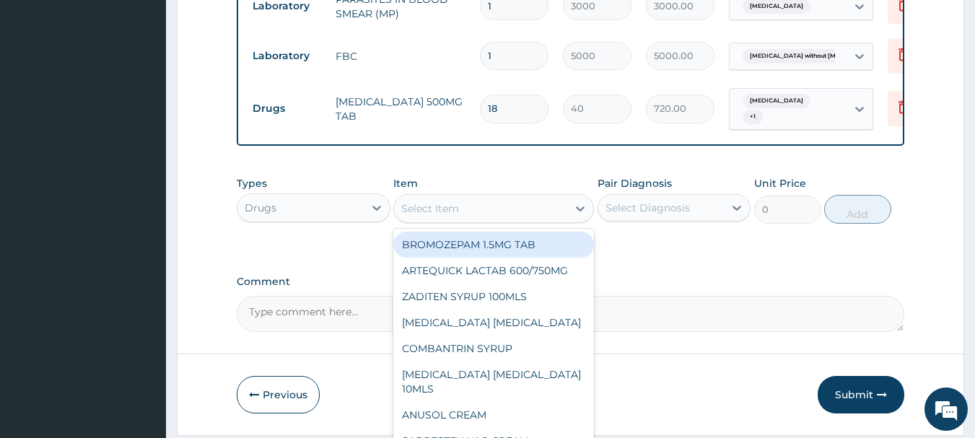
click at [438, 216] on div "Select Item" at bounding box center [430, 208] width 58 height 14
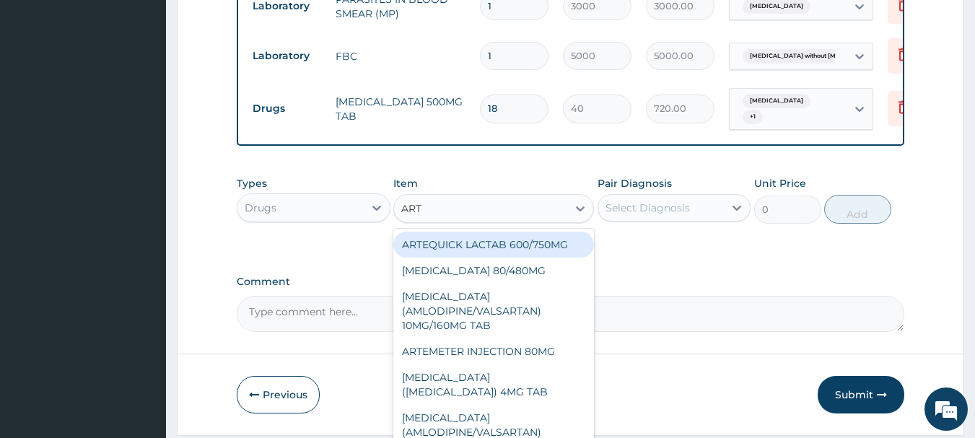
type input "ARTE"
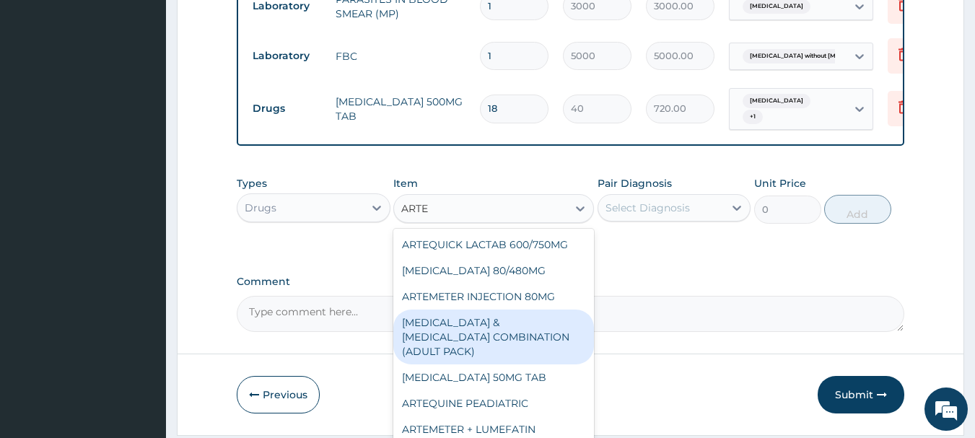
click at [476, 336] on div "[MEDICAL_DATA] & [MEDICAL_DATA] COMBINATION (ADULT PACK)" at bounding box center [493, 337] width 201 height 55
type input "5600"
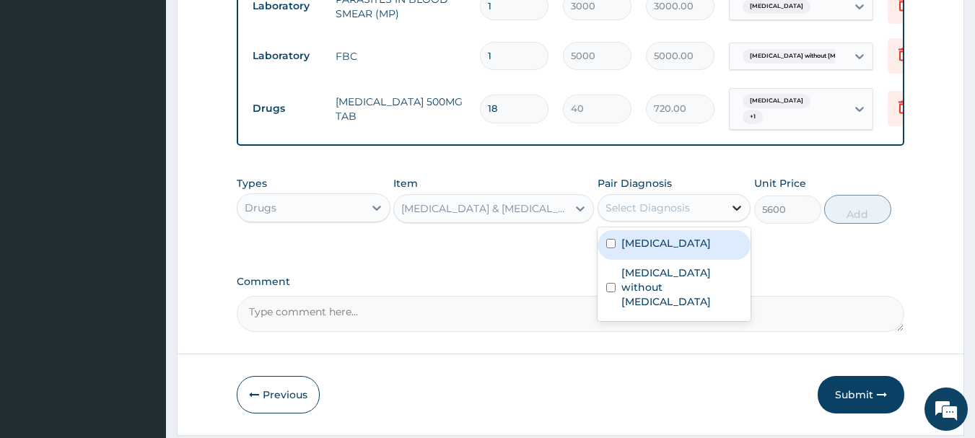
click at [737, 215] on icon at bounding box center [737, 208] width 14 height 14
click at [656, 251] on label "[MEDICAL_DATA]" at bounding box center [667, 243] width 90 height 14
checkbox input "true"
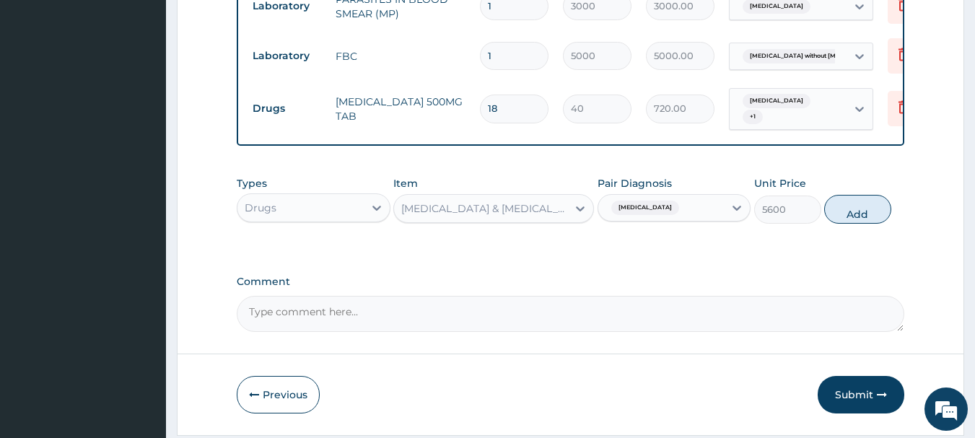
drag, startPoint x: 877, startPoint y: 223, endPoint x: 798, endPoint y: 243, distance: 81.9
click at [857, 224] on button "Add" at bounding box center [857, 209] width 67 height 29
type input "0"
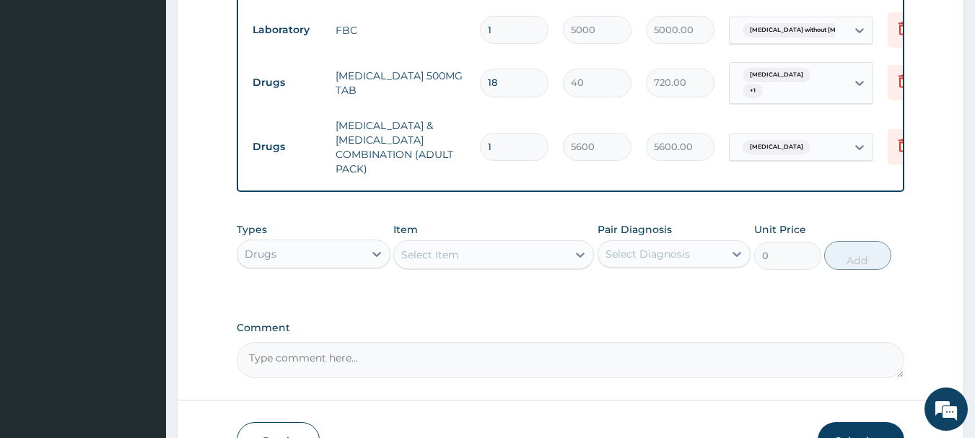
type input "0"
type input "0.00"
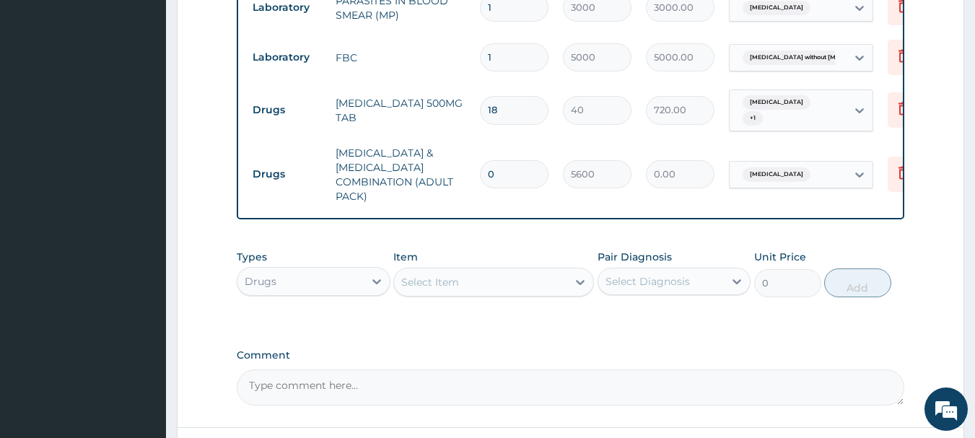
scroll to position [707, 0]
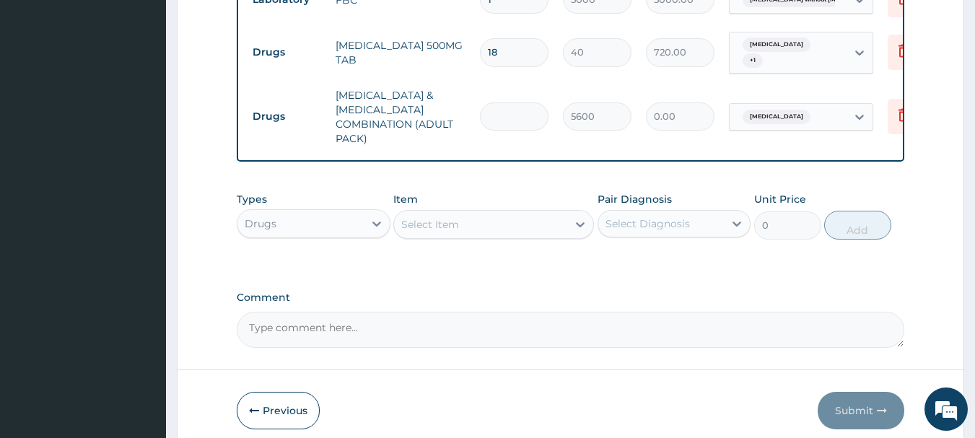
type input "1"
type input "5600.00"
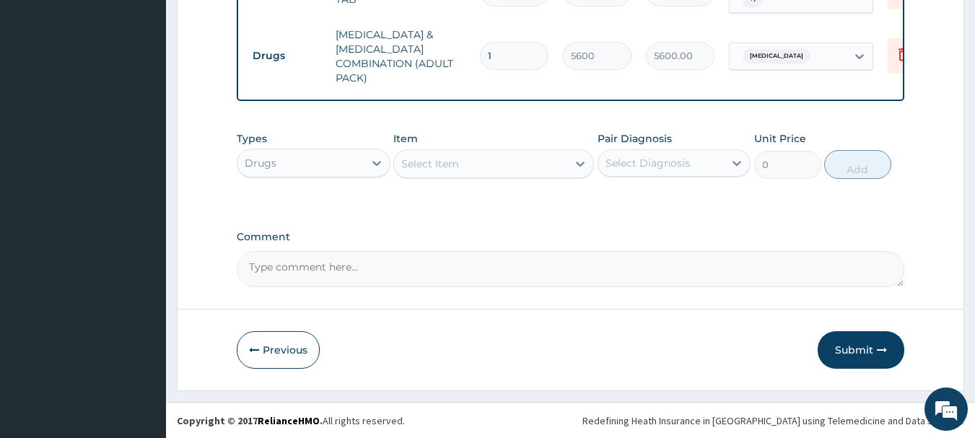
scroll to position [779, 0]
click at [876, 343] on button "Submit" at bounding box center [861, 350] width 87 height 38
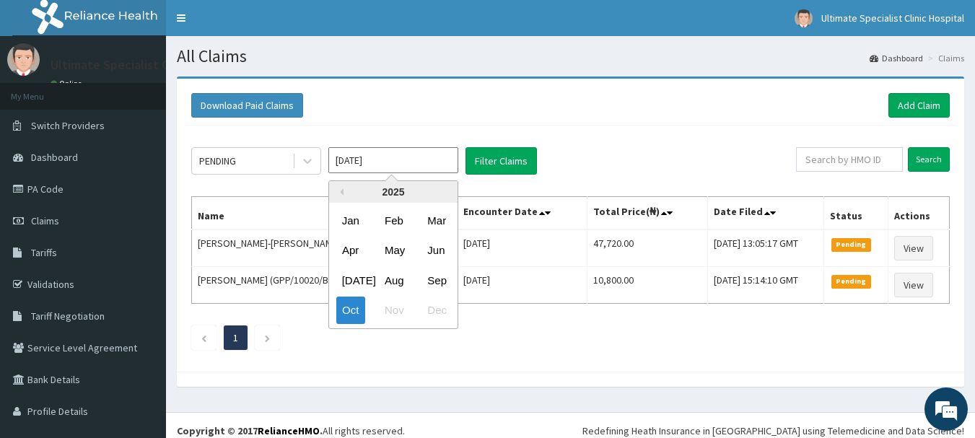
click at [437, 162] on input "[DATE]" at bounding box center [393, 160] width 130 height 26
click at [437, 282] on div "Sep" at bounding box center [436, 280] width 29 height 27
type input "[DATE]"
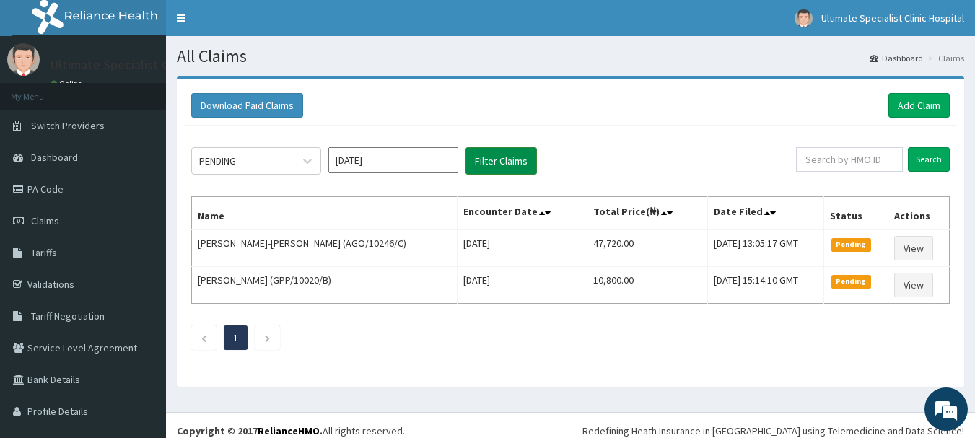
click at [504, 165] on button "Filter Claims" at bounding box center [501, 160] width 71 height 27
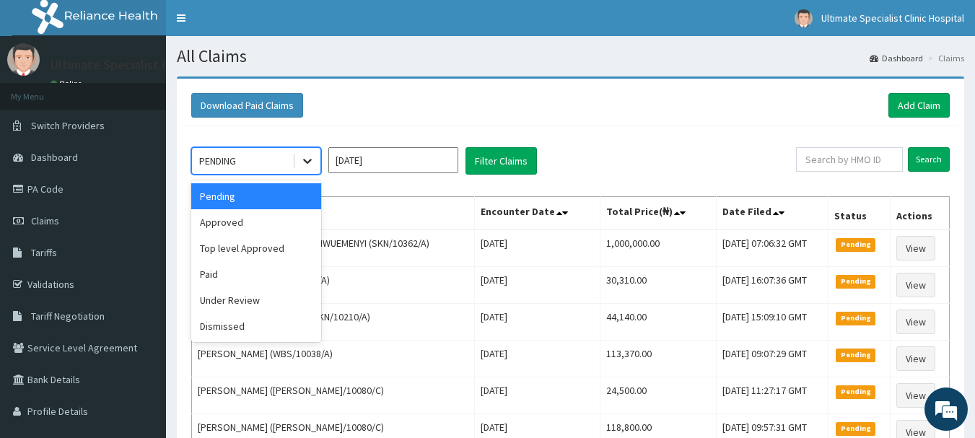
click at [312, 164] on icon at bounding box center [307, 161] width 14 height 14
click at [233, 235] on div "Approved" at bounding box center [256, 222] width 130 height 26
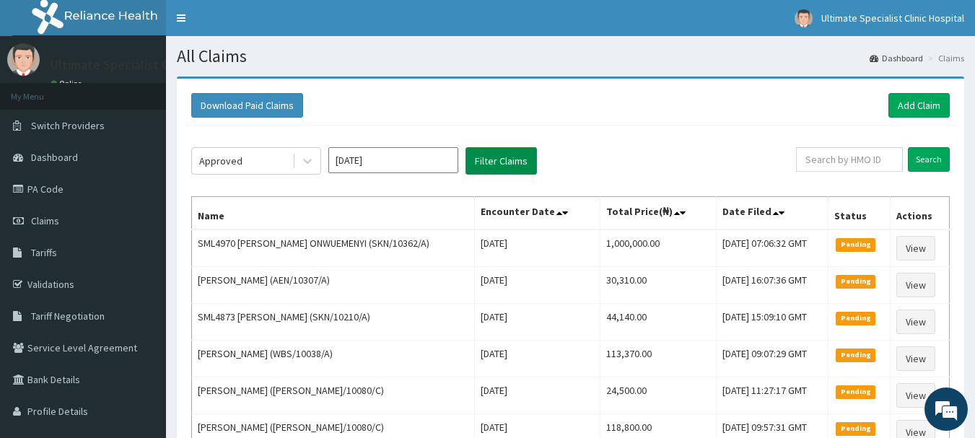
click at [511, 165] on button "Filter Claims" at bounding box center [501, 160] width 71 height 27
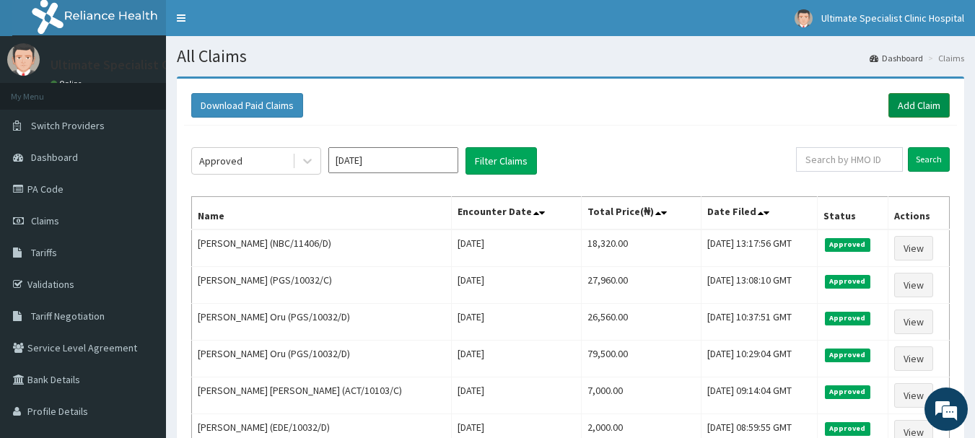
click at [901, 103] on link "Add Claim" at bounding box center [919, 105] width 61 height 25
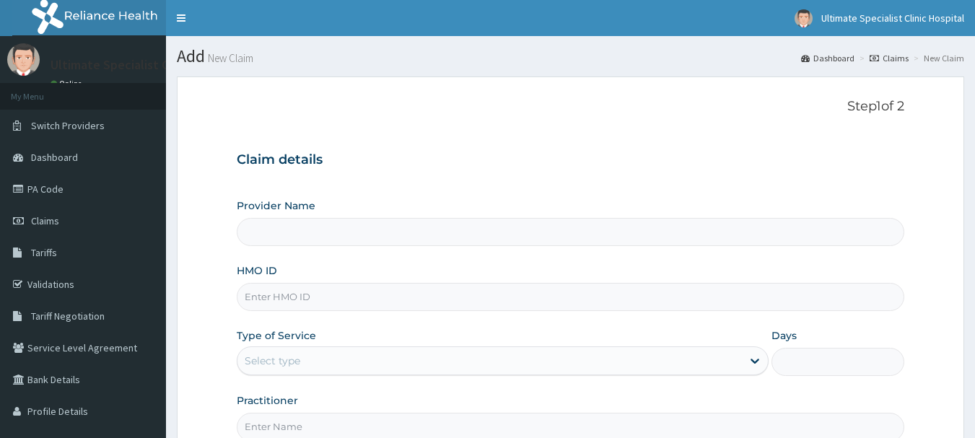
type input "Ultimate Specialist Clinic And Hospital"
click at [297, 296] on input "HMO ID" at bounding box center [571, 297] width 669 height 28
paste input "PGS/10032/B"
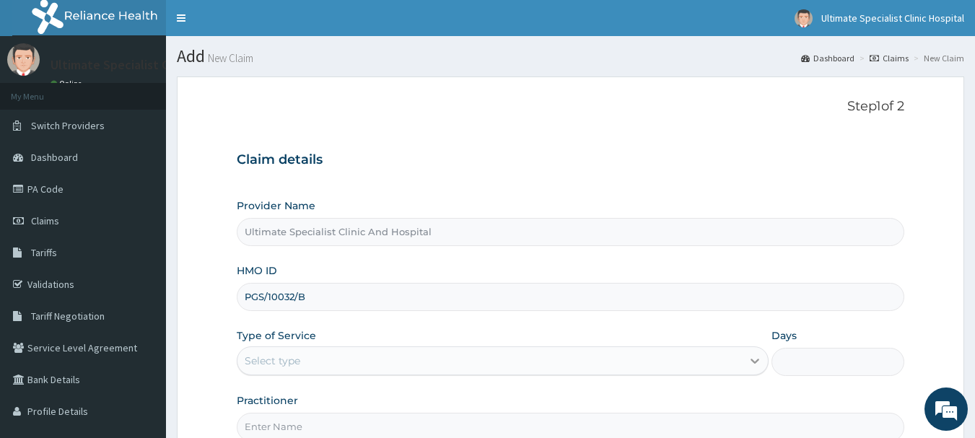
type input "PGS/10032/B"
click at [754, 358] on icon at bounding box center [755, 361] width 14 height 14
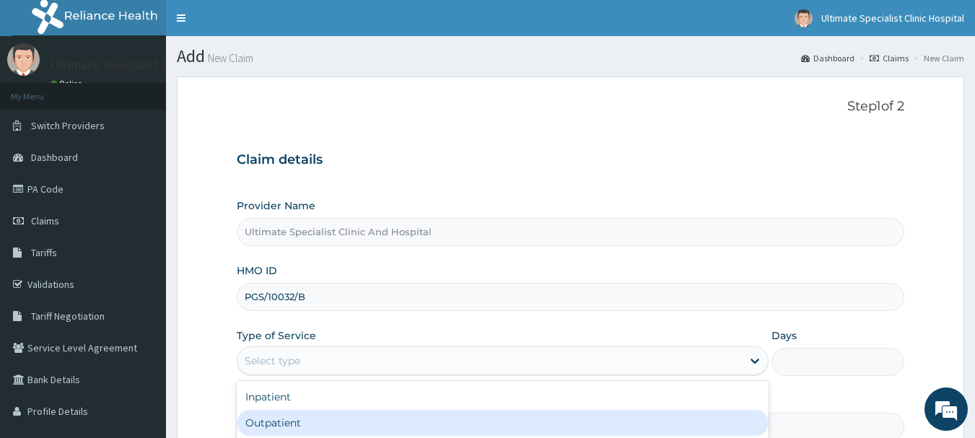
click at [256, 424] on div "Outpatient" at bounding box center [503, 423] width 532 height 26
type input "1"
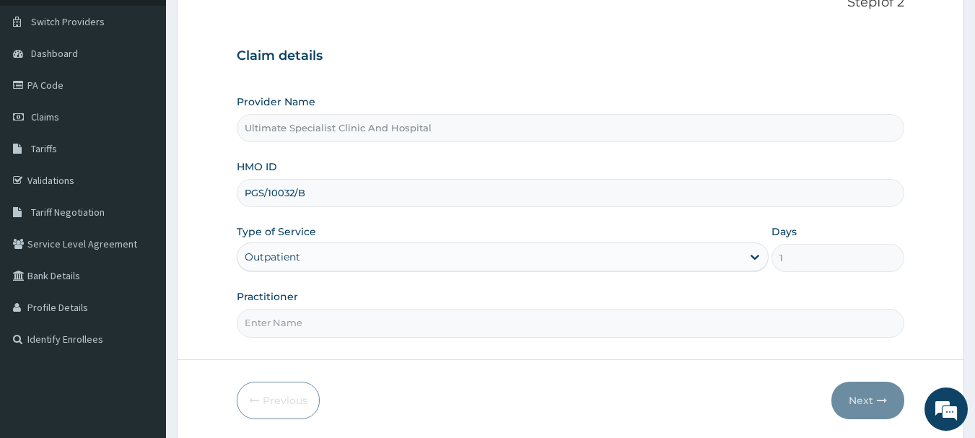
scroll to position [144, 0]
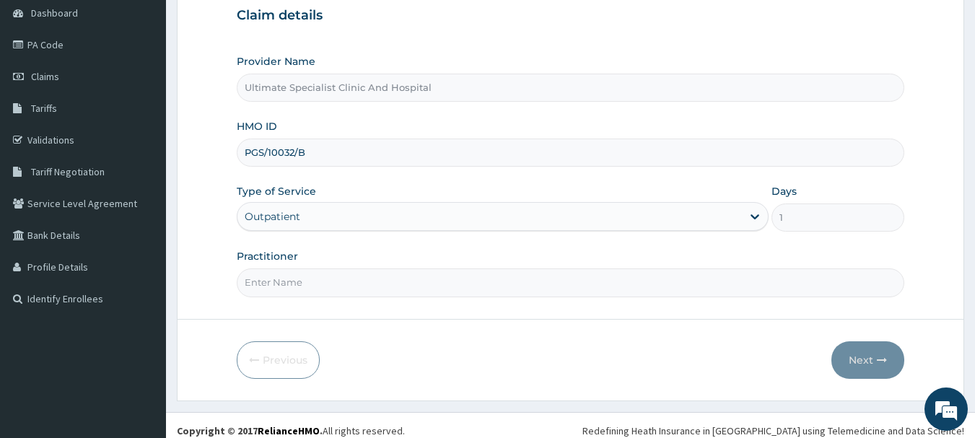
click at [269, 284] on input "Practitioner" at bounding box center [571, 283] width 669 height 28
type input "DR [PERSON_NAME]"
click at [871, 355] on button "Next" at bounding box center [868, 360] width 73 height 38
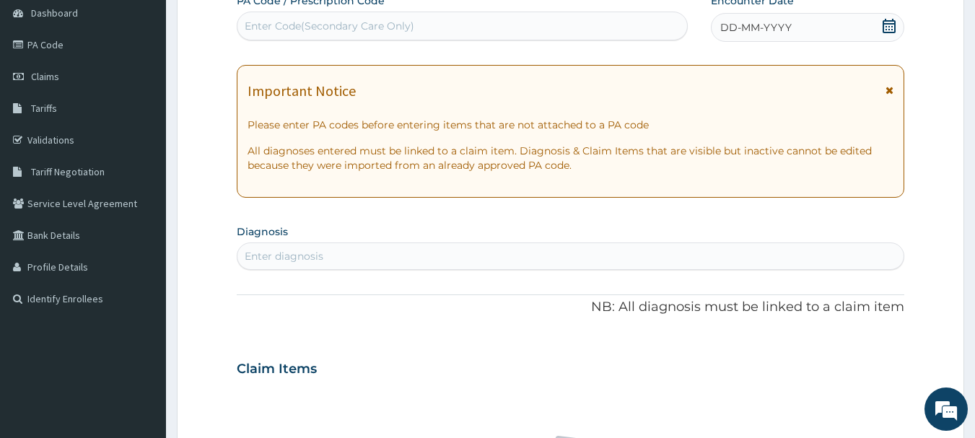
click at [290, 267] on div "Enter diagnosis" at bounding box center [571, 256] width 667 height 23
click at [448, 31] on div "Enter Code(Secondary Care Only)" at bounding box center [463, 25] width 451 height 23
paste input "PA/0D84A3"
type input "PA/0D84A3"
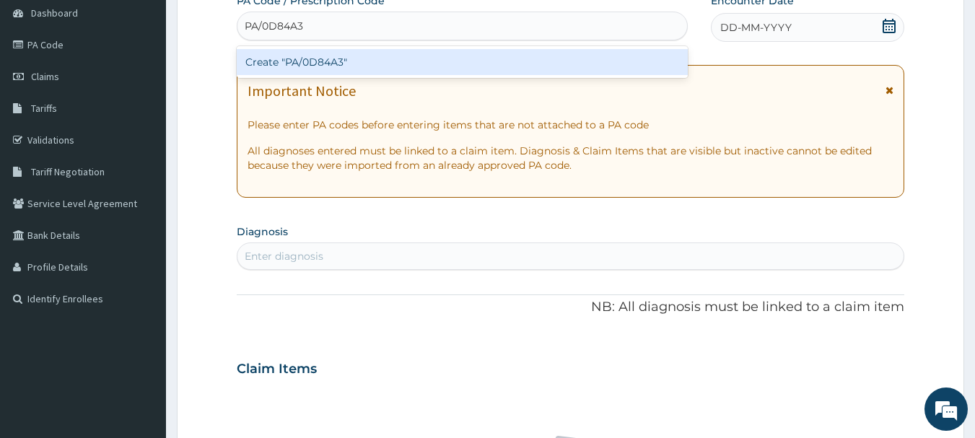
click at [434, 67] on div "Create "PA/0D84A3"" at bounding box center [463, 62] width 452 height 26
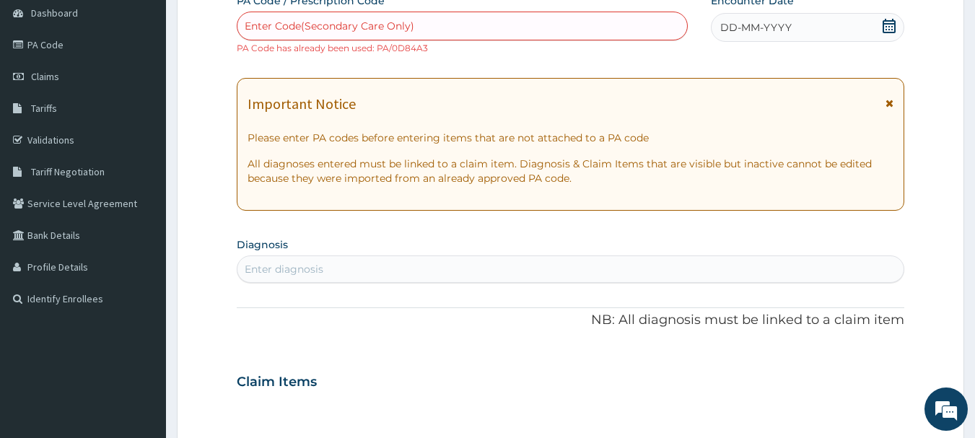
drag, startPoint x: 466, startPoint y: 24, endPoint x: 363, endPoint y: 32, distance: 103.6
click at [363, 32] on div "Enter Code(Secondary Care Only)" at bounding box center [463, 25] width 451 height 23
drag, startPoint x: 414, startPoint y: 21, endPoint x: 229, endPoint y: 54, distance: 188.5
click at [229, 54] on form "Step 2 of 2 PA Code / Prescription Code option Create "PA/0D84A3", selected. Us…" at bounding box center [571, 395] width 788 height 926
click at [252, 30] on div "Enter Code(Secondary Care Only)" at bounding box center [330, 26] width 170 height 14
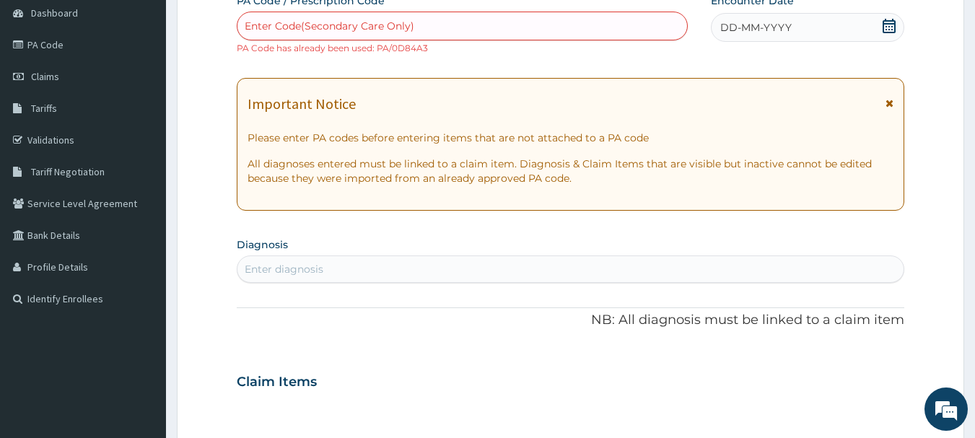
paste input "PA/0D84A3"
type input "PA/0D84A3"
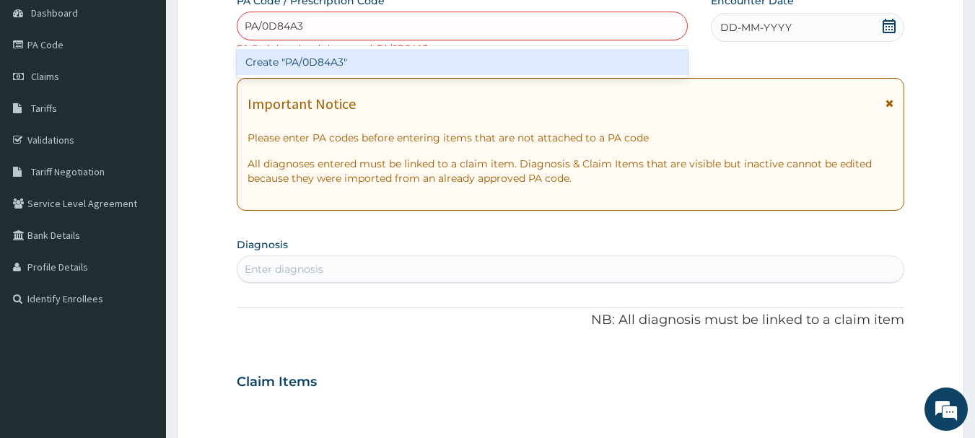
click at [319, 66] on div "Create "PA/0D84A3"" at bounding box center [463, 62] width 452 height 26
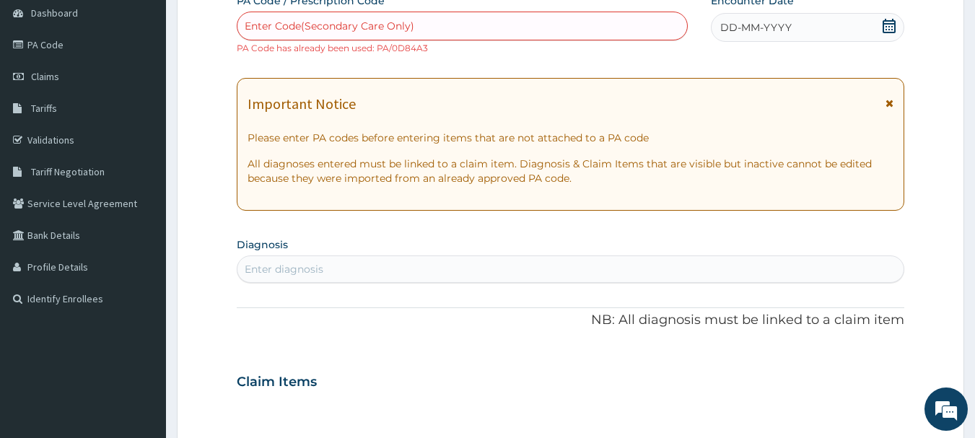
click at [887, 27] on icon at bounding box center [889, 26] width 13 height 14
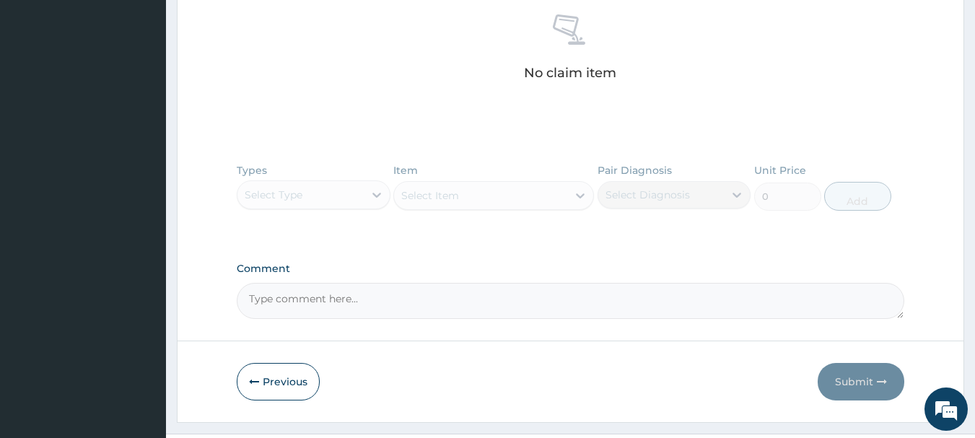
scroll to position [611, 0]
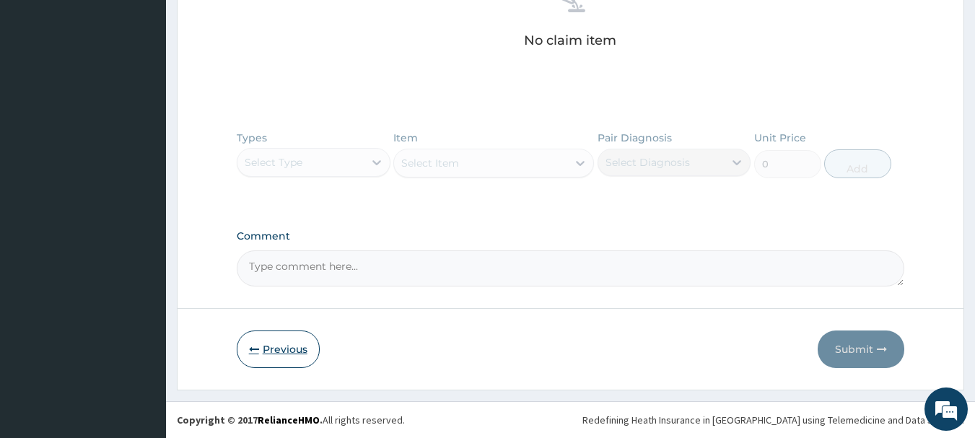
click at [242, 343] on button "Previous" at bounding box center [278, 350] width 83 height 38
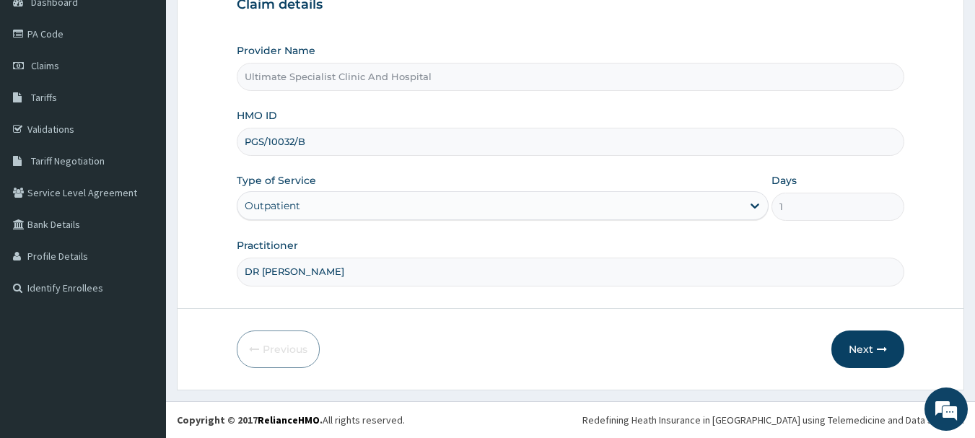
drag, startPoint x: 314, startPoint y: 142, endPoint x: 238, endPoint y: 137, distance: 76.0
click at [238, 137] on input "PGS/10032/B" at bounding box center [571, 142] width 669 height 28
paste input "RLD/10064/A"
type input "RLD/10064/A"
click at [864, 340] on button "Next" at bounding box center [868, 350] width 73 height 38
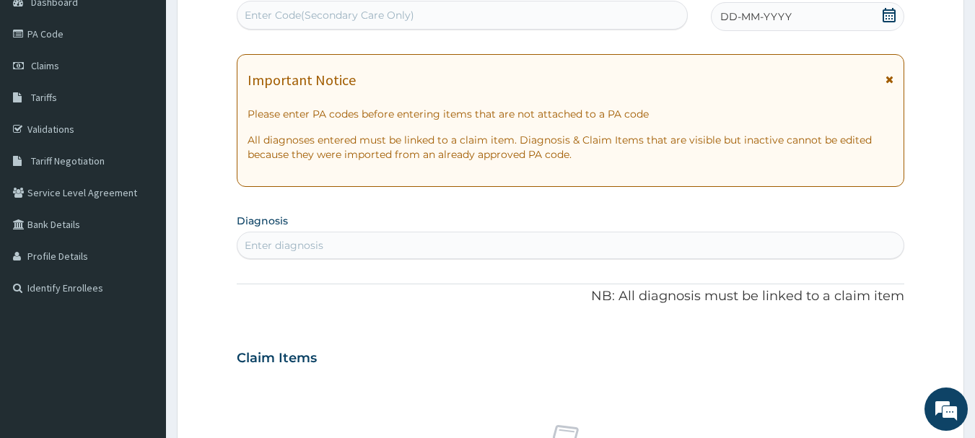
click at [882, 8] on icon at bounding box center [889, 15] width 14 height 14
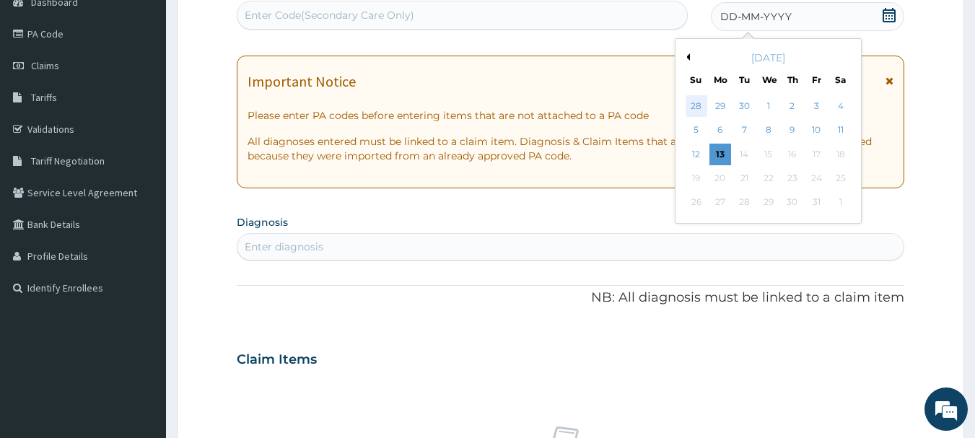
click at [693, 105] on div "28" at bounding box center [697, 106] width 22 height 22
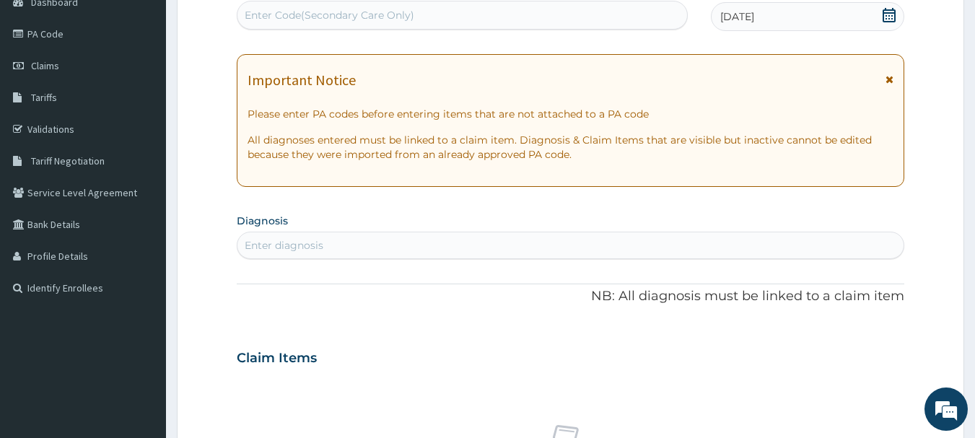
click at [891, 9] on icon at bounding box center [889, 15] width 14 height 14
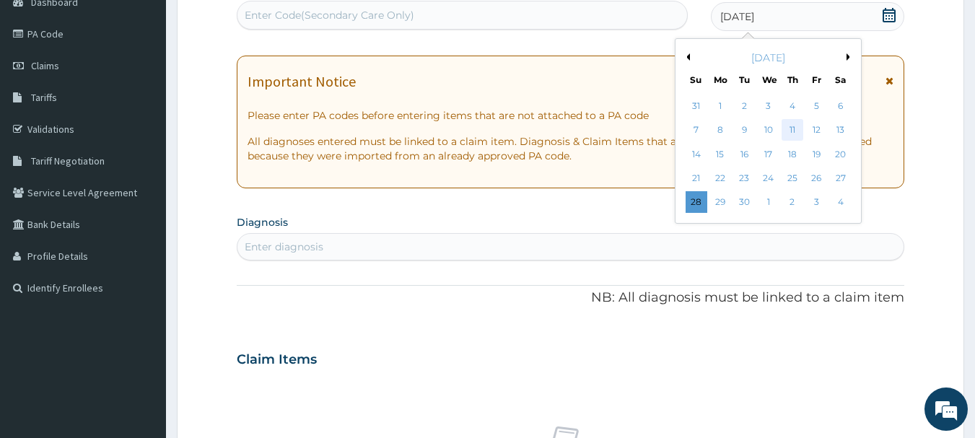
click at [791, 123] on div "11" at bounding box center [793, 131] width 22 height 22
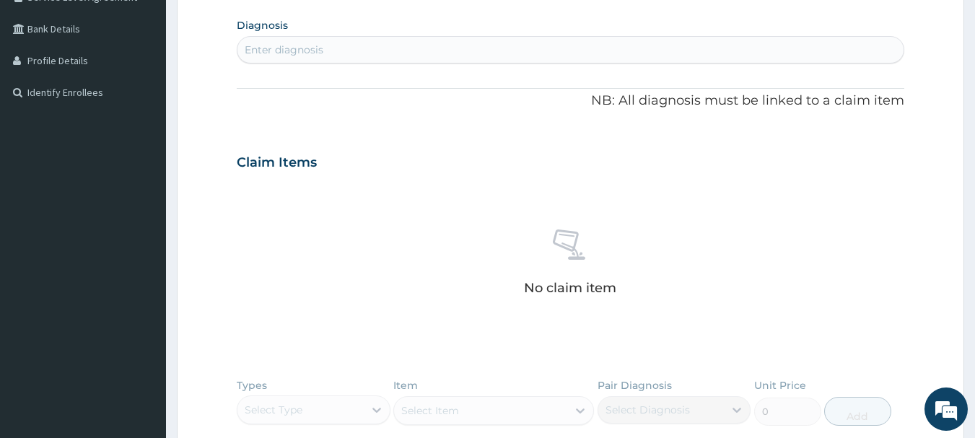
scroll to position [372, 0]
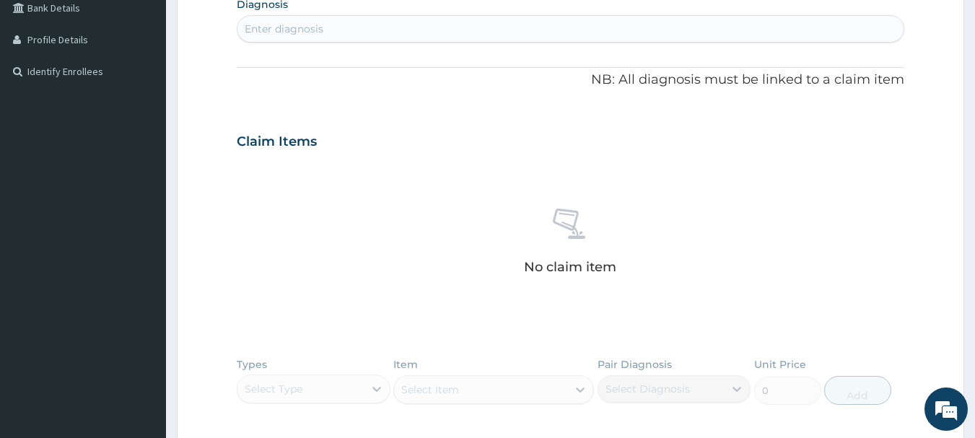
click at [296, 37] on div "Enter diagnosis" at bounding box center [571, 28] width 667 height 23
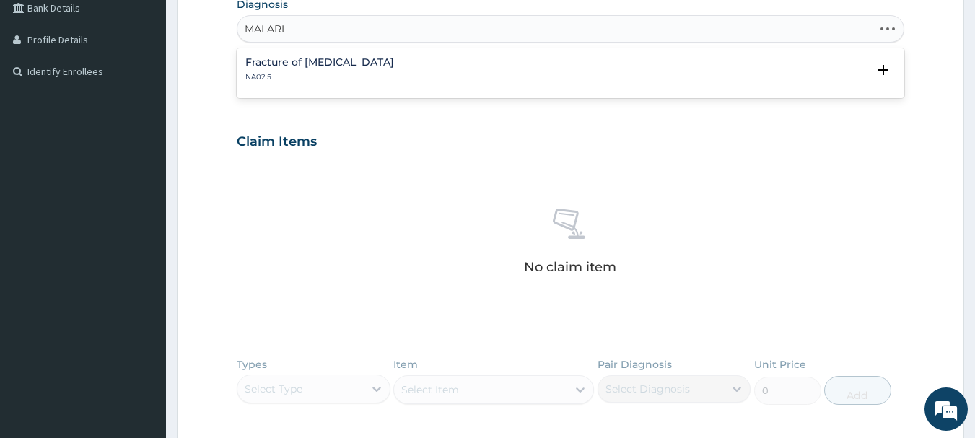
type input "[MEDICAL_DATA]"
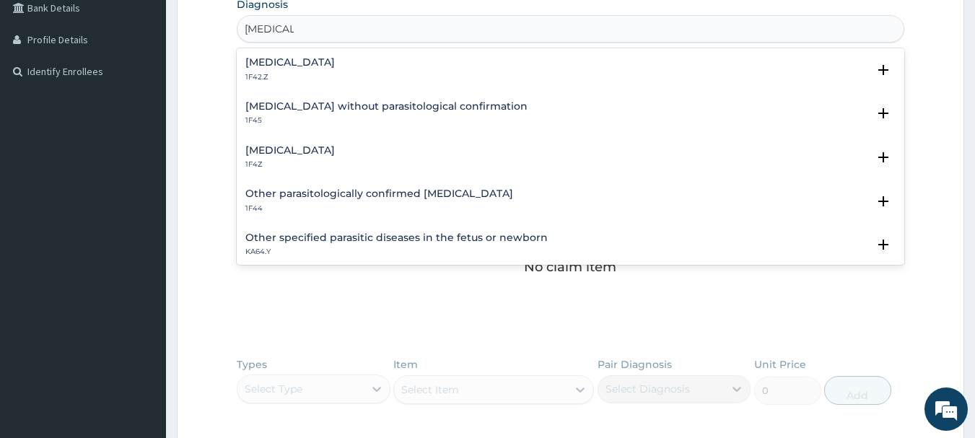
click at [264, 147] on h4 "[MEDICAL_DATA]" at bounding box center [290, 150] width 90 height 11
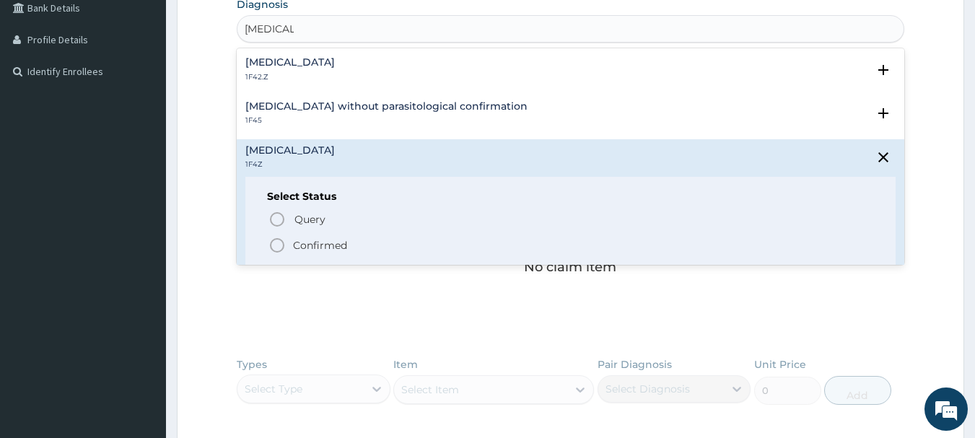
click at [277, 250] on icon "status option filled" at bounding box center [277, 245] width 17 height 17
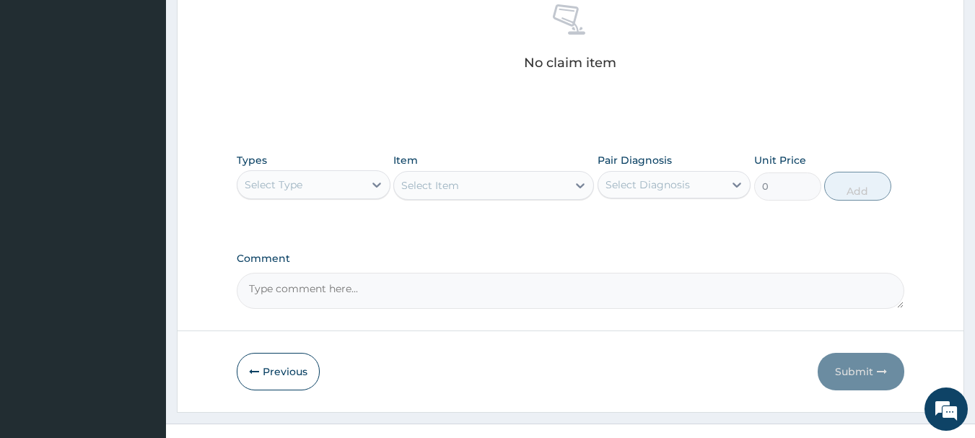
scroll to position [588, 0]
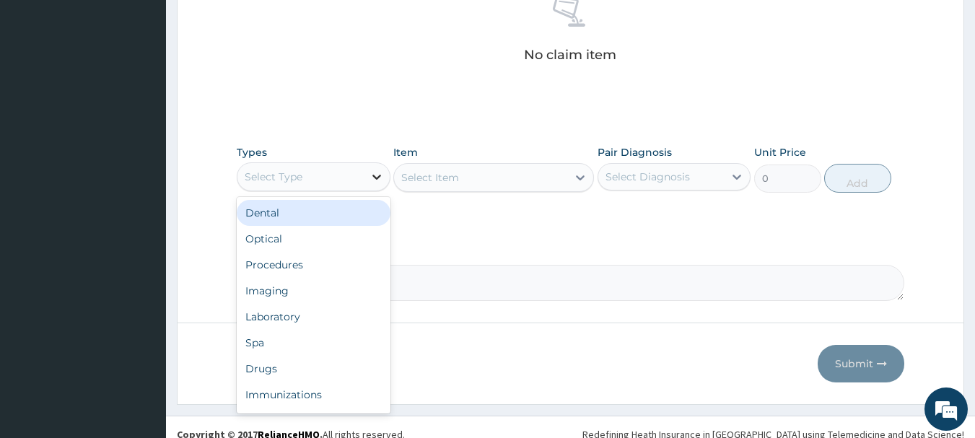
drag, startPoint x: 378, startPoint y: 175, endPoint x: 370, endPoint y: 188, distance: 14.9
click at [378, 175] on icon at bounding box center [377, 177] width 14 height 14
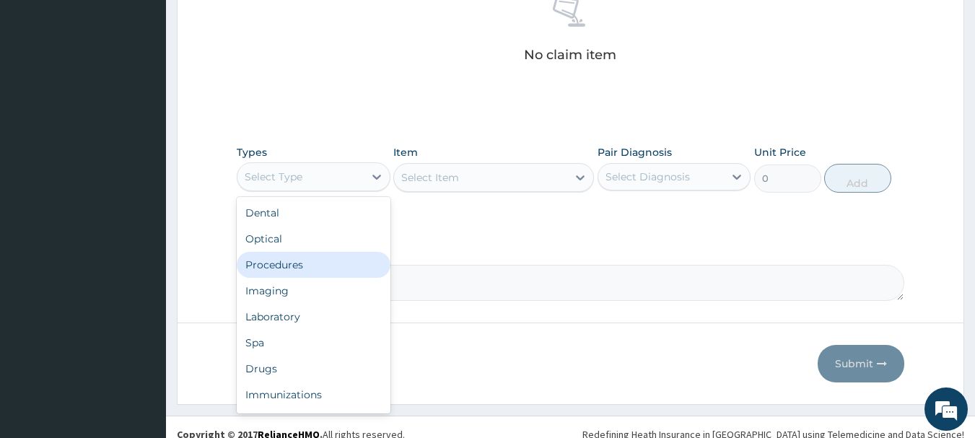
click at [281, 263] on div "Procedures" at bounding box center [314, 265] width 154 height 26
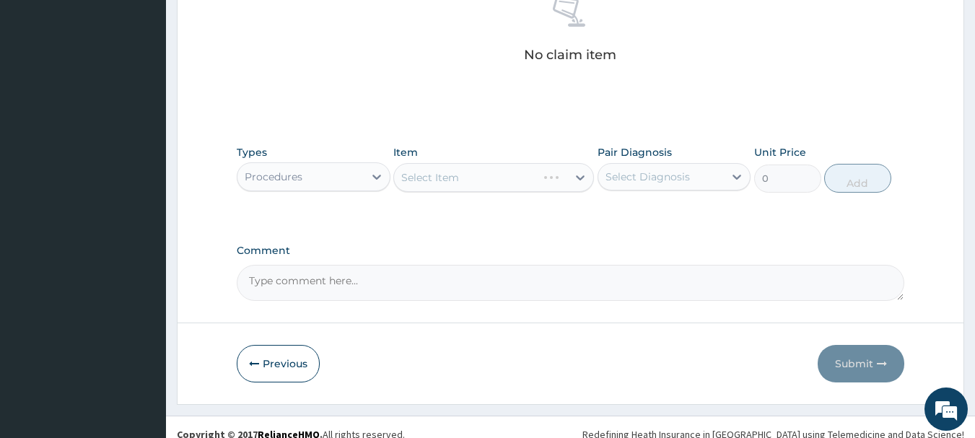
drag, startPoint x: 583, startPoint y: 175, endPoint x: 562, endPoint y: 175, distance: 20.9
click at [573, 175] on div "Select Item" at bounding box center [493, 177] width 201 height 29
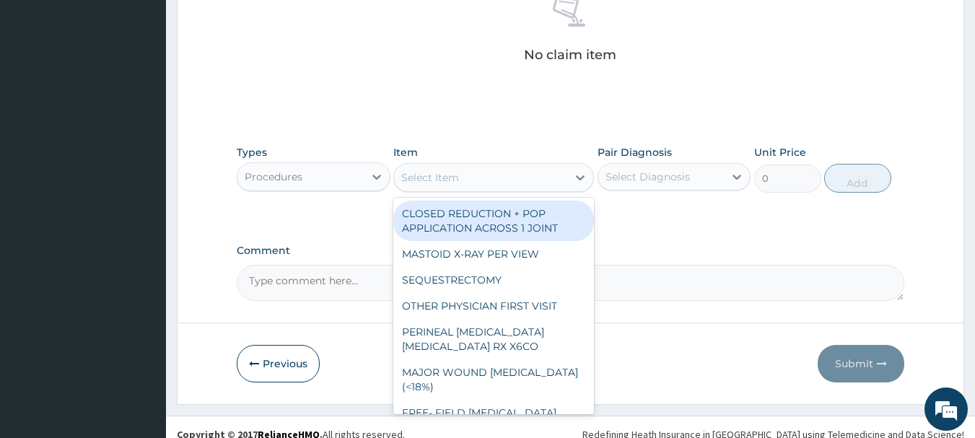
click at [575, 177] on icon at bounding box center [580, 177] width 14 height 14
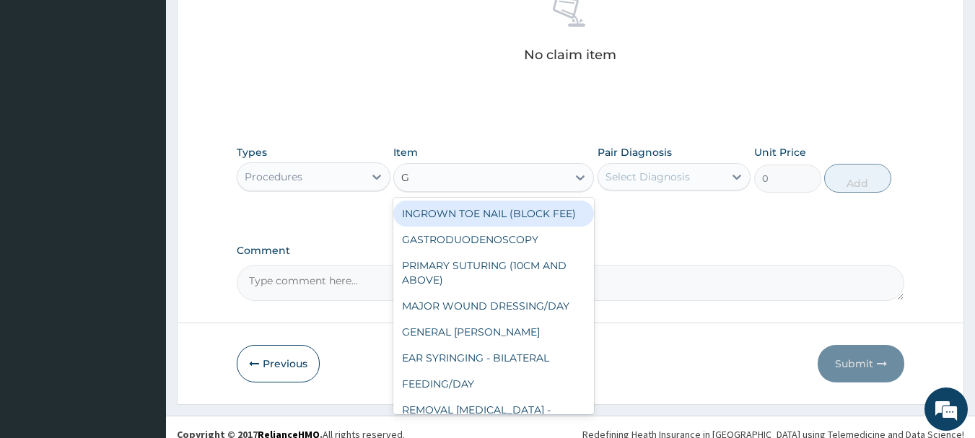
type input "GP"
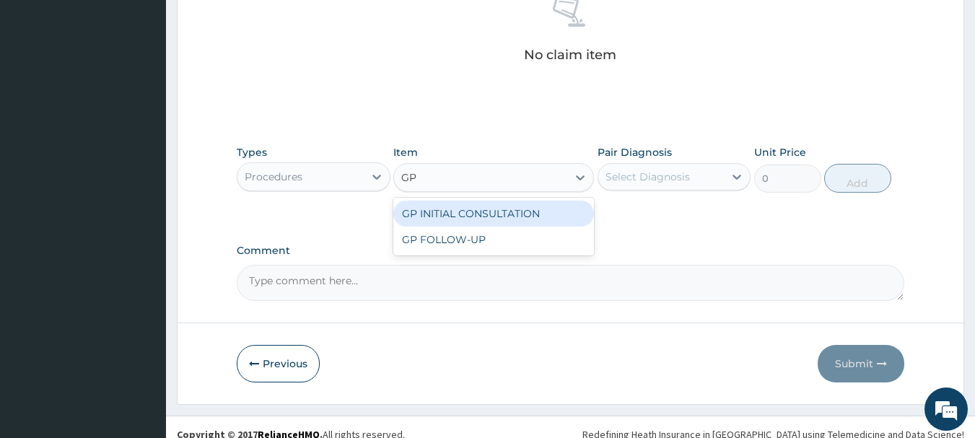
click at [561, 214] on div "GP INITIAL CONSULTATION" at bounding box center [493, 214] width 201 height 26
click at [561, 214] on div "Types Procedures Item option GP INITIAL CONSULTATION focused, 139 of 227. 2 res…" at bounding box center [571, 180] width 669 height 84
type input "4000"
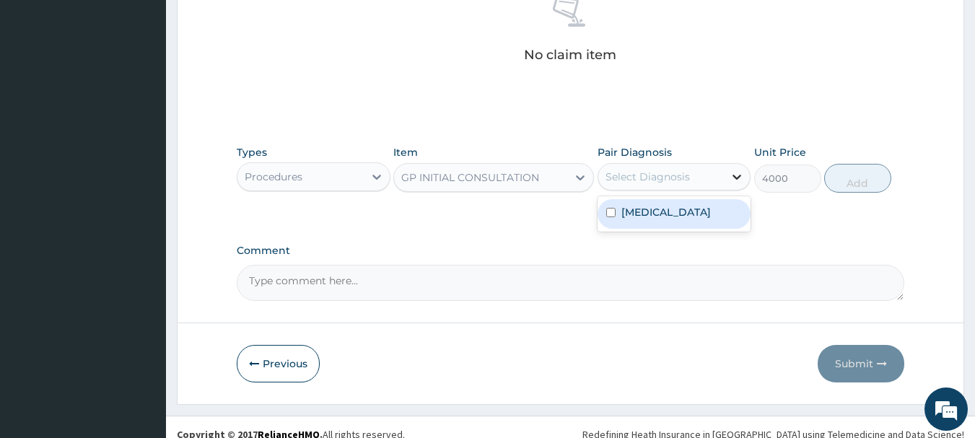
click at [743, 175] on icon at bounding box center [737, 177] width 14 height 14
click at [627, 216] on label "Malaria, unspecified" at bounding box center [667, 212] width 90 height 14
checkbox input "true"
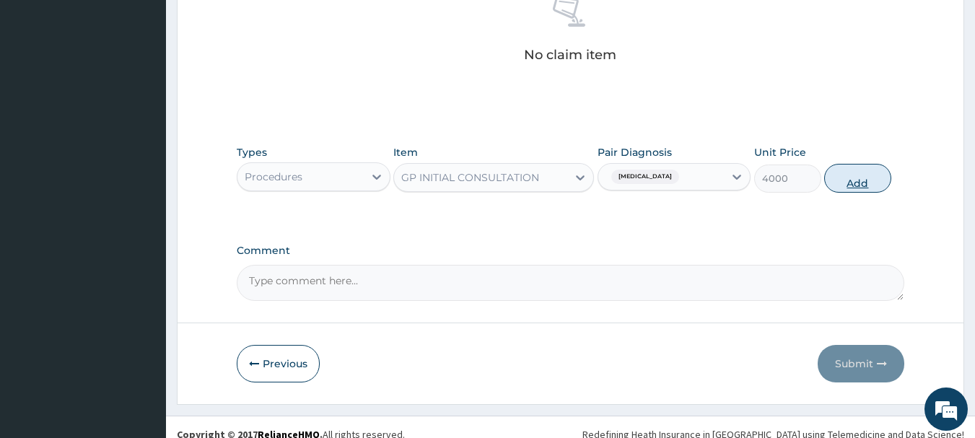
click at [840, 178] on button "Add" at bounding box center [857, 178] width 67 height 29
type input "0"
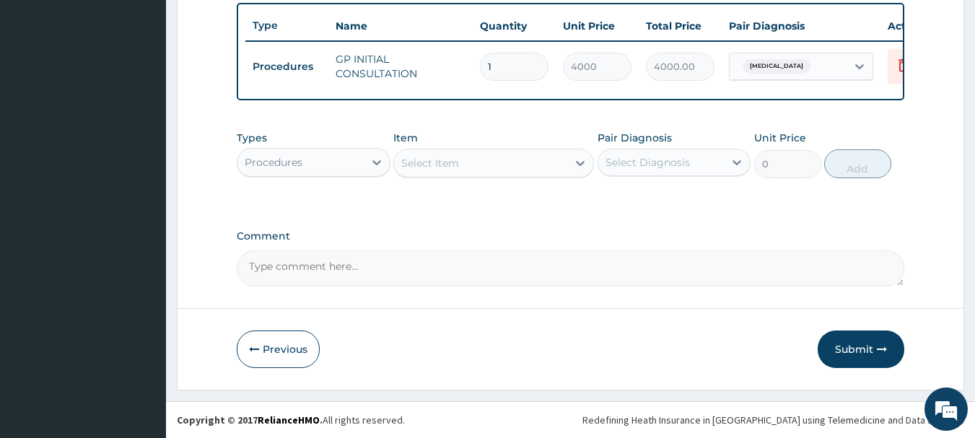
scroll to position [545, 0]
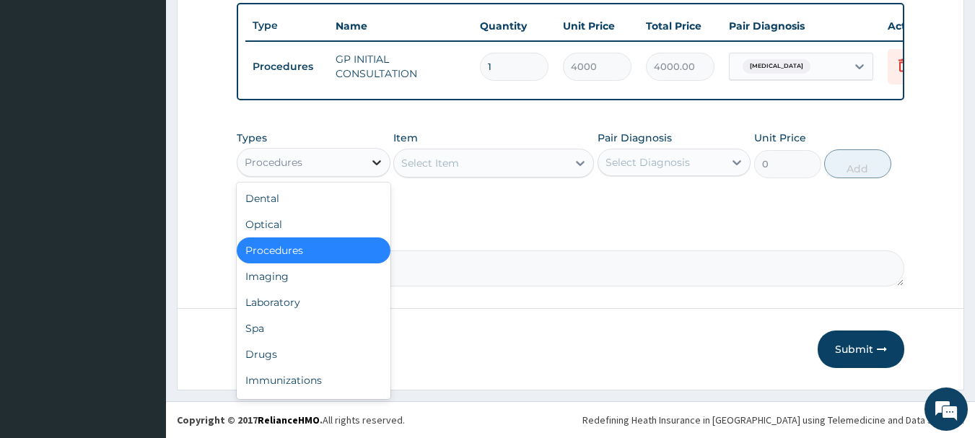
click at [372, 168] on icon at bounding box center [377, 162] width 14 height 14
click at [258, 306] on div "Laboratory" at bounding box center [314, 303] width 154 height 26
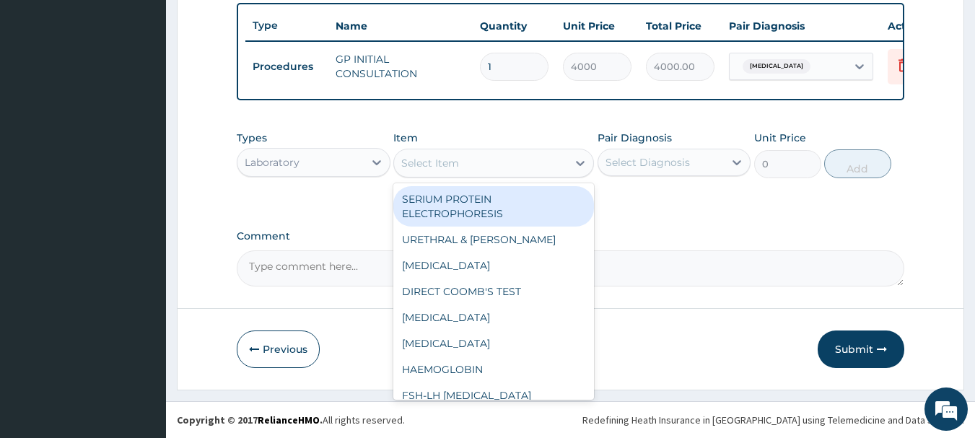
click at [430, 161] on div "Select Item" at bounding box center [430, 163] width 58 height 14
type input "MP"
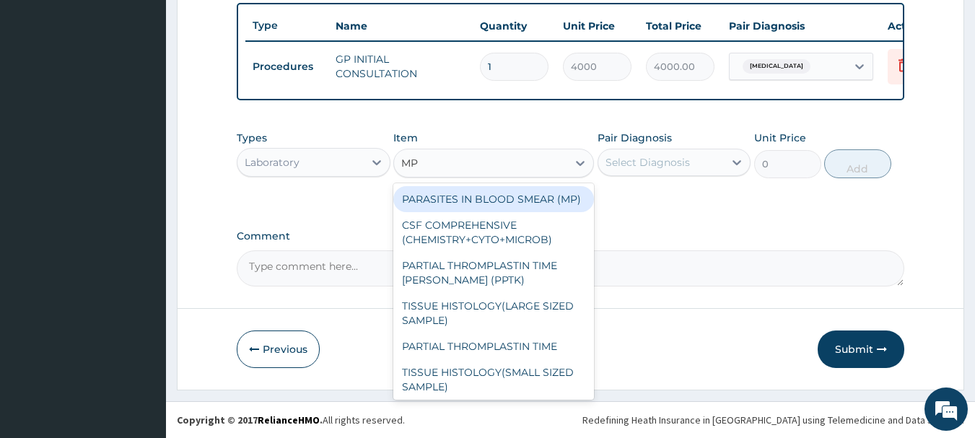
click at [464, 212] on div "PARASITES IN BLOOD SMEAR (MP)" at bounding box center [493, 199] width 201 height 26
type input "3000"
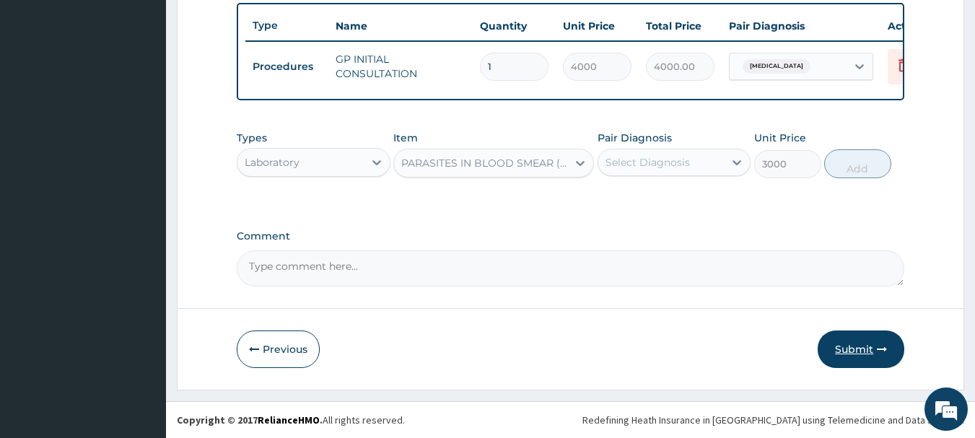
click at [843, 358] on button "Submit" at bounding box center [861, 350] width 87 height 38
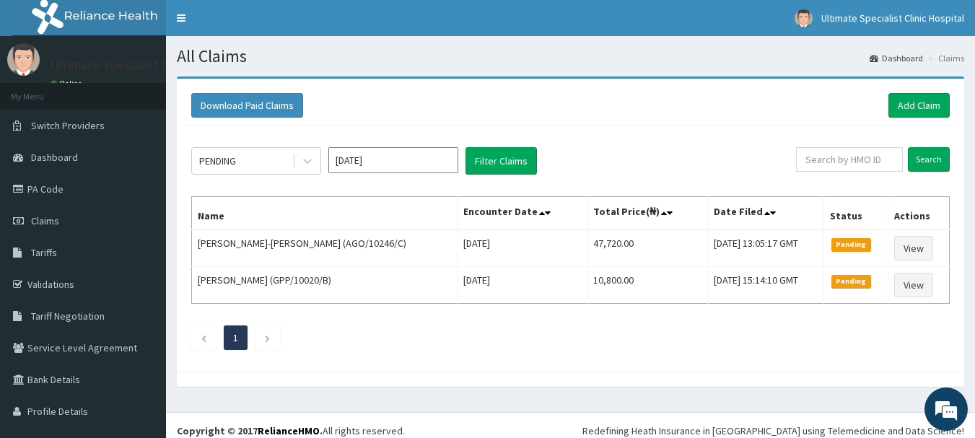
click at [876, 110] on div "Download Paid Claims Add Claim" at bounding box center [570, 105] width 759 height 25
click at [889, 105] on link "Add Claim" at bounding box center [919, 105] width 61 height 25
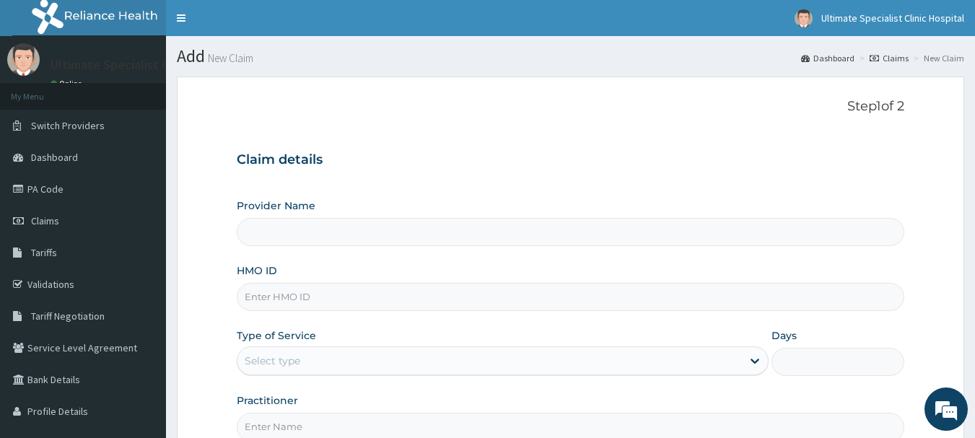
click at [300, 295] on input "HMO ID" at bounding box center [571, 297] width 669 height 28
type input "Ultimate Specialist Clinic And Hospital"
paste input "RLD/10064/A"
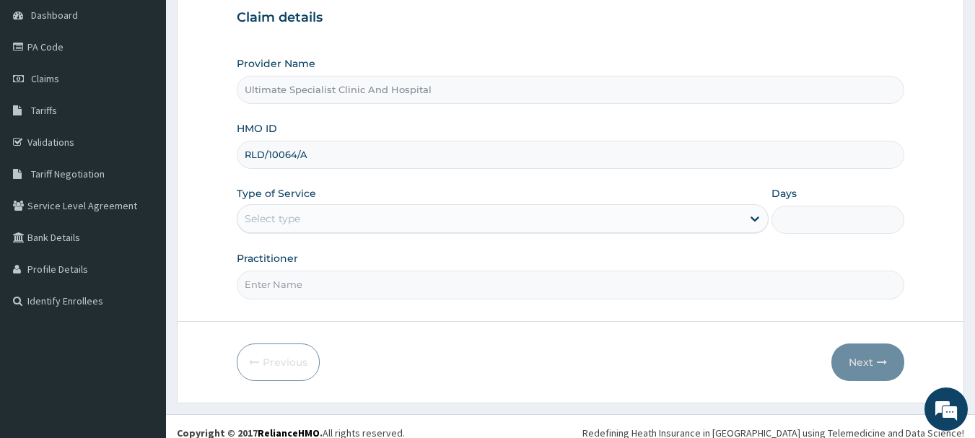
scroll to position [155, 0]
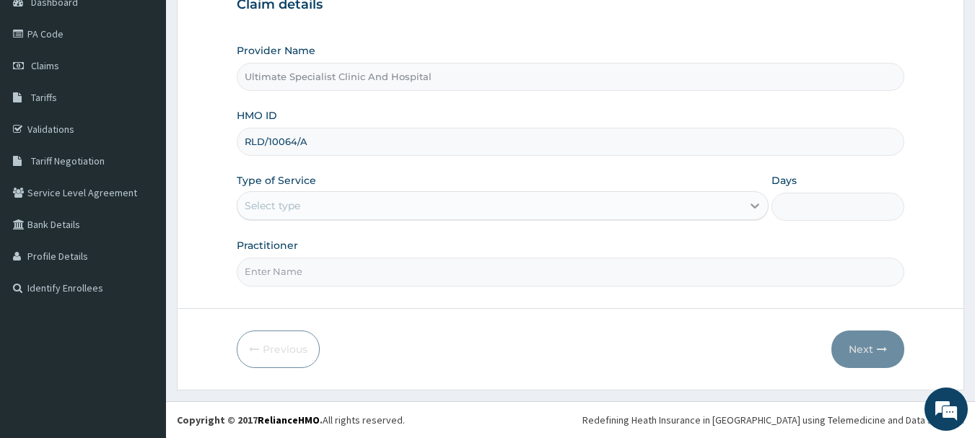
type input "RLD/10064/A"
click at [749, 201] on icon at bounding box center [755, 206] width 14 height 14
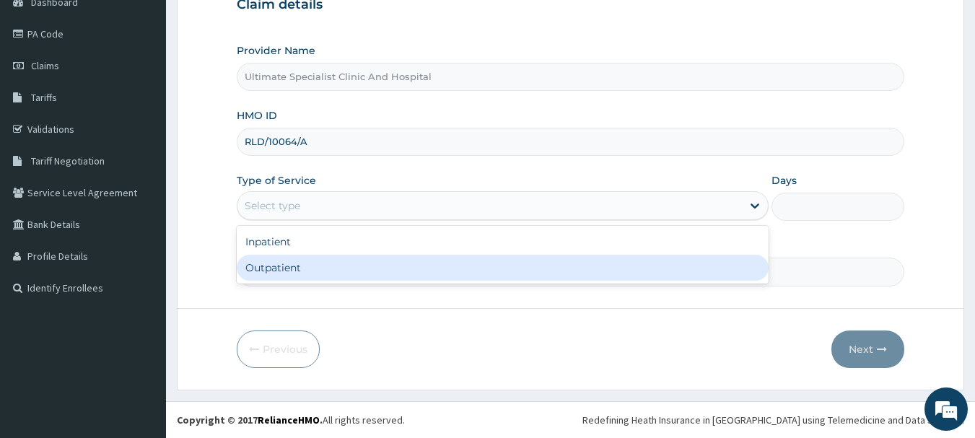
drag, startPoint x: 604, startPoint y: 248, endPoint x: 597, endPoint y: 270, distance: 22.8
click at [597, 270] on div "Inpatient Outpatient" at bounding box center [503, 255] width 532 height 58
click at [596, 270] on div "Outpatient" at bounding box center [503, 268] width 532 height 26
type input "1"
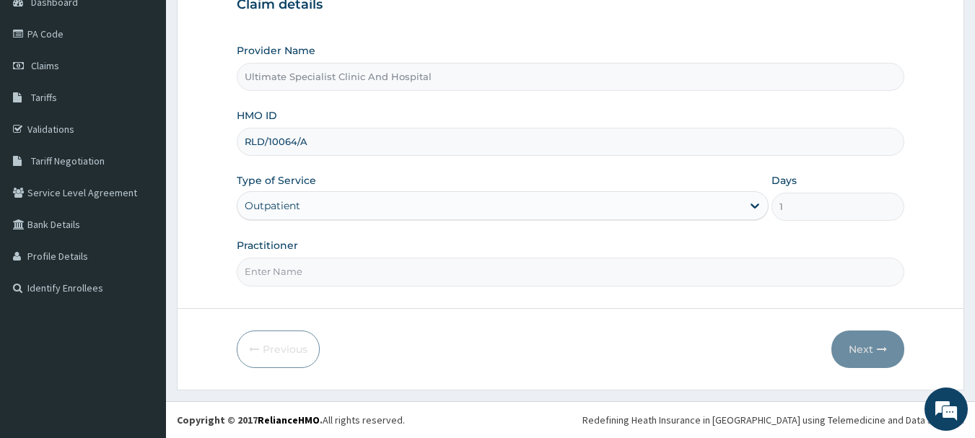
scroll to position [0, 0]
click at [340, 277] on input "Practitioner" at bounding box center [571, 272] width 669 height 28
type input "DR [PERSON_NAME]"
click at [870, 342] on button "Next" at bounding box center [868, 350] width 73 height 38
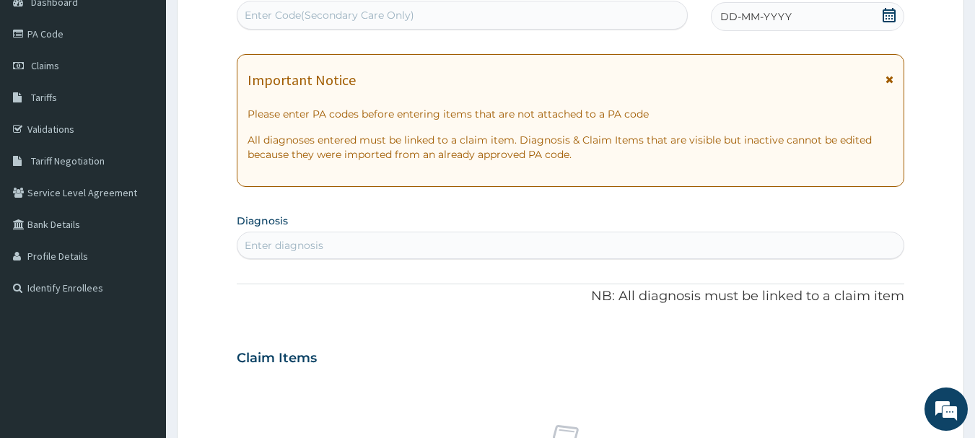
click at [354, 239] on div "Enter diagnosis" at bounding box center [571, 245] width 667 height 23
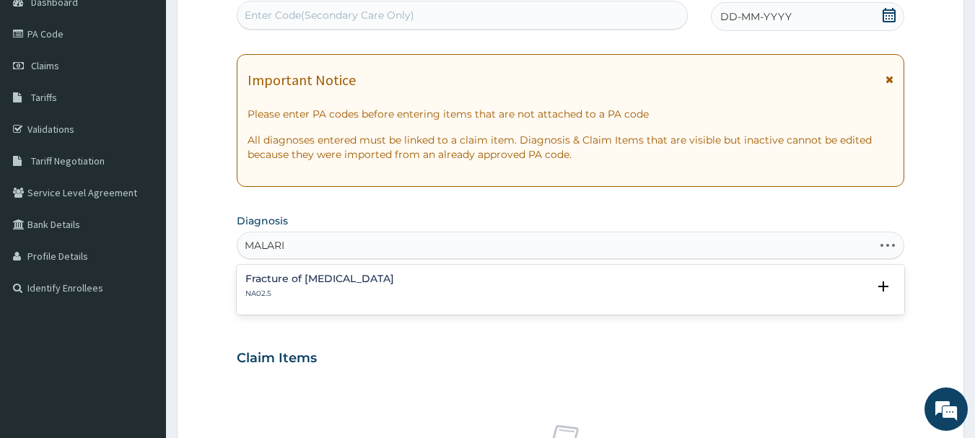
type input "[MEDICAL_DATA]"
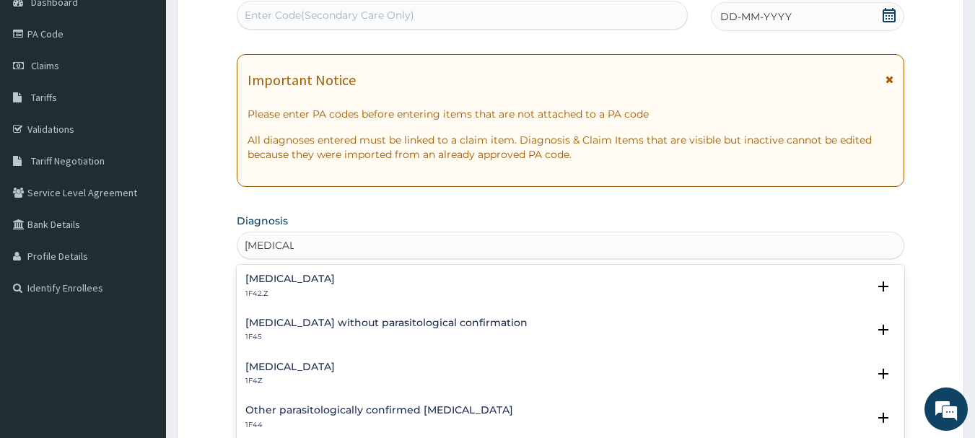
click at [266, 364] on h4 "[MEDICAL_DATA]" at bounding box center [290, 367] width 90 height 11
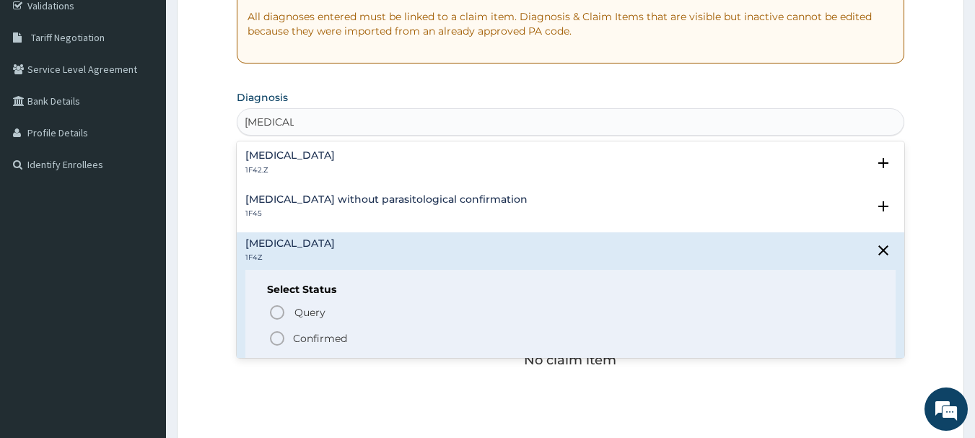
scroll to position [300, 0]
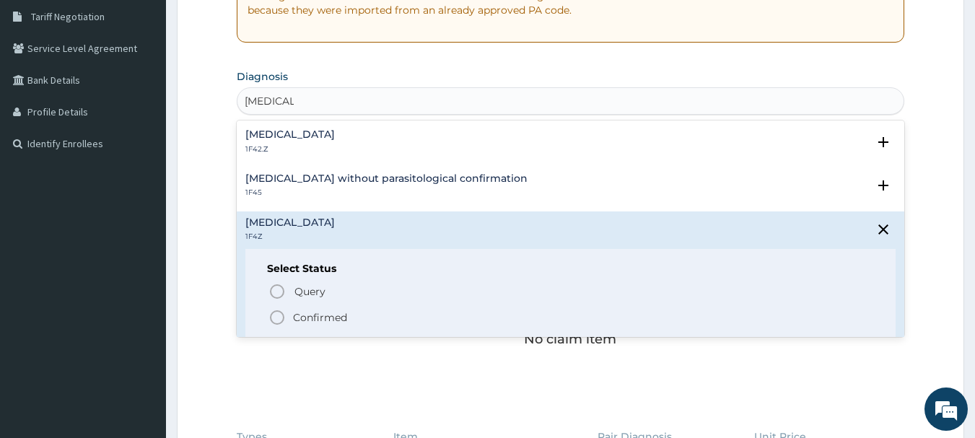
click at [277, 318] on icon "status option filled" at bounding box center [277, 317] width 17 height 17
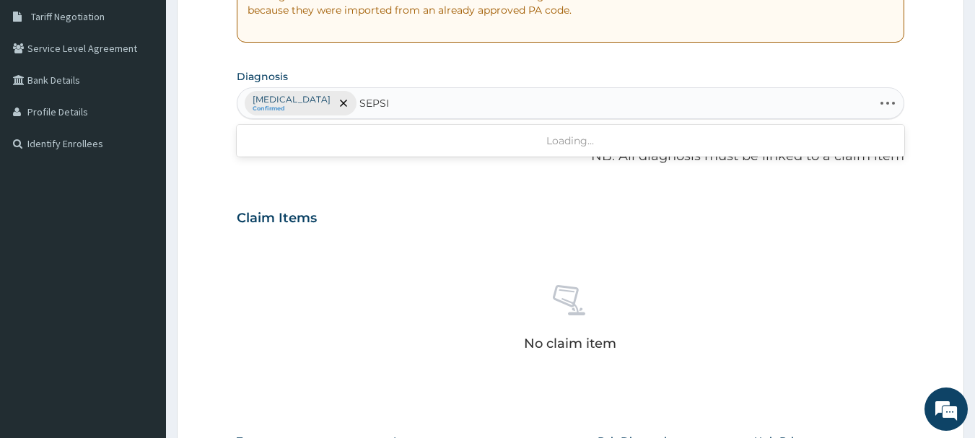
type input "SEPSIS"
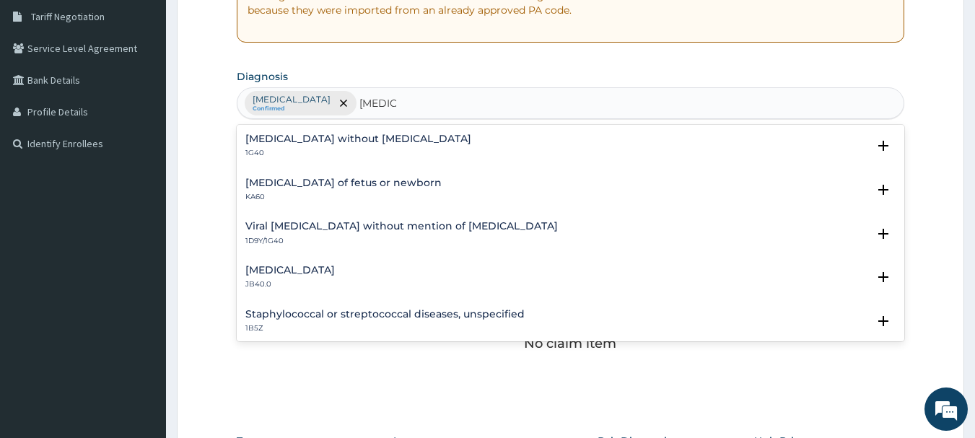
click at [302, 185] on h4 "Sepsis of fetus or newborn" at bounding box center [343, 183] width 196 height 11
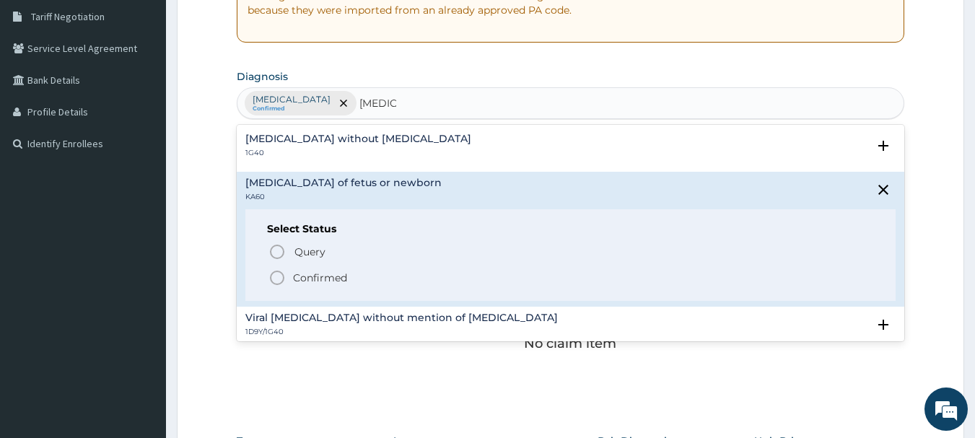
click at [300, 142] on h4 "Sepsis without septic shock" at bounding box center [358, 139] width 226 height 11
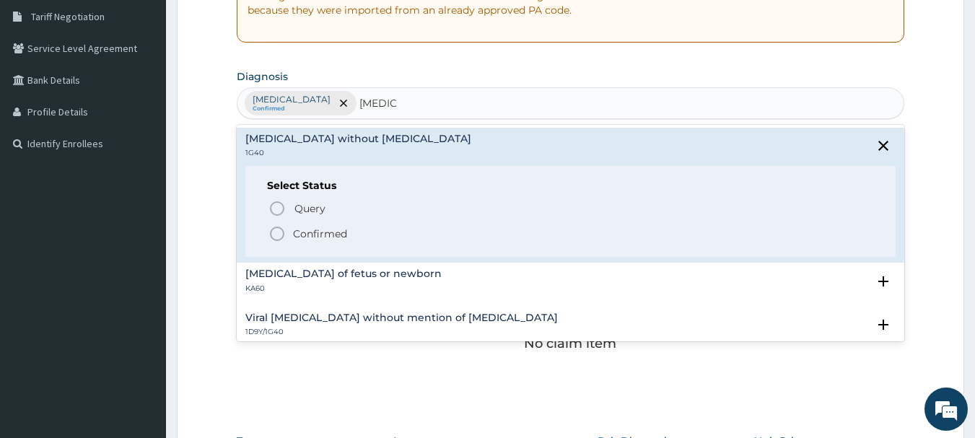
click at [278, 233] on icon "status option filled" at bounding box center [277, 233] width 17 height 17
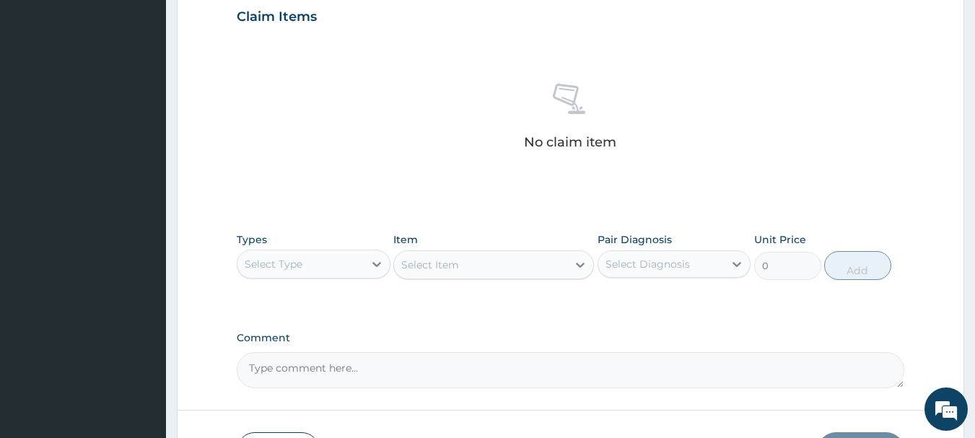
scroll to position [516, 0]
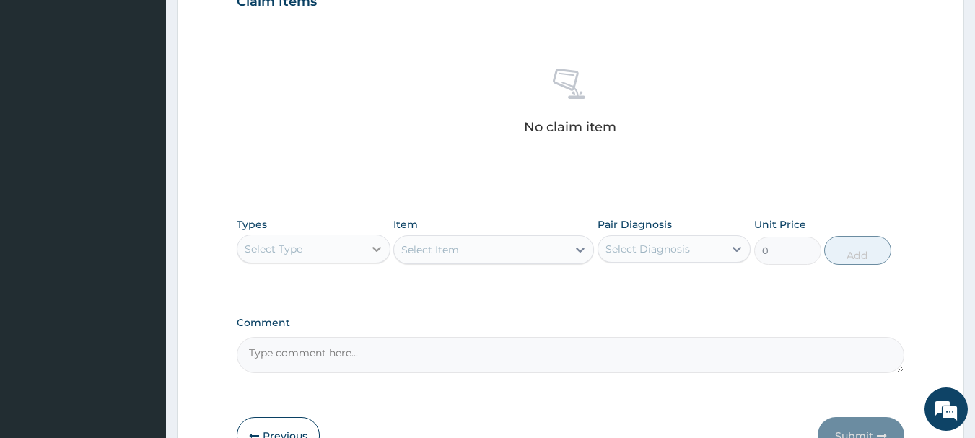
click at [372, 245] on icon at bounding box center [377, 249] width 14 height 14
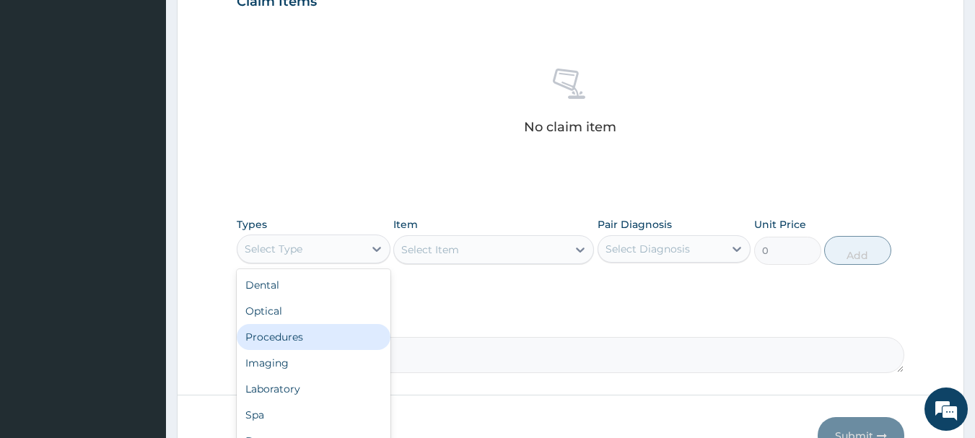
click at [264, 335] on div "Procedures" at bounding box center [314, 337] width 154 height 26
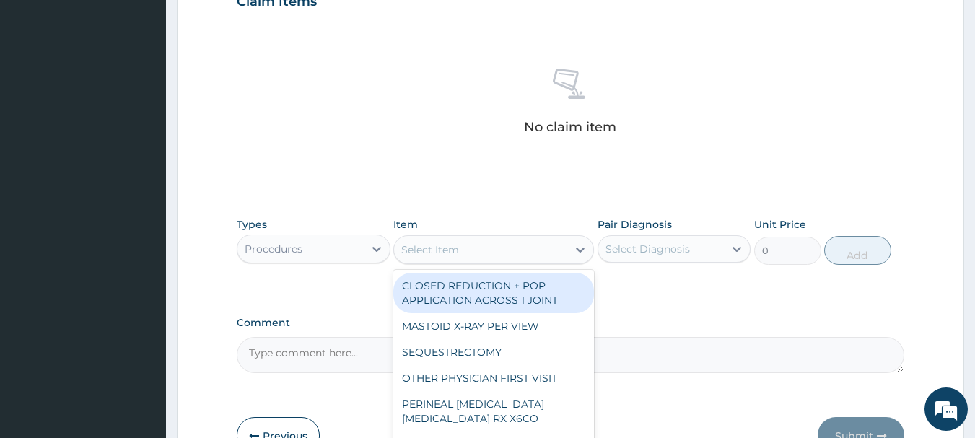
click at [483, 249] on div "Select Item" at bounding box center [480, 249] width 173 height 23
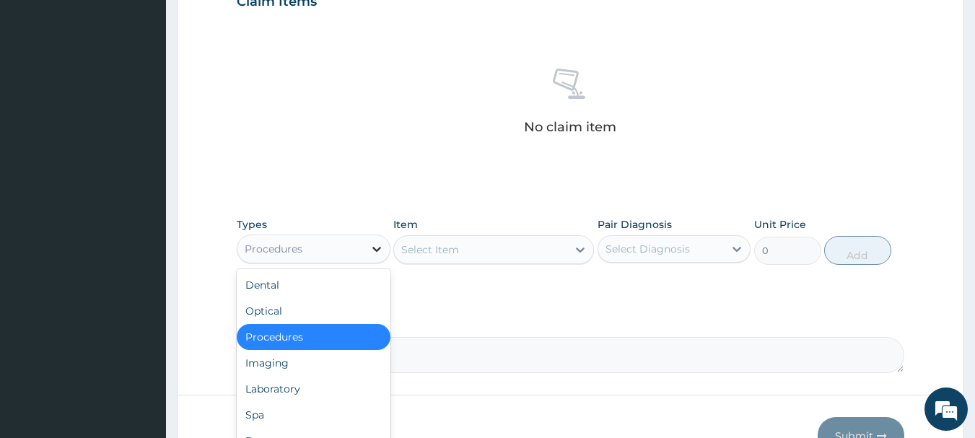
click at [379, 251] on icon at bounding box center [377, 249] width 14 height 14
click at [251, 389] on div "Laboratory" at bounding box center [314, 389] width 154 height 26
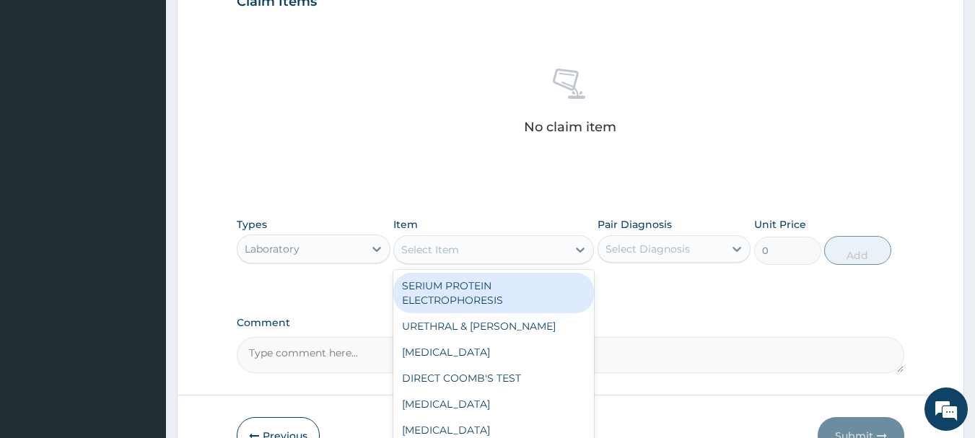
click at [496, 250] on div "Select Item" at bounding box center [480, 249] width 173 height 23
type input "MP"
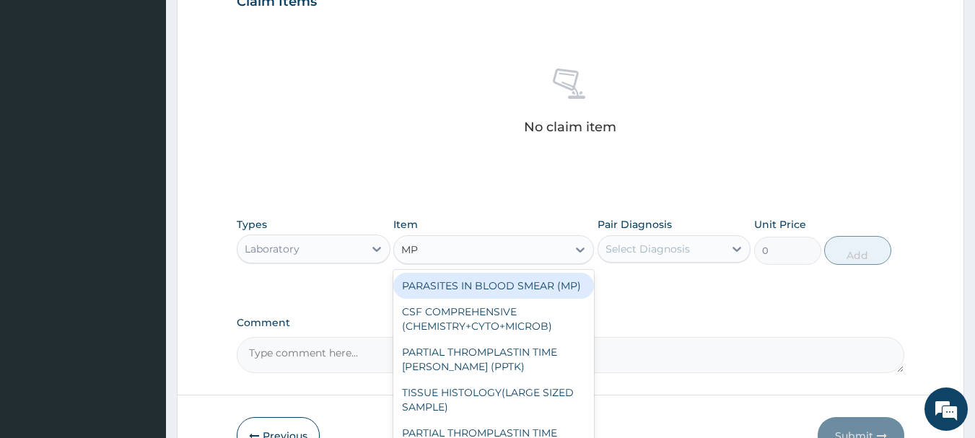
click at [541, 291] on div "PARASITES IN BLOOD SMEAR (MP)" at bounding box center [493, 286] width 201 height 26
type input "3000"
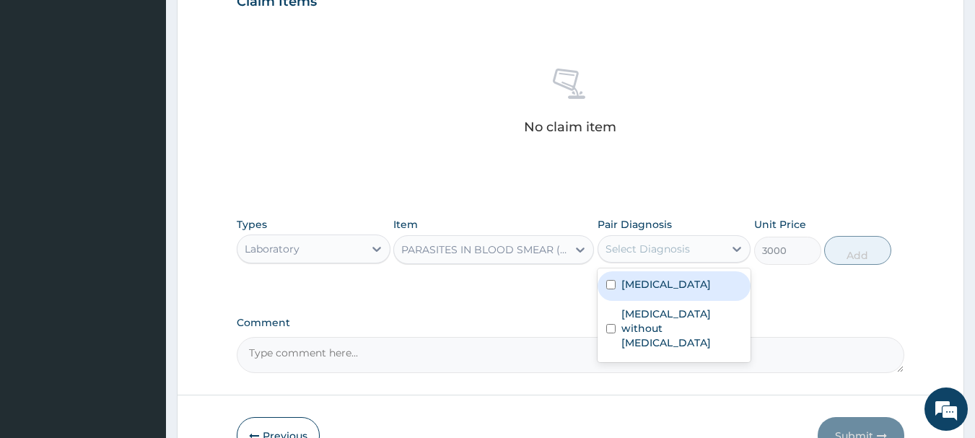
click at [721, 248] on div "Select Diagnosis" at bounding box center [662, 249] width 126 height 23
click at [659, 288] on label "Malaria, unspecified" at bounding box center [667, 284] width 90 height 14
checkbox input "true"
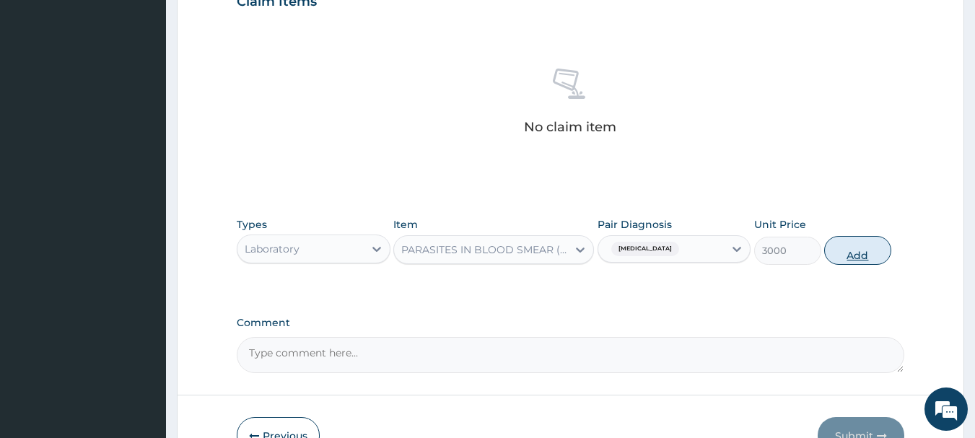
click at [858, 254] on button "Add" at bounding box center [857, 250] width 67 height 29
type input "0"
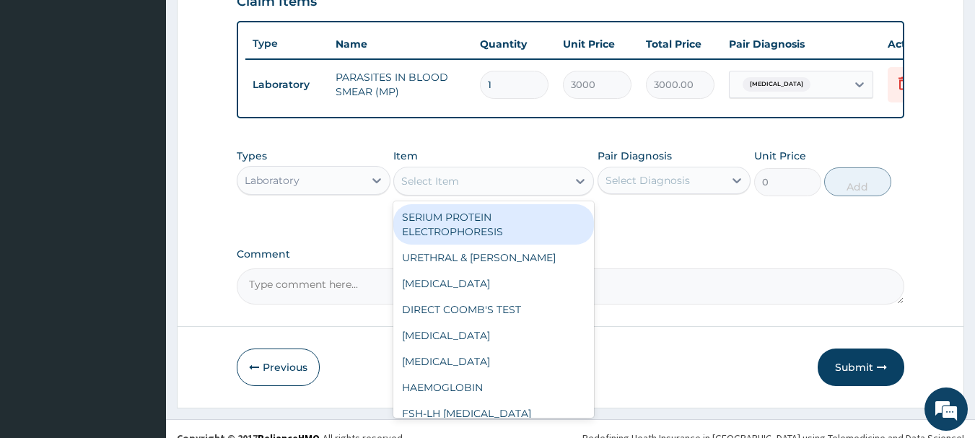
click at [435, 188] on div "Select Item" at bounding box center [430, 181] width 58 height 14
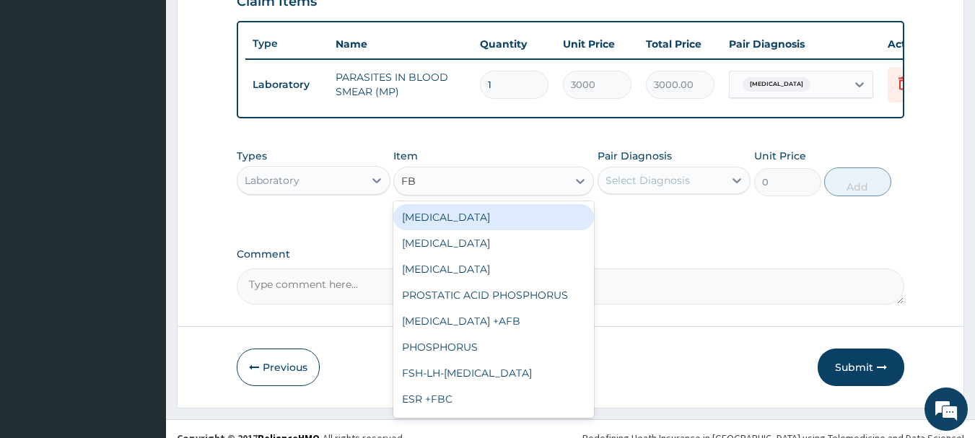
type input "FBC"
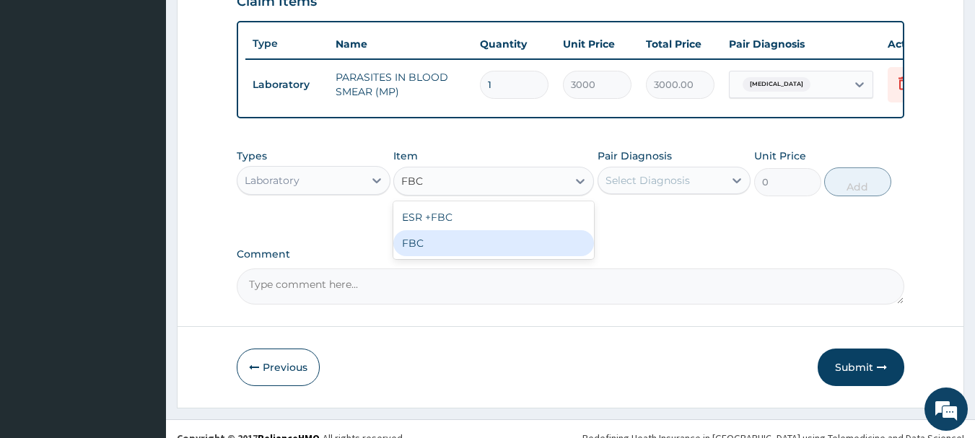
click at [418, 256] on div "FBC" at bounding box center [493, 243] width 201 height 26
type input "5000"
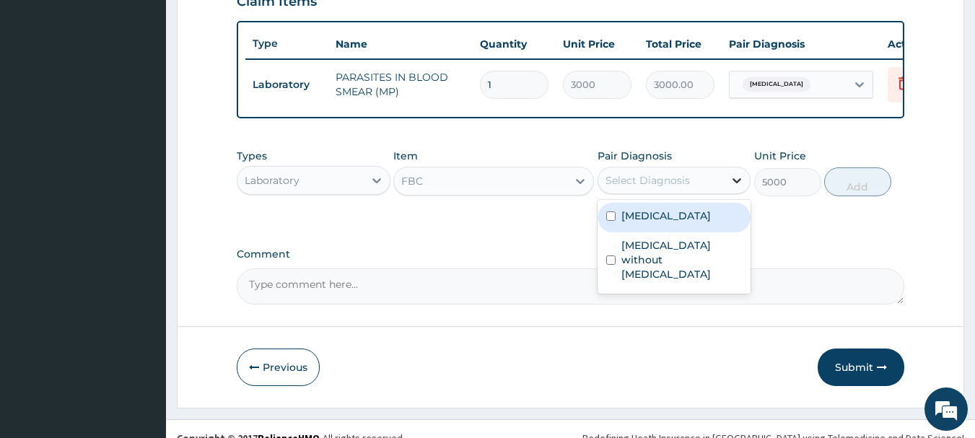
click at [736, 188] on icon at bounding box center [737, 180] width 14 height 14
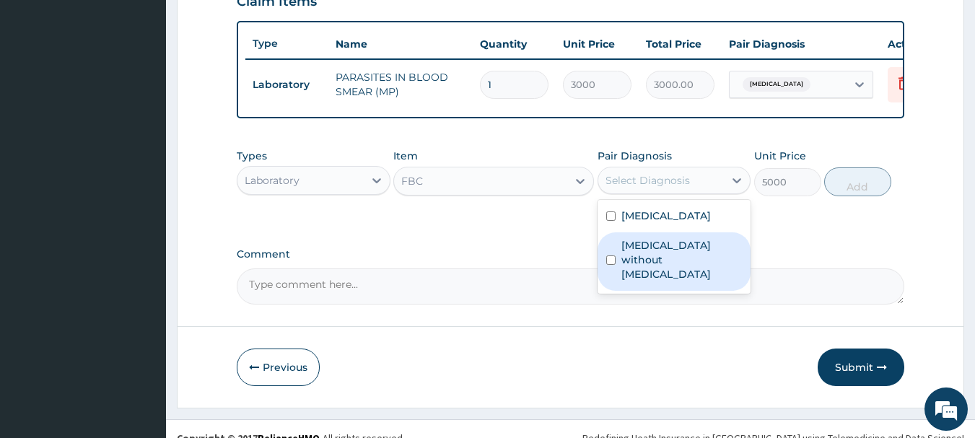
click at [642, 262] on label "Sepsis without septic shock" at bounding box center [682, 259] width 121 height 43
checkbox input "true"
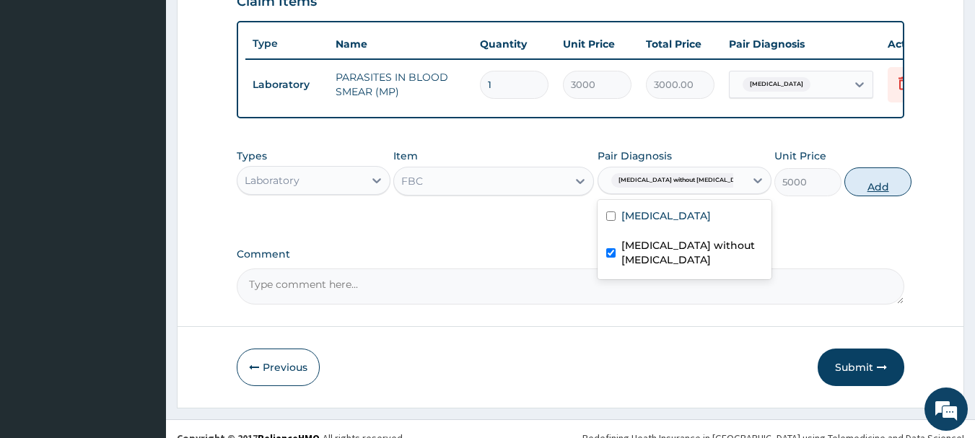
click at [855, 196] on button "Add" at bounding box center [878, 181] width 67 height 29
type input "0"
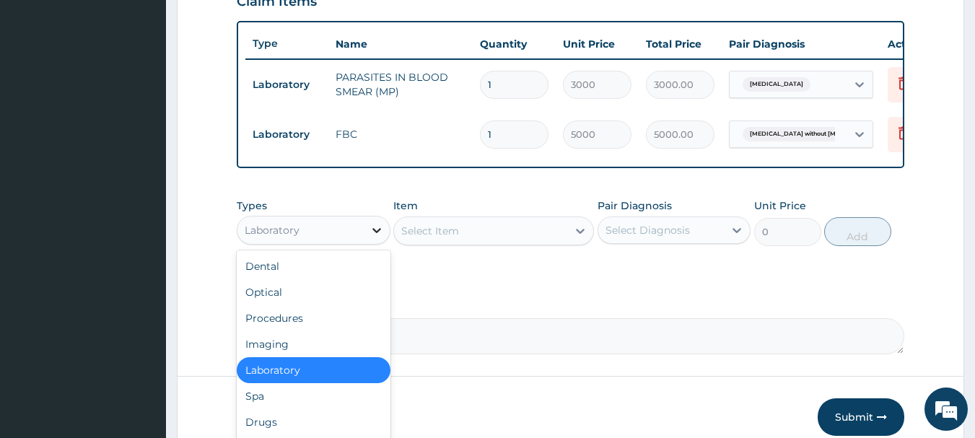
click at [379, 238] on icon at bounding box center [377, 230] width 14 height 14
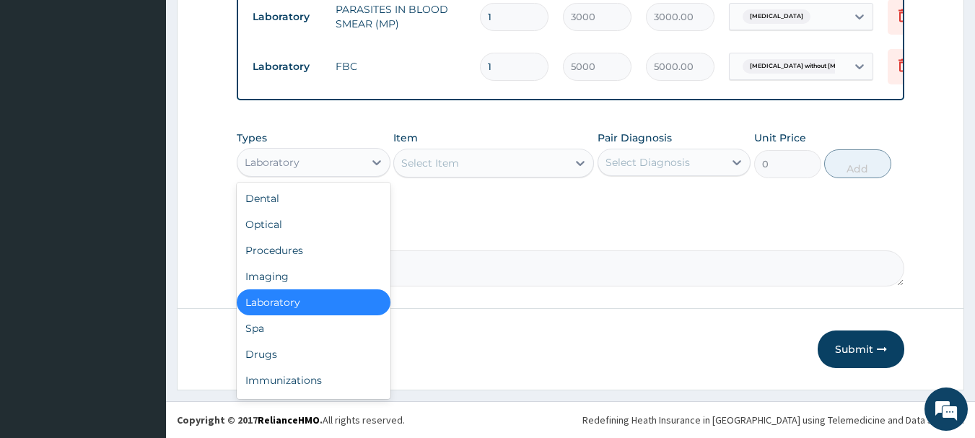
scroll to position [595, 0]
click at [278, 352] on div "Drugs" at bounding box center [314, 354] width 154 height 26
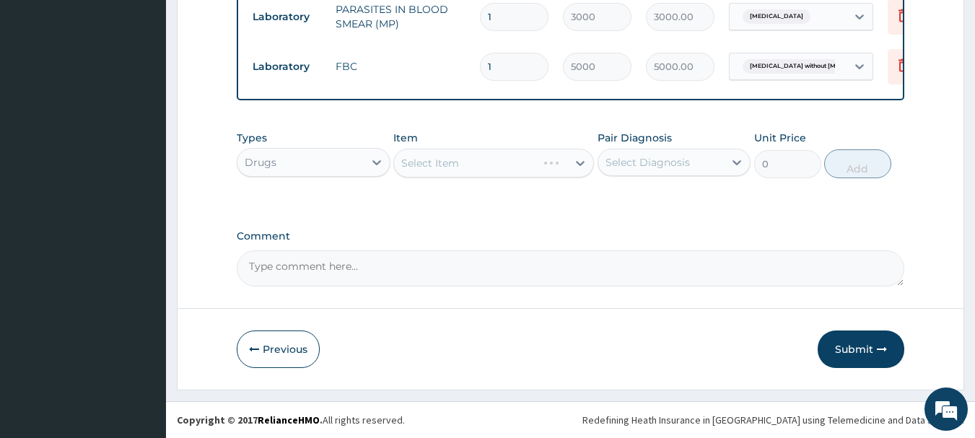
click at [448, 165] on div "Select Item" at bounding box center [493, 163] width 201 height 29
click at [448, 160] on div "Select Item" at bounding box center [493, 163] width 201 height 29
click at [551, 160] on div "Select Item" at bounding box center [493, 163] width 201 height 29
click at [425, 165] on div "Select Item" at bounding box center [493, 163] width 201 height 29
click at [561, 162] on div "Select Item" at bounding box center [493, 163] width 201 height 29
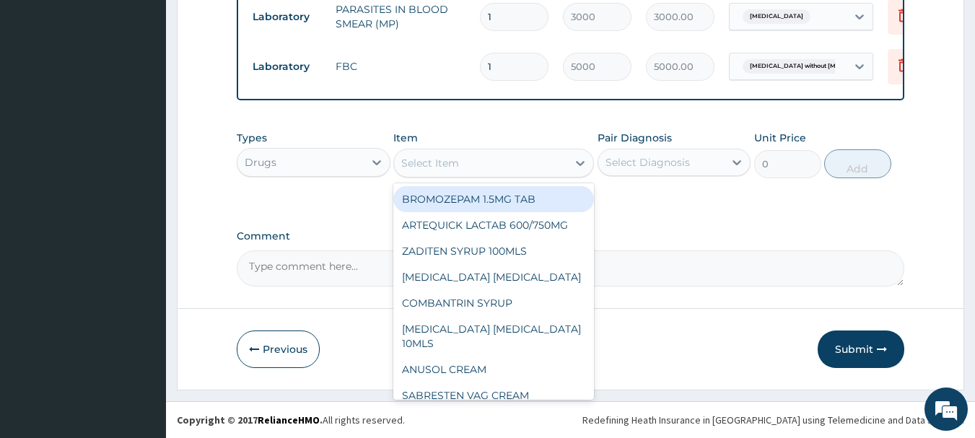
click at [546, 166] on div "Select Item" at bounding box center [480, 163] width 173 height 23
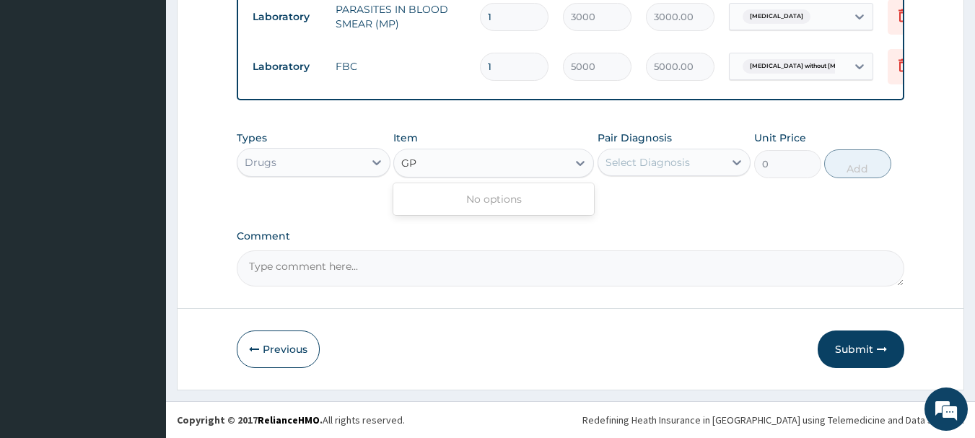
type input "G"
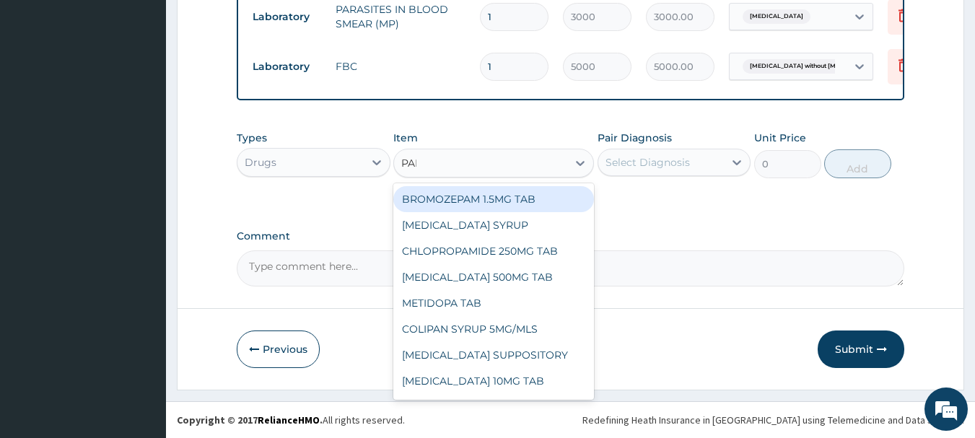
type input "PARA"
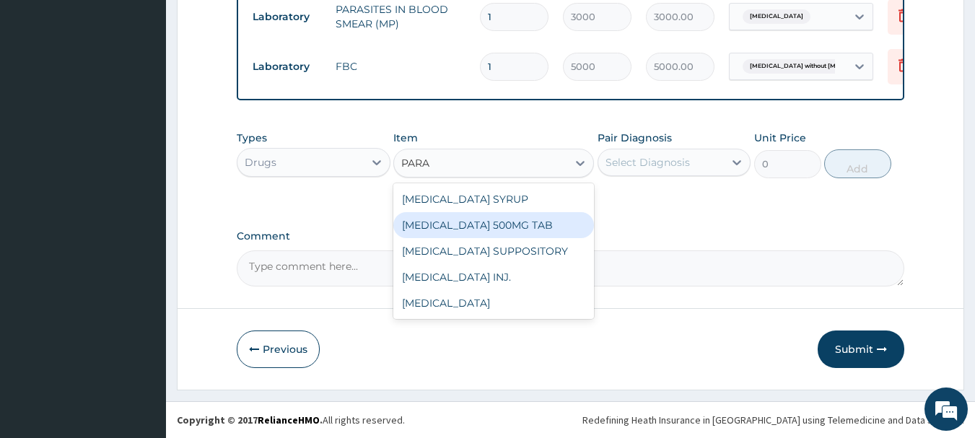
drag, startPoint x: 441, startPoint y: 222, endPoint x: 459, endPoint y: 211, distance: 21.0
click at [445, 218] on div "PARACETAMOL 500MG TAB" at bounding box center [493, 225] width 201 height 26
type input "40"
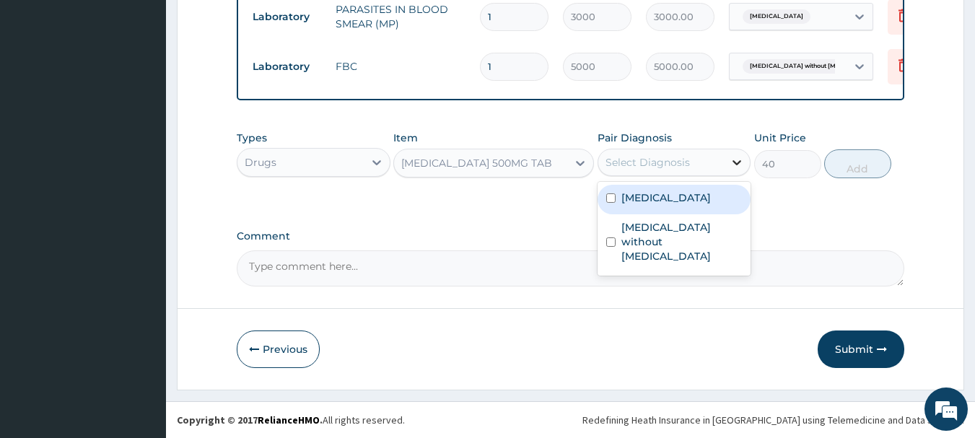
click at [731, 154] on div at bounding box center [737, 162] width 26 height 26
click at [628, 199] on label "Malaria, unspecified" at bounding box center [667, 198] width 90 height 14
checkbox input "true"
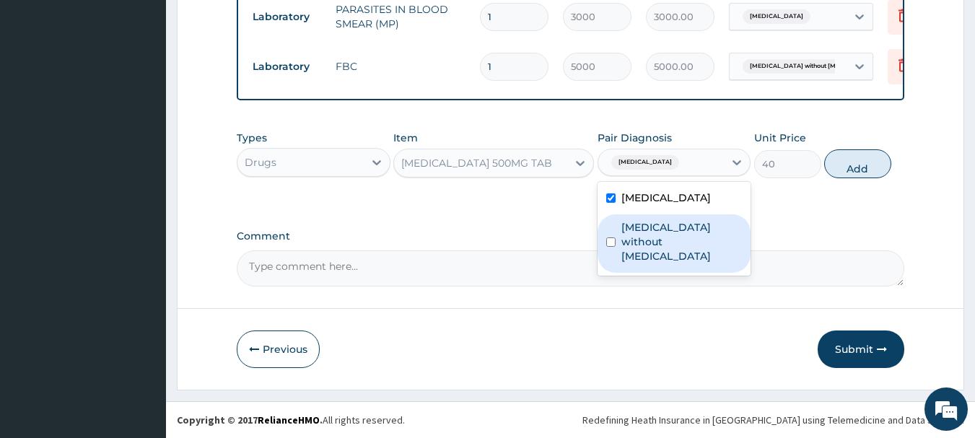
drag, startPoint x: 713, startPoint y: 225, endPoint x: 761, endPoint y: 203, distance: 52.6
click at [718, 223] on label "Sepsis without septic shock" at bounding box center [682, 241] width 121 height 43
checkbox input "true"
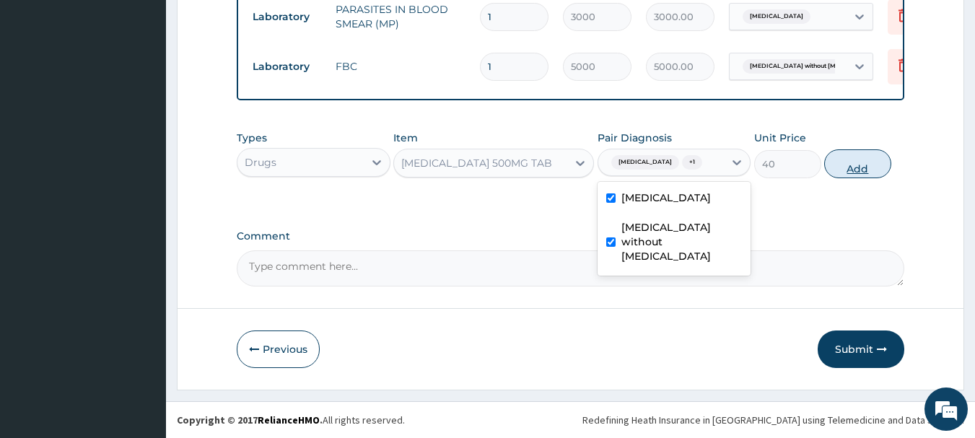
click at [871, 152] on button "Add" at bounding box center [857, 163] width 67 height 29
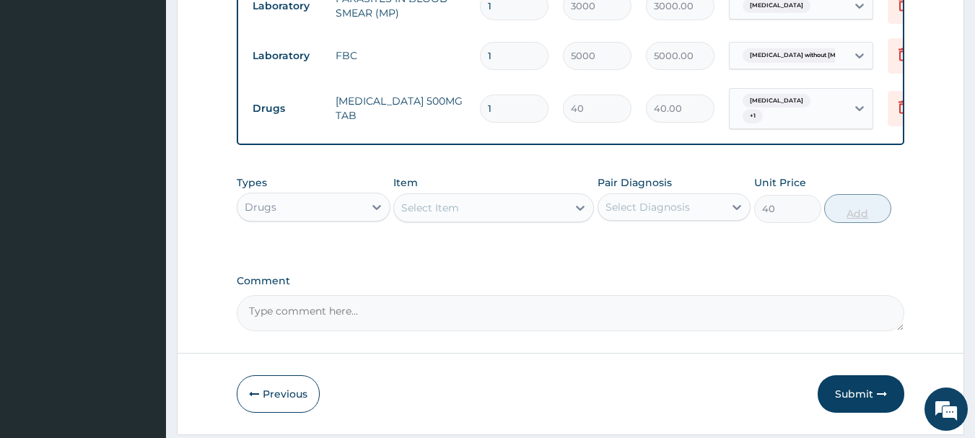
type input "0"
click at [479, 219] on div "Select Item" at bounding box center [480, 207] width 173 height 23
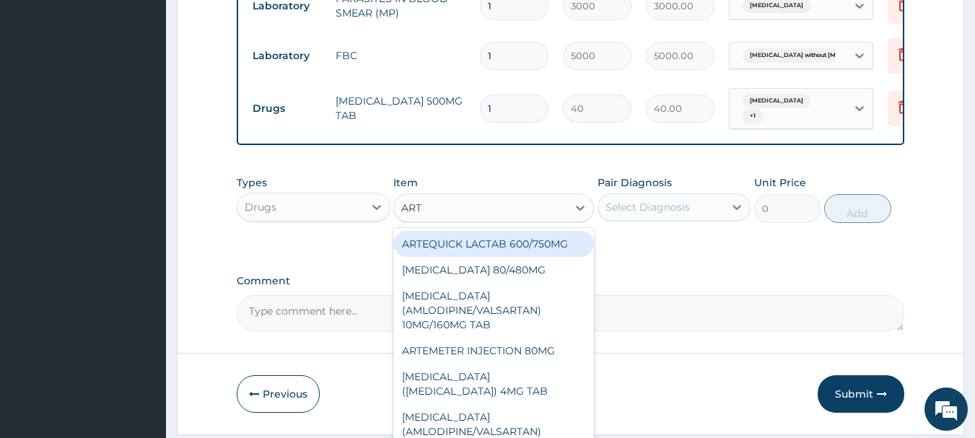
type input "ARTE"
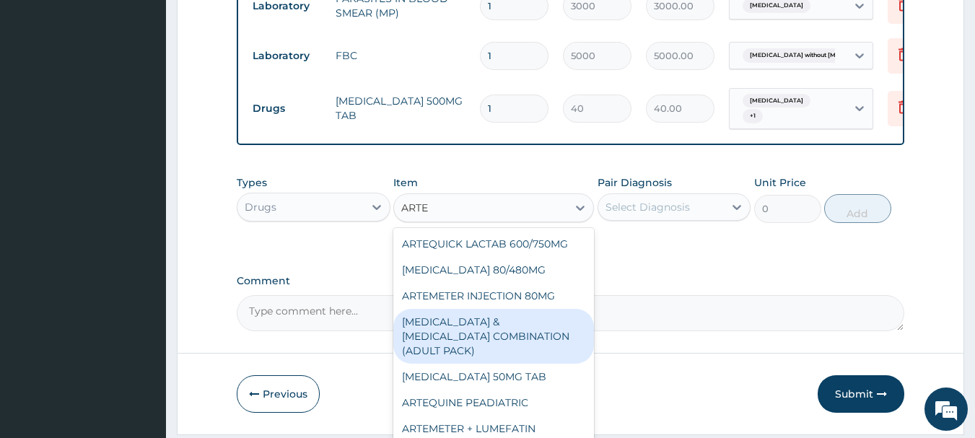
click at [505, 333] on div "ARTESUNATE & AMODIAQUINE COMBINATION (ADULT PACK)" at bounding box center [493, 336] width 201 height 55
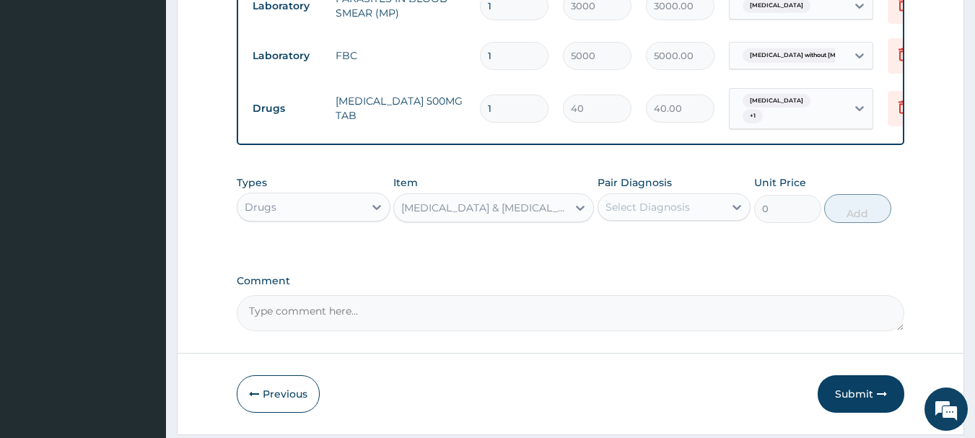
type input "5600"
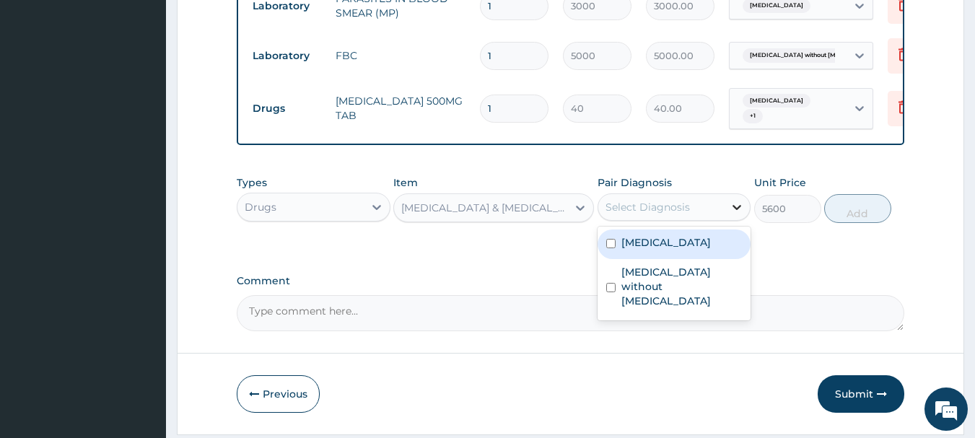
click at [734, 214] on icon at bounding box center [737, 207] width 14 height 14
click at [731, 211] on icon at bounding box center [737, 207] width 14 height 14
click at [673, 249] on label "Malaria, unspecified" at bounding box center [667, 242] width 90 height 14
checkbox input "true"
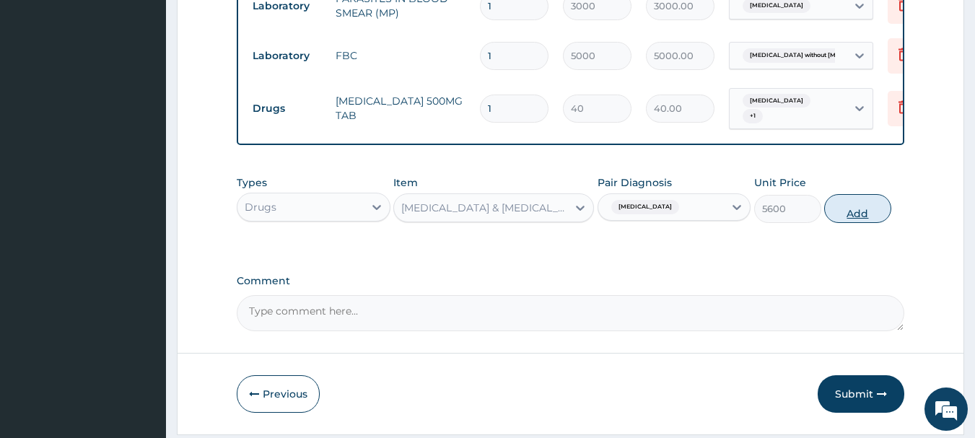
click at [856, 221] on button "Add" at bounding box center [857, 208] width 67 height 29
type input "0"
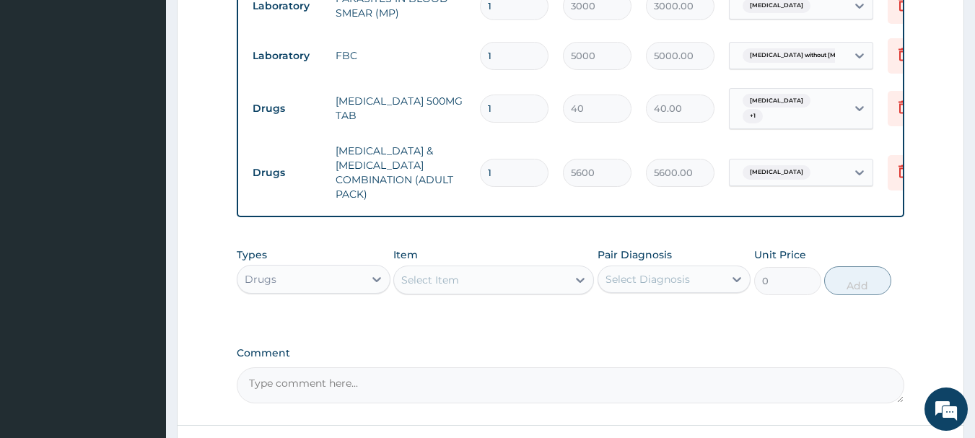
click at [511, 113] on input "1" at bounding box center [514, 109] width 69 height 28
type input "18"
type input "720.00"
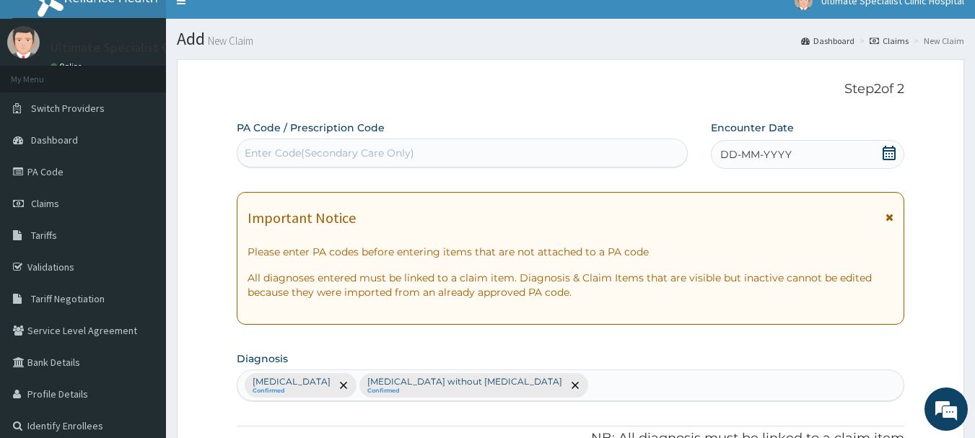
scroll to position [1, 0]
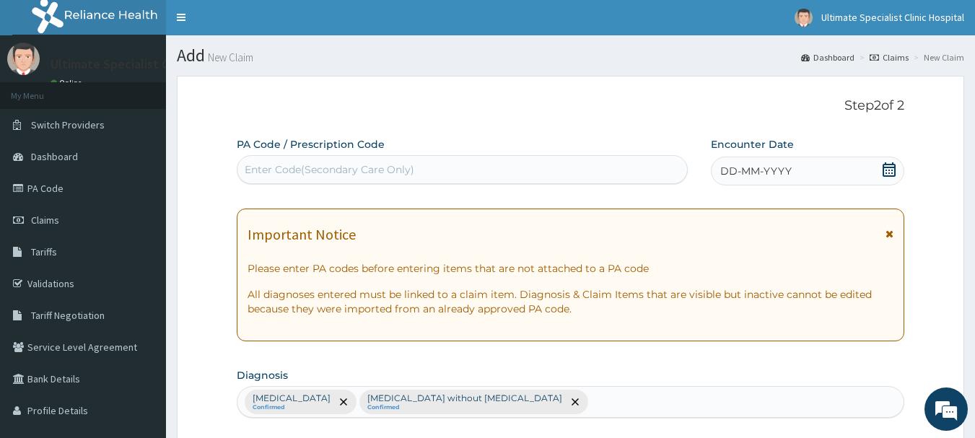
type input "18"
click at [886, 163] on icon at bounding box center [889, 169] width 13 height 14
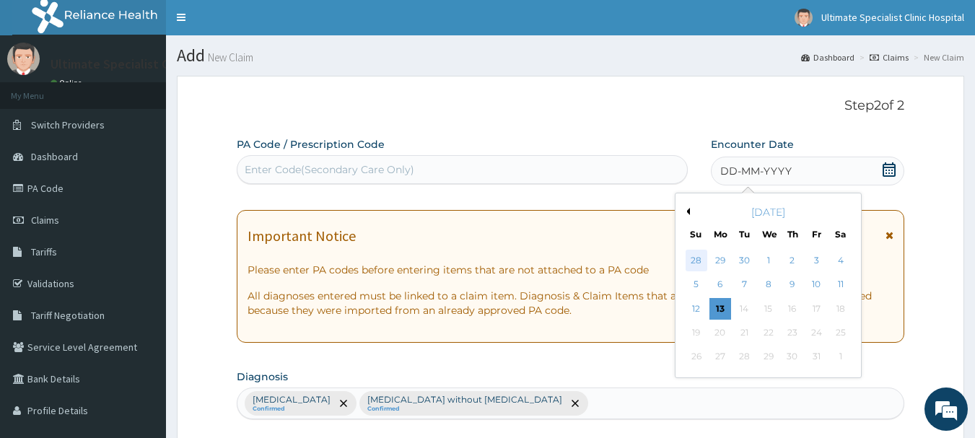
click at [698, 261] on div "28" at bounding box center [697, 261] width 22 height 22
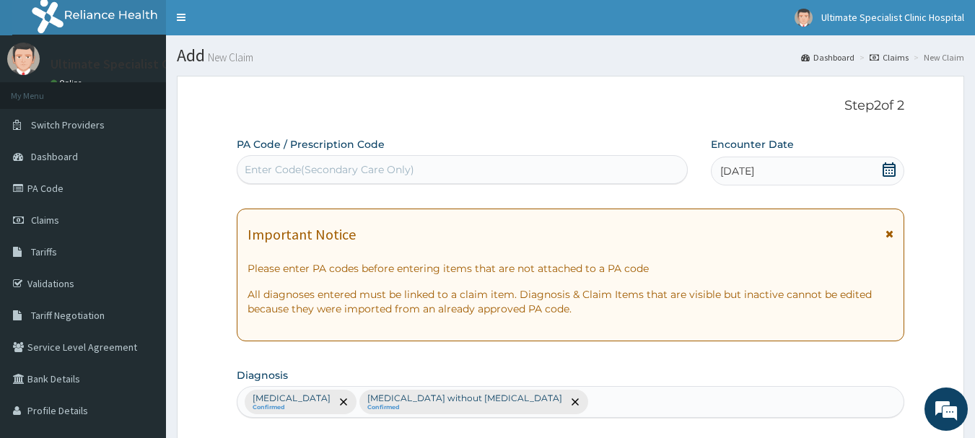
click at [884, 167] on icon at bounding box center [889, 169] width 13 height 14
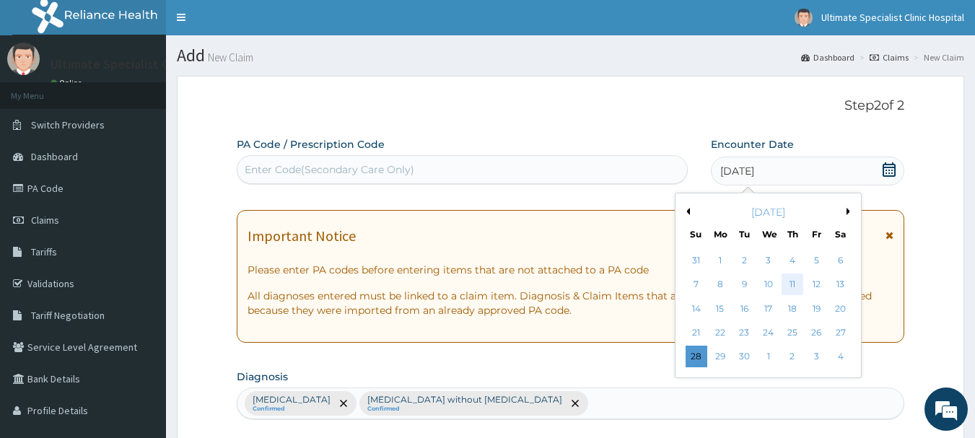
click at [796, 287] on div "11" at bounding box center [793, 285] width 22 height 22
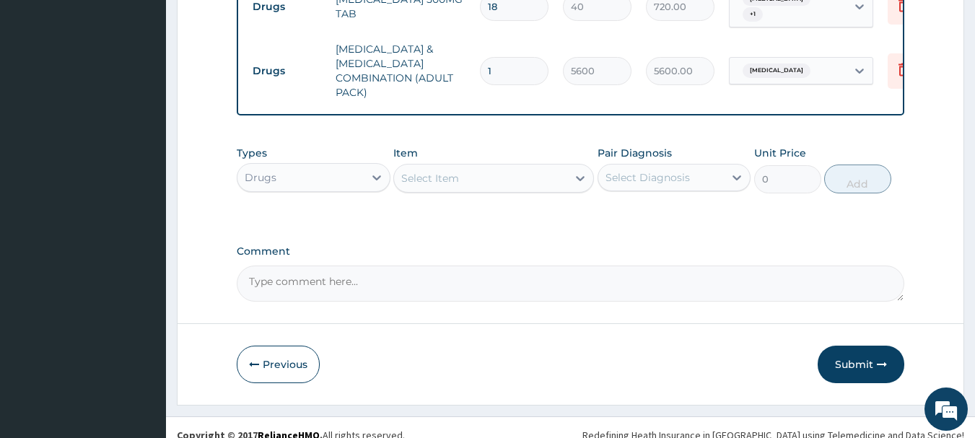
scroll to position [723, 0]
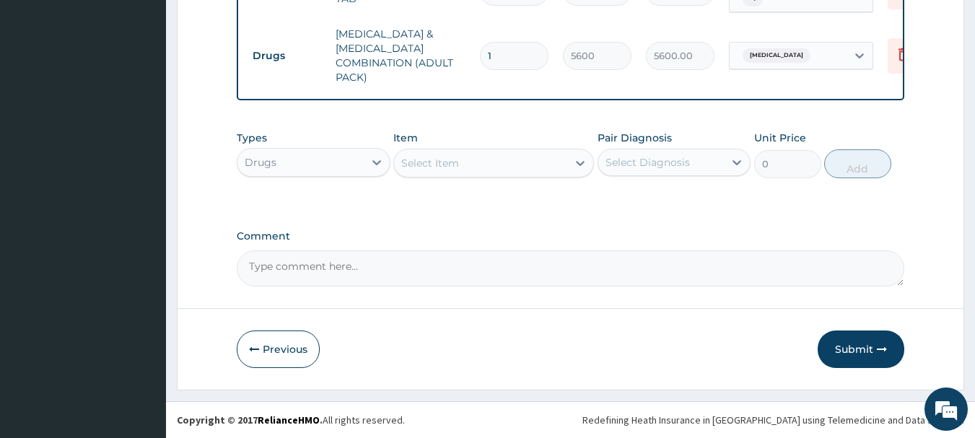
click at [852, 341] on button "Submit" at bounding box center [861, 350] width 87 height 38
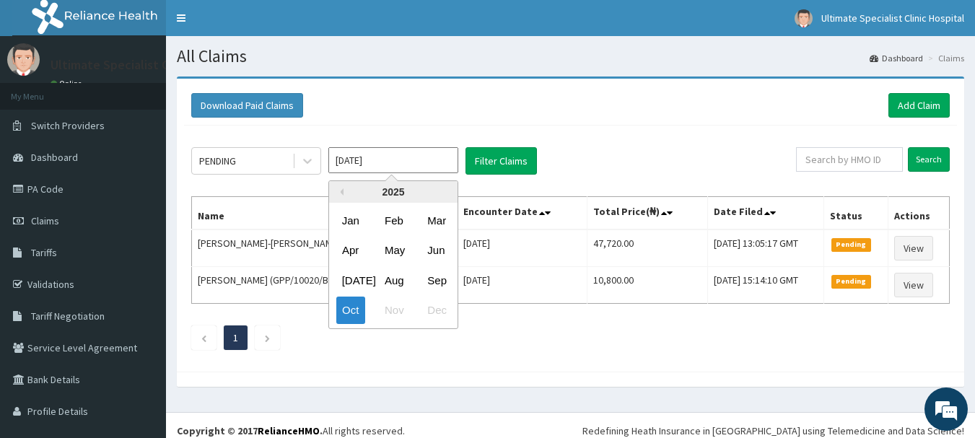
click at [440, 157] on input "[DATE]" at bounding box center [393, 160] width 130 height 26
click at [434, 281] on div "Sep" at bounding box center [436, 280] width 29 height 27
type input "[DATE]"
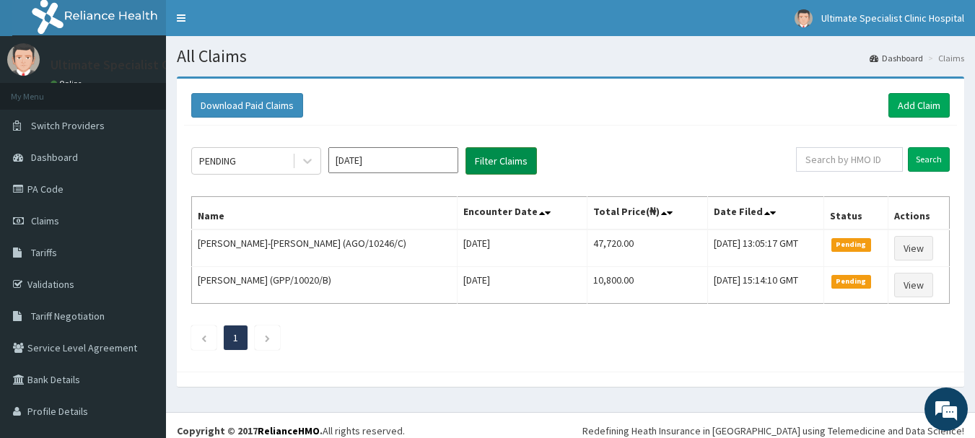
click at [491, 162] on button "Filter Claims" at bounding box center [501, 160] width 71 height 27
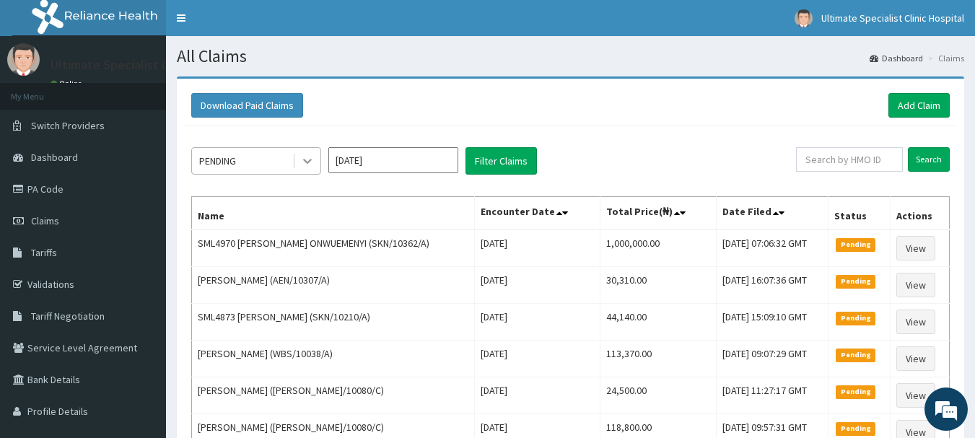
click at [313, 160] on icon at bounding box center [307, 161] width 14 height 14
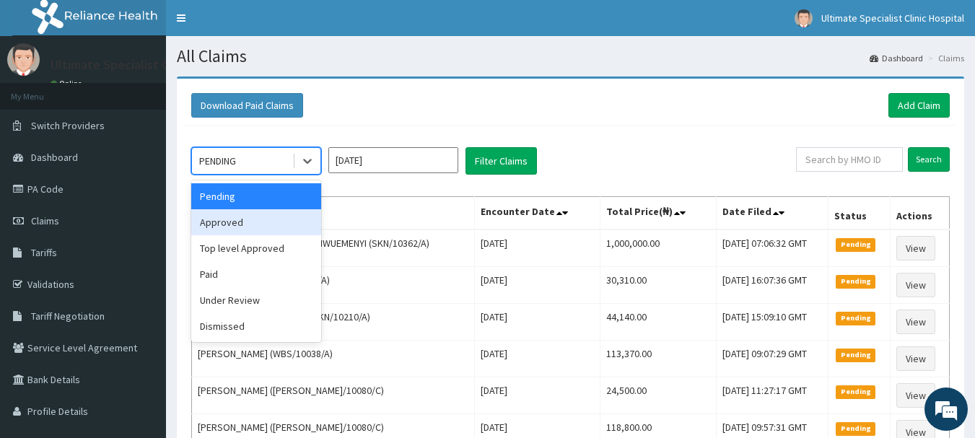
click at [238, 217] on div "Approved" at bounding box center [256, 222] width 130 height 26
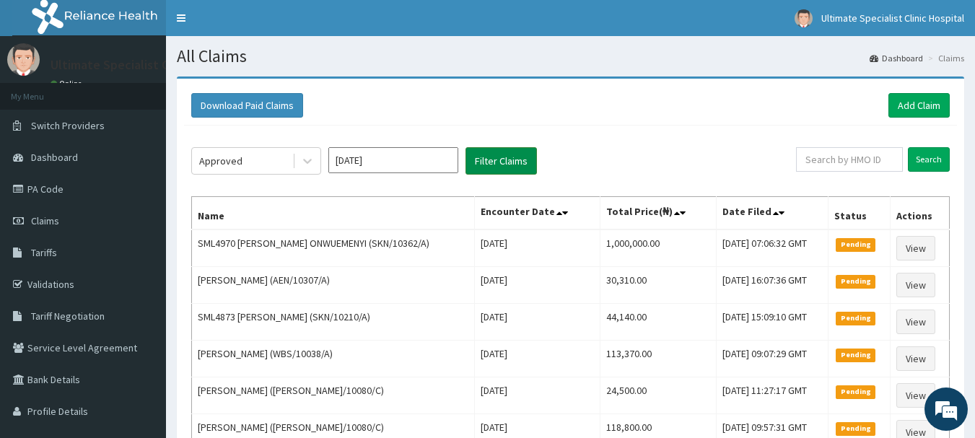
click at [507, 162] on button "Filter Claims" at bounding box center [501, 160] width 71 height 27
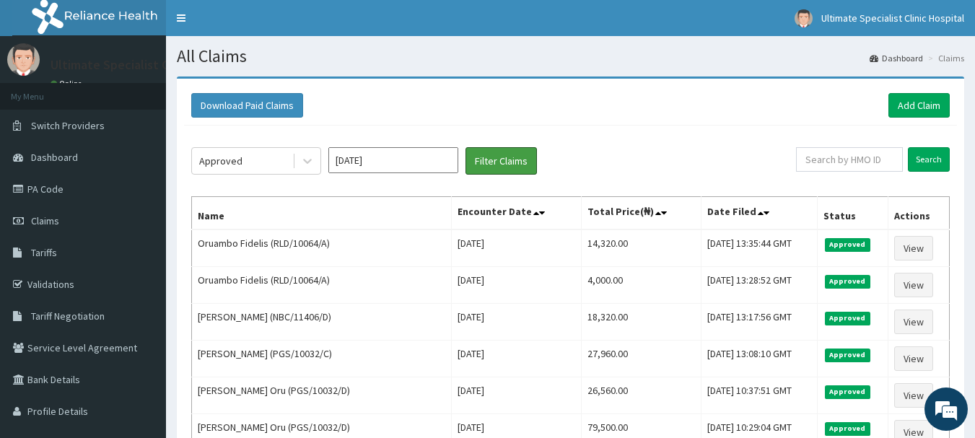
click at [466, 147] on button "Filter Claims" at bounding box center [501, 160] width 71 height 27
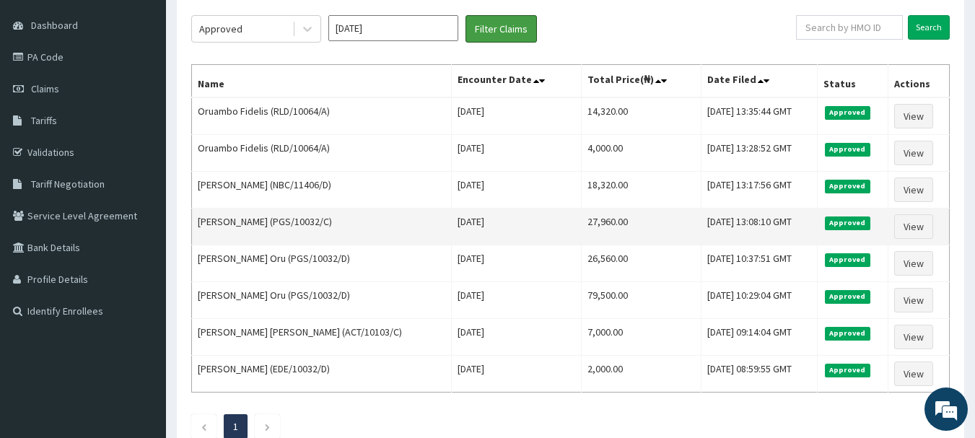
scroll to position [144, 0]
